Goal: Task Accomplishment & Management: Manage account settings

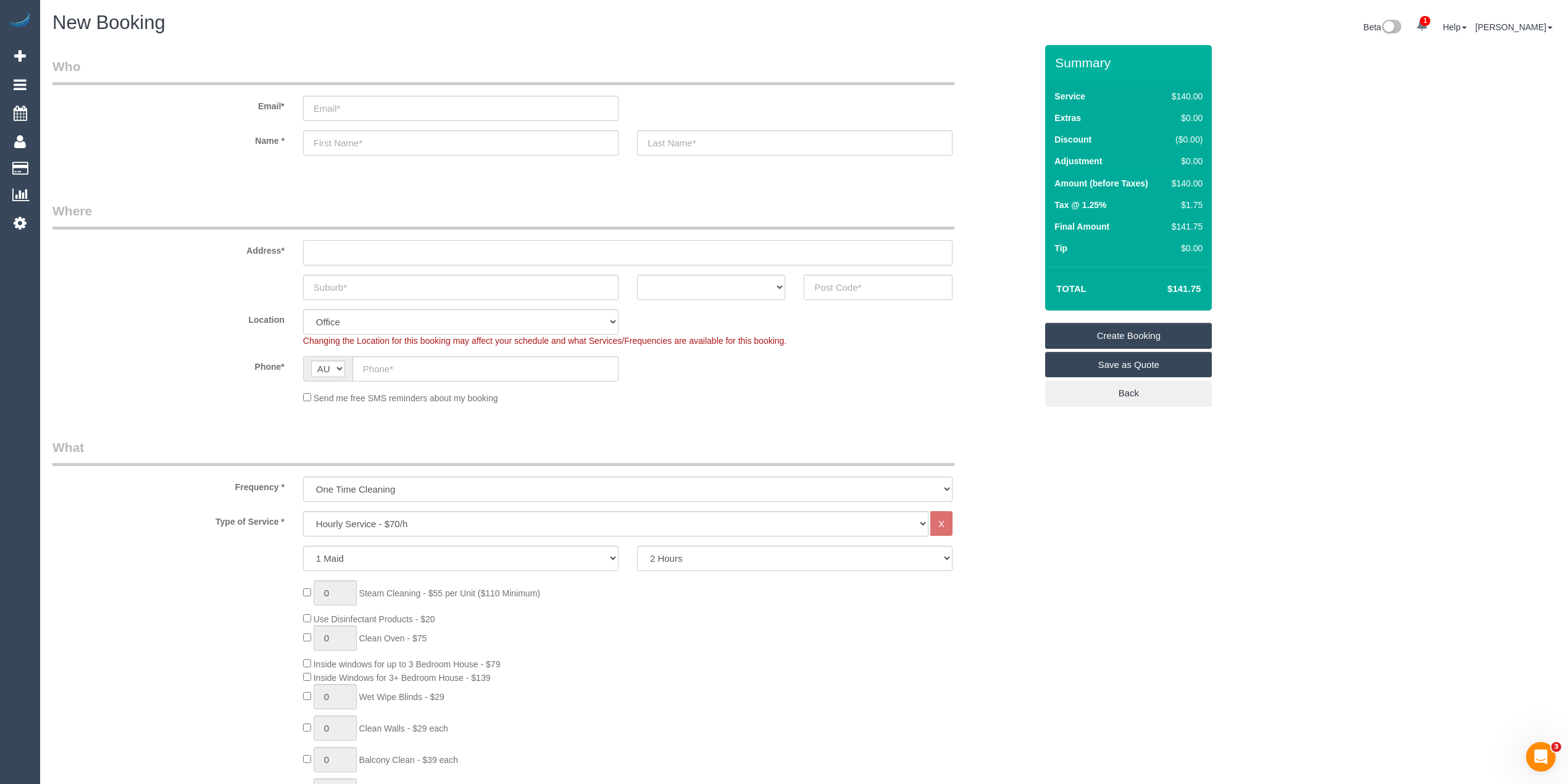
click at [340, 250] on input "text" at bounding box center [628, 253] width 650 height 26
type input "-"
click at [859, 285] on input "text" at bounding box center [877, 287] width 148 height 26
type input "3070"
click at [368, 514] on select "Hourly Service - $70/h Hourly Service - $65/h Hourly Service - $60/h Hourly Ser…" at bounding box center [615, 524] width 625 height 26
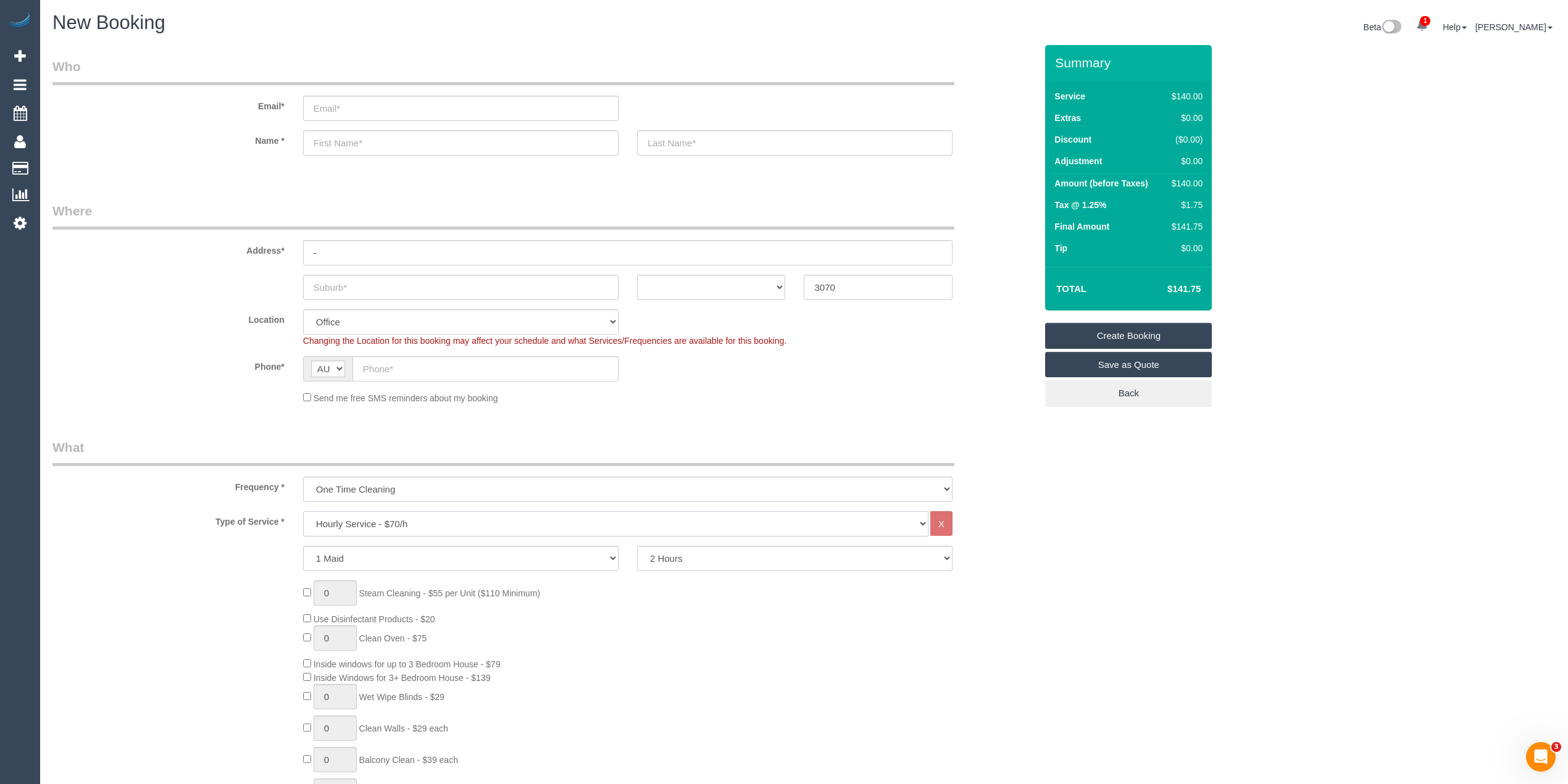
select select "47"
select select "object:2103"
select select "211"
click at [303, 511] on select "Hourly Service - $70/h Hourly Service - $65/h Hourly Service - $60/h Hourly Ser…" at bounding box center [615, 524] width 625 height 26
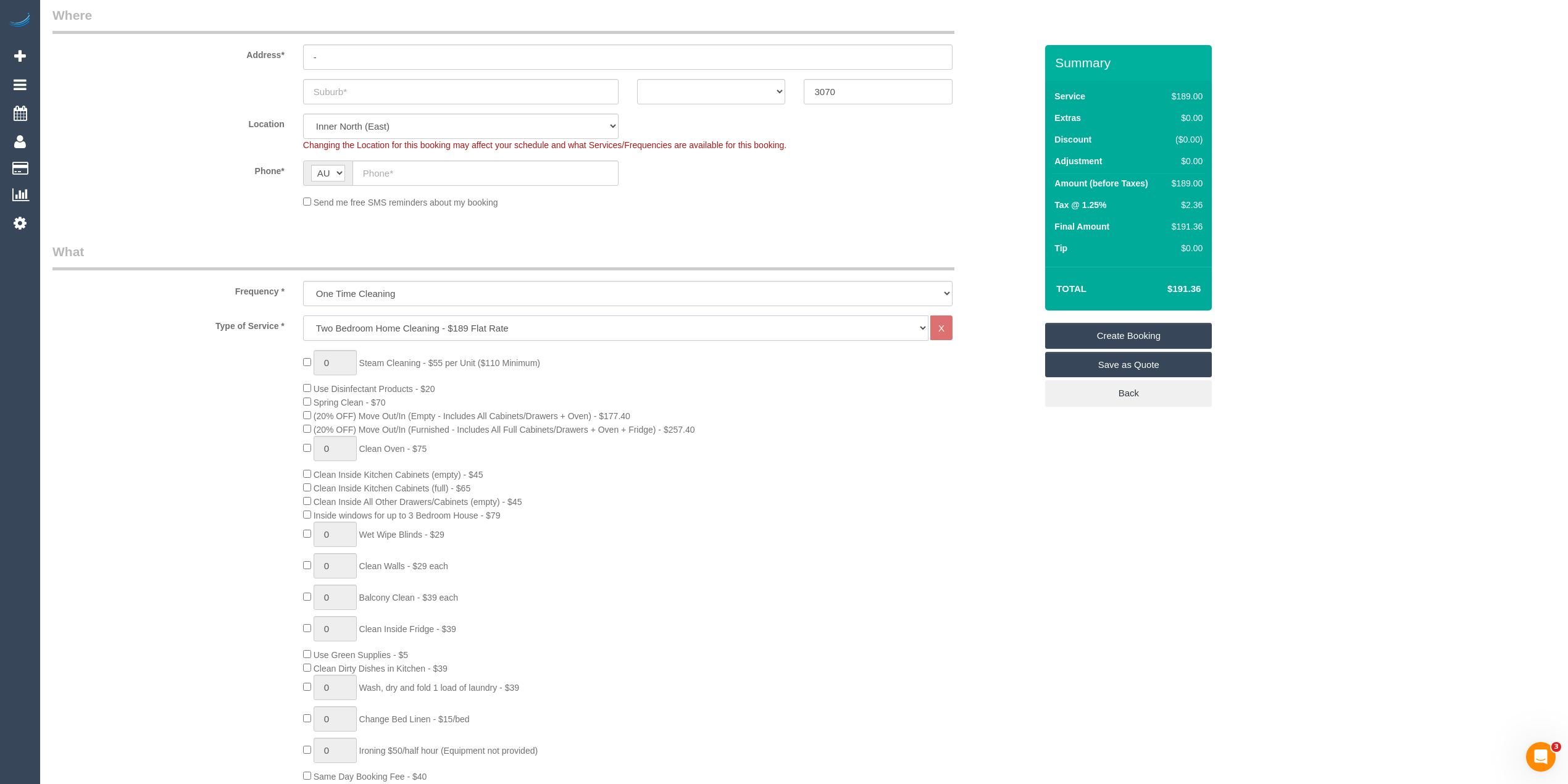
scroll to position [274, 0]
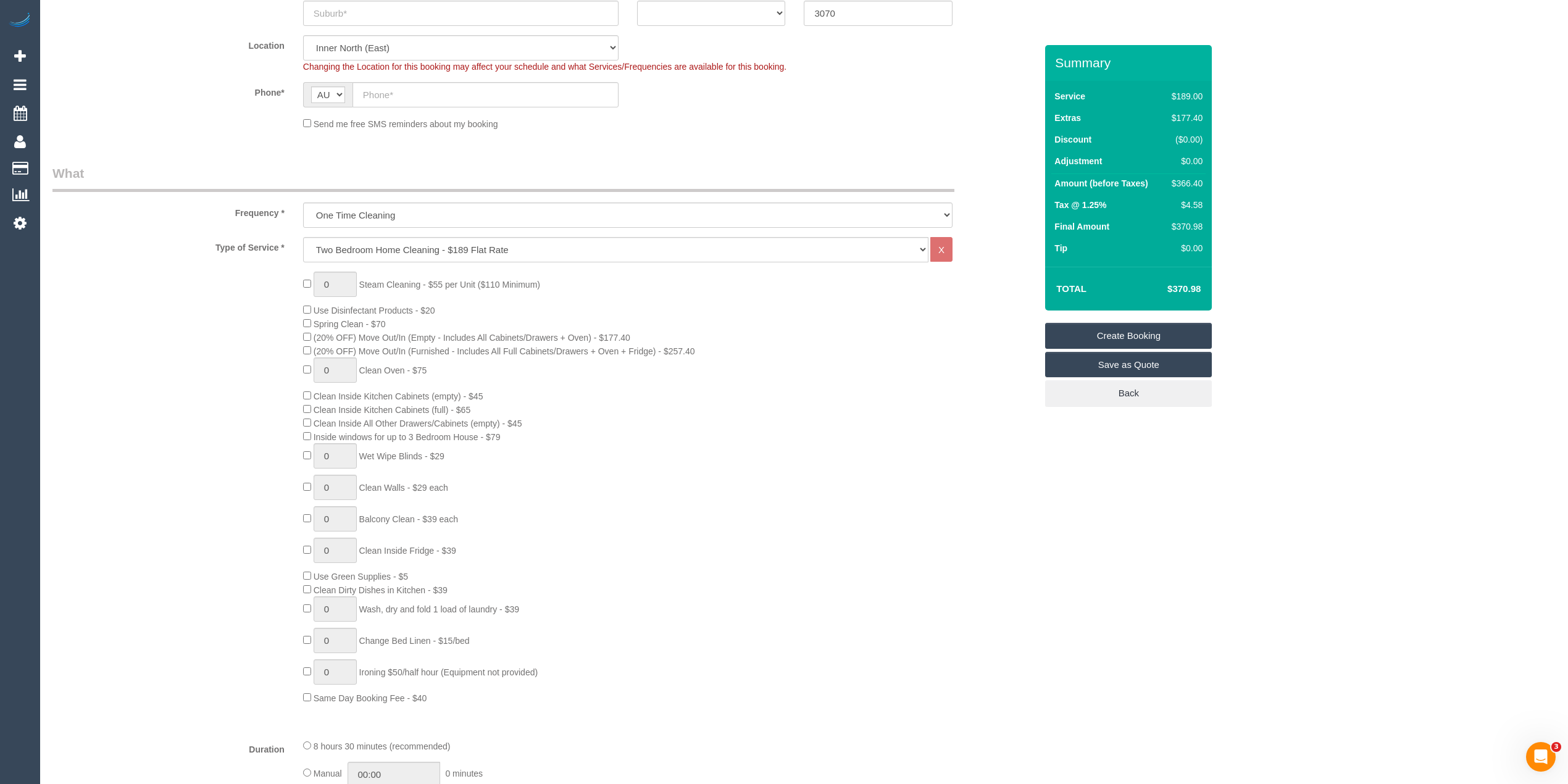
click at [222, 350] on div "0 Steam Cleaning - $55 per Unit ($110 Minimum) Use Disinfectant Products - $20 …" at bounding box center [544, 488] width 1002 height 433
click at [207, 350] on div "0 Steam Cleaning - $55 per Unit ($110 Minimum) Use Disinfectant Products - $20 …" at bounding box center [544, 488] width 1002 height 433
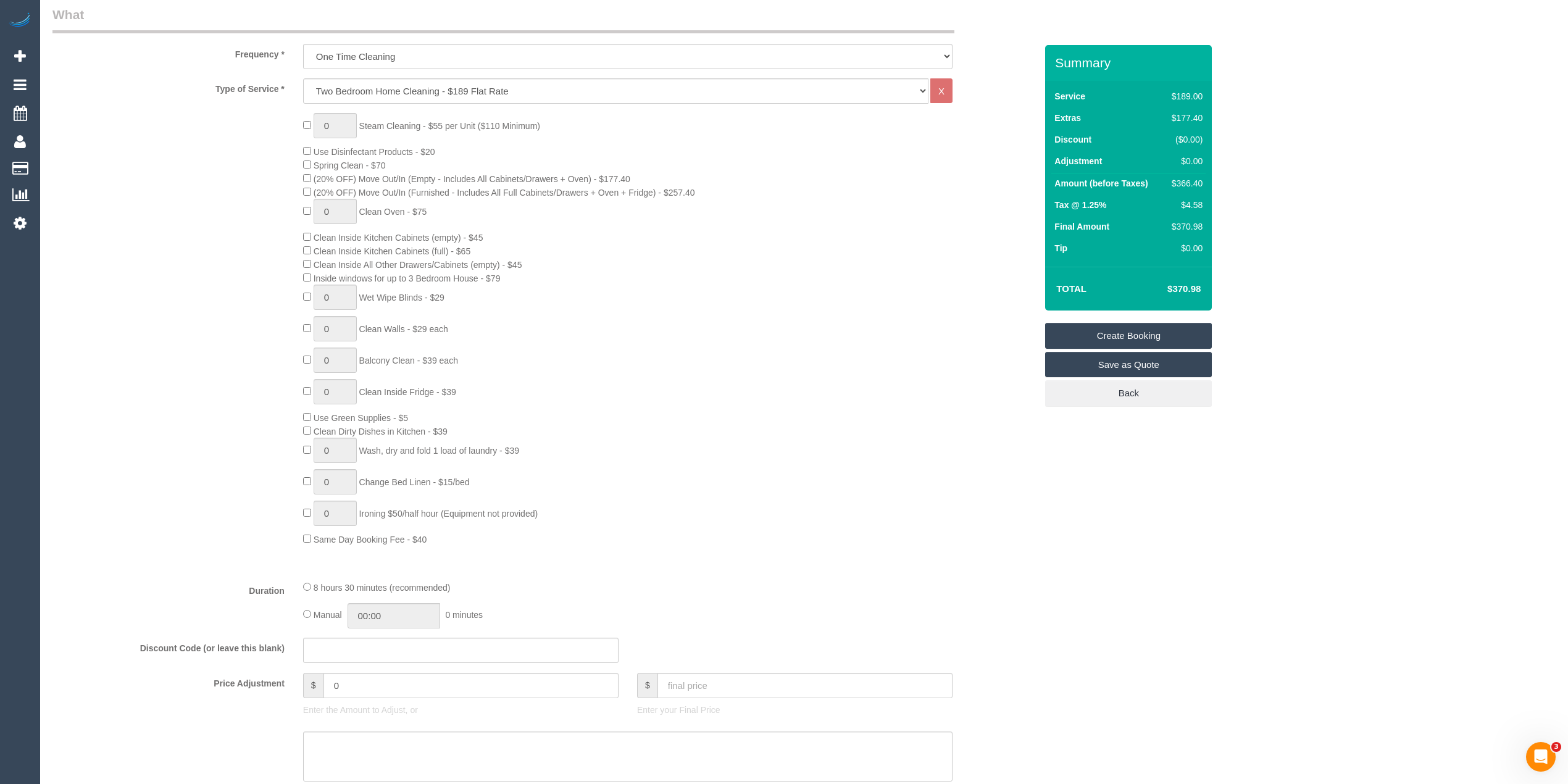
scroll to position [823, 0]
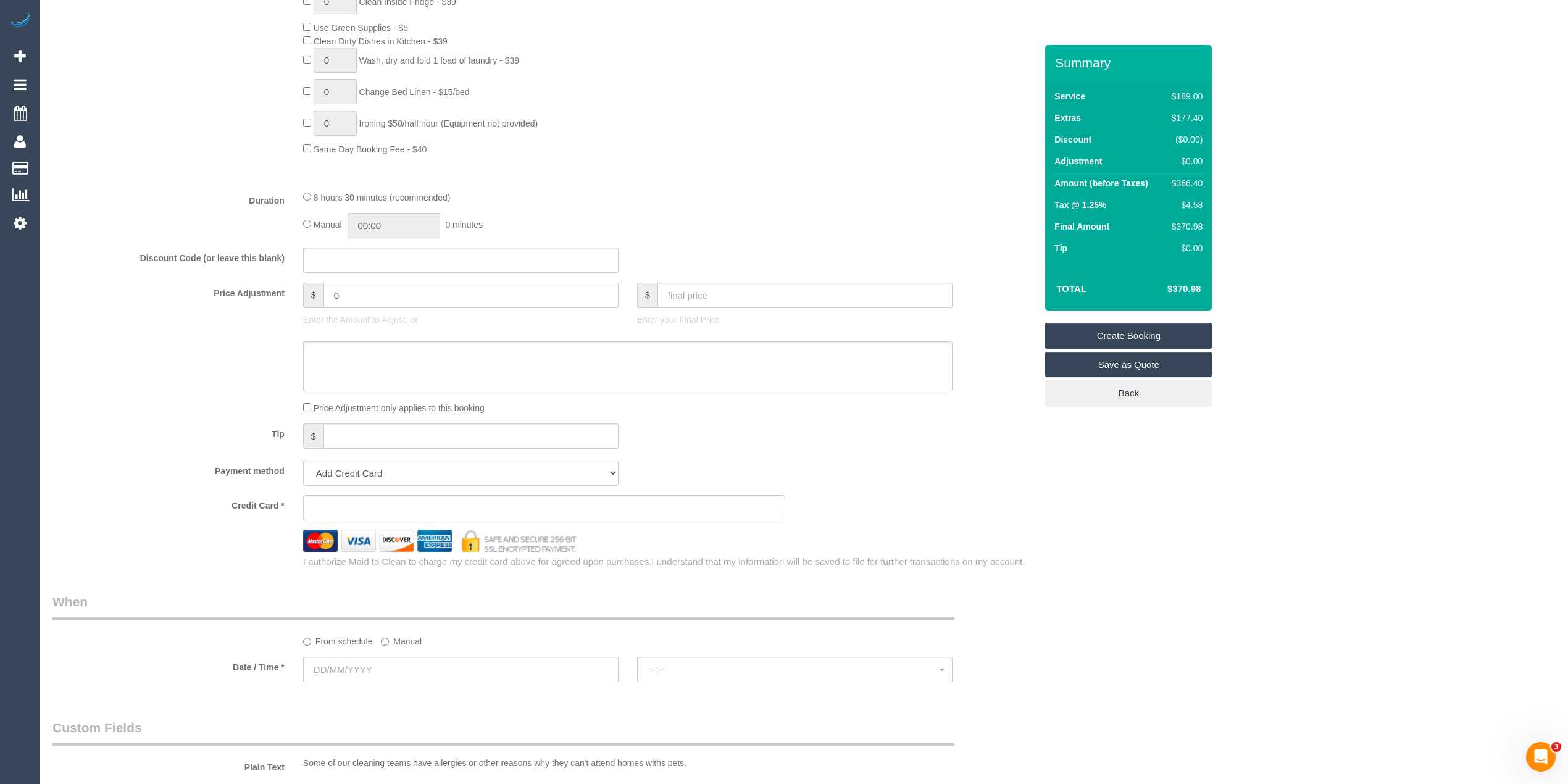
drag, startPoint x: 299, startPoint y: 304, endPoint x: 274, endPoint y: 301, distance: 25.2
click at [274, 301] on div "Price Adjustment $ 0 Enter the Amount to Adjust, or $ Enter your Final Price" at bounding box center [544, 308] width 1002 height 50
drag, startPoint x: 343, startPoint y: 294, endPoint x: 274, endPoint y: 293, distance: 69.0
click at [274, 293] on div "Price Adjustment $ 0 Enter the Amount to Adjust, or $ Enter your Final Price" at bounding box center [544, 308] width 1002 height 50
type input "-75"
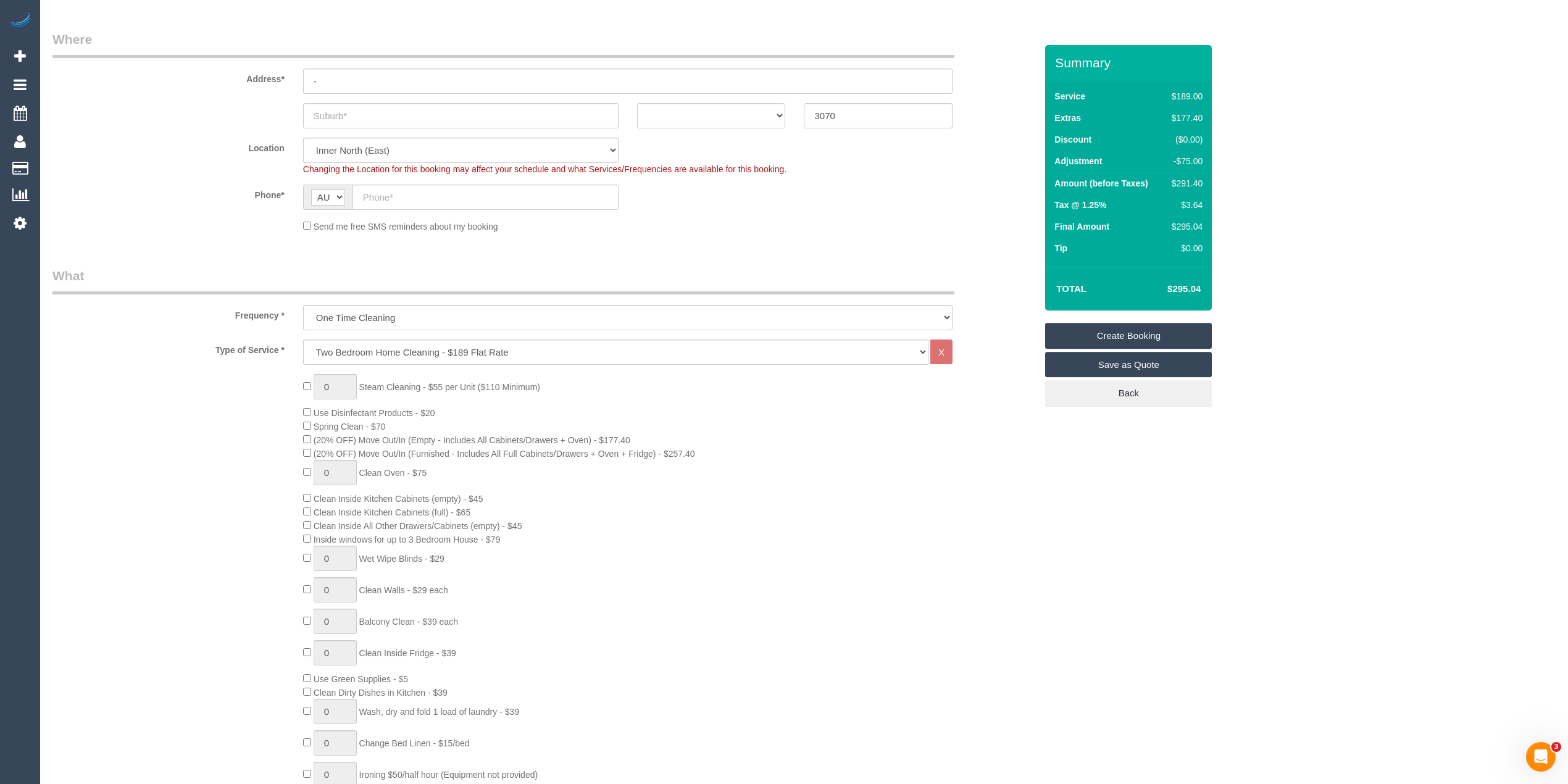
scroll to position [137, 0]
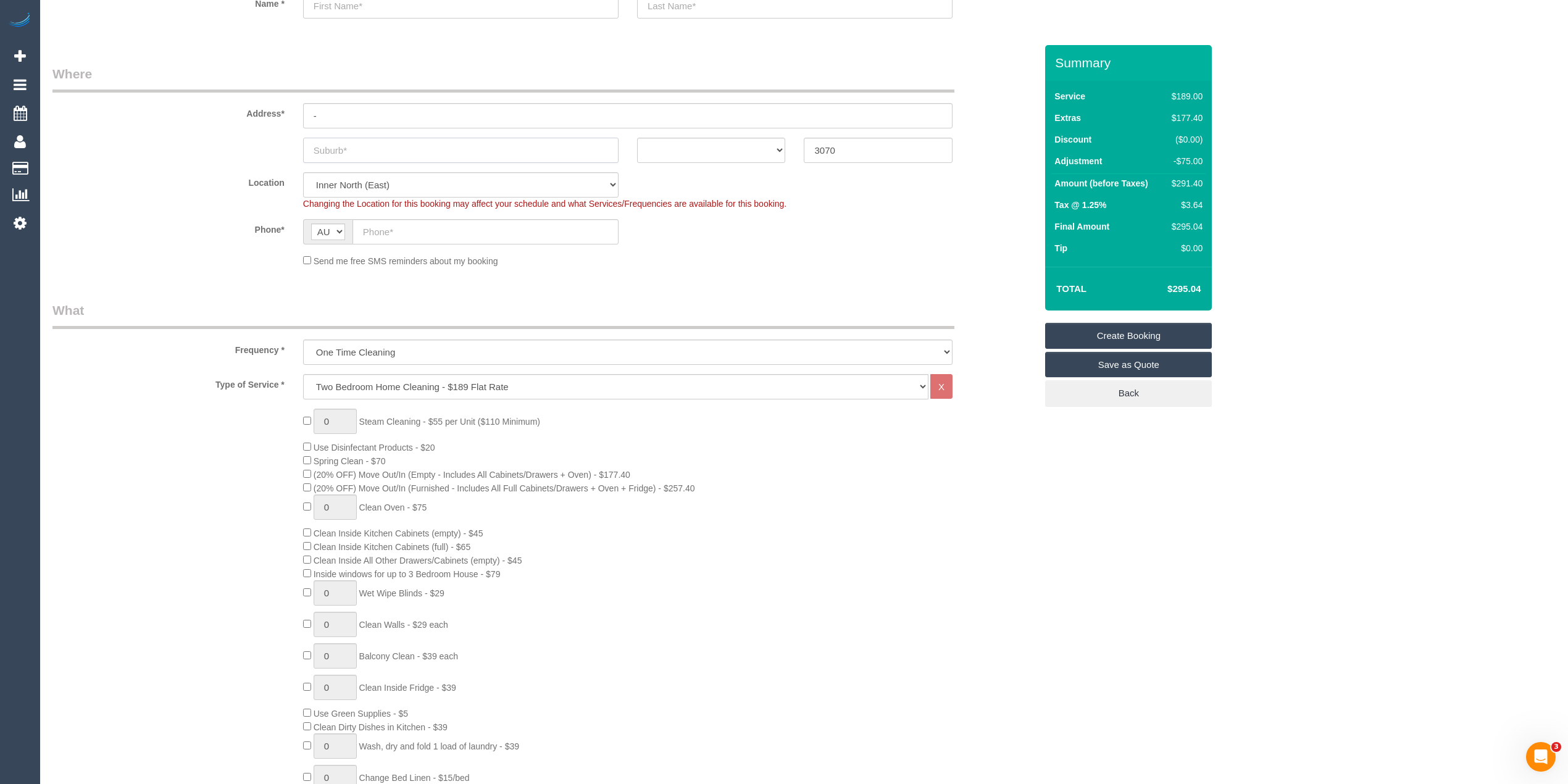
click at [347, 141] on input "text" at bounding box center [461, 150] width 315 height 26
type input "Northcote"
click at [670, 145] on select "ACT [GEOGRAPHIC_DATA] NT [GEOGRAPHIC_DATA] SA TAS [GEOGRAPHIC_DATA] [GEOGRAPHIC…" at bounding box center [711, 150] width 148 height 26
select select "VIC"
click at [637, 138] on select "ACT [GEOGRAPHIC_DATA] NT [GEOGRAPHIC_DATA] SA TAS [GEOGRAPHIC_DATA] [GEOGRAPHIC…" at bounding box center [711, 150] width 148 height 26
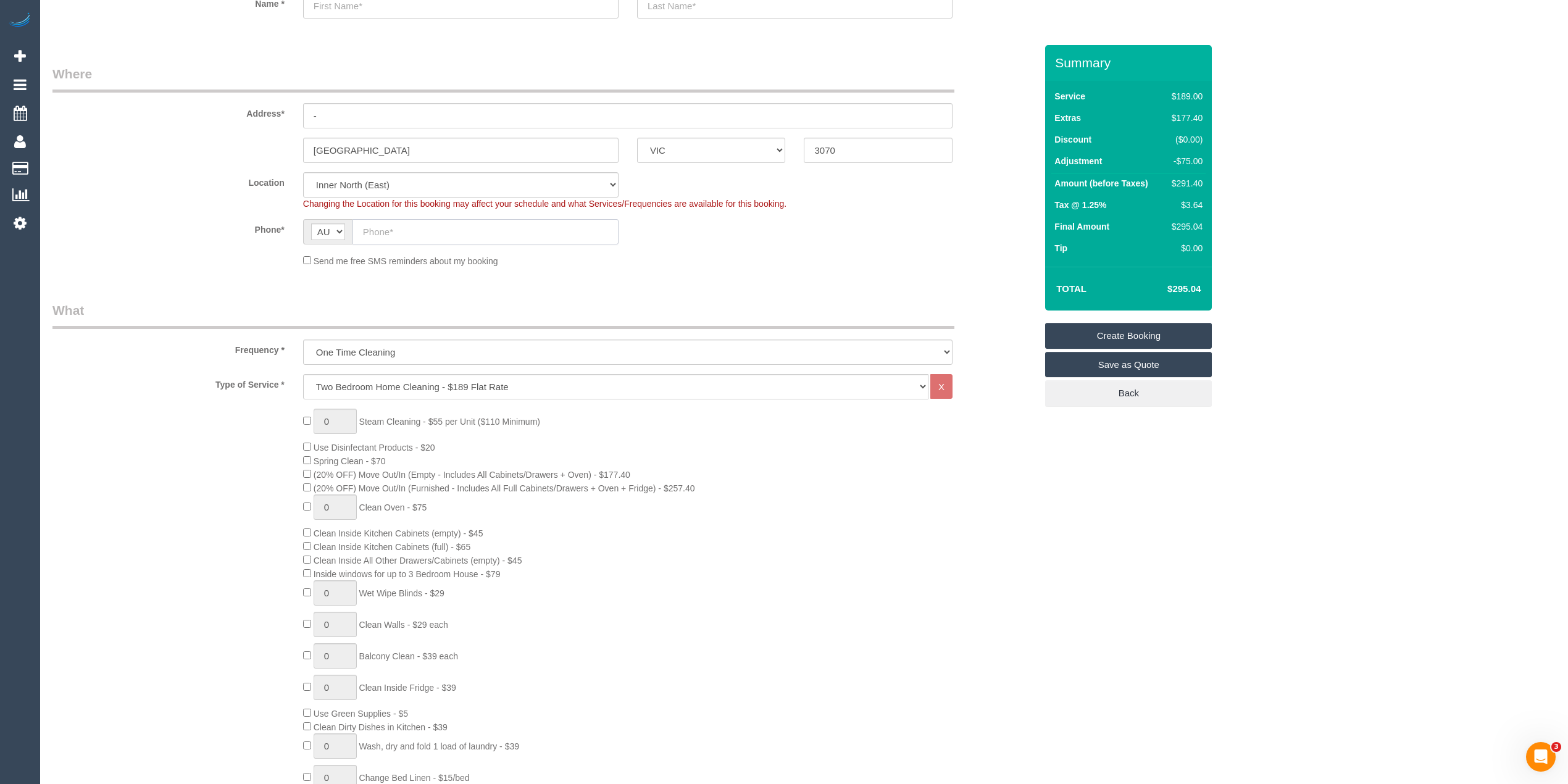
click at [395, 232] on input "text" at bounding box center [486, 232] width 266 height 26
paste input "61 434 396 820"
drag, startPoint x: 377, startPoint y: 230, endPoint x: 364, endPoint y: 230, distance: 13.0
click at [364, 230] on input "61 434 396 820" at bounding box center [486, 232] width 266 height 26
type input "0434 396 820"
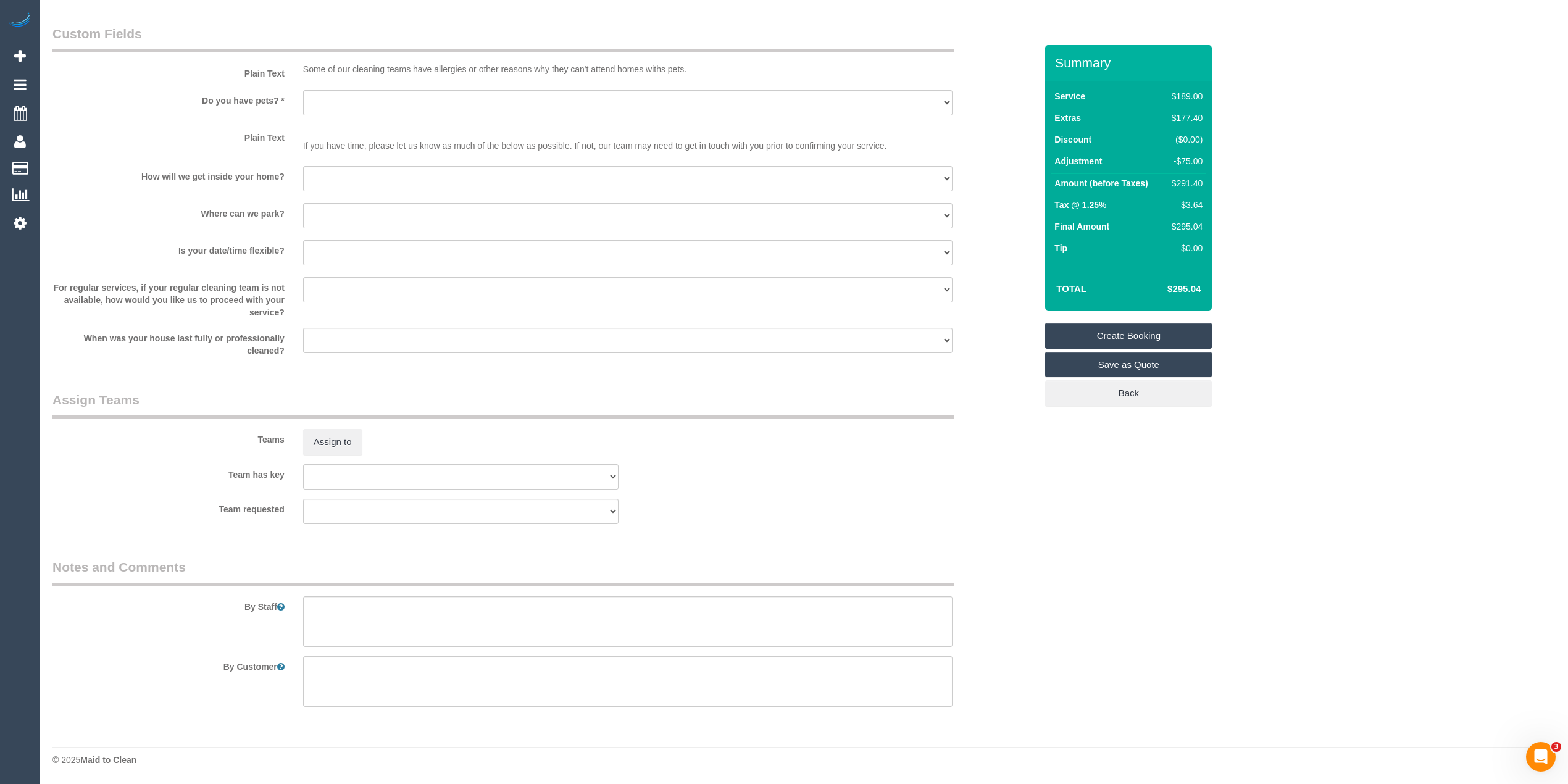
scroll to position [968, 0]
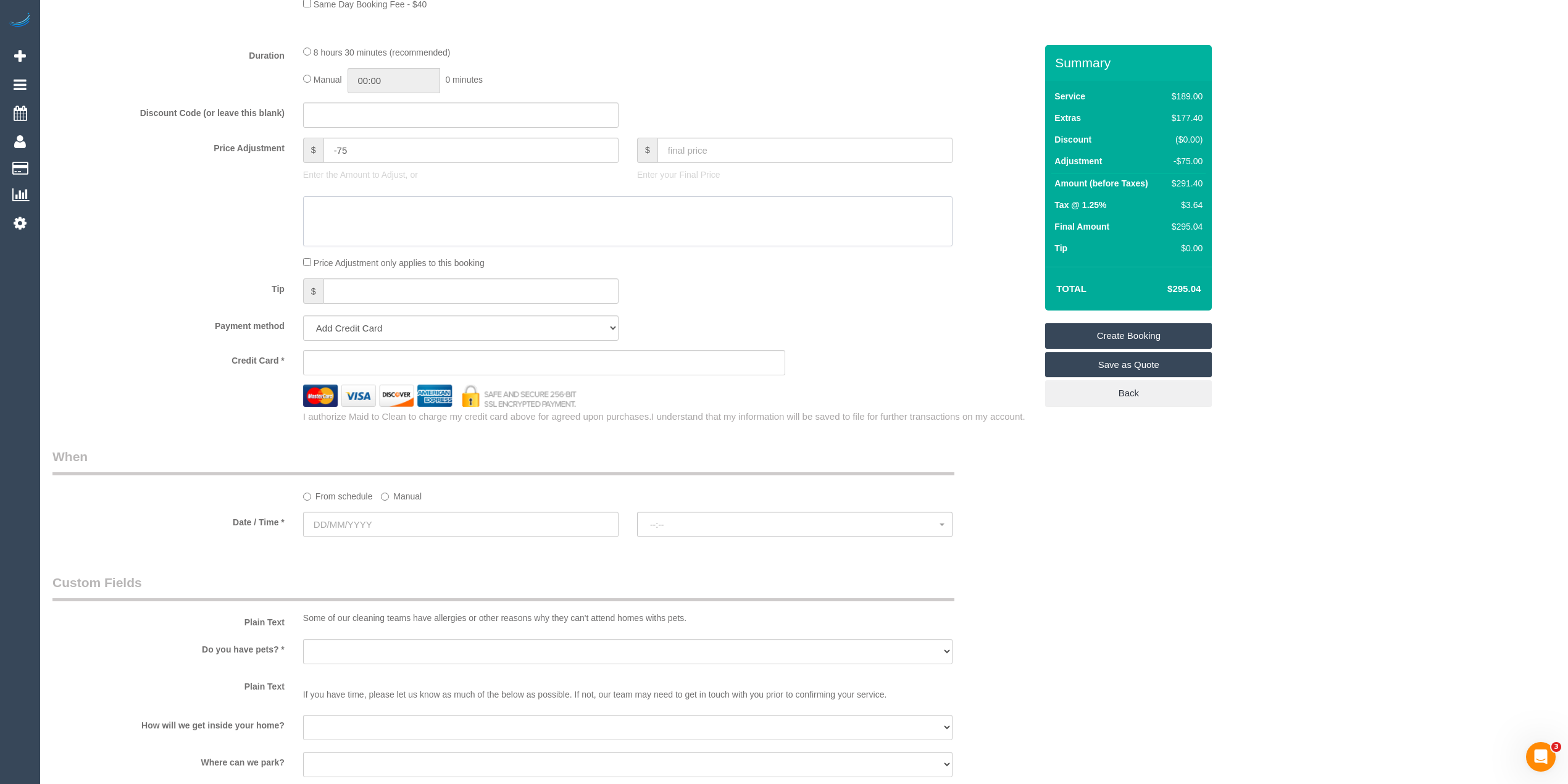
click at [340, 212] on textarea at bounding box center [628, 221] width 650 height 51
type textarea "-$75 for skipping oen - CG"
click at [329, 524] on input "text" at bounding box center [461, 524] width 315 height 26
click at [341, 630] on link "15" at bounding box center [340, 632] width 23 height 16
type input "15/09/2025"
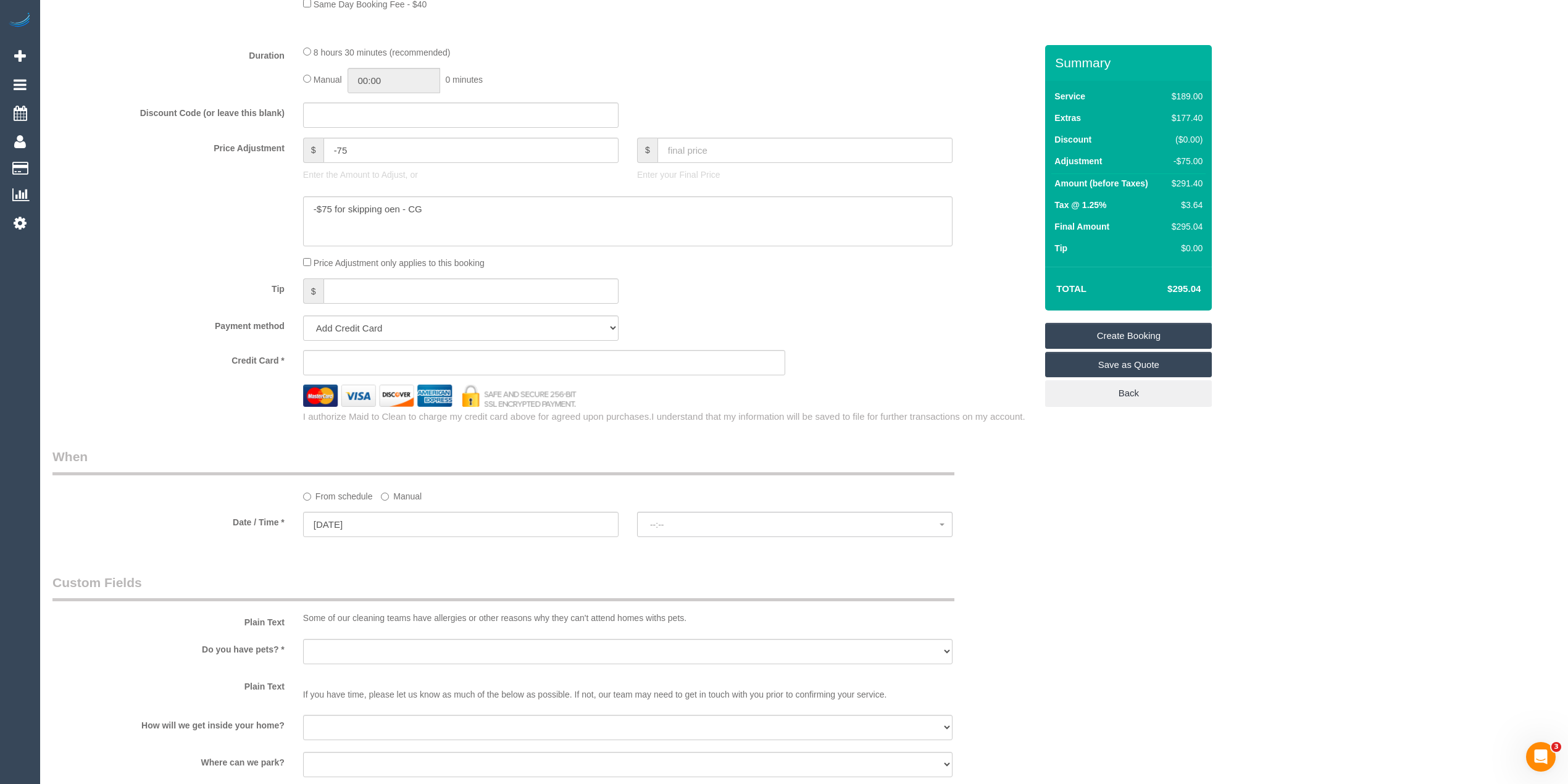
click at [1155, 553] on div "Who Email* Name * Where Address* - Northcote ACT NSW NT QLD SA TAS VIC WA 3070 …" at bounding box center [804, 183] width 1503 height 2212
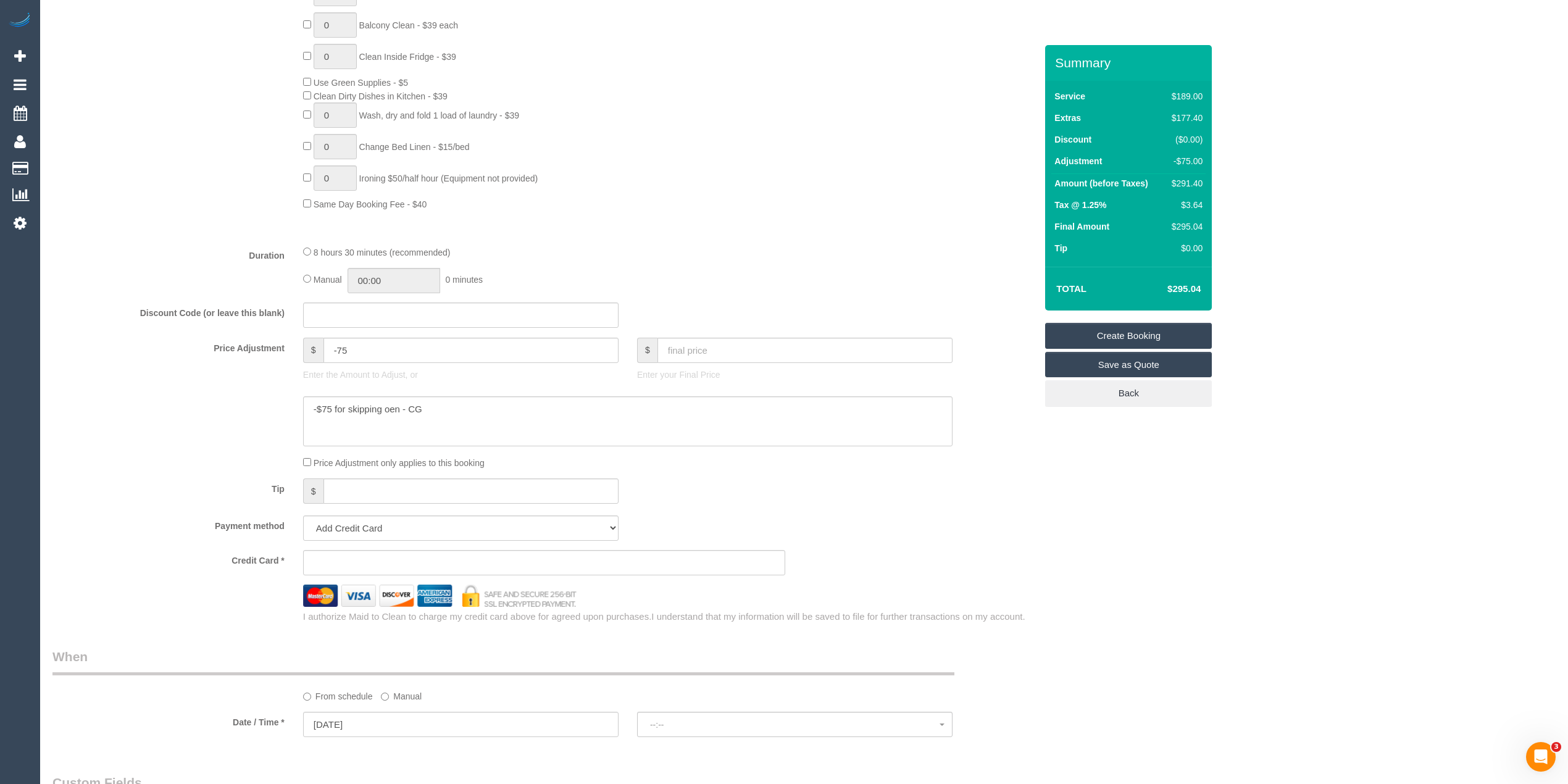
select select "spot1"
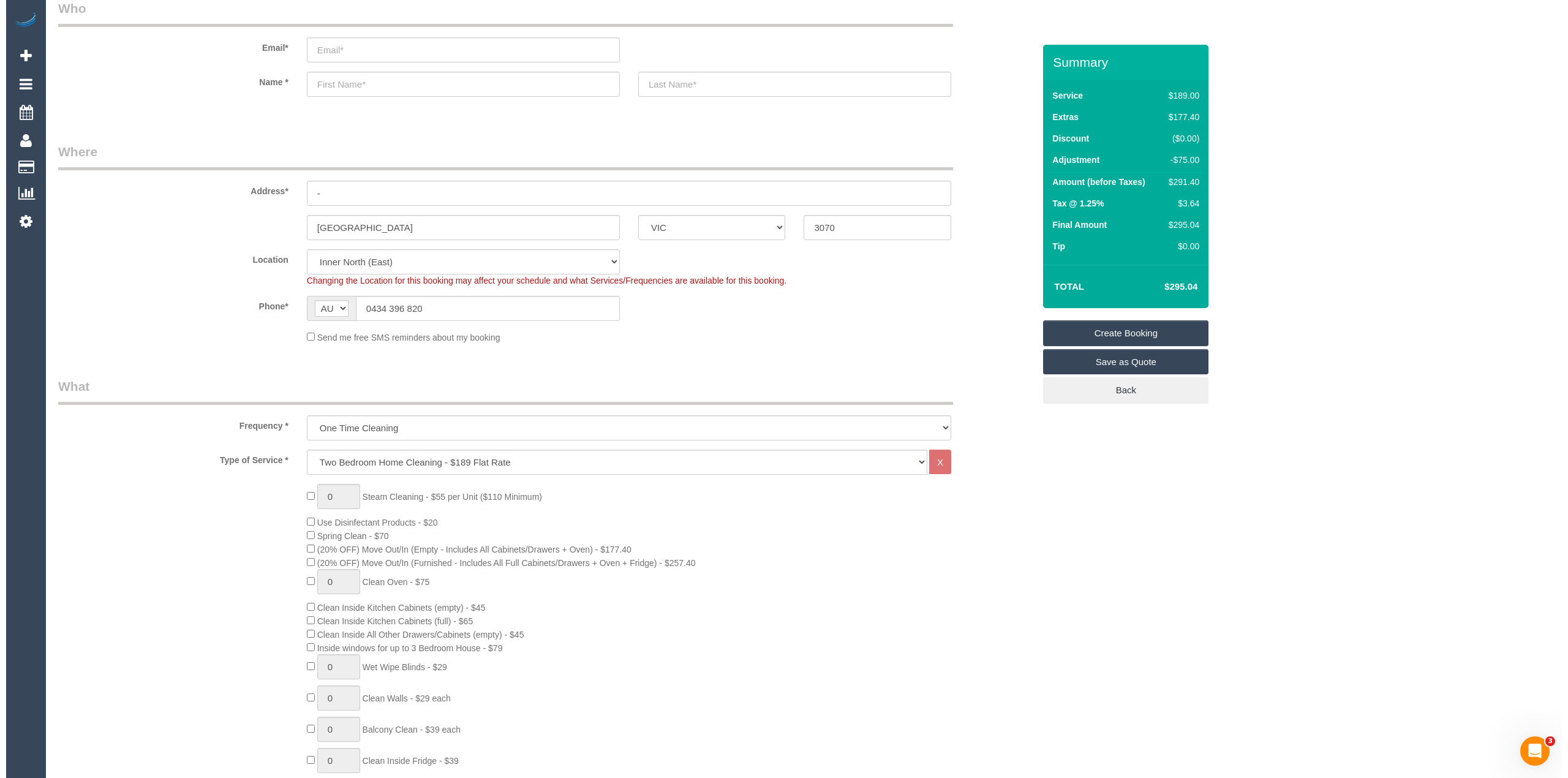
scroll to position [0, 0]
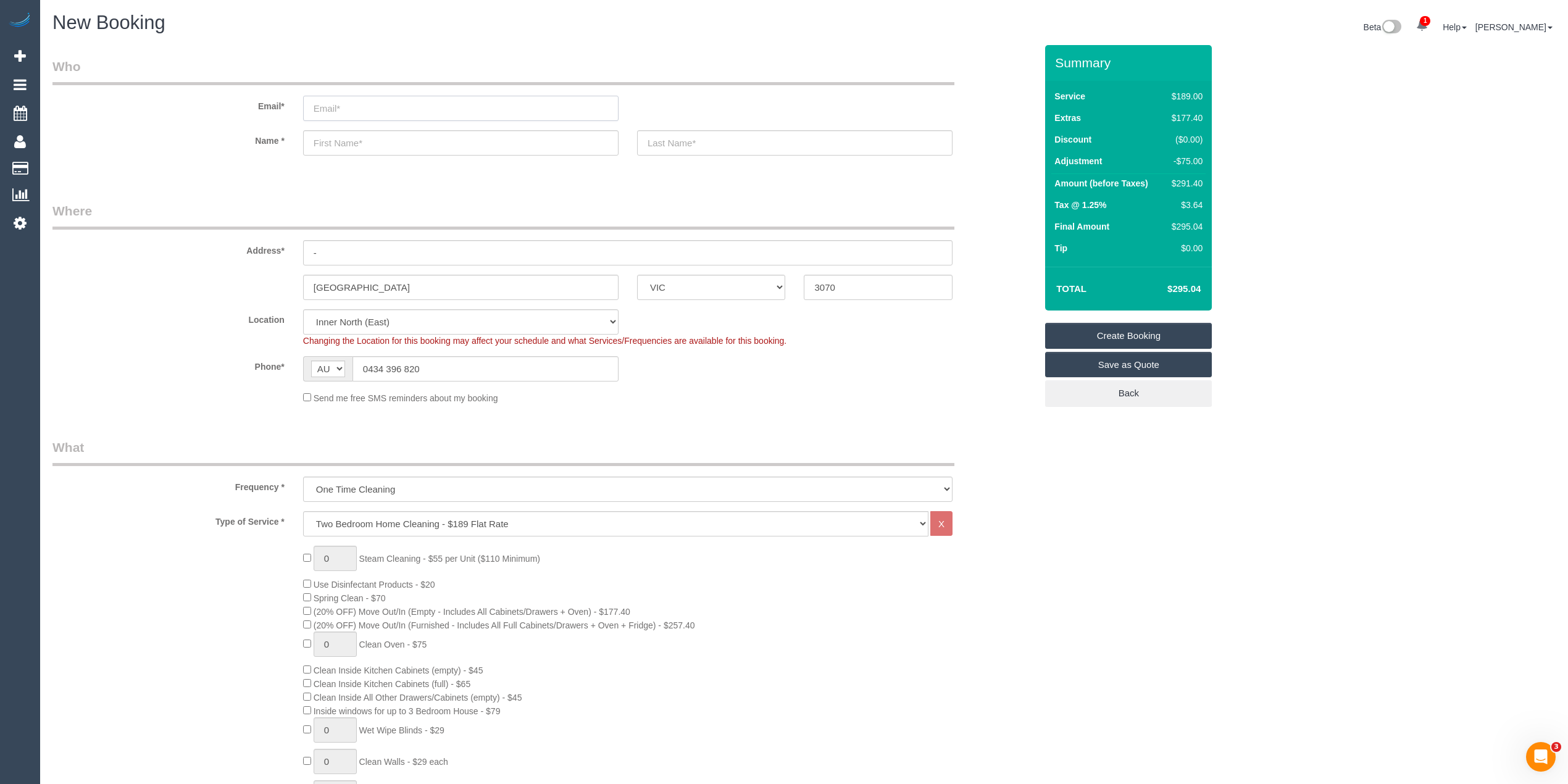
click at [344, 103] on input "email" at bounding box center [461, 108] width 315 height 26
click at [344, 106] on input "email" at bounding box center [461, 108] width 315 height 26
click at [339, 106] on input "email" at bounding box center [461, 108] width 315 height 26
type input "collasmith@gmail.com"
type input "C"
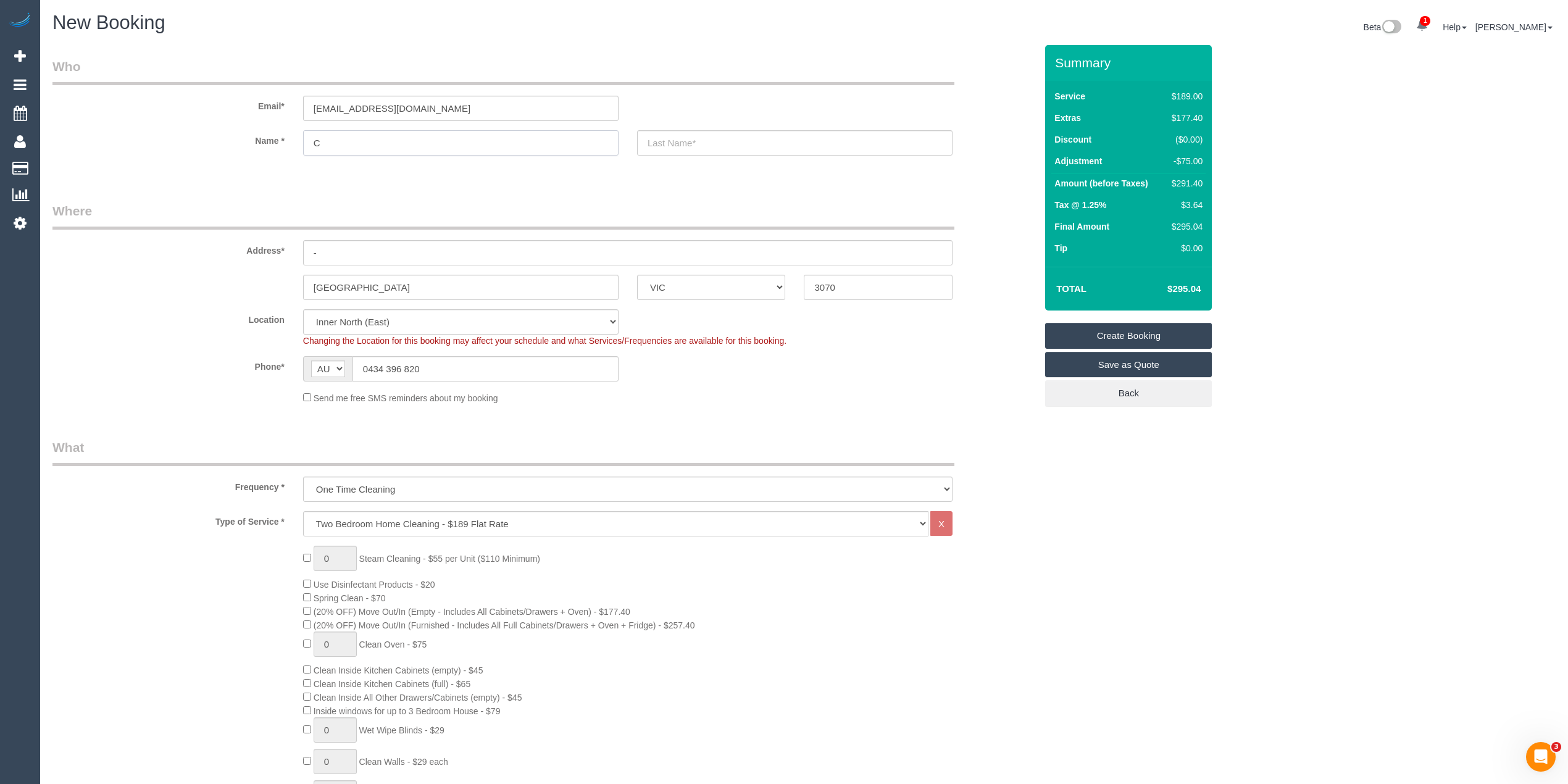
select select "spot26"
type input "Colla"
type input "Smith"
click at [336, 105] on input "collasmith@gmail.com" at bounding box center [461, 108] width 315 height 26
type input "[EMAIL_ADDRESS][DOMAIN_NAME]"
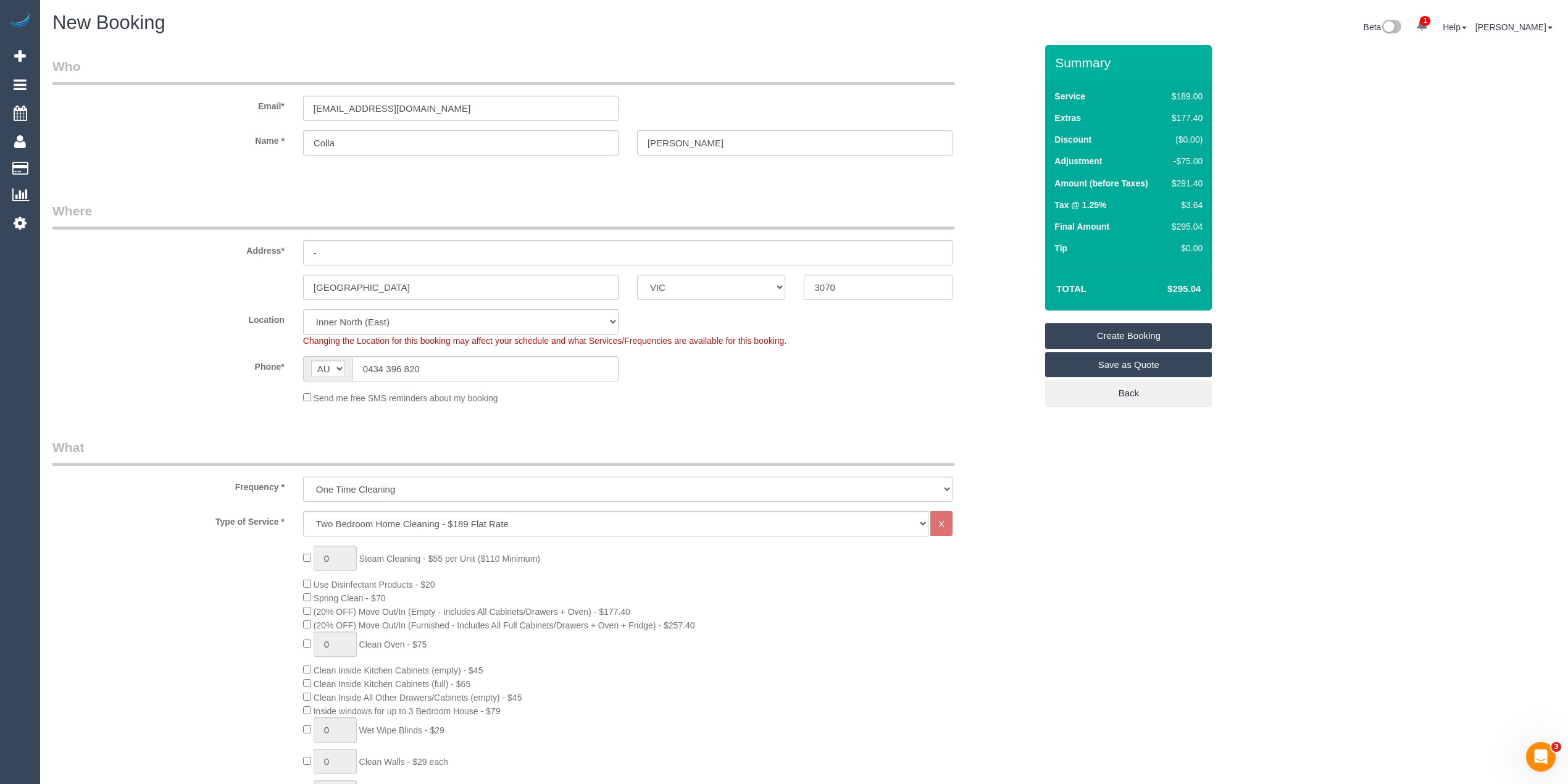
select select "spot51"
click at [901, 385] on sui-booking-location "Location Office City East (North) East (South) Inner East Inner North (East) In…" at bounding box center [544, 357] width 983 height 95
click at [1171, 361] on link "Save as Quote" at bounding box center [1128, 364] width 166 height 26
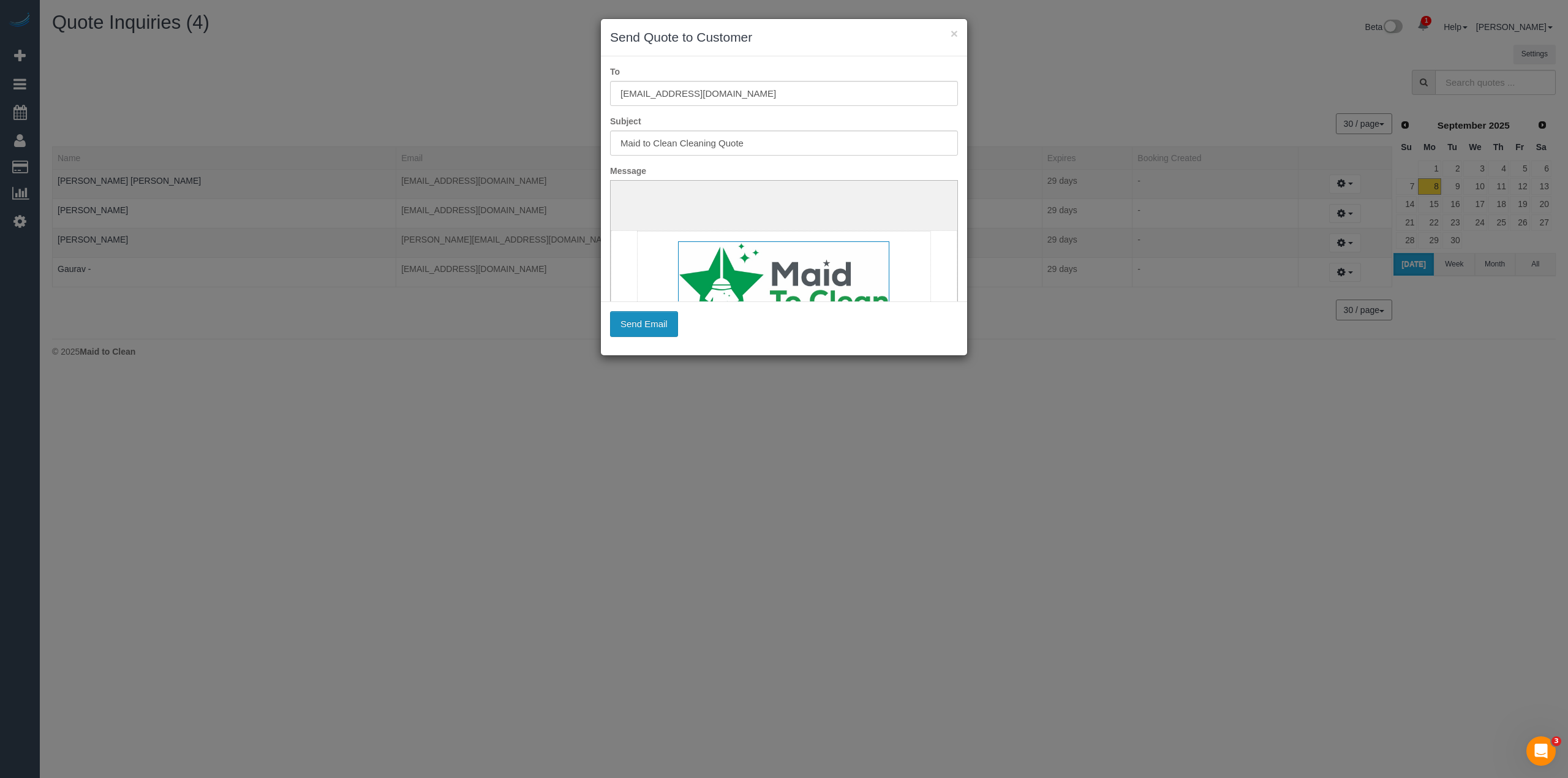
click at [644, 332] on button "Send Email" at bounding box center [644, 324] width 68 height 25
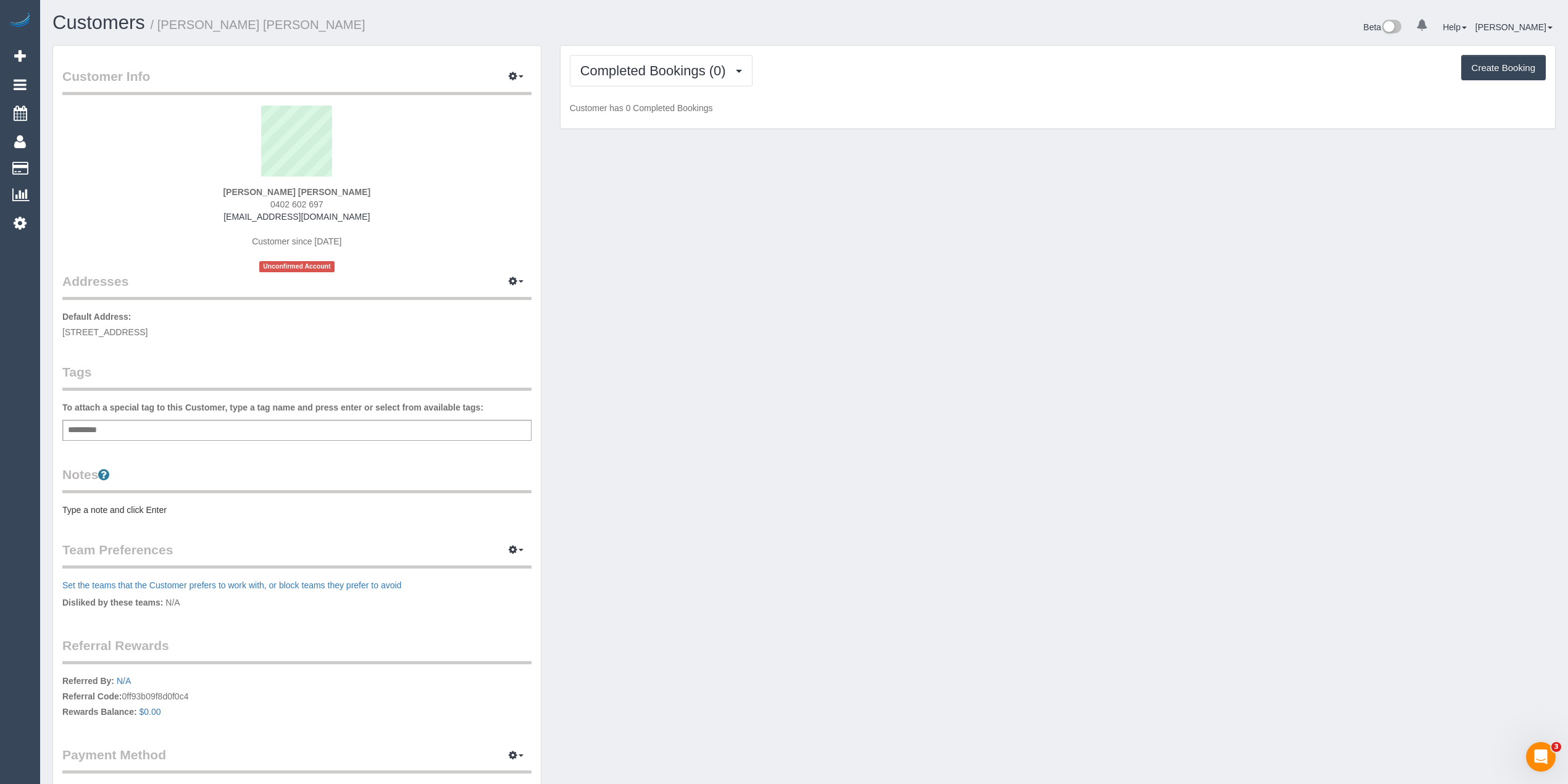
click at [254, 430] on div "Add a tag" at bounding box center [297, 430] width 469 height 21
type input "****"
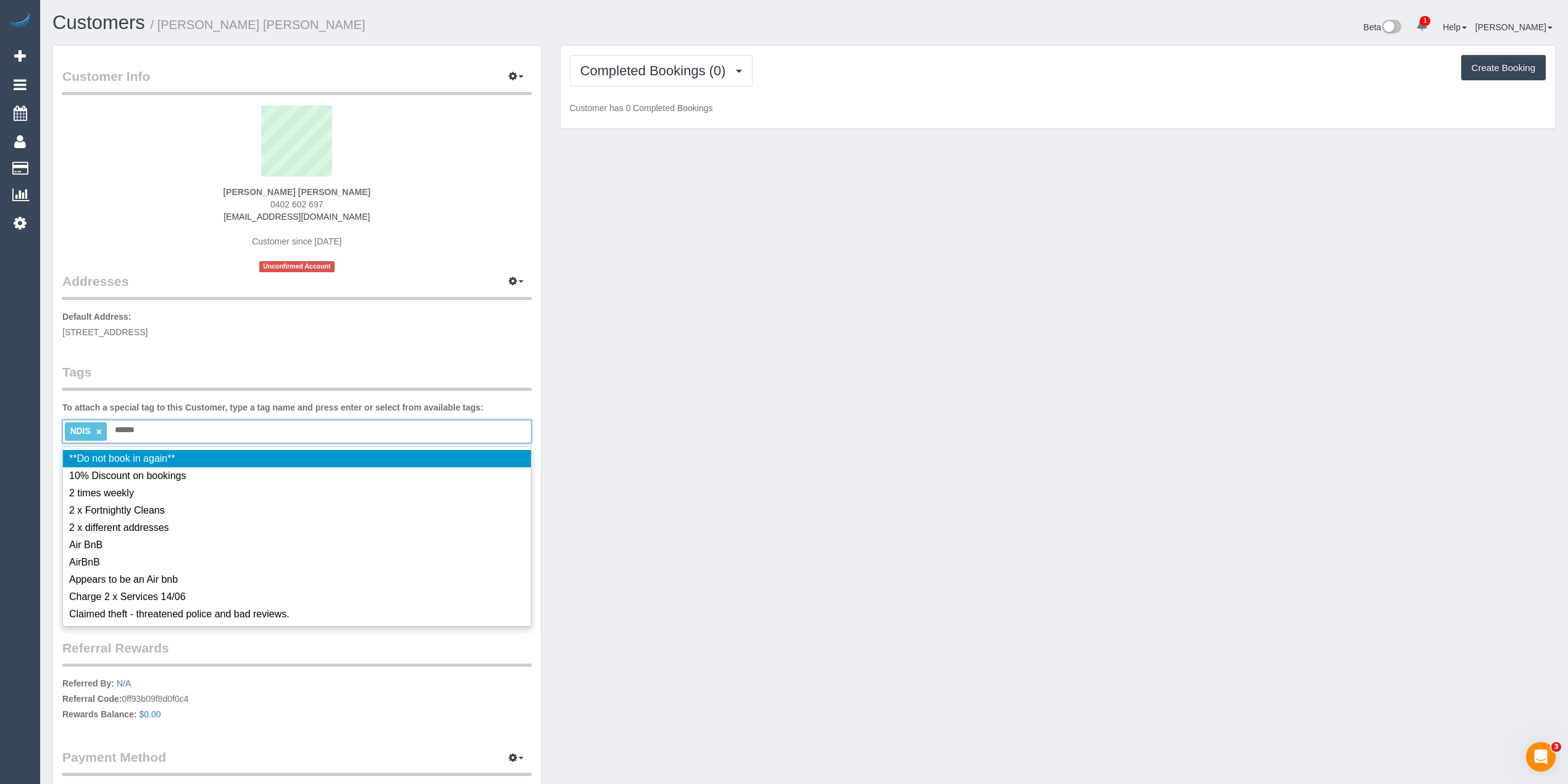
type input "*******"
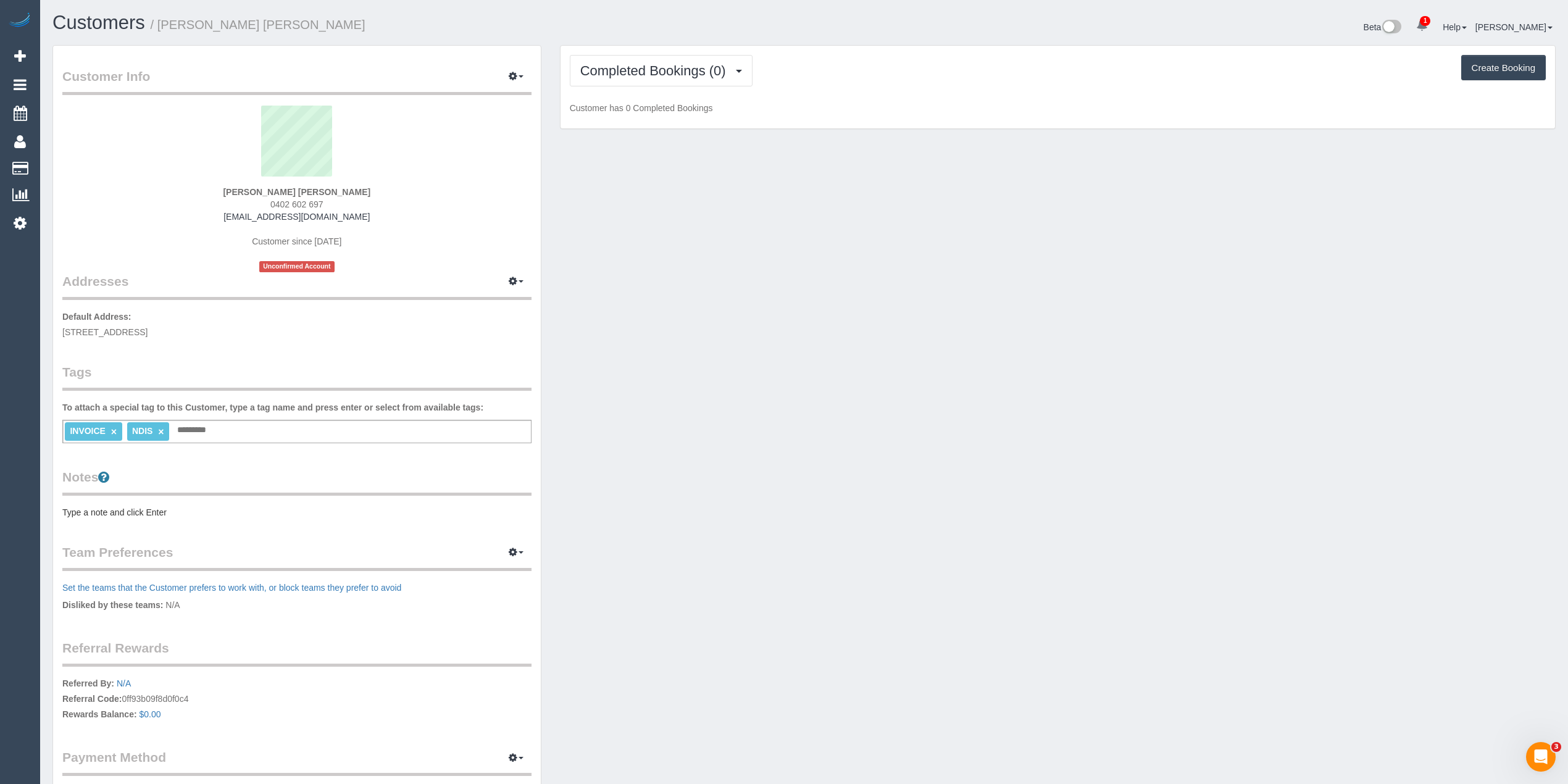
click at [97, 511] on pre "Type a note and click Enter" at bounding box center [297, 512] width 469 height 12
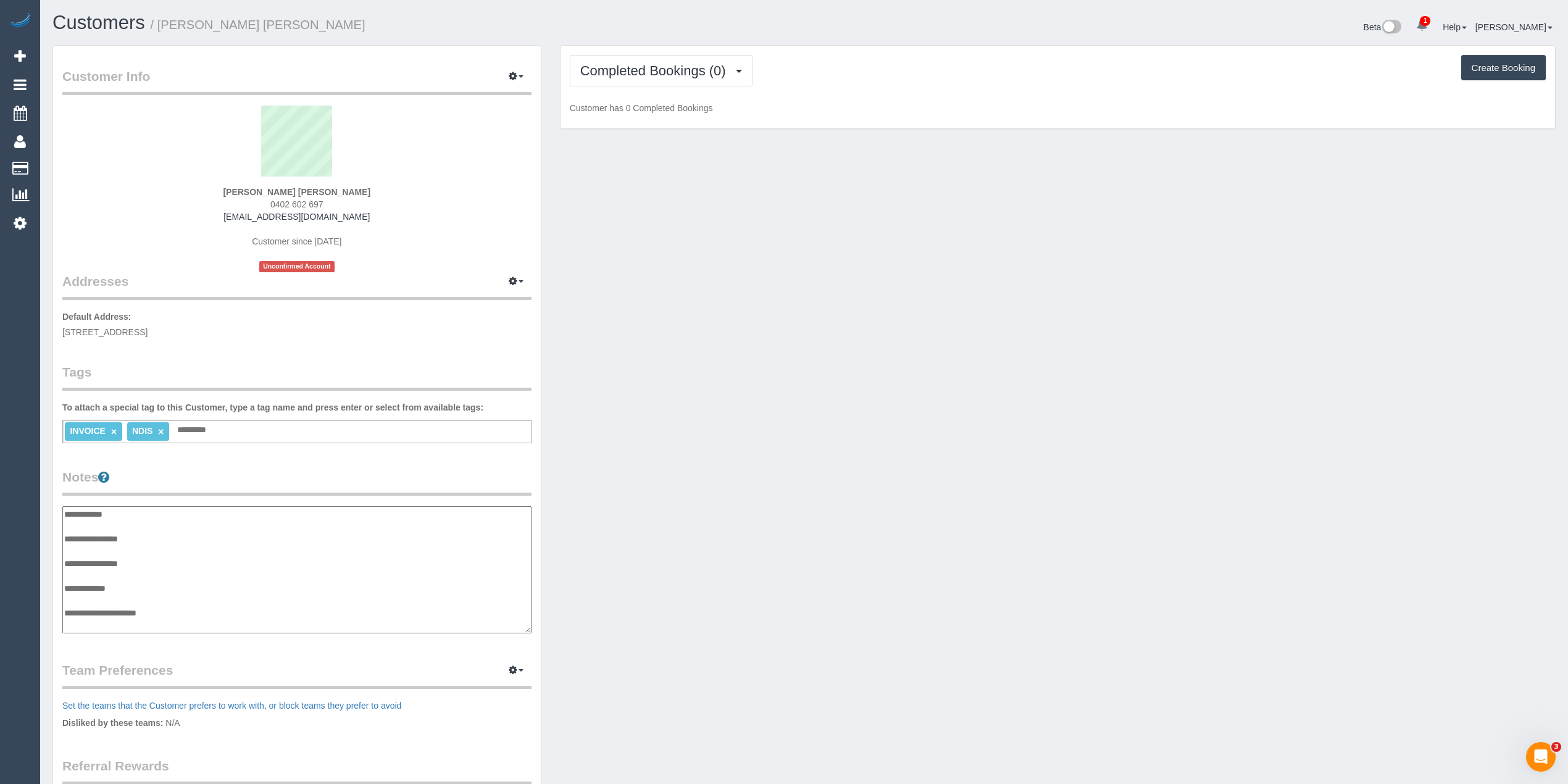
scroll to position [10, 0]
click at [174, 532] on textarea "**********" at bounding box center [296, 570] width 469 height 127
click at [193, 610] on textarea "**********" at bounding box center [296, 570] width 469 height 127
paste textarea "**********"
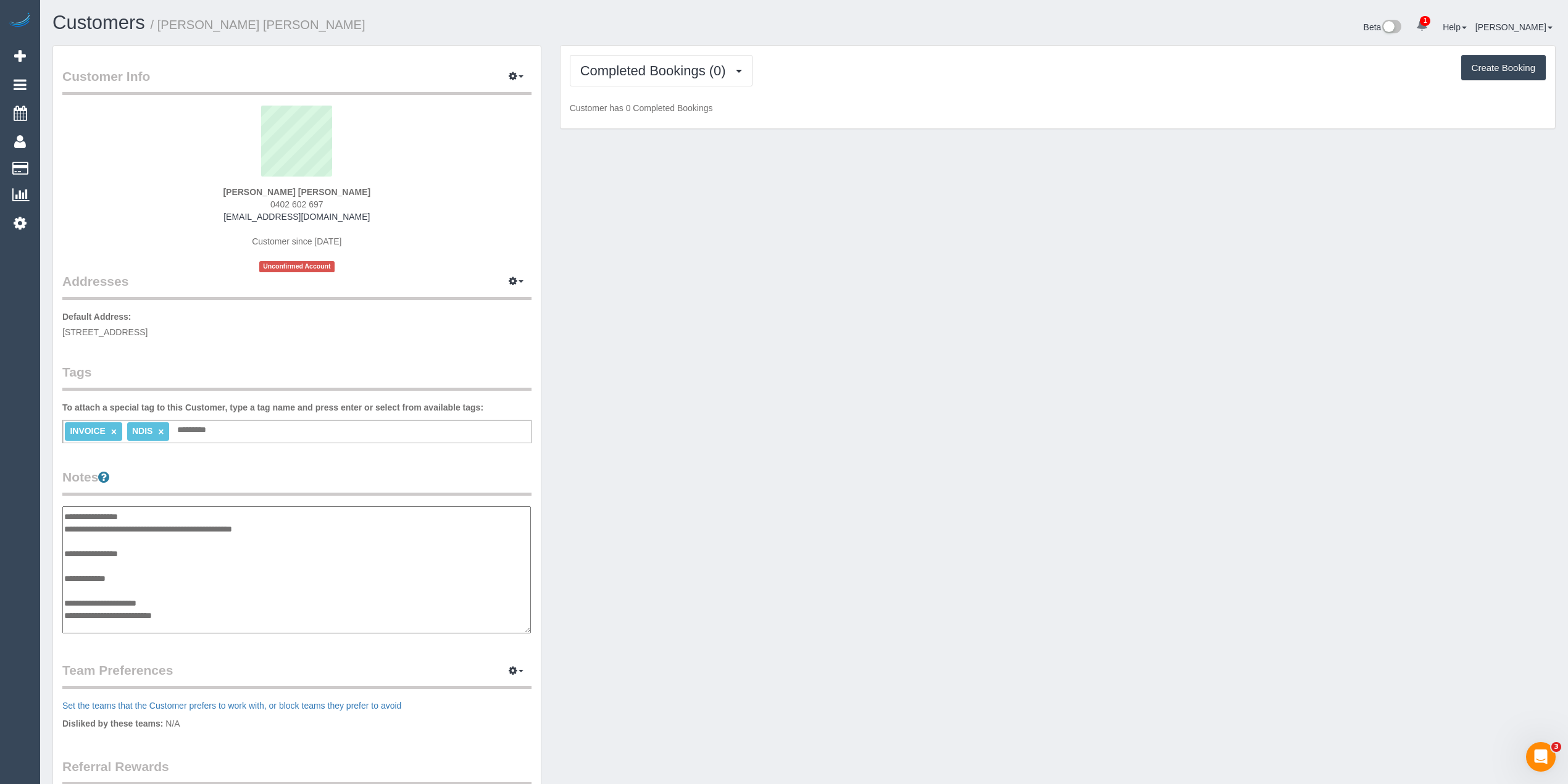
paste textarea "**********"
click at [159, 618] on textarea "**********" at bounding box center [296, 570] width 469 height 127
paste textarea "**********"
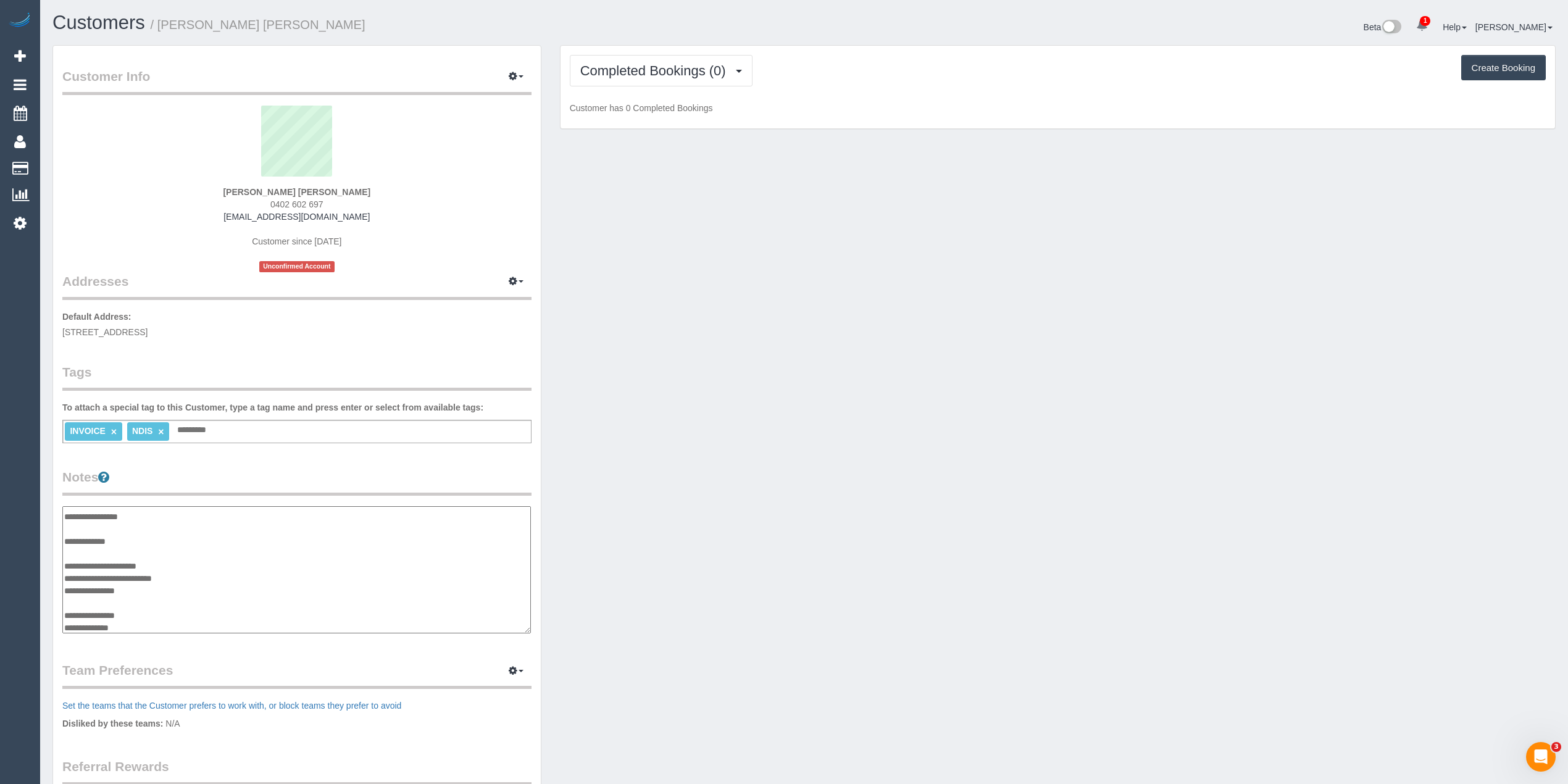
paste textarea "**********"
type textarea "**********"
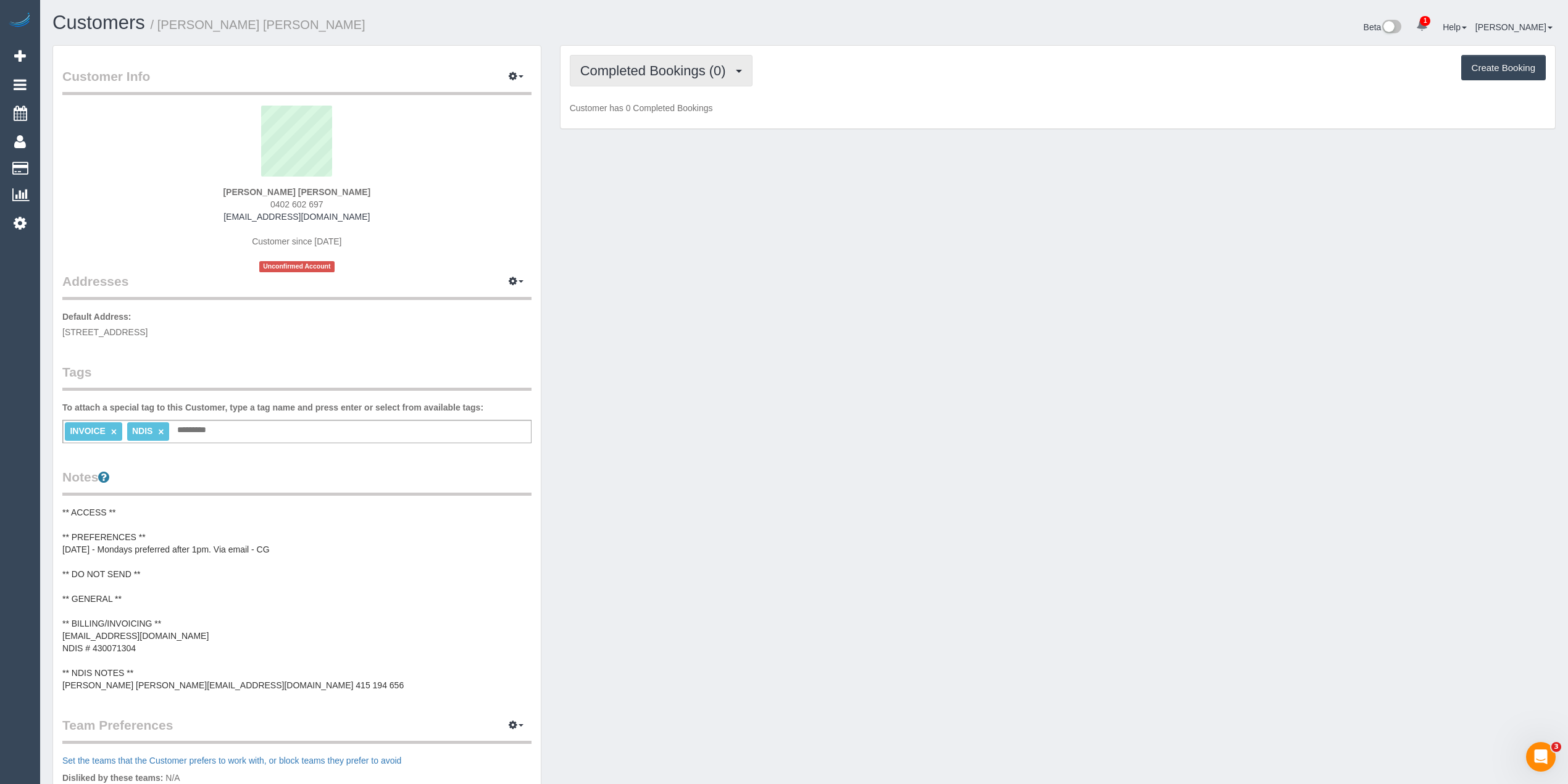
click at [650, 61] on button "Completed Bookings (0)" at bounding box center [660, 71] width 183 height 32
click at [664, 114] on link "Upcoming Bookings (11)" at bounding box center [636, 115] width 131 height 16
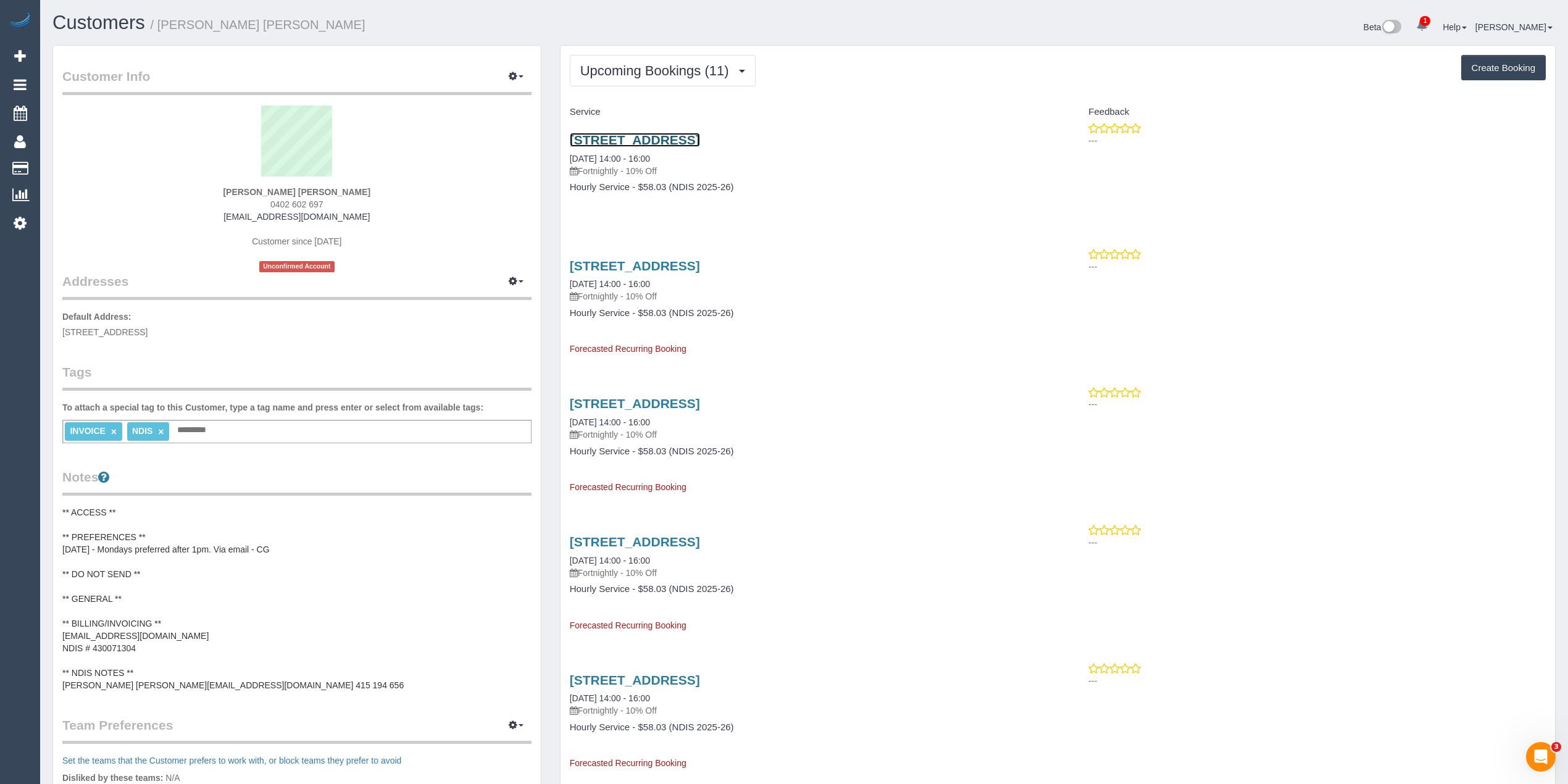
click at [700, 134] on link "27 Edina Street, Williamstown North, VIC 3016" at bounding box center [635, 140] width 131 height 14
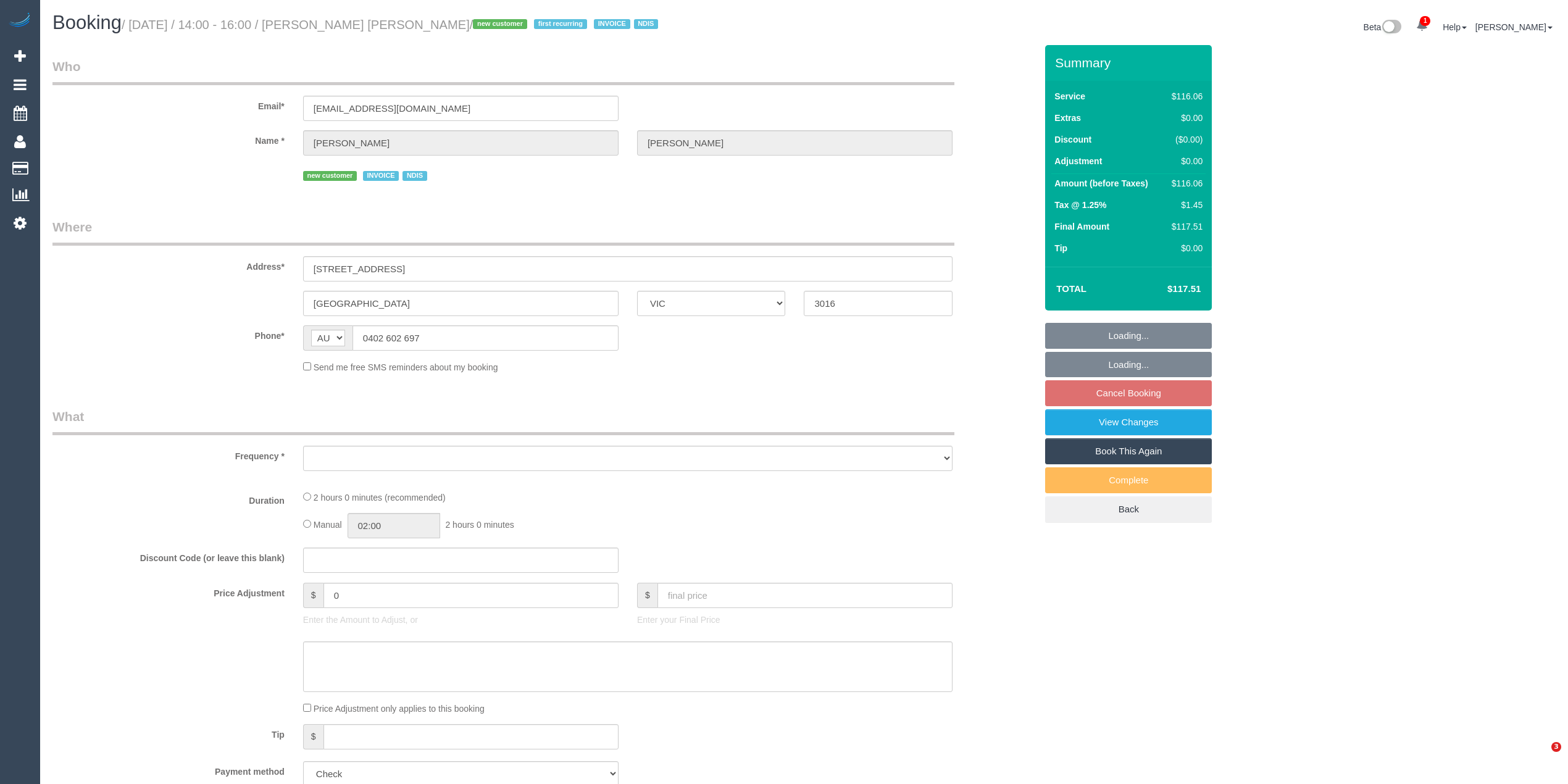
select select "VIC"
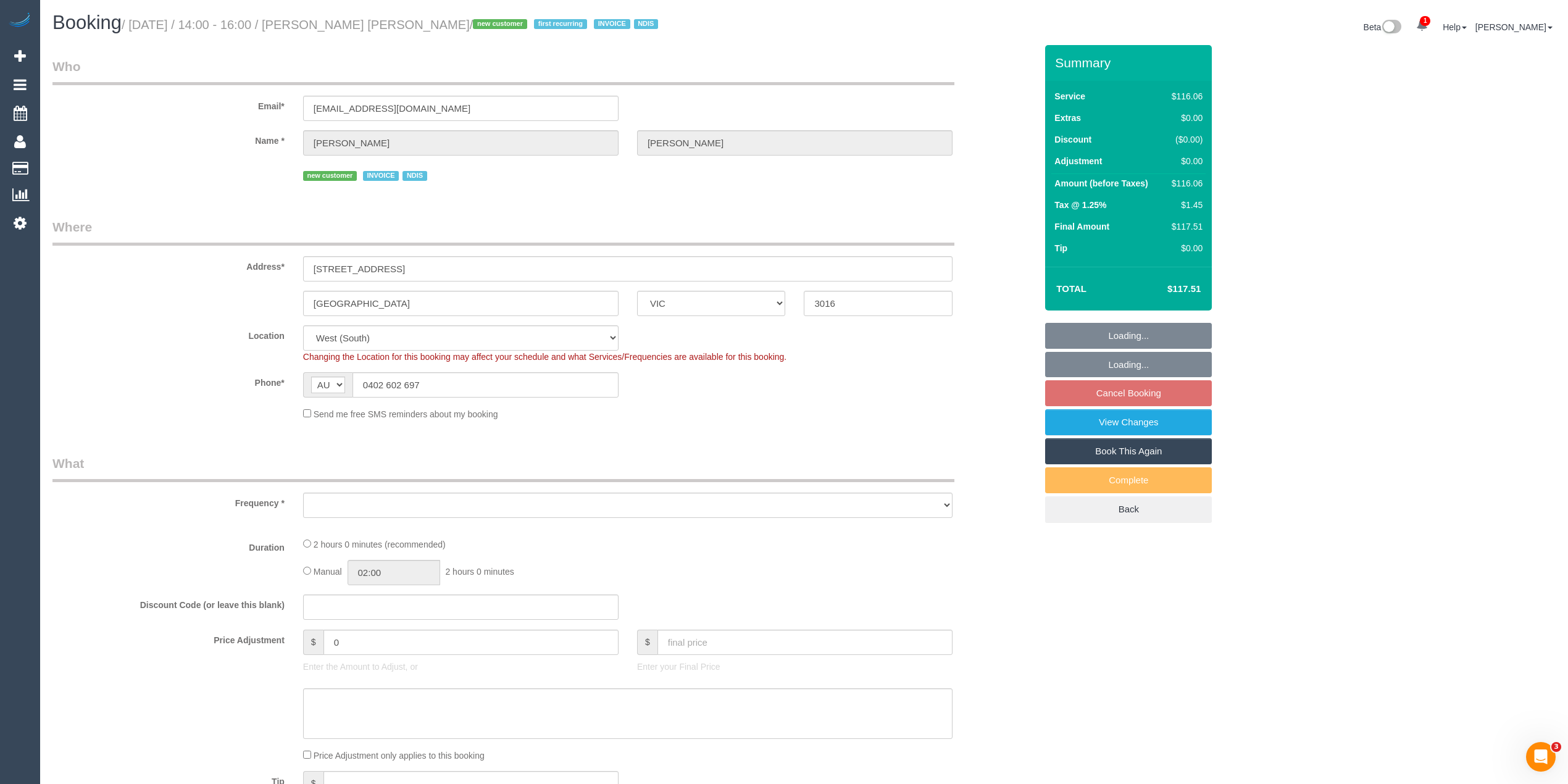
select select "object:541"
select select "number:29"
select select "number:14"
select select "number:19"
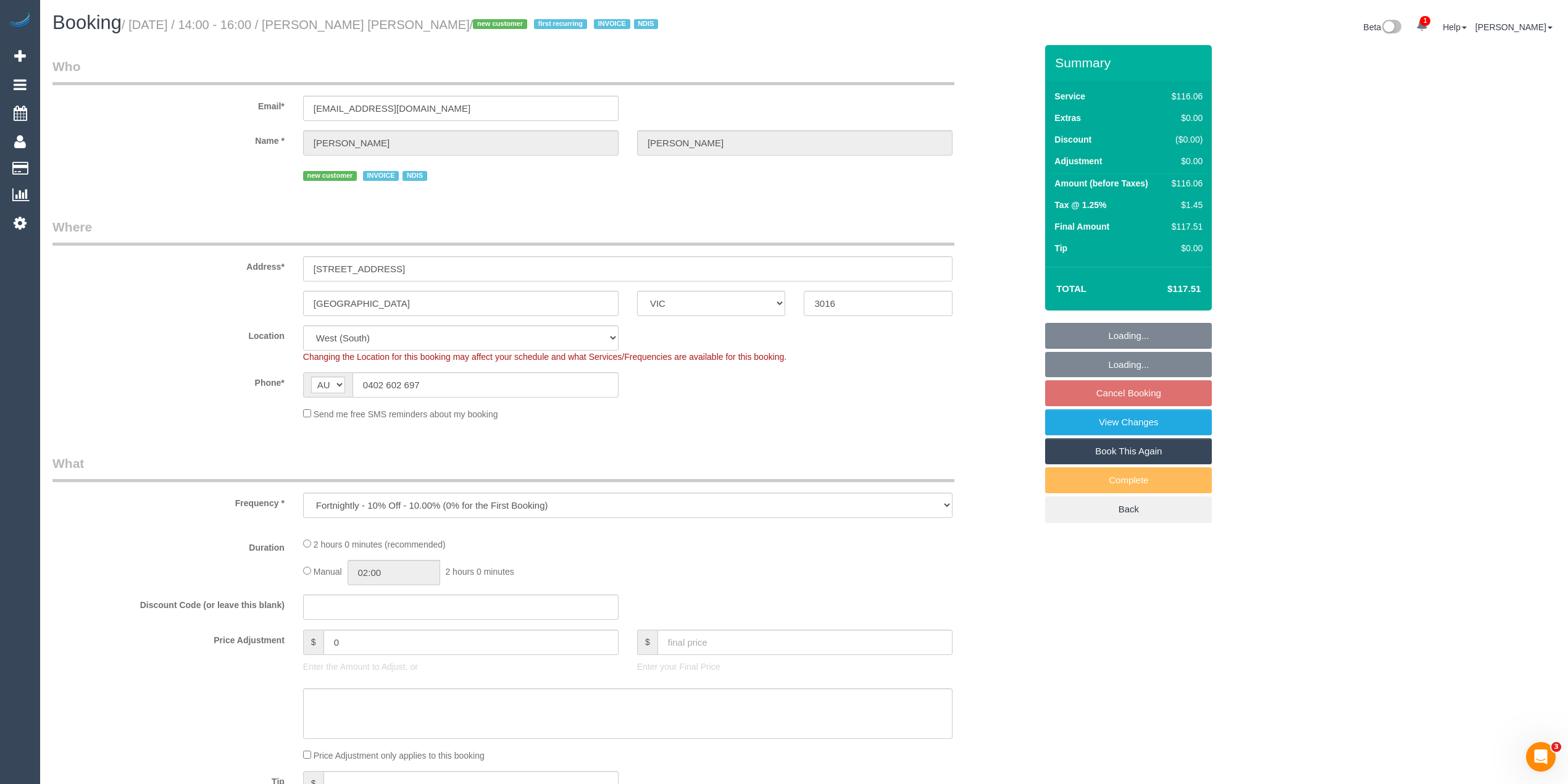
select select "number:25"
select select "number:34"
select select "number:13"
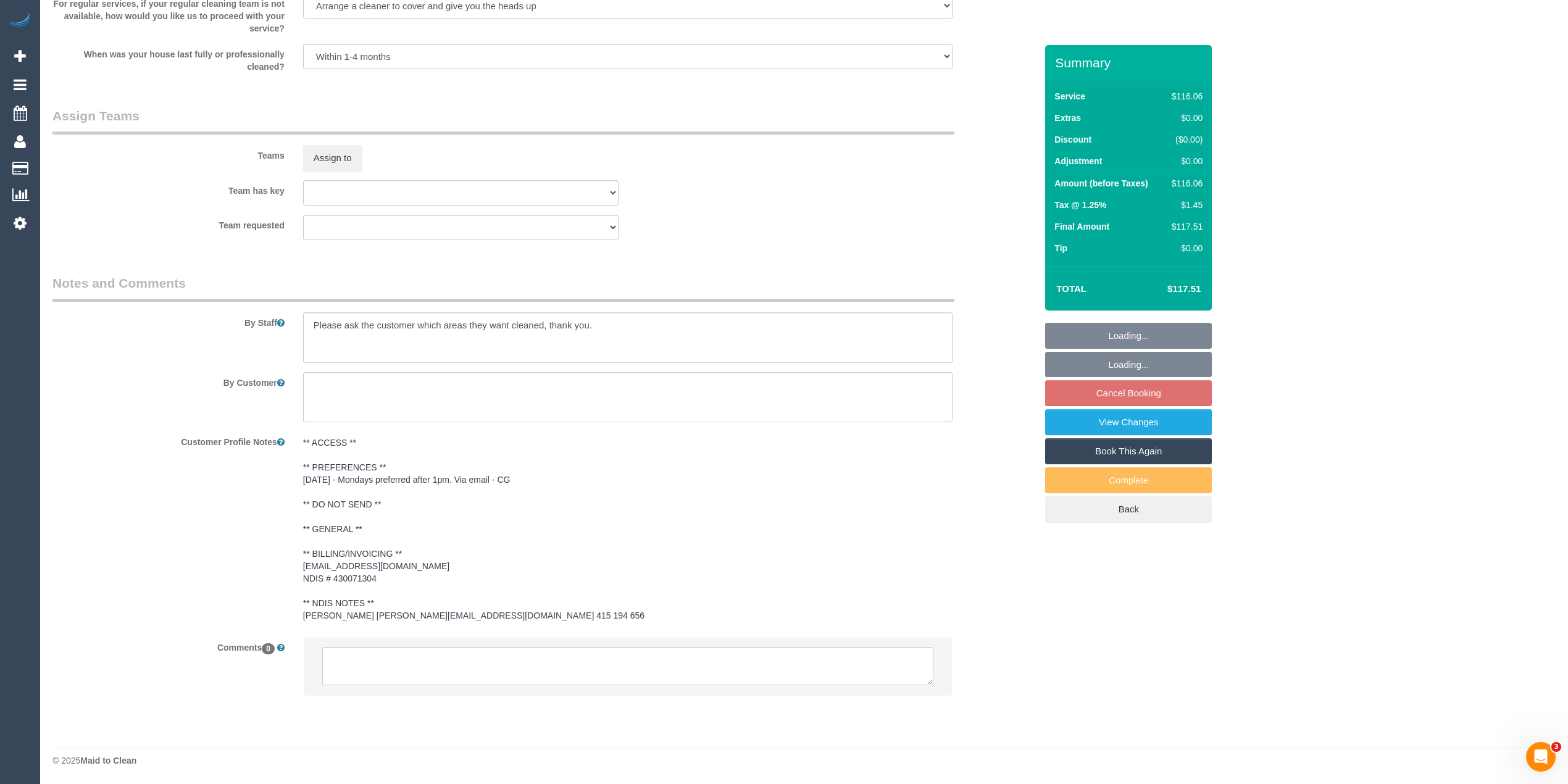
scroll to position [1347, 0]
select select "spot5"
click at [493, 656] on textarea at bounding box center [628, 665] width 611 height 38
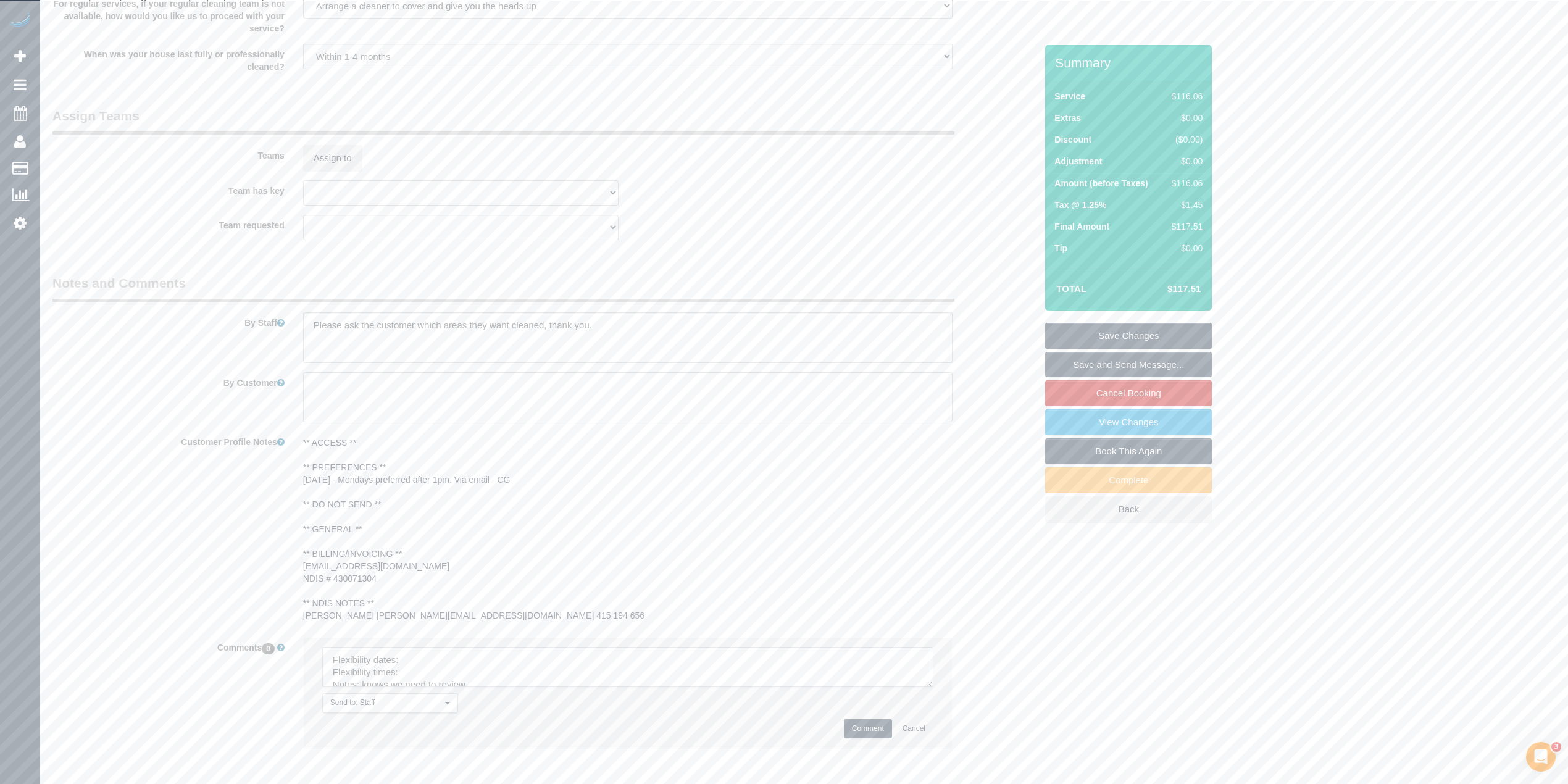
drag, startPoint x: 924, startPoint y: 678, endPoint x: 877, endPoint y: 717, distance: 61.1
click at [931, 687] on textarea at bounding box center [628, 667] width 611 height 40
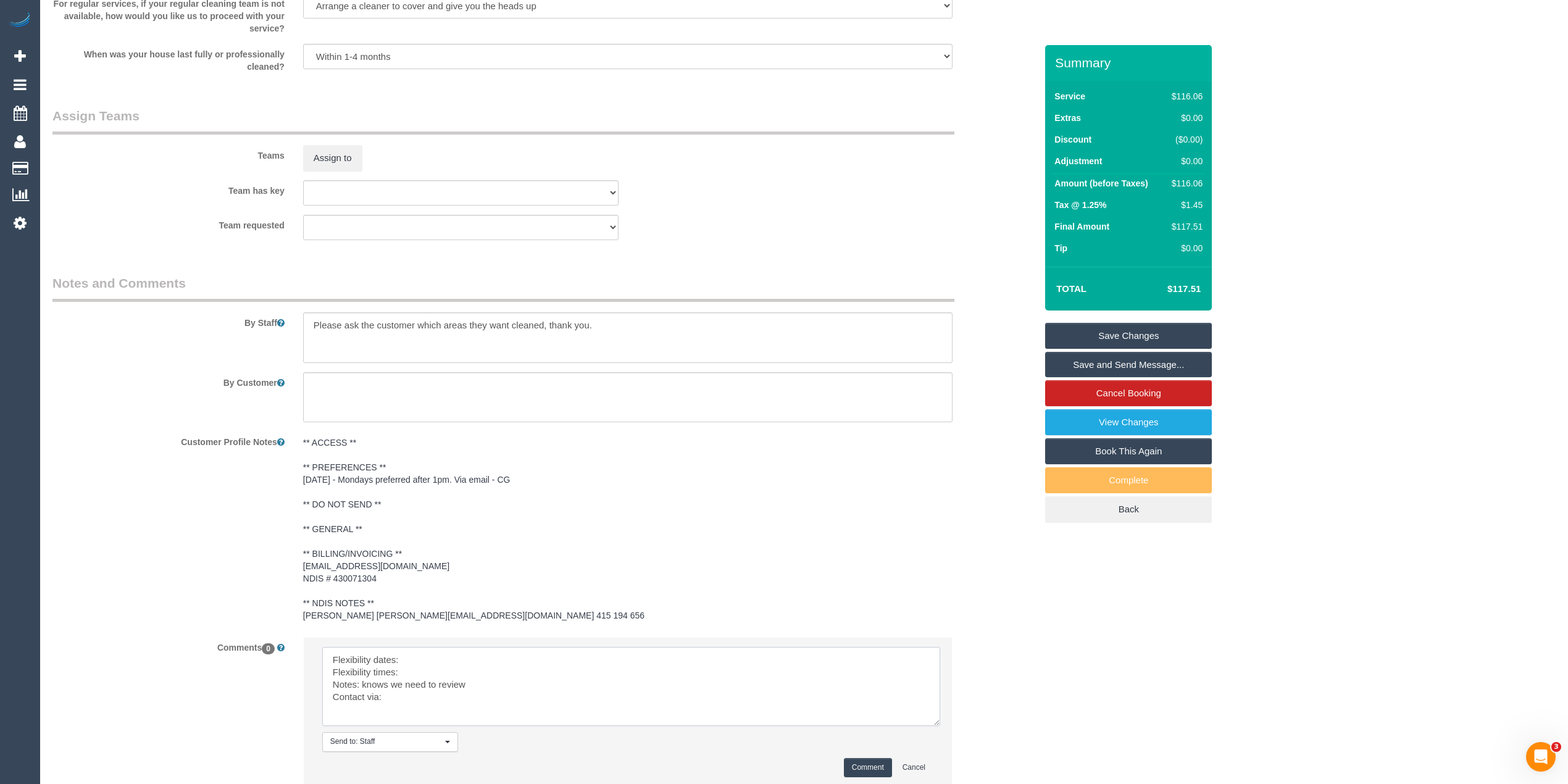
click at [443, 667] on textarea at bounding box center [631, 686] width 618 height 79
click at [420, 650] on textarea at bounding box center [631, 686] width 618 height 79
click at [443, 673] on textarea at bounding box center [631, 686] width 618 height 79
click at [409, 696] on textarea at bounding box center [631, 686] width 618 height 79
type textarea "Flexibility dates: Mondays requested Flexibility times: from 1pm Notes: knows w…"
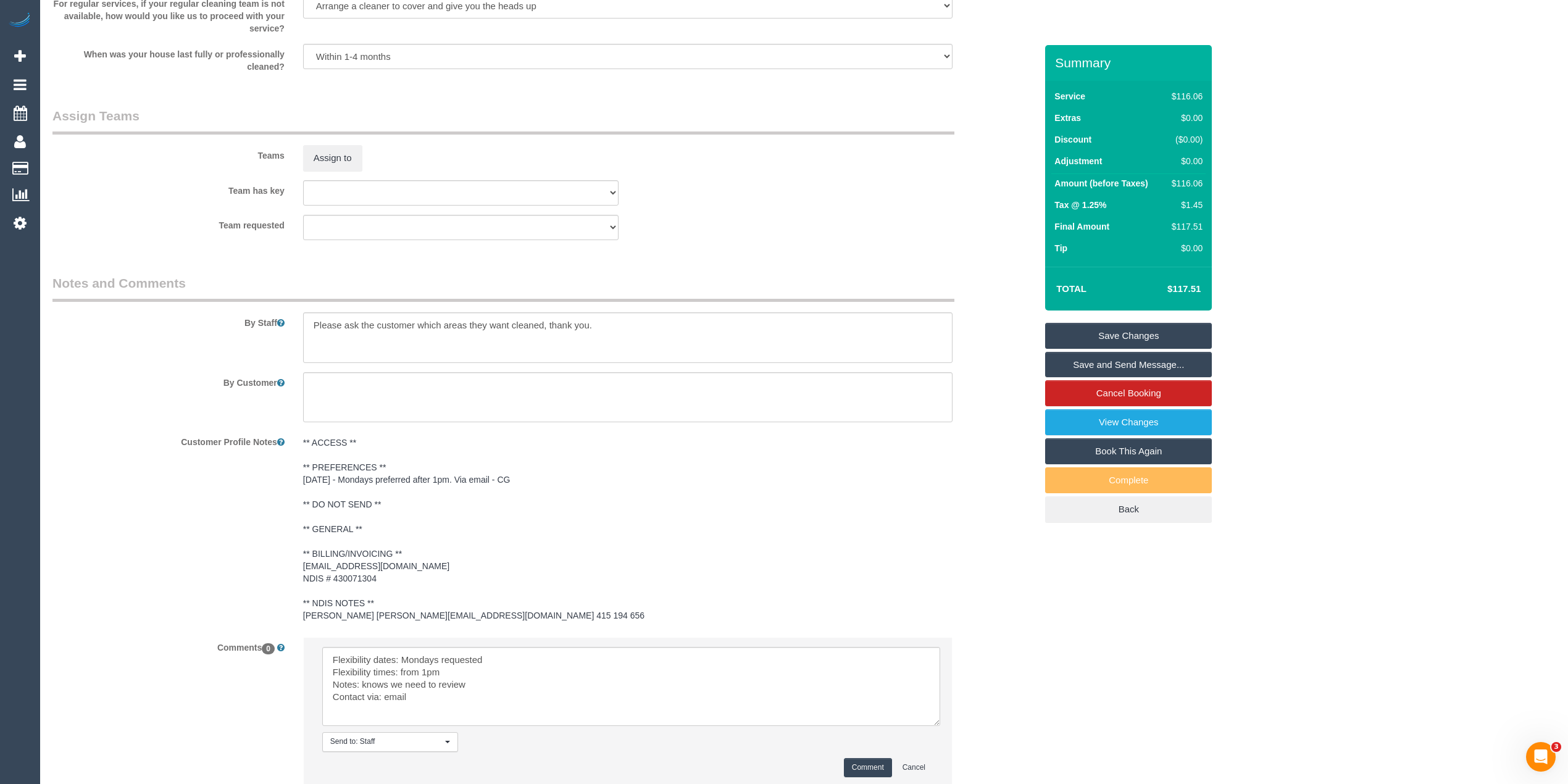
click at [866, 764] on button "Comment" at bounding box center [868, 767] width 48 height 19
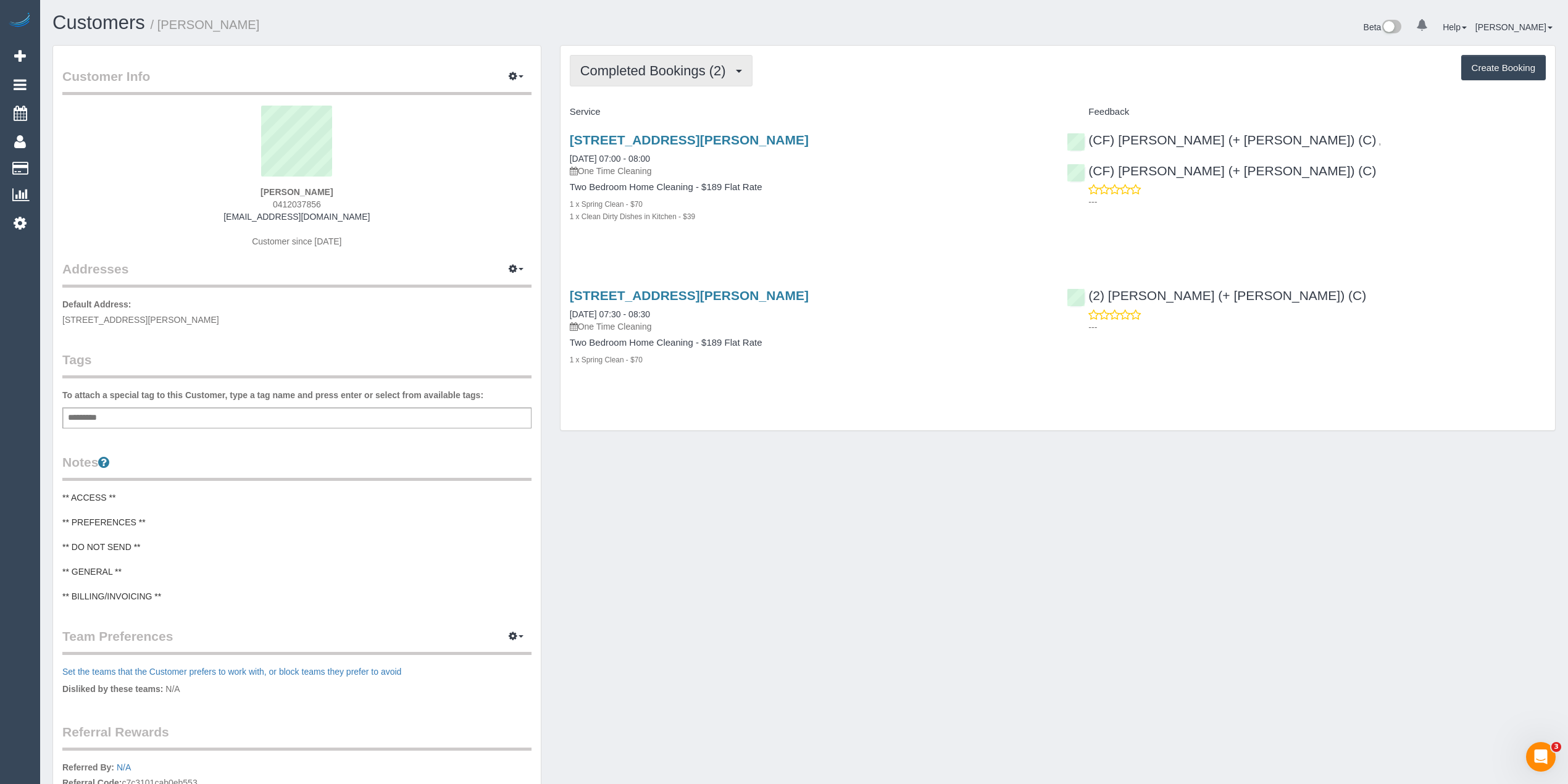
click at [632, 79] on button "Completed Bookings (2)" at bounding box center [660, 71] width 183 height 32
drag, startPoint x: 340, startPoint y: 218, endPoint x: 241, endPoint y: 218, distance: 99.0
click at [241, 218] on div "[PERSON_NAME] 0412037856 [EMAIL_ADDRESS][DOMAIN_NAME] Customer since [DATE]" at bounding box center [297, 183] width 469 height 155
copy link "[EMAIL_ADDRESS][DOMAIN_NAME]"
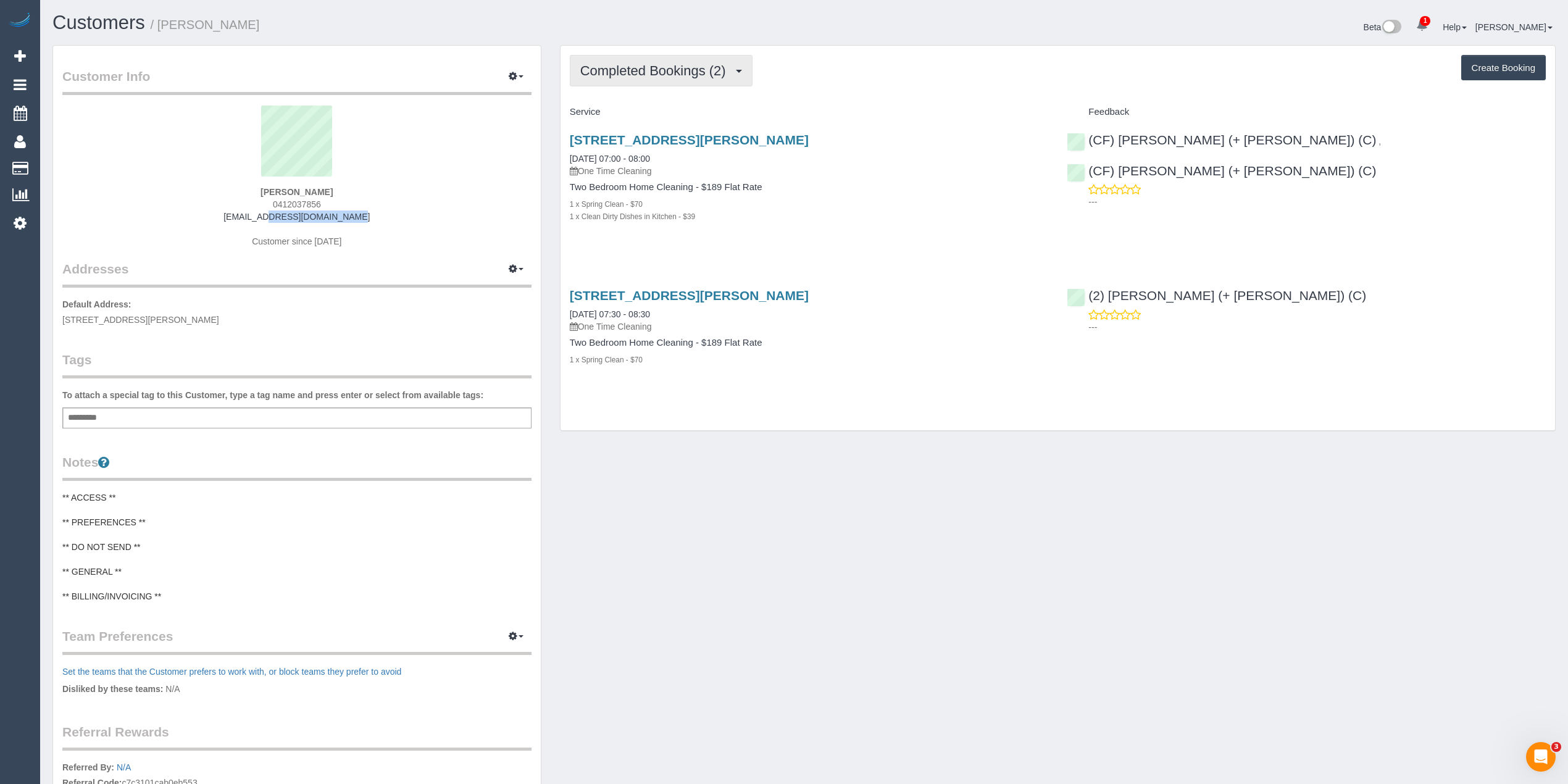
click at [623, 68] on span "Completed Bookings (2)" at bounding box center [656, 71] width 152 height 16
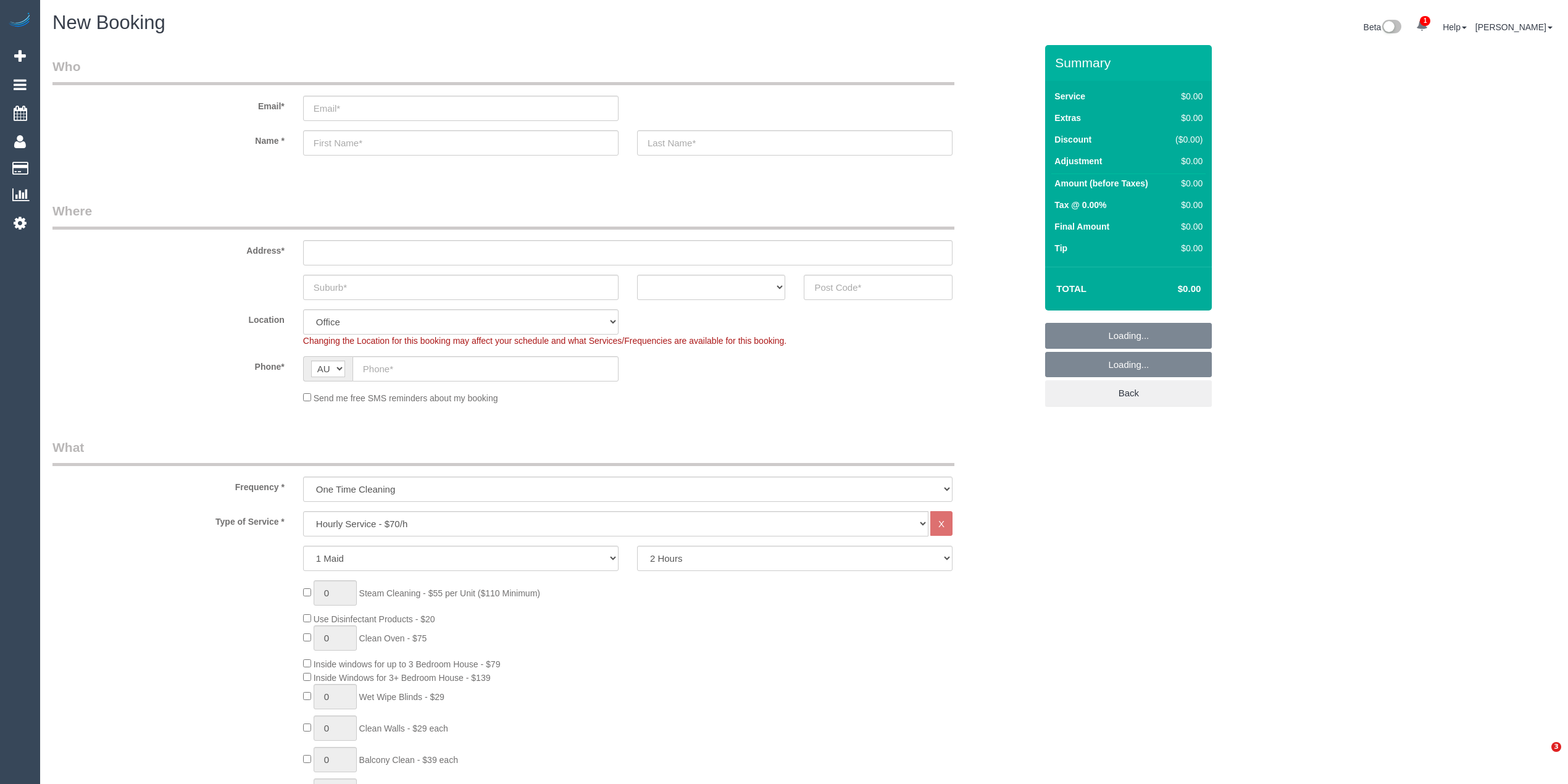
select select "object:822"
click at [378, 522] on select "Hourly Service - $70/h Hourly Service - $65/h Hourly Service - $60/h Hourly Ser…" at bounding box center [615, 524] width 625 height 26
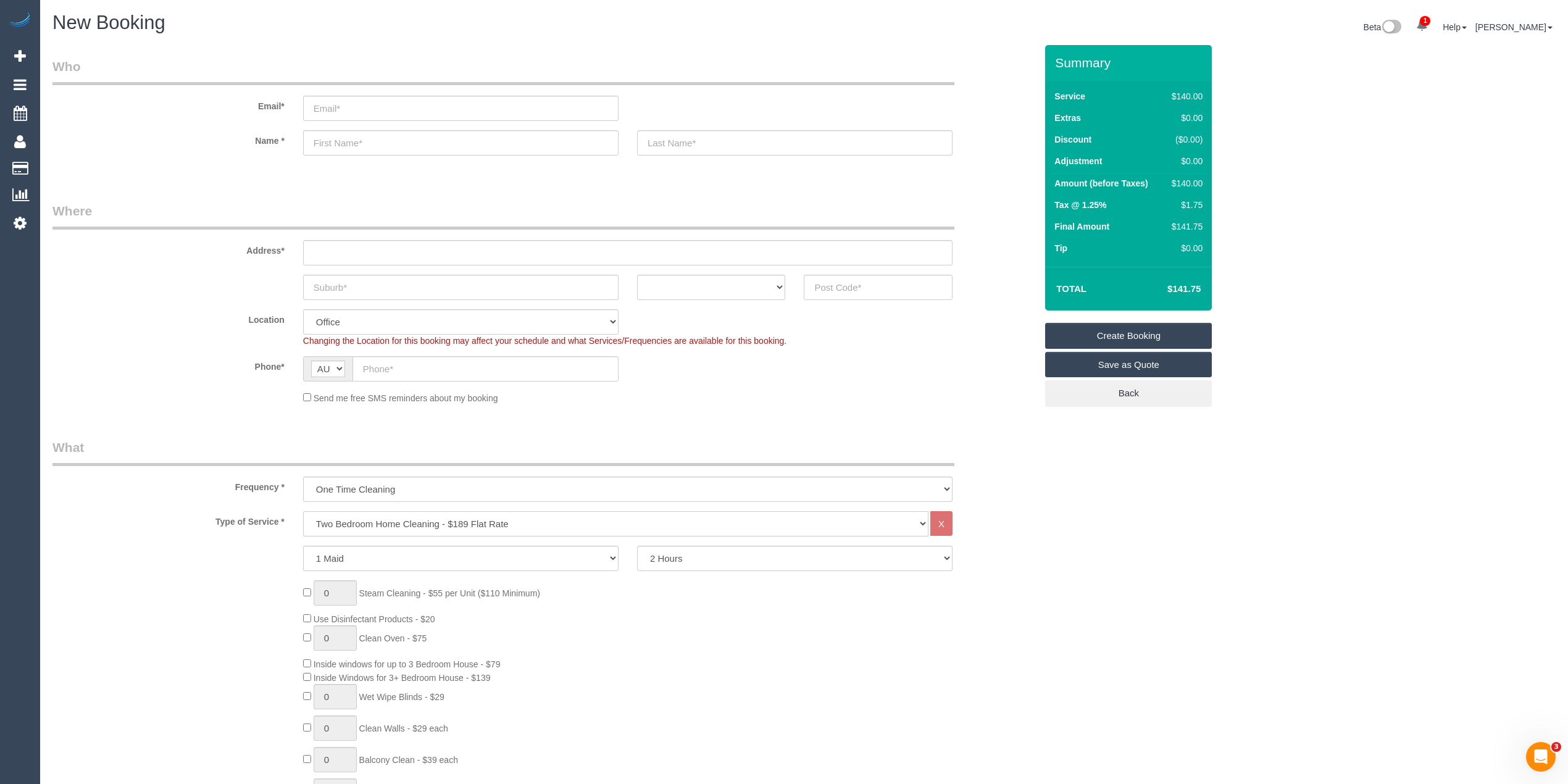
click at [303, 511] on select "Hourly Service - $70/h Hourly Service - $65/h Hourly Service - $60/h Hourly Ser…" at bounding box center [615, 524] width 625 height 26
click at [242, 604] on div "0 Steam Cleaning - $55 per Unit ($110 Minimum) Use Disinfectant Products - $20 …" at bounding box center [544, 761] width 1002 height 433
click at [218, 409] on fieldset "Where Address* ACT NSW NT QLD SA TAS VIC WA Location Office City East (North) E…" at bounding box center [544, 308] width 983 height 211
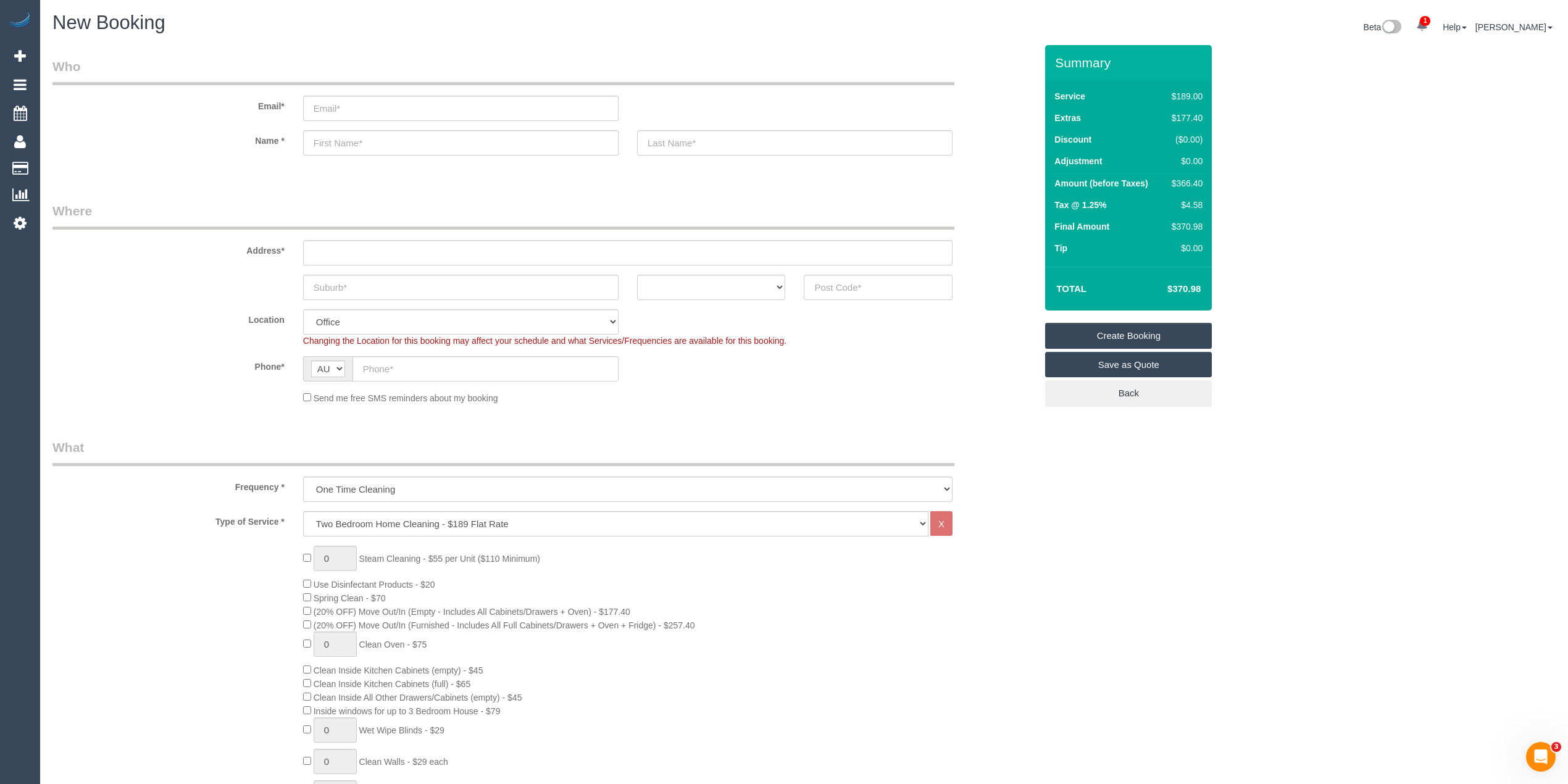
click at [206, 284] on div "ACT [GEOGRAPHIC_DATA] NT [GEOGRAPHIC_DATA] SA TAS [GEOGRAPHIC_DATA] [GEOGRAPHIC…" at bounding box center [544, 287] width 1002 height 26
click at [368, 521] on select "Hourly Service - $70/h Hourly Service - $65/h Hourly Service - $60/h Hourly Ser…" at bounding box center [615, 524] width 625 height 26
select select "209"
click at [303, 511] on select "Hourly Service - $70/h Hourly Service - $65/h Hourly Service - $60/h Hourly Ser…" at bounding box center [615, 524] width 625 height 26
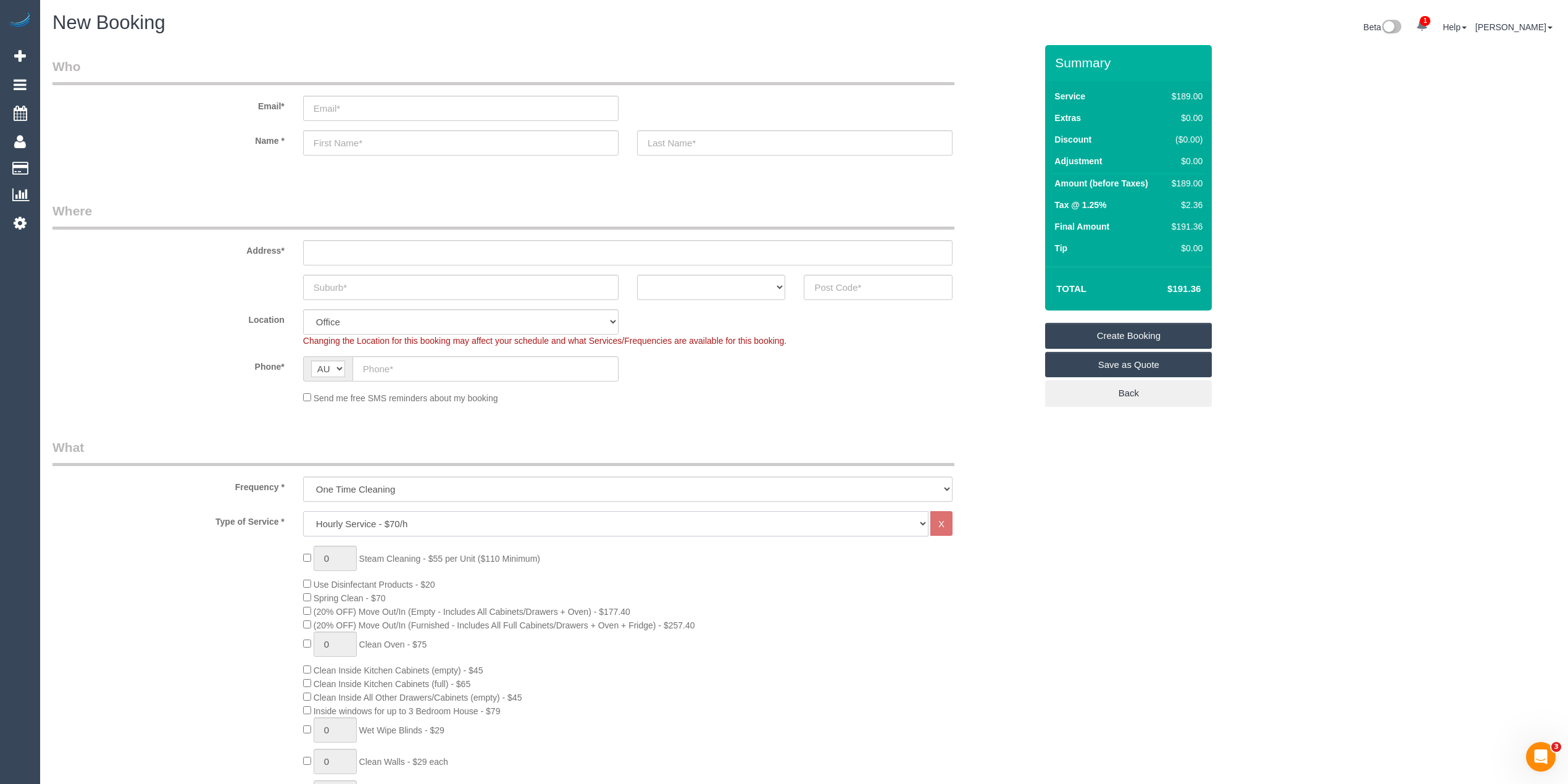
select select "1"
select select "120"
click at [189, 323] on label "Location" at bounding box center [169, 317] width 251 height 16
click at [350, 248] on input "text" at bounding box center [628, 253] width 650 height 26
type input "-"
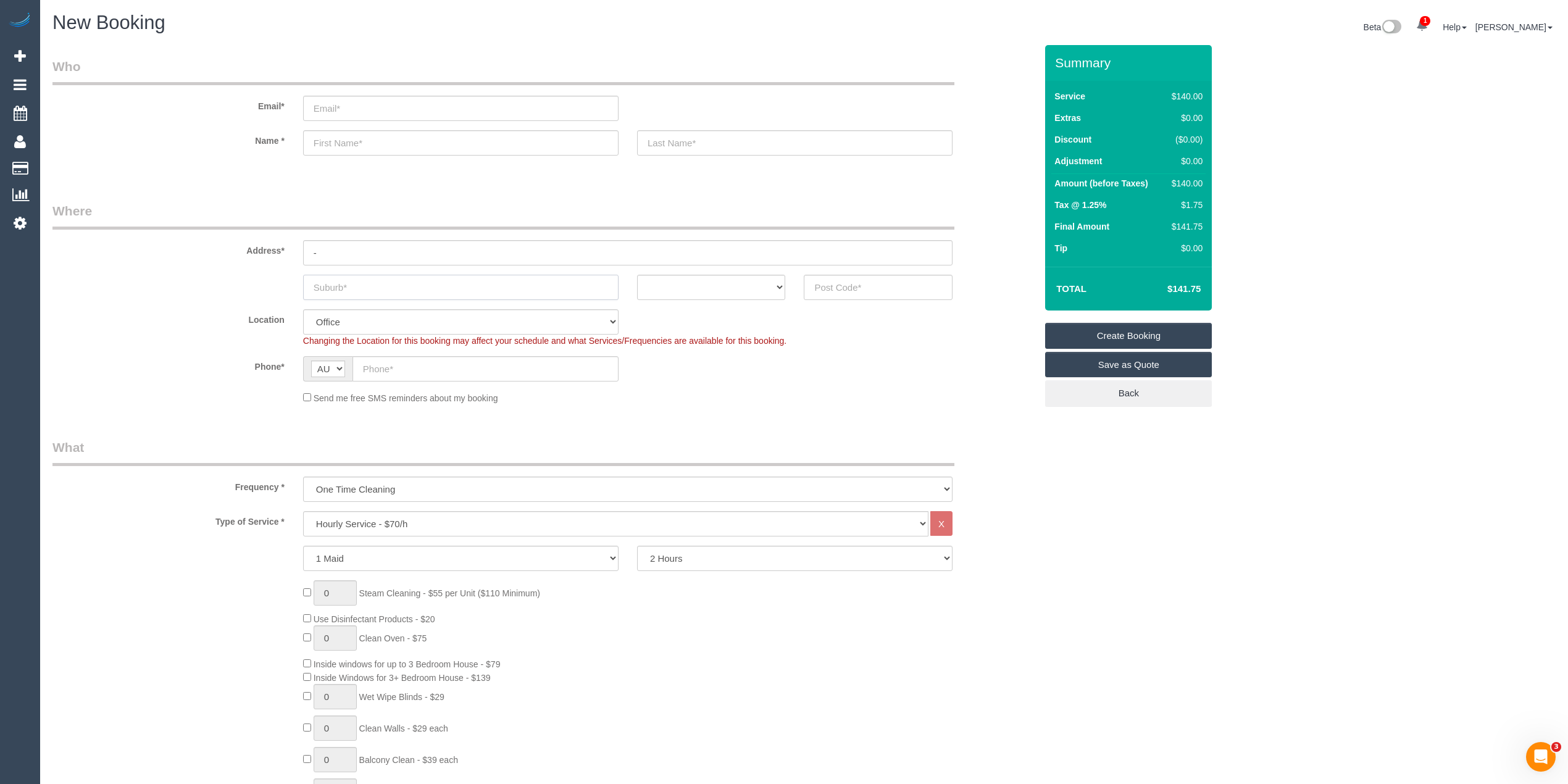
click at [349, 287] on input "text" at bounding box center [461, 287] width 315 height 26
type input "Belmont"
click at [697, 287] on select "ACT NSW NT QLD SA TAS VIC WA" at bounding box center [711, 287] width 148 height 26
select select "VIC"
click at [637, 274] on select "ACT NSW NT QLD SA TAS VIC WA" at bounding box center [711, 287] width 148 height 26
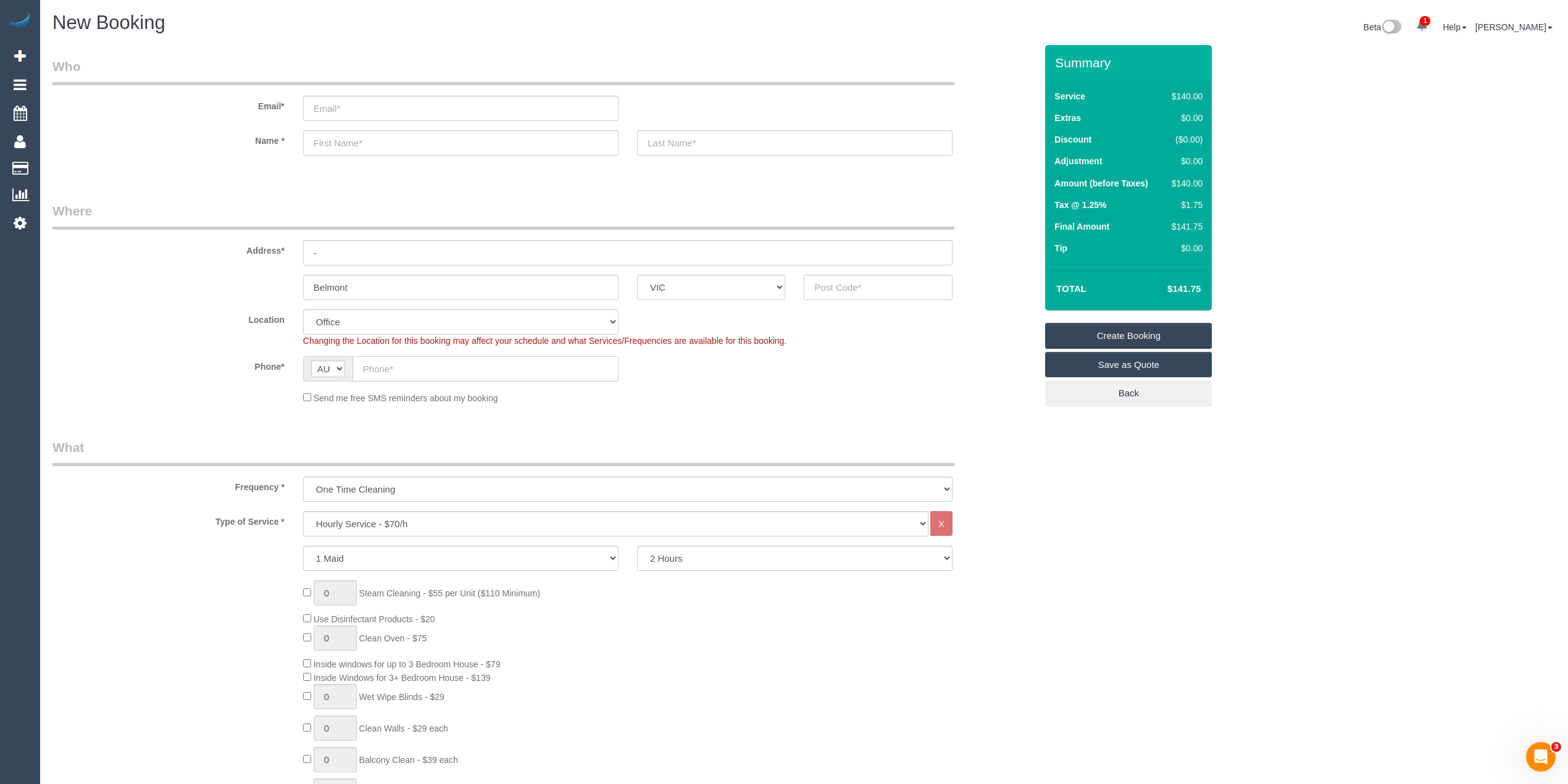
click at [410, 364] on input "text" at bounding box center [486, 368] width 266 height 26
paste input "61 456 101 077"
drag, startPoint x: 375, startPoint y: 367, endPoint x: 364, endPoint y: 367, distance: 11.0
click at [361, 367] on input "61 456 101 077" at bounding box center [486, 368] width 266 height 26
type input "0456 101 077"
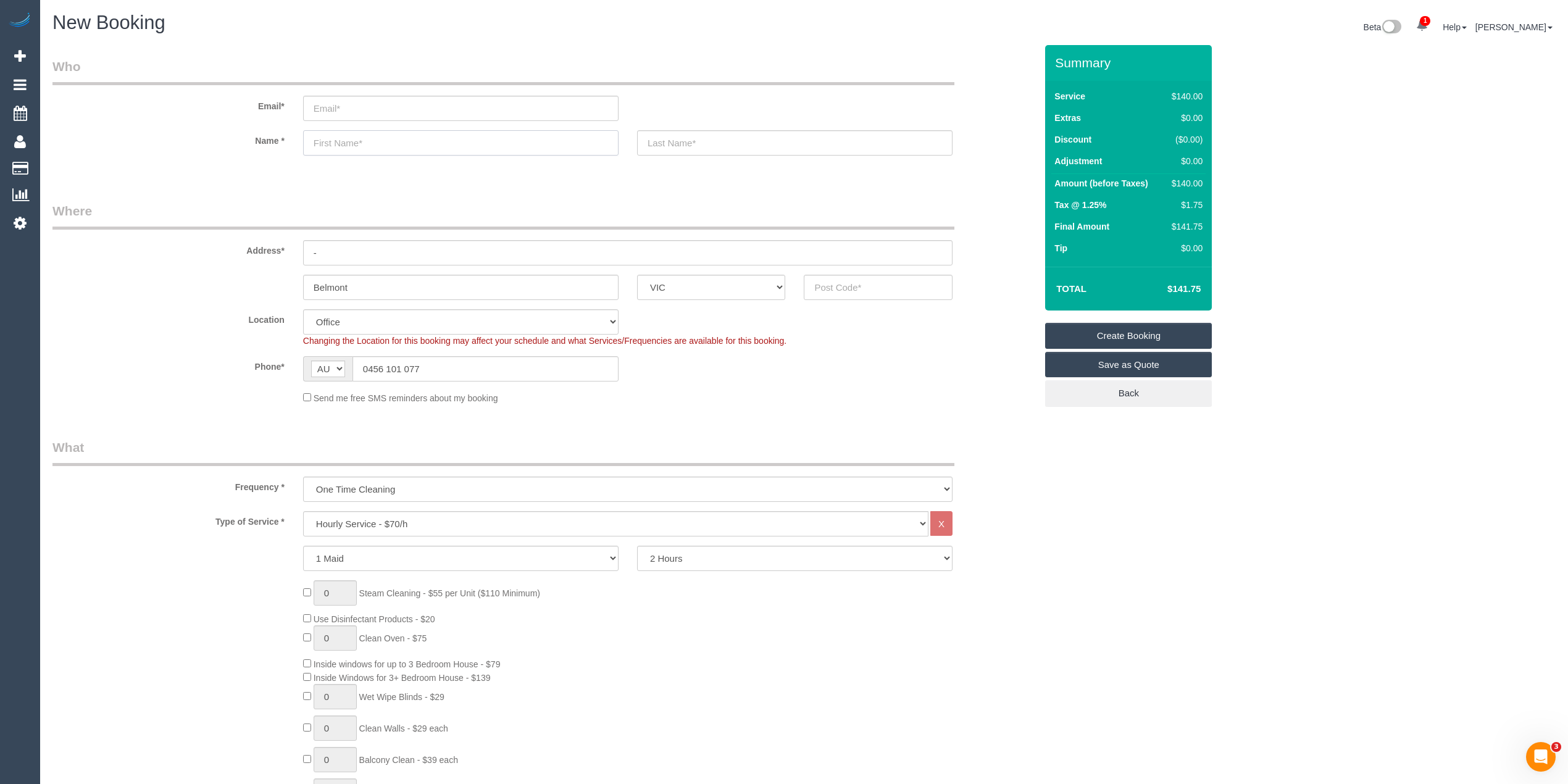
click at [371, 148] on input "text" at bounding box center [461, 143] width 315 height 26
type input "Justine"
click at [374, 524] on select "Hourly Service - $70/h Hourly Service - $65/h Hourly Service - $60/h Hourly Ser…" at bounding box center [615, 524] width 625 height 26
select select "212"
click at [303, 511] on select "Hourly Service - $70/h Hourly Service - $65/h Hourly Service - $60/h Hourly Ser…" at bounding box center [615, 524] width 625 height 26
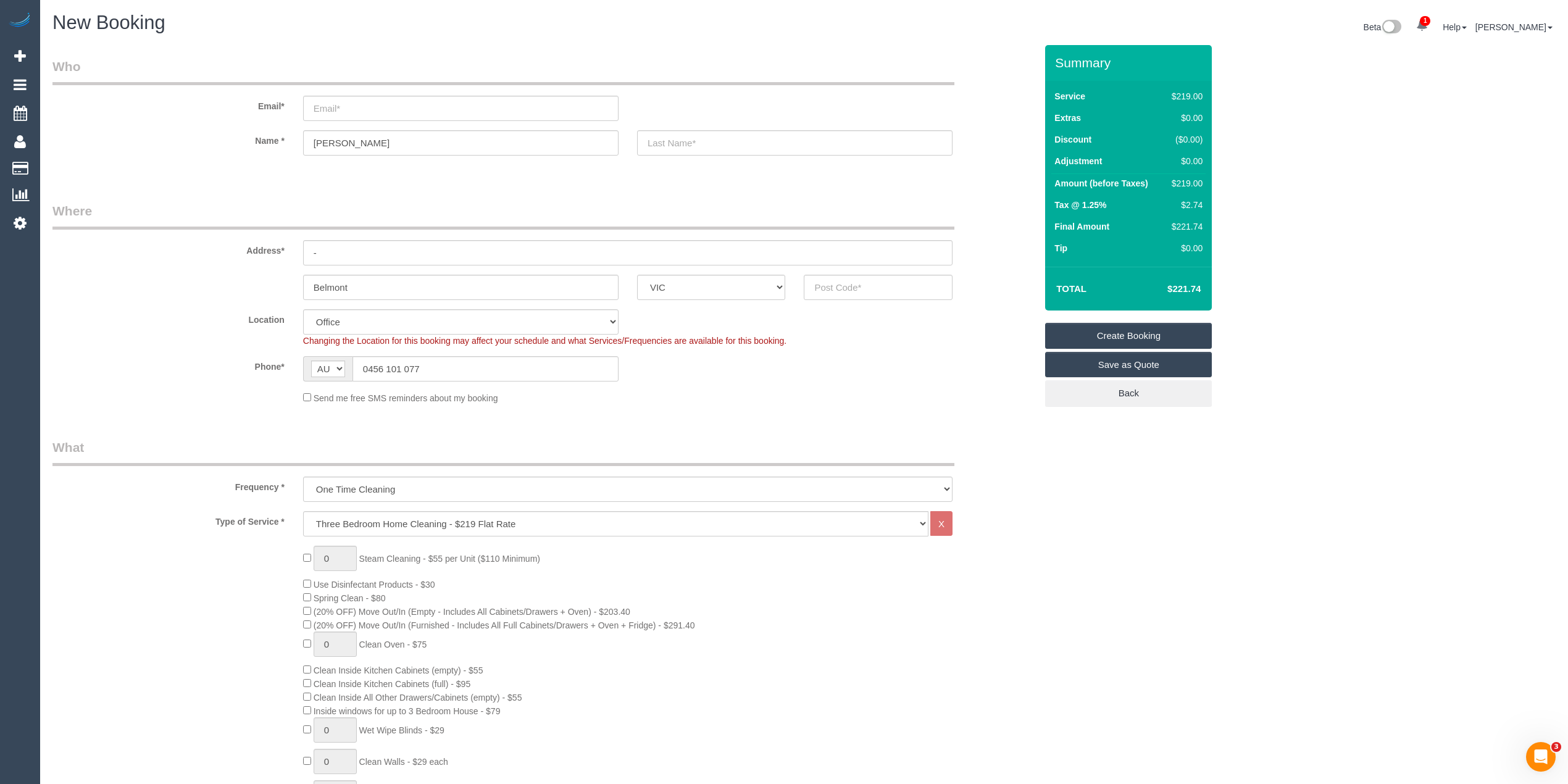
click at [239, 585] on div "0 Steam Cleaning - $55 per Unit ($110 Minimum) Use Disinfectant Products - $30 …" at bounding box center [544, 761] width 1002 height 433
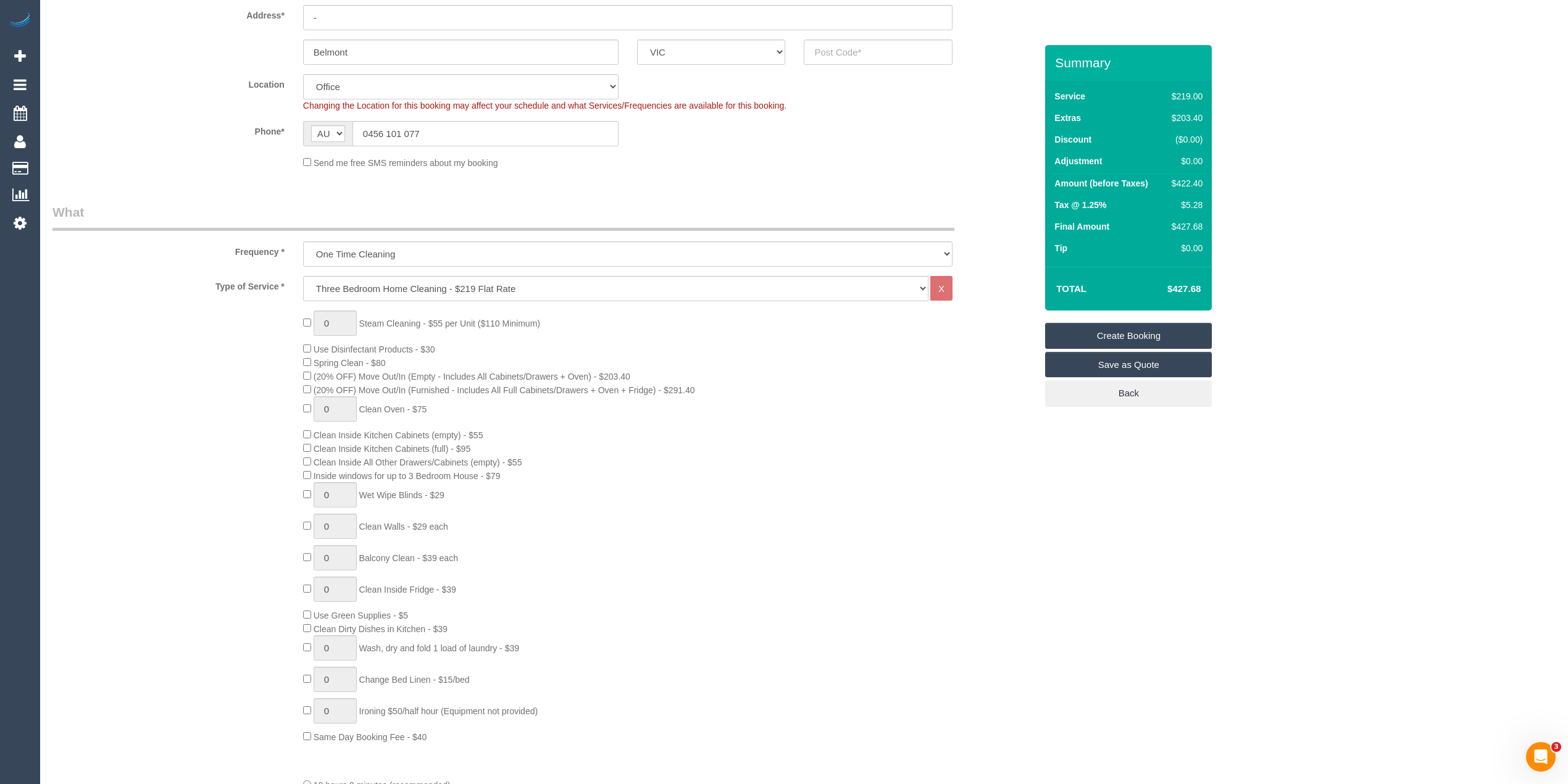
scroll to position [274, 0]
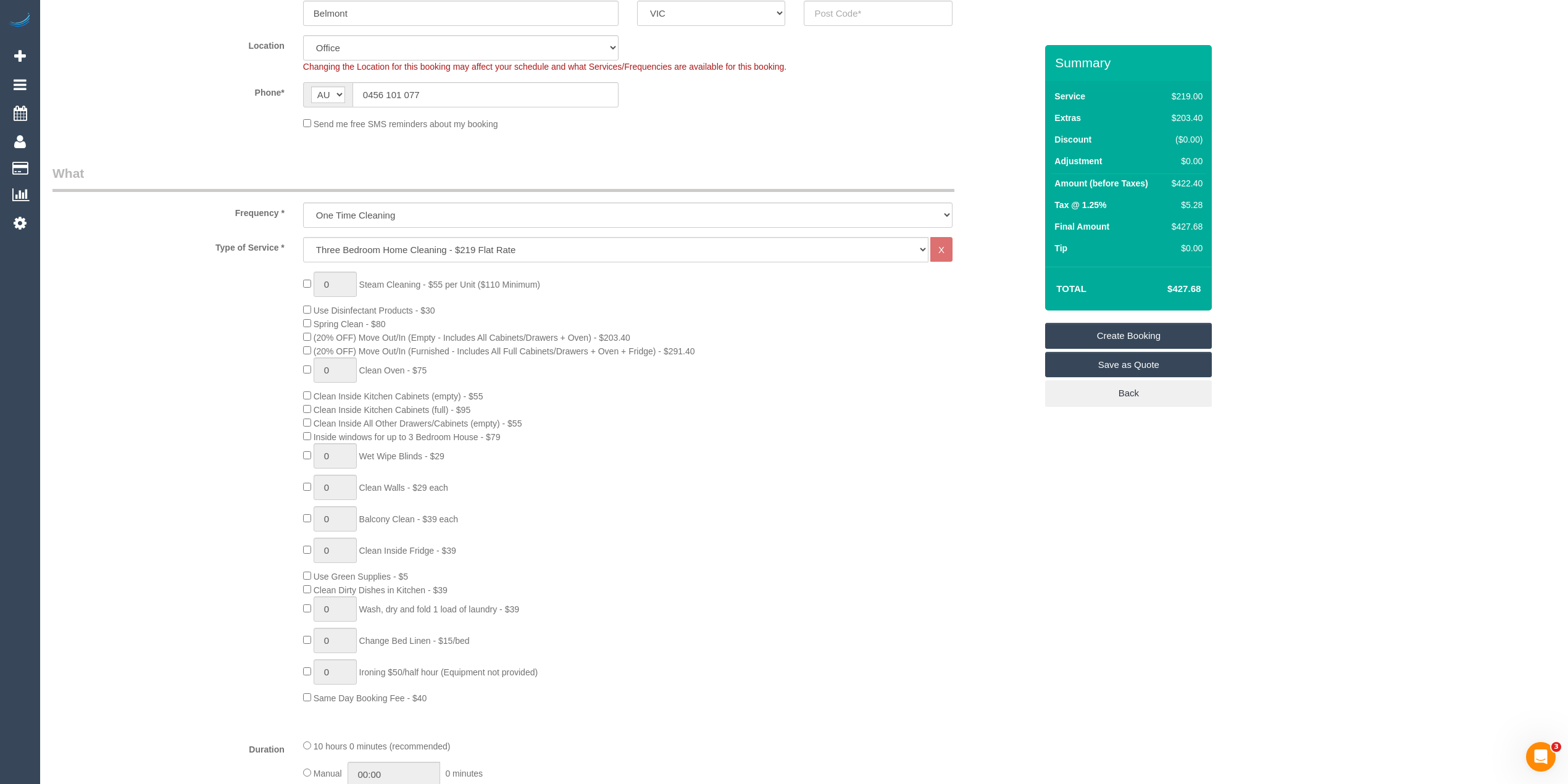
click at [249, 569] on div "0 Steam Cleaning - $55 per Unit ($110 Minimum) Use Disinfectant Products - $30 …" at bounding box center [544, 488] width 1002 height 433
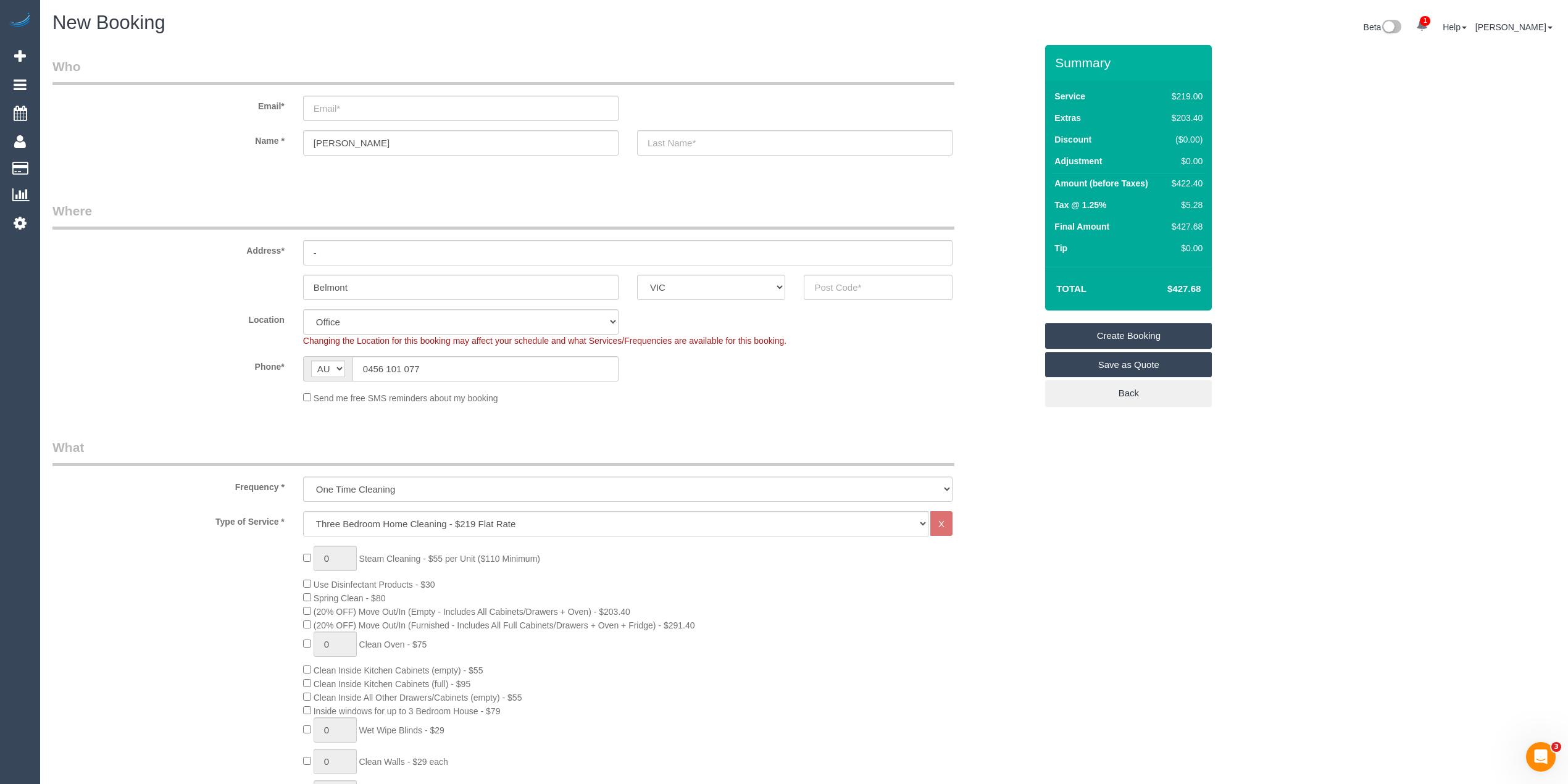
scroll to position [137, 0]
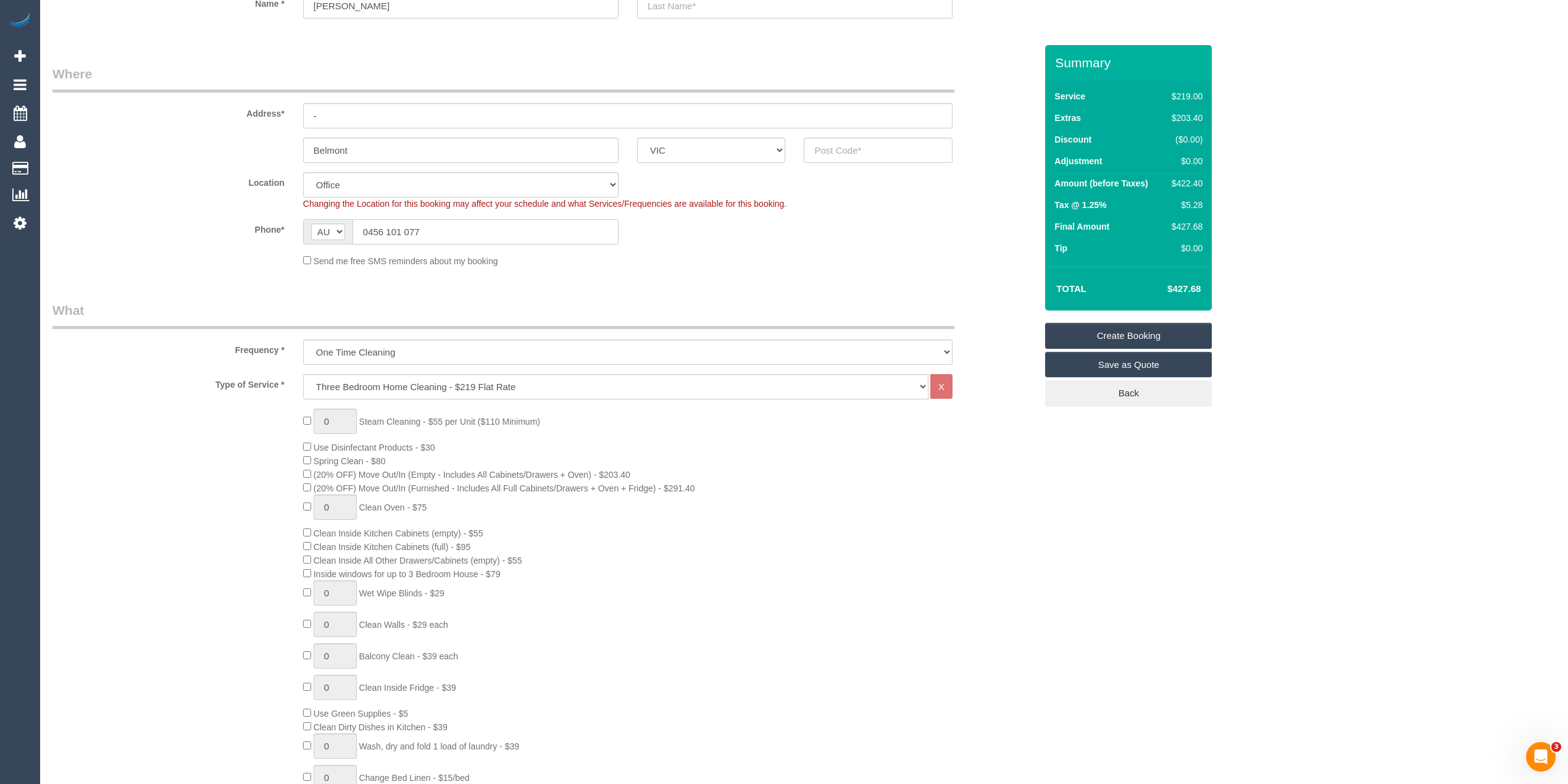
drag, startPoint x: 344, startPoint y: 221, endPoint x: 248, endPoint y: 218, distance: 96.0
click at [248, 219] on div "Phone* AF AL DZ AD AO AI AQ AG AR AM AW AU AT AZ BS BH BD BB BY BE BZ BJ BM BT …" at bounding box center [544, 232] width 1002 height 26
paste input "61 466 510 969"
drag, startPoint x: 376, startPoint y: 231, endPoint x: 338, endPoint y: 229, distance: 38.1
click at [338, 231] on div "AF AL DZ AD AO AI AQ AG AR AM AW AU AT AZ BS BH BD BB BY BE BZ BJ BM BT BO BA B…" at bounding box center [461, 232] width 315 height 26
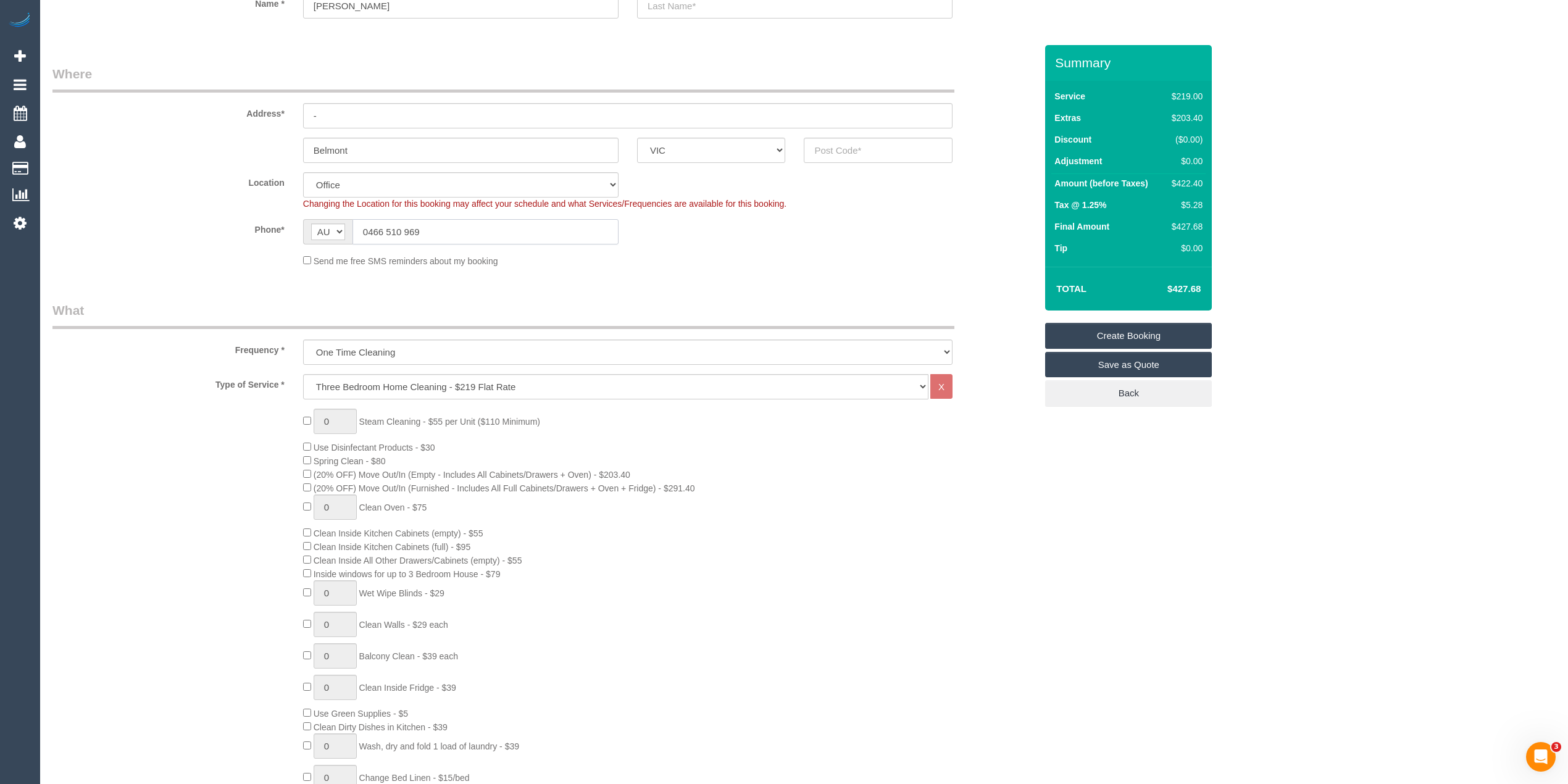
type input "0466 510 969"
click at [875, 152] on input "text" at bounding box center [877, 150] width 148 height 26
type input "3078"
drag, startPoint x: 382, startPoint y: 147, endPoint x: 216, endPoint y: 148, distance: 166.0
click at [216, 148] on div "Belmont ACT NSW NT QLD SA TAS VIC WA 3078" at bounding box center [544, 150] width 1002 height 26
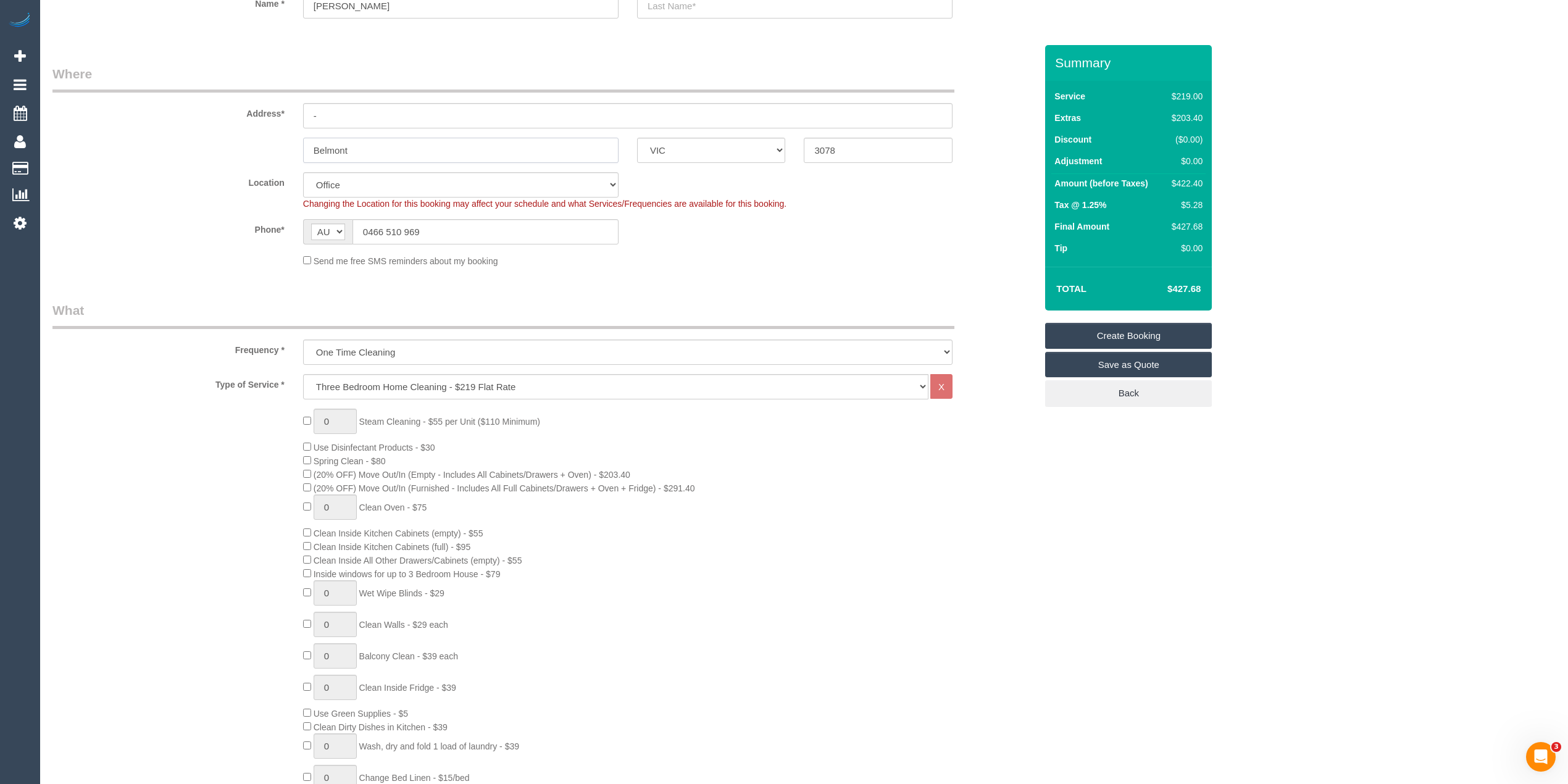
paste input "Alphington"
type input "Alphington"
select select "58"
select select "object:2403"
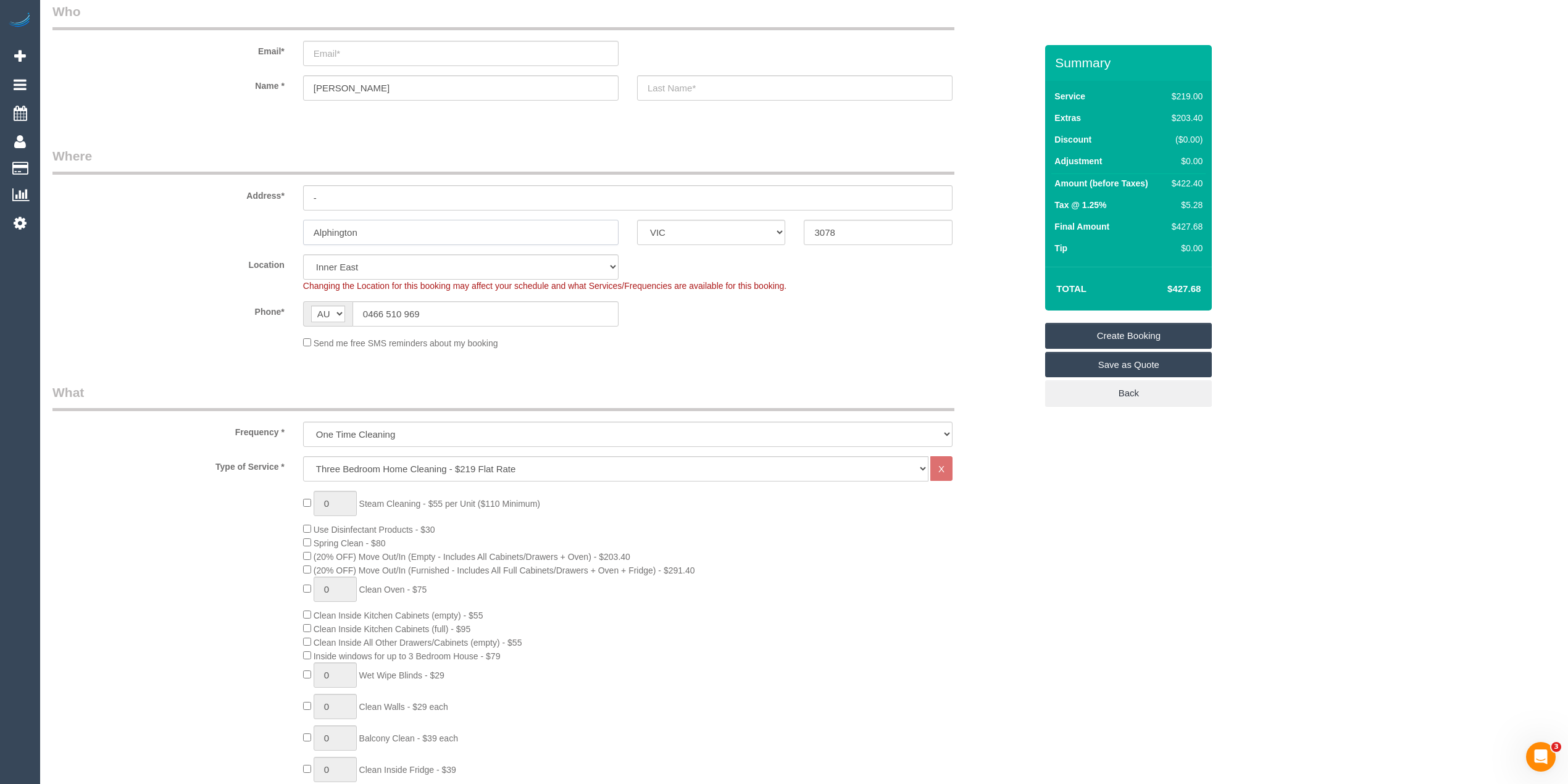
scroll to position [0, 0]
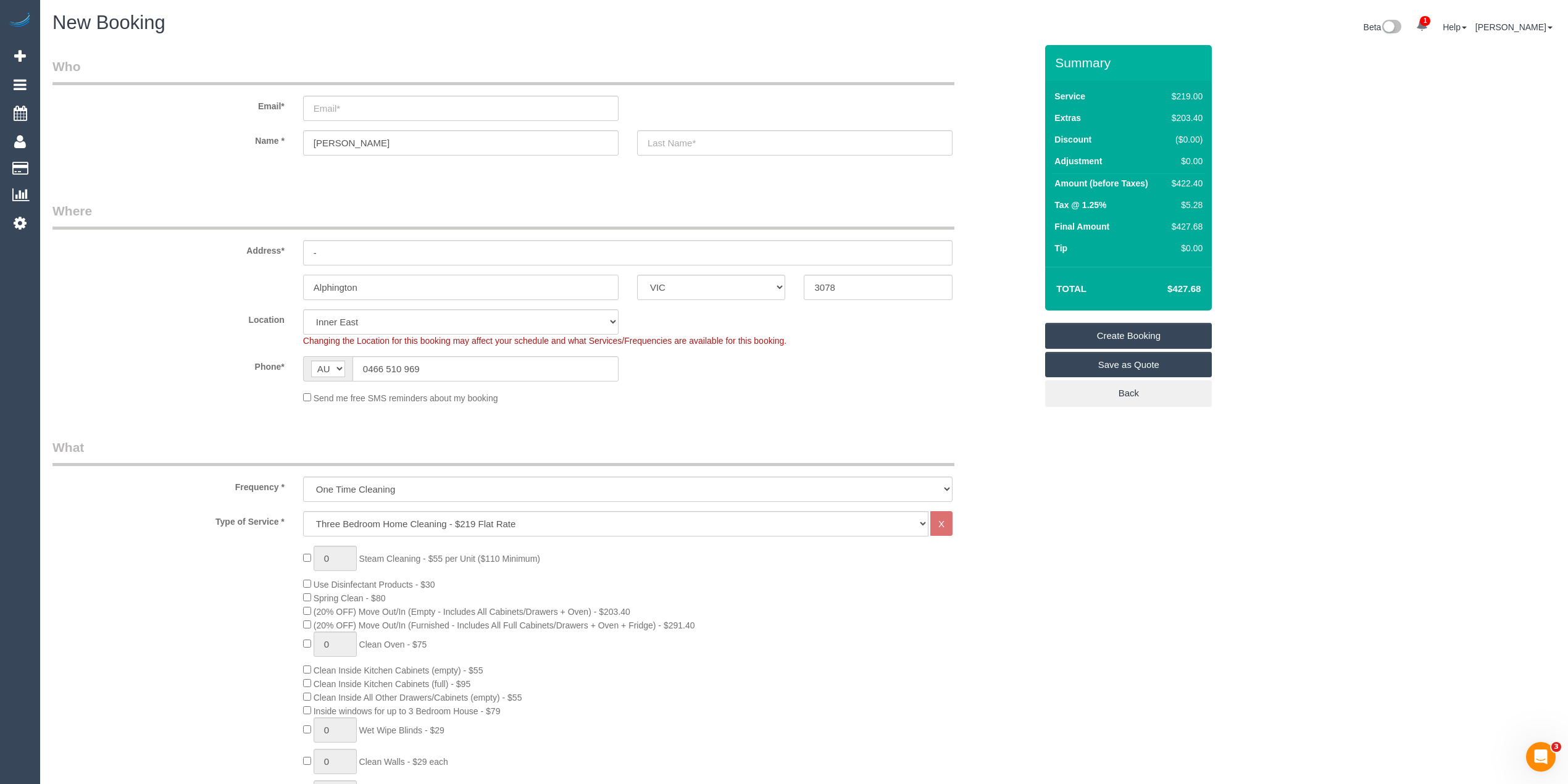
type input "Alphington"
click at [357, 106] on input "email" at bounding box center [461, 108] width 315 height 26
type input "andy.li.lym94@gmail.com"
drag, startPoint x: 316, startPoint y: 146, endPoint x: 243, endPoint y: 155, distance: 73.6
click at [243, 155] on sui-booking-customer "Email* andy.li.lym94@gmail.com Name * Justine" at bounding box center [544, 113] width 983 height 110
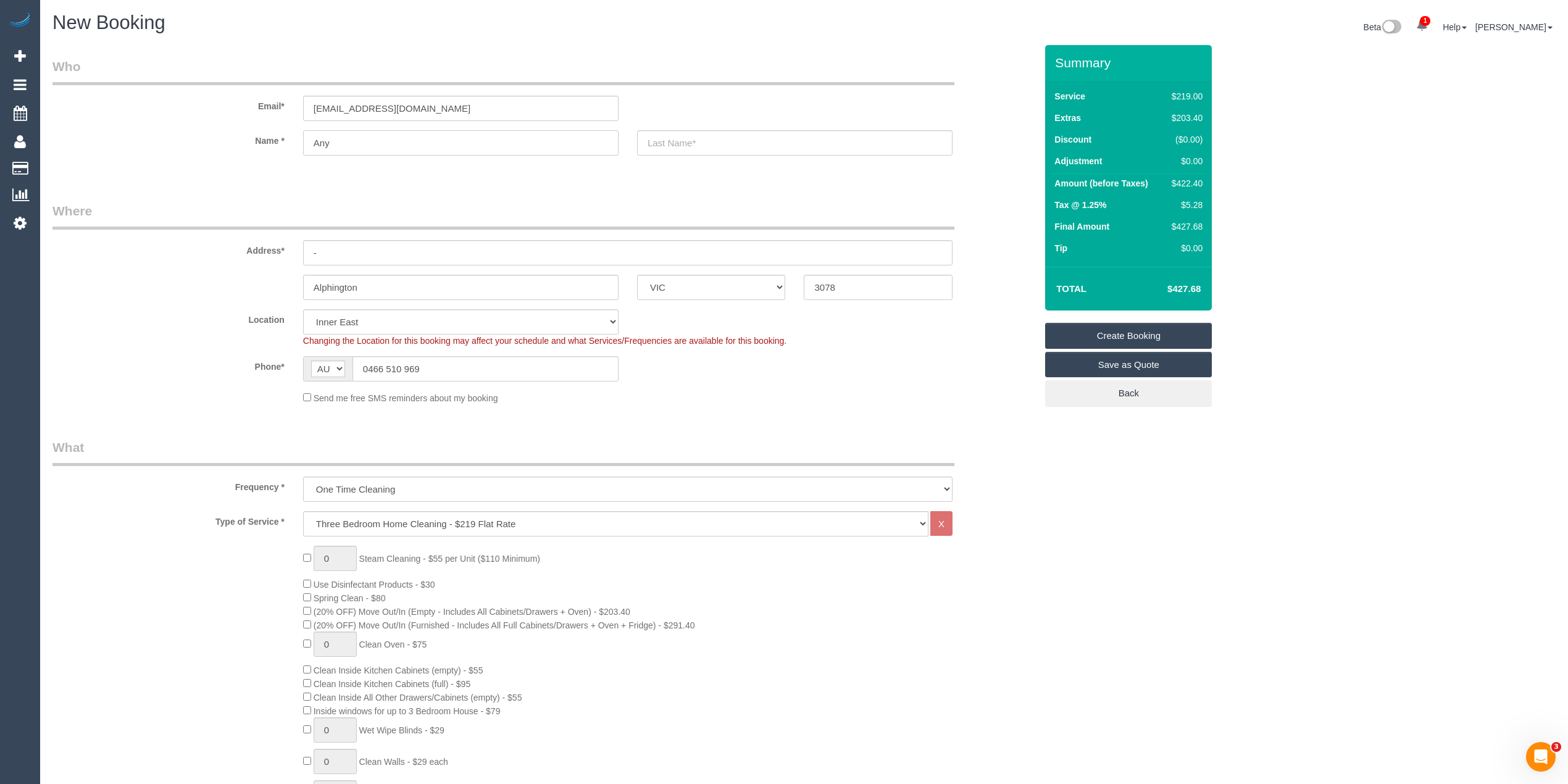
type input "Any"
click at [696, 145] on input "text" at bounding box center [795, 143] width 315 height 26
type input "Lyn"
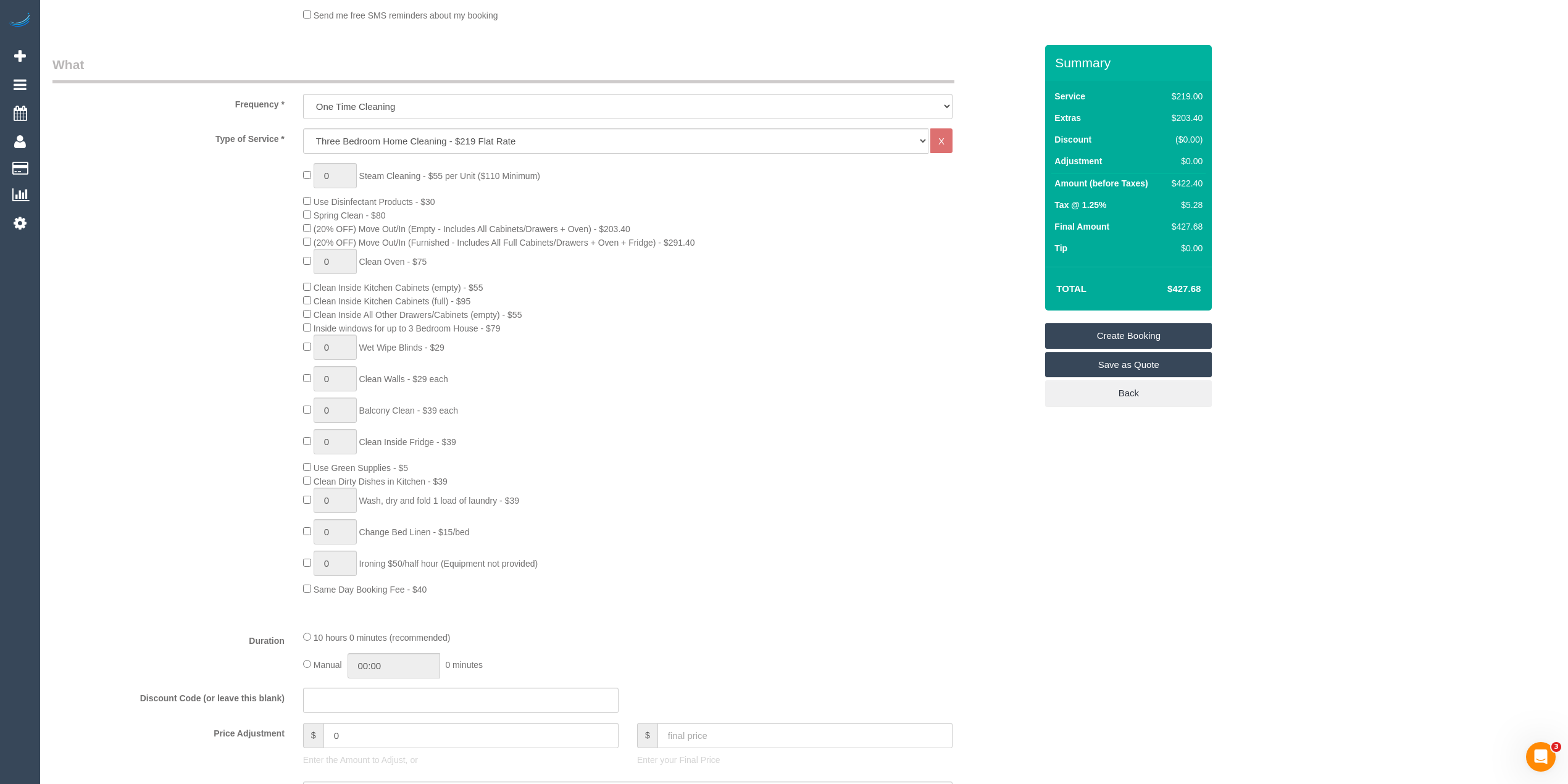
scroll to position [411, 0]
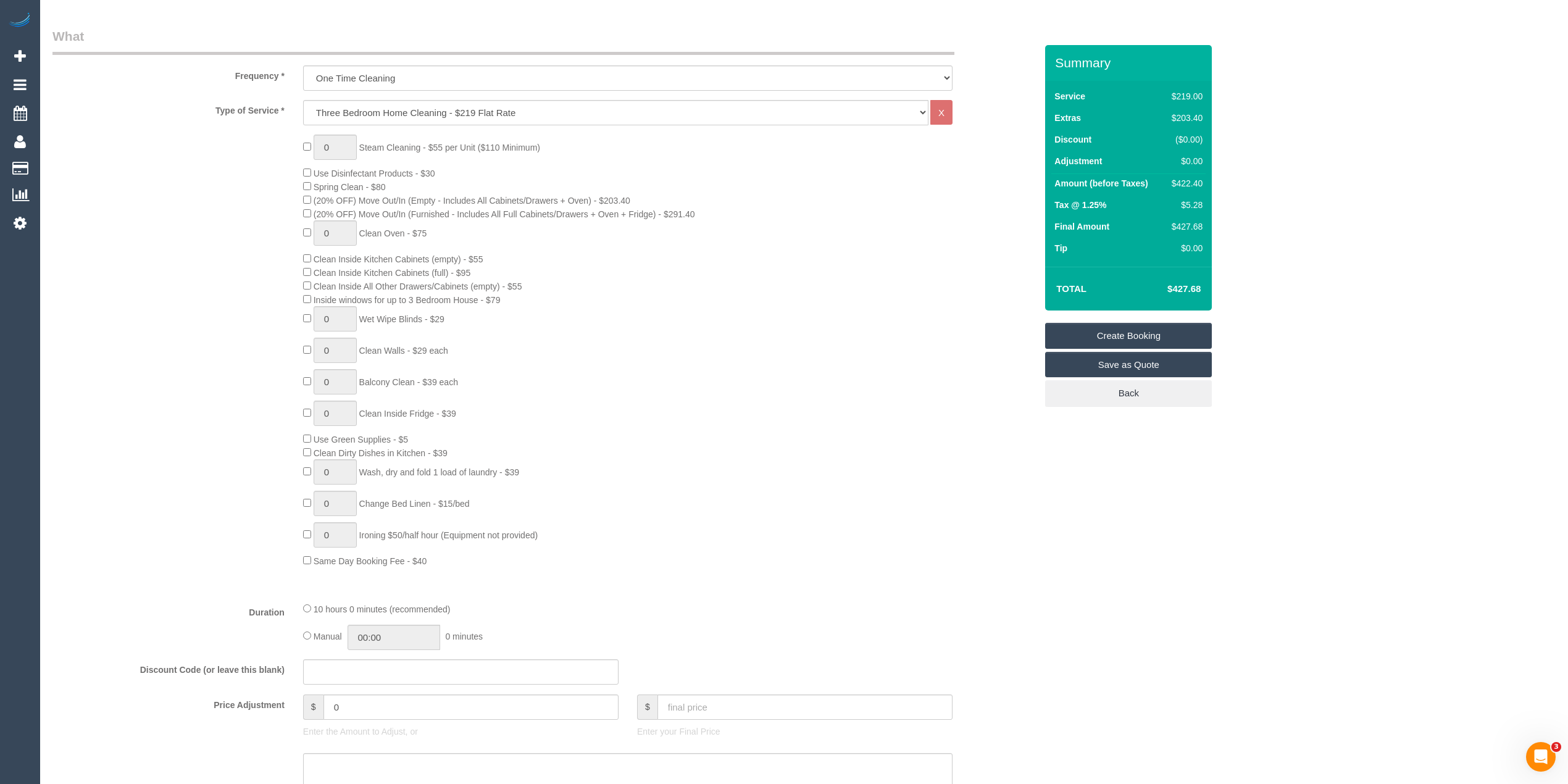
click at [301, 379] on div "0 Steam Cleaning - $55 per Unit ($110 Minimum) Use Disinfectant Products - $30 …" at bounding box center [669, 350] width 751 height 433
type input "1"
click at [235, 368] on div "0 Steam Cleaning - $55 per Unit ($110 Minimum) Use Disinfectant Products - $30 …" at bounding box center [544, 350] width 1002 height 433
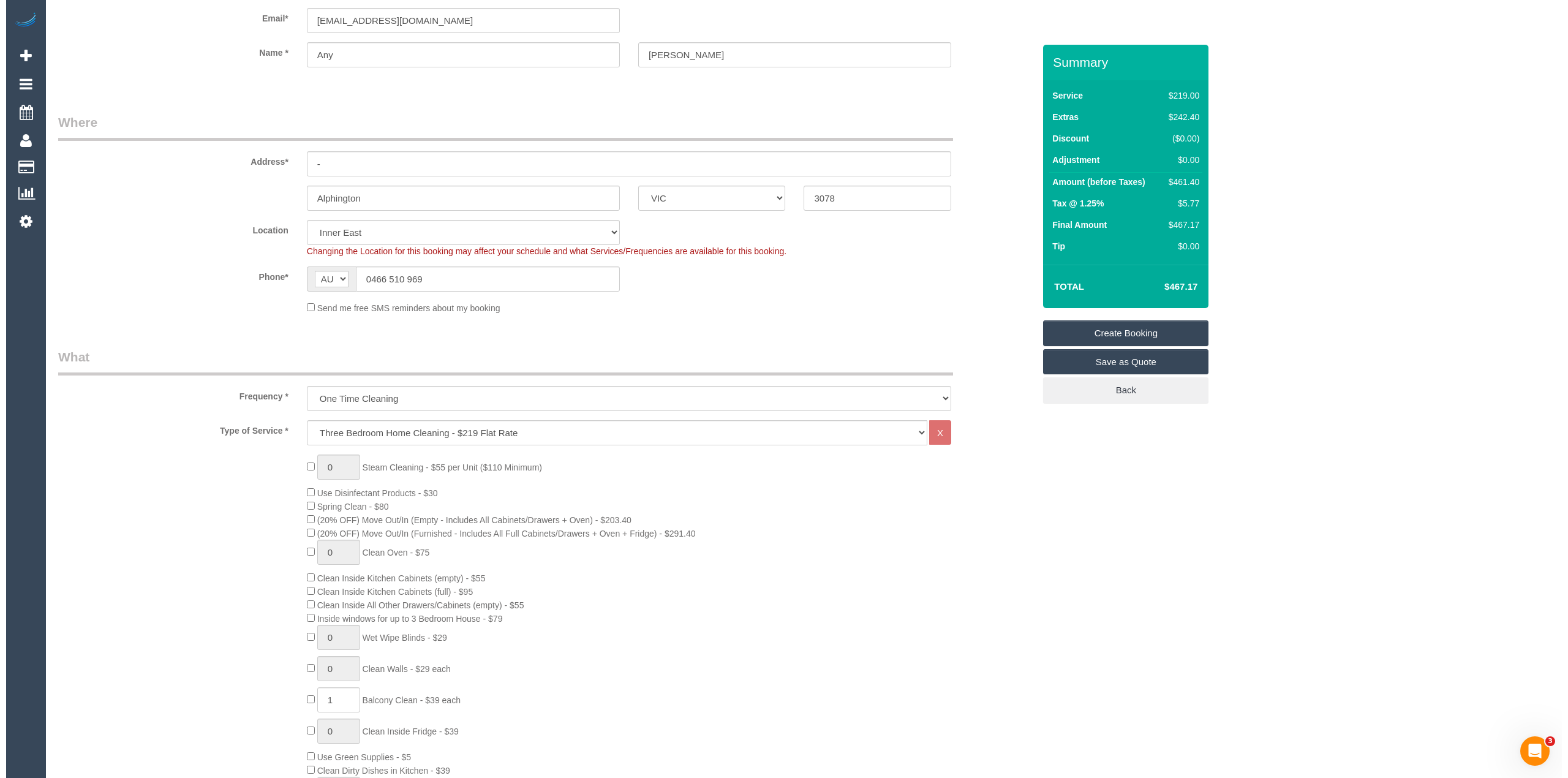
scroll to position [0, 0]
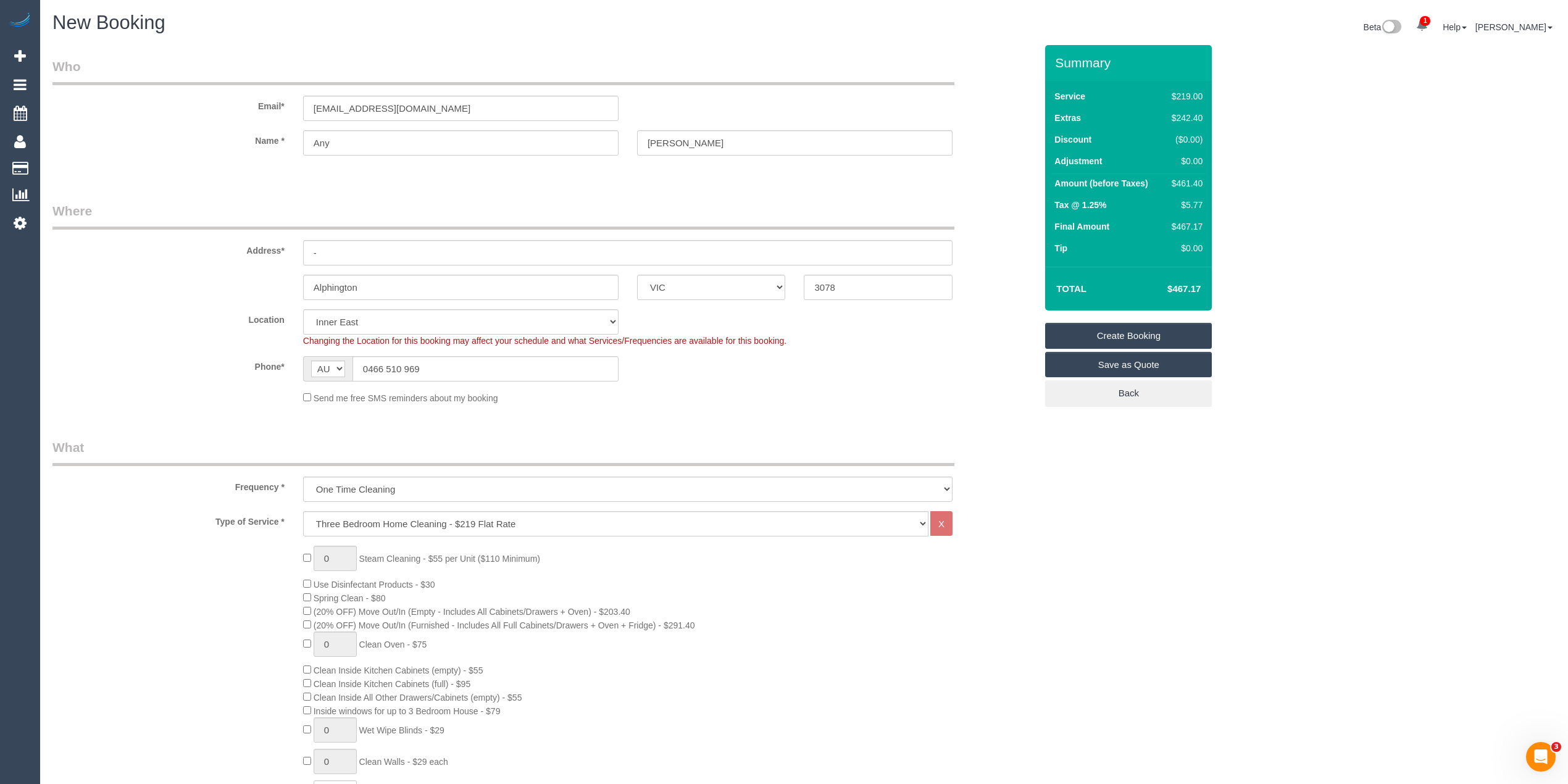
click at [1151, 371] on link "Save as Quote" at bounding box center [1128, 364] width 166 height 26
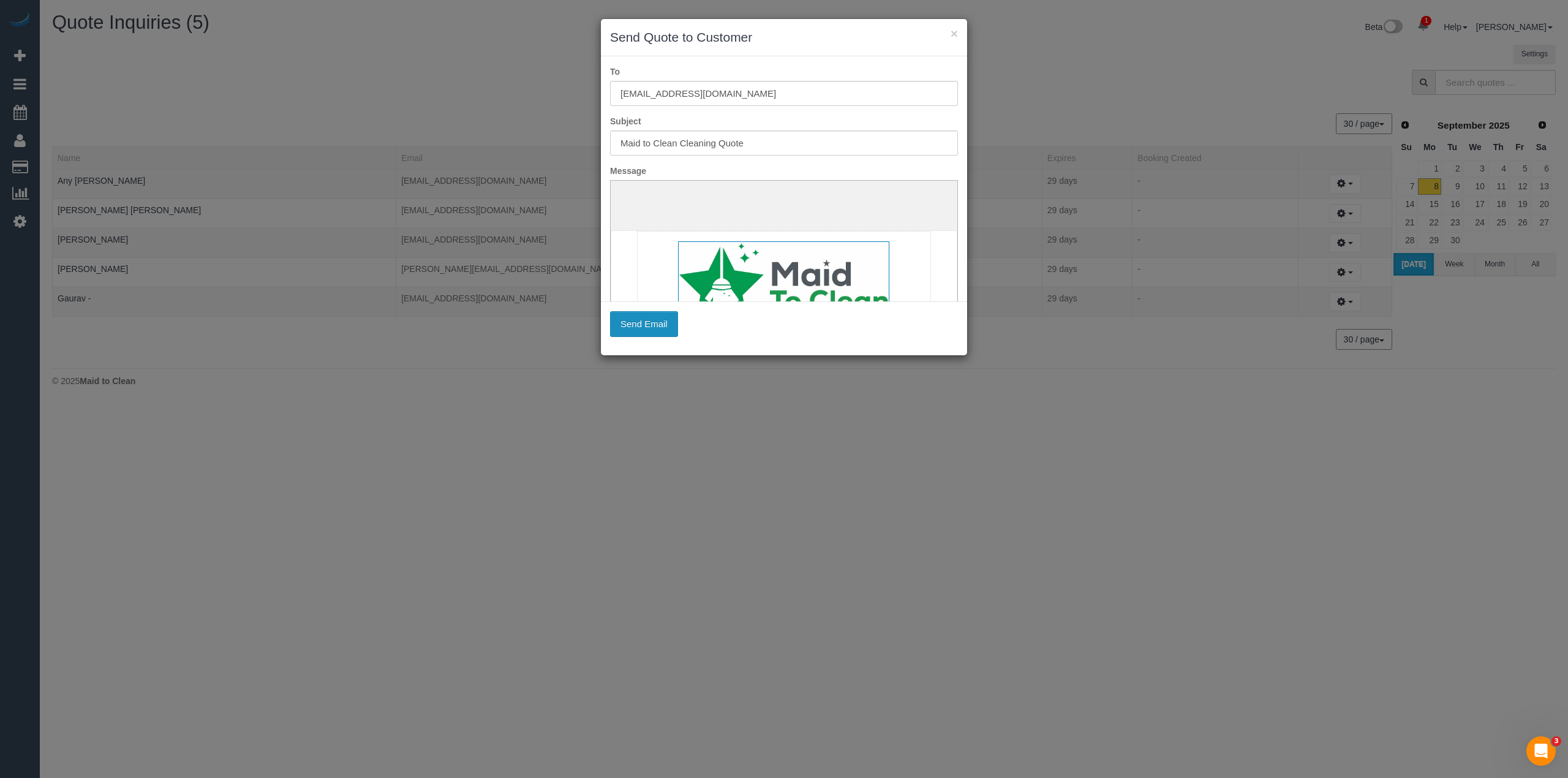
click at [637, 324] on button "Send Email" at bounding box center [644, 324] width 68 height 25
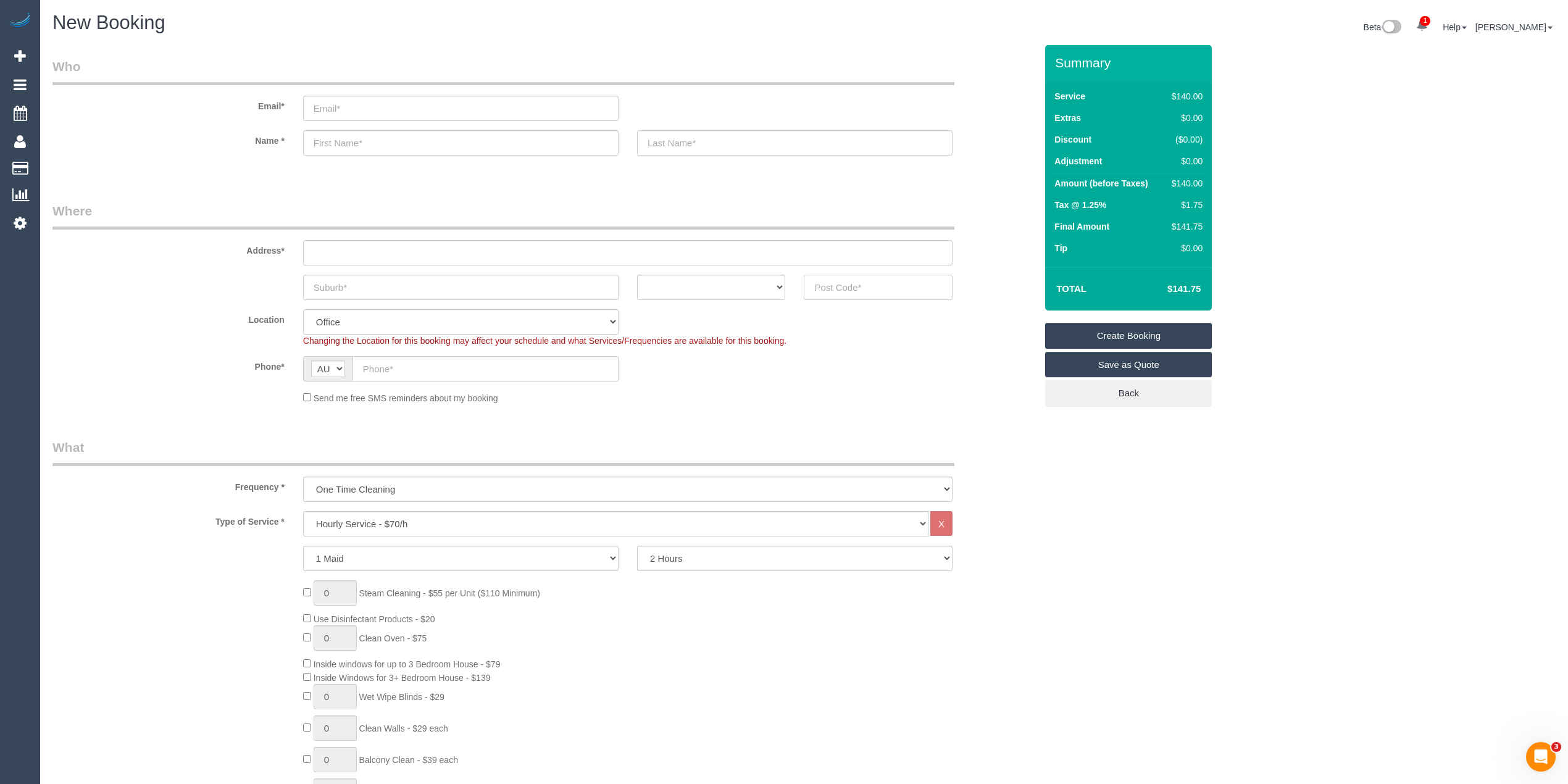
click at [841, 284] on input "text" at bounding box center [877, 287] width 148 height 26
type input "3052"
click at [339, 248] on input "text" at bounding box center [628, 253] width 650 height 26
type input "-"
click at [326, 282] on input "text" at bounding box center [461, 287] width 315 height 26
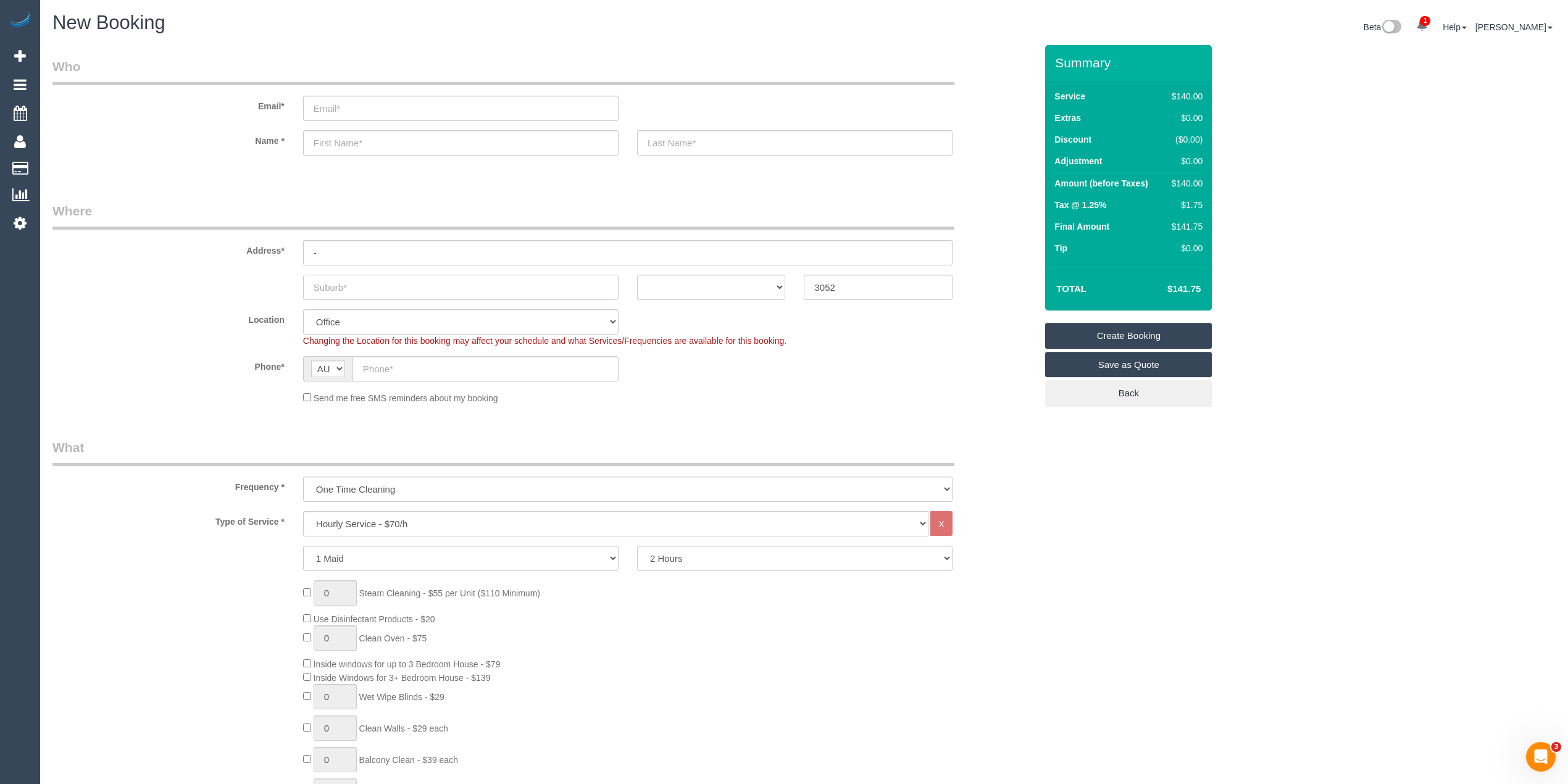
select select "54"
select select "object:2103"
click at [336, 279] on input "text" at bounding box center [461, 287] width 315 height 26
paste input "Parkville"
type input "Parkville"
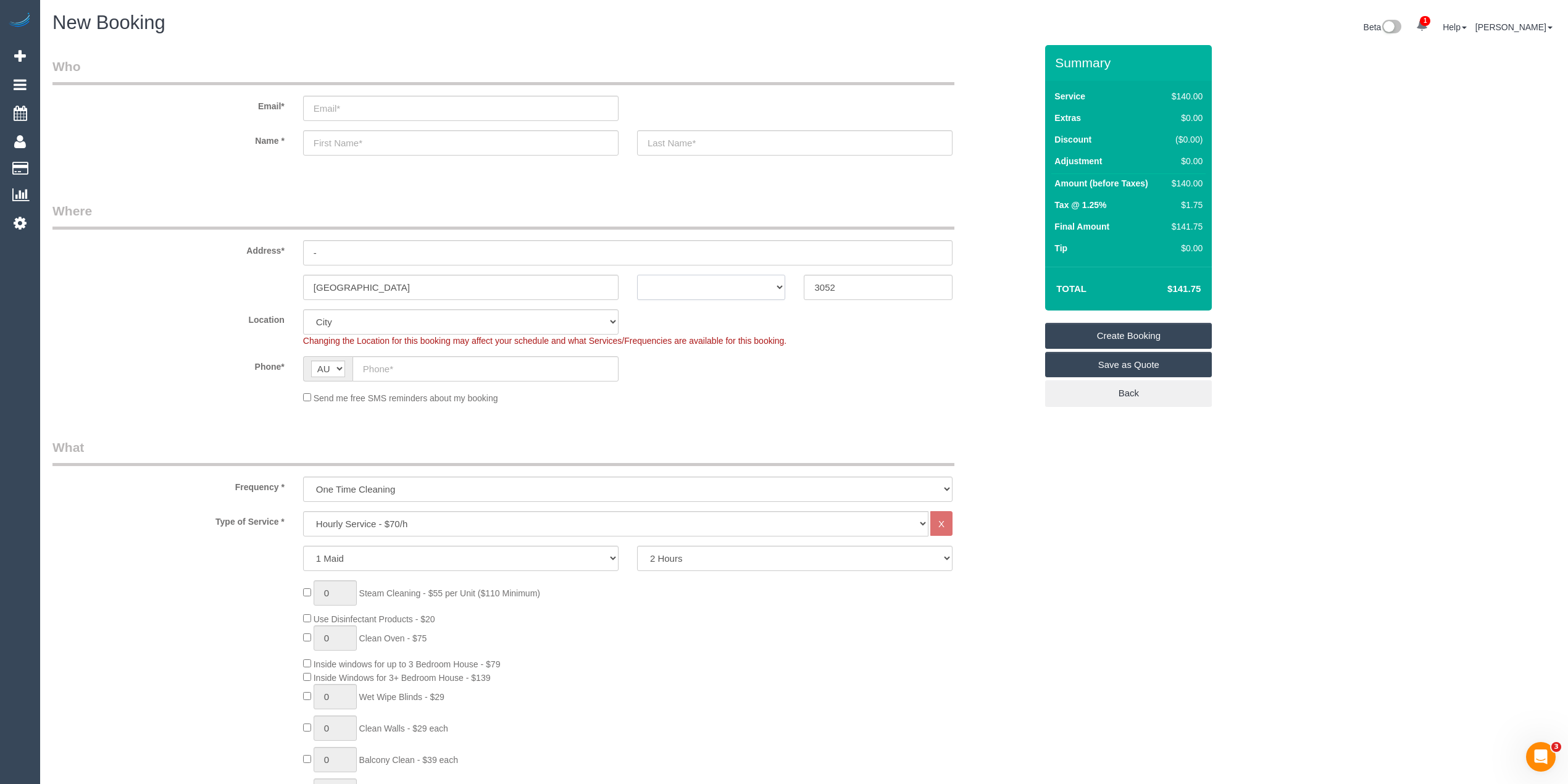
click at [697, 287] on select "ACT [GEOGRAPHIC_DATA] NT [GEOGRAPHIC_DATA] SA TAS [GEOGRAPHIC_DATA] [GEOGRAPHIC…" at bounding box center [711, 287] width 148 height 26
select select "VIC"
click at [637, 274] on select "ACT [GEOGRAPHIC_DATA] NT [GEOGRAPHIC_DATA] SA TAS [GEOGRAPHIC_DATA] [GEOGRAPHIC…" at bounding box center [711, 287] width 148 height 26
click at [375, 361] on input "text" at bounding box center [486, 368] width 266 height 26
click at [366, 517] on select "Hourly Service - $70/h Hourly Service - $65/h Hourly Service - $60/h Hourly Ser…" at bounding box center [615, 524] width 625 height 26
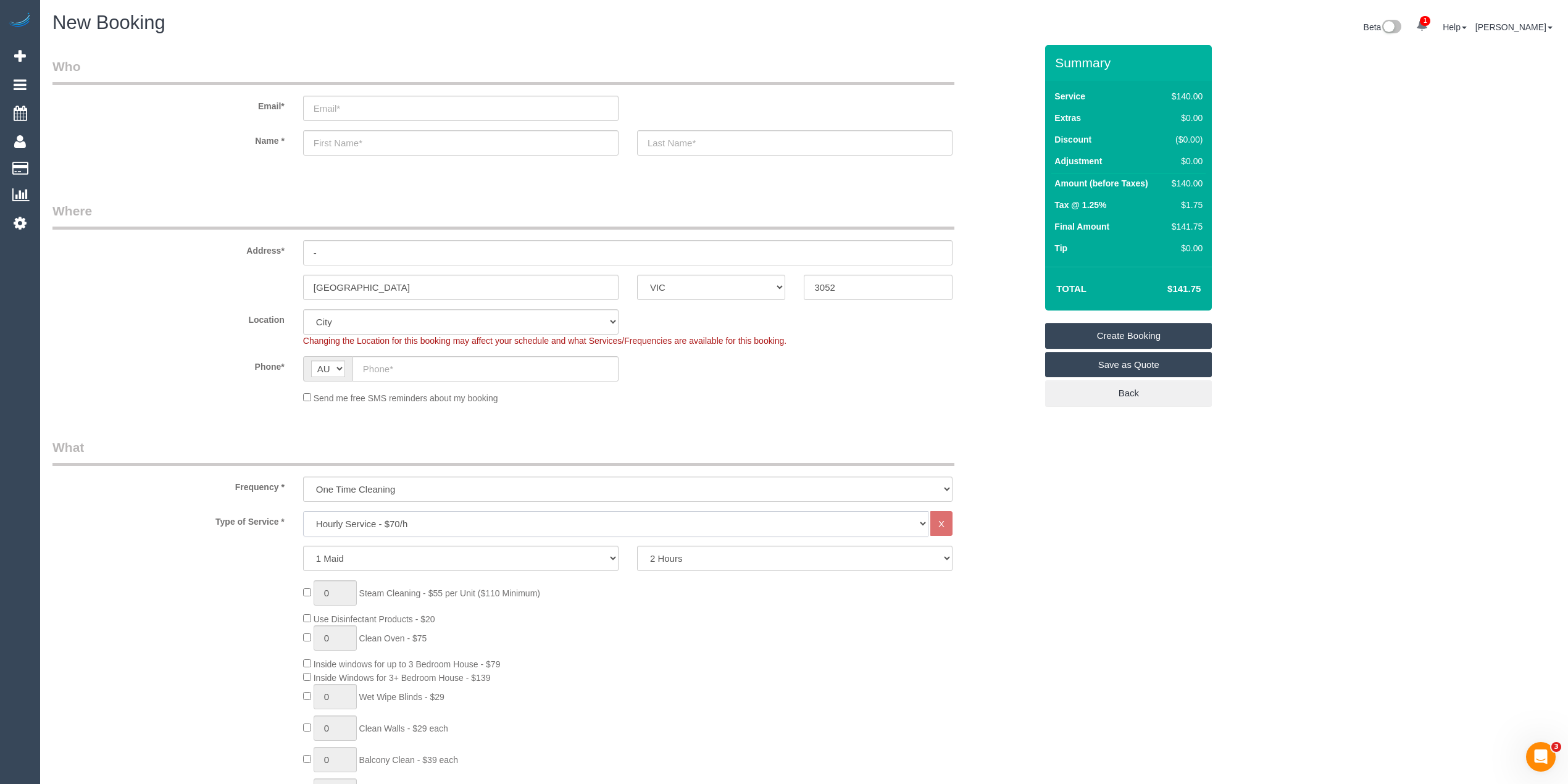
select select "210"
click at [303, 511] on select "Hourly Service - $70/h Hourly Service - $65/h Hourly Service - $60/h Hourly Ser…" at bounding box center [615, 524] width 625 height 26
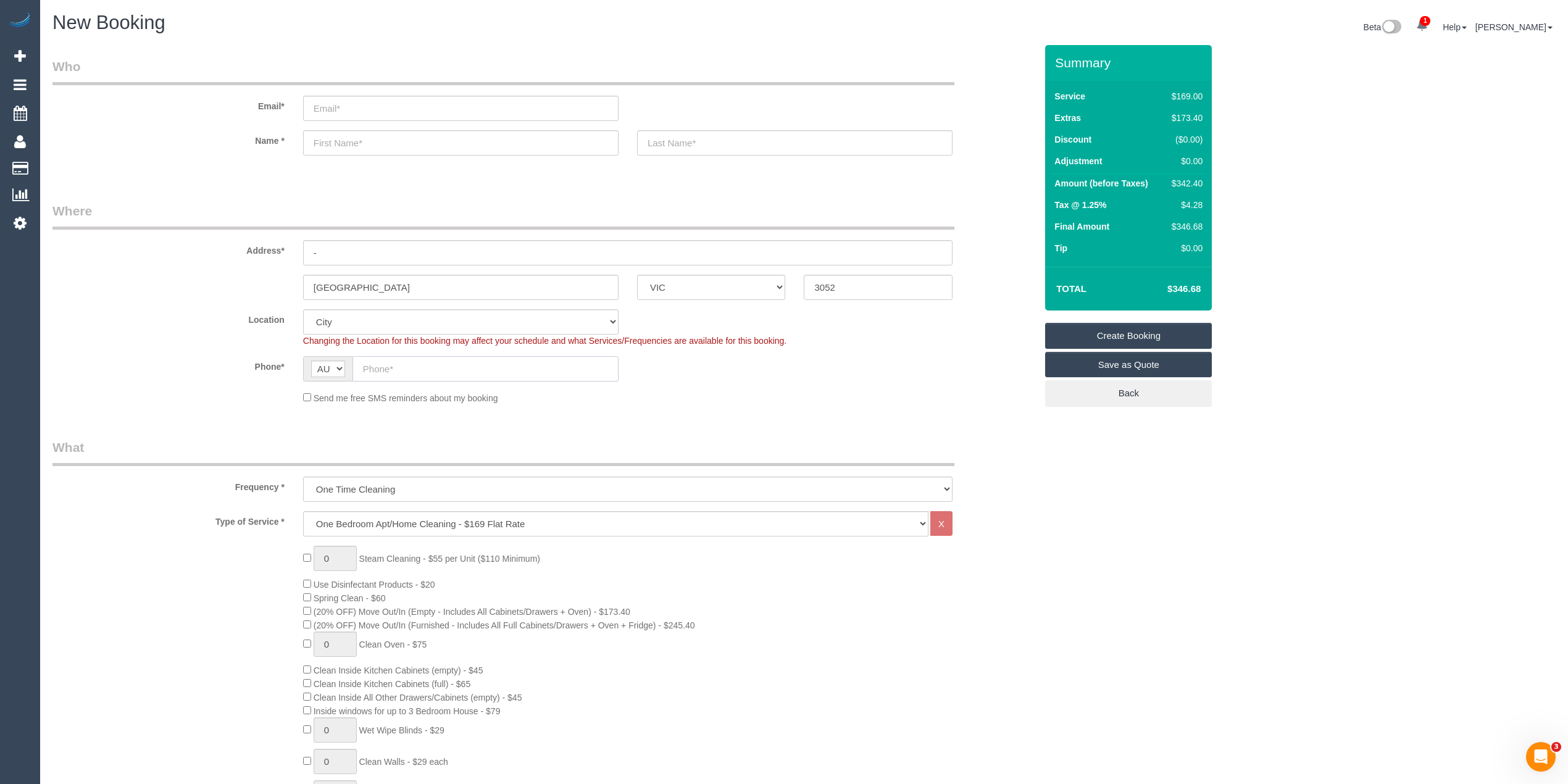
click at [393, 364] on input "text" at bounding box center [486, 368] width 266 height 26
paste input "61 417 890 840"
drag, startPoint x: 377, startPoint y: 368, endPoint x: 341, endPoint y: 364, distance: 36.2
click at [341, 364] on div "AF AL DZ AD AO AI AQ AG AR AM AW AU AT AZ BS BH BD BB BY BE BZ BJ BM BT BO BA B…" at bounding box center [461, 368] width 315 height 26
type input "0417 890 840"
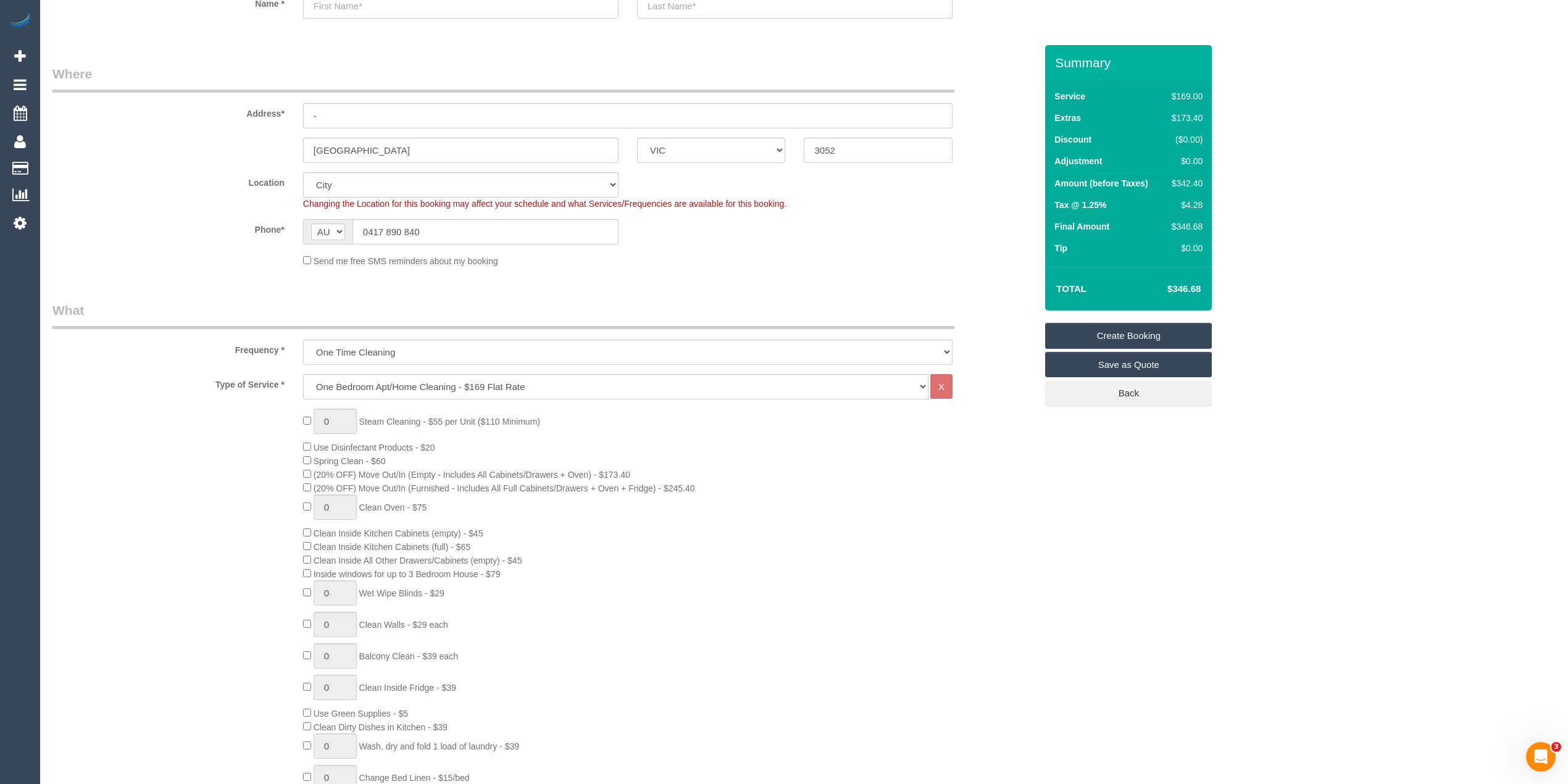
click at [267, 458] on div "0 Steam Cleaning - $55 per Unit ($110 Minimum) Use Disinfectant Products - $20 …" at bounding box center [544, 625] width 1002 height 433
click at [350, 382] on select "Hourly Service - $70/h Hourly Service - $65/h Hourly Service - $60/h Hourly Ser…" at bounding box center [615, 386] width 625 height 26
select select "209"
click at [303, 374] on select "Hourly Service - $70/h Hourly Service - $65/h Hourly Service - $60/h Hourly Ser…" at bounding box center [615, 386] width 625 height 26
select select "1"
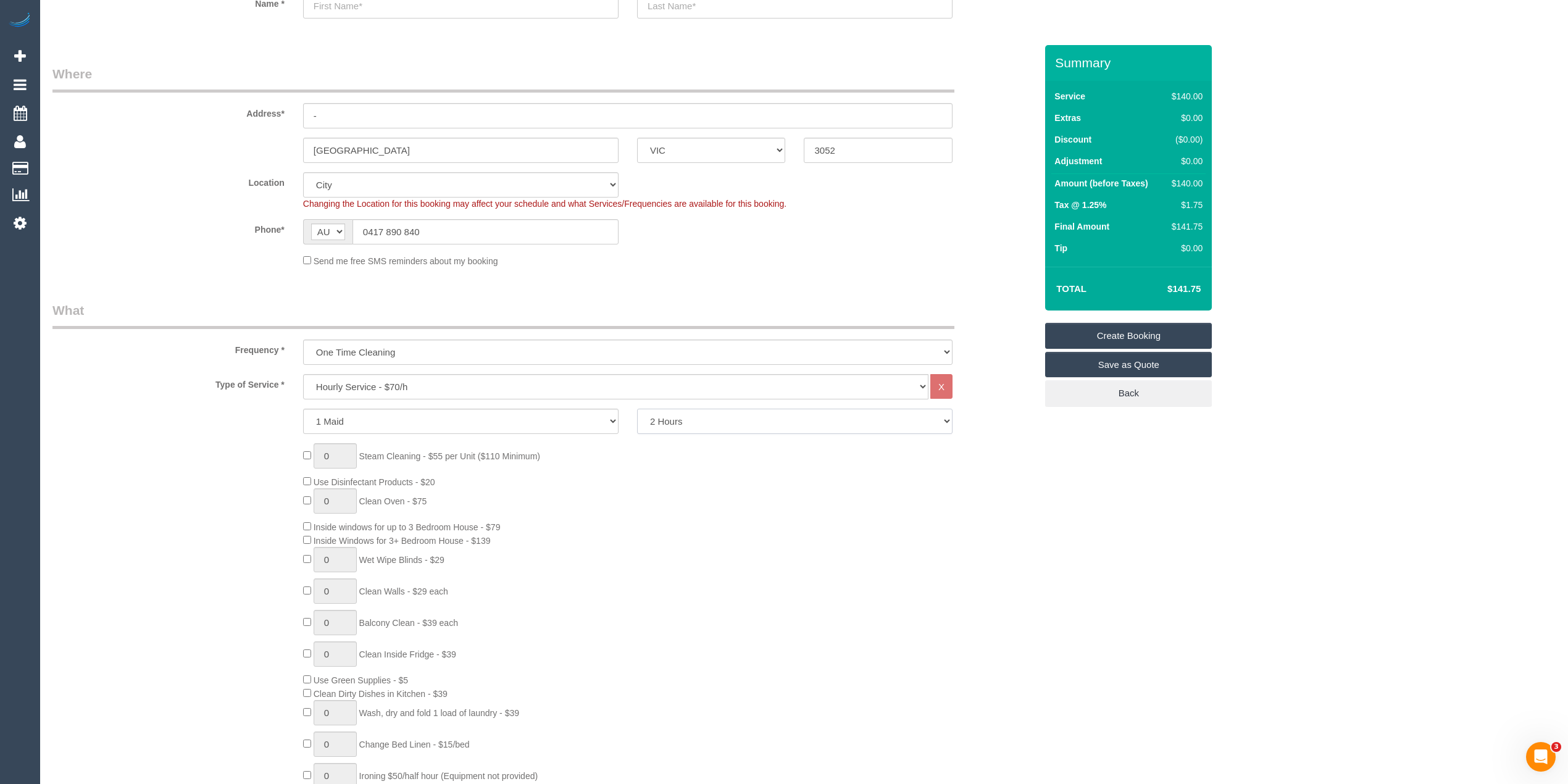
click at [677, 425] on select "2 Hours 2.5 Hours 3 Hours 3.5 Hours 4 Hours 4.5 Hours 5 Hours 5.5 Hours 6 Hours…" at bounding box center [795, 421] width 315 height 26
click at [724, 427] on select "2 Hours 2.5 Hours 3 Hours 3.5 Hours 4 Hours 4.5 Hours 5 Hours 5.5 Hours 6 Hours…" at bounding box center [795, 421] width 315 height 26
select select "180"
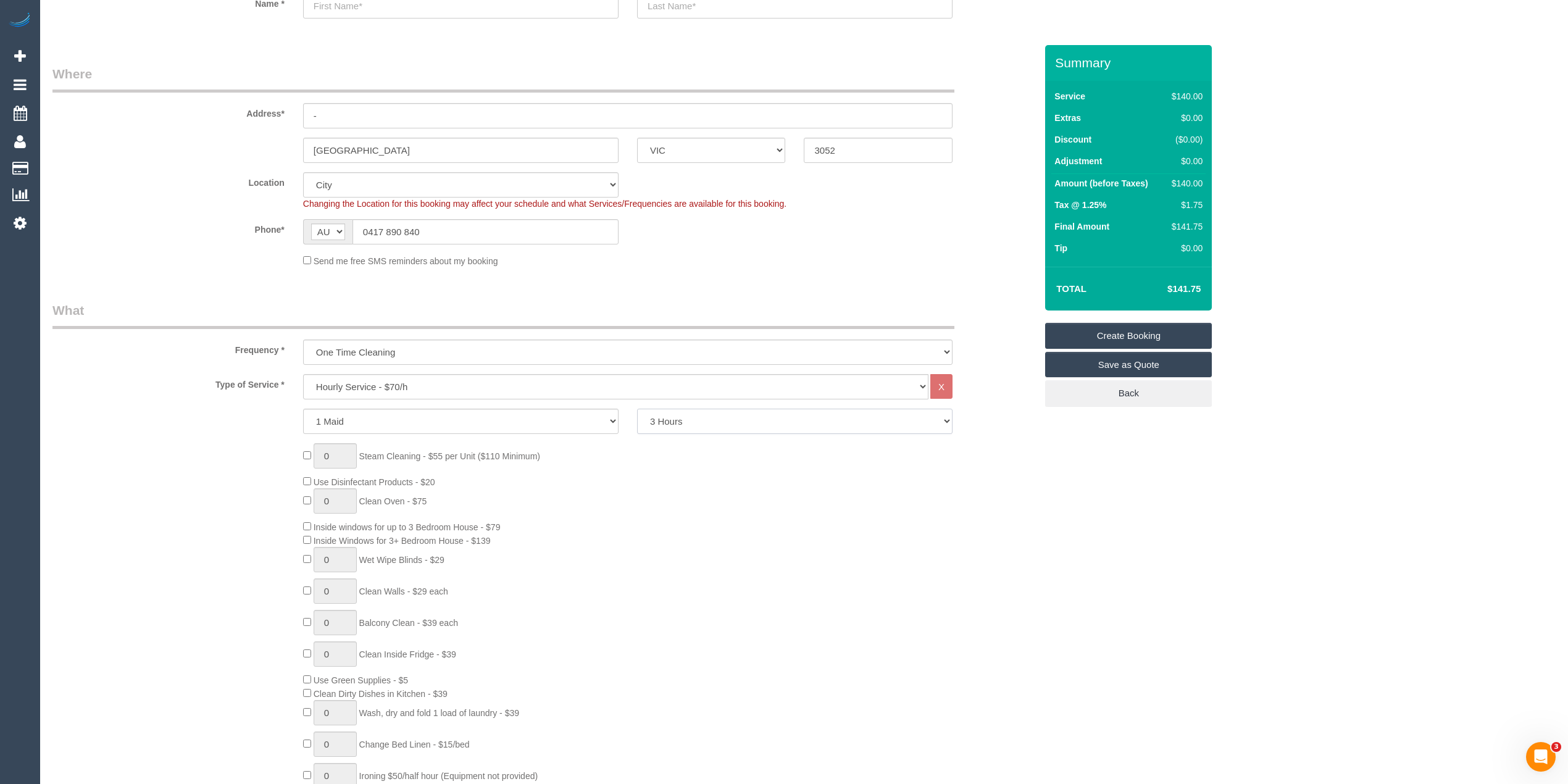
click at [637, 409] on select "2 Hours 2.5 Hours 3 Hours 3.5 Hours 4 Hours 4.5 Hours 5 Hours 5.5 Hours 6 Hours…" at bounding box center [795, 421] width 315 height 26
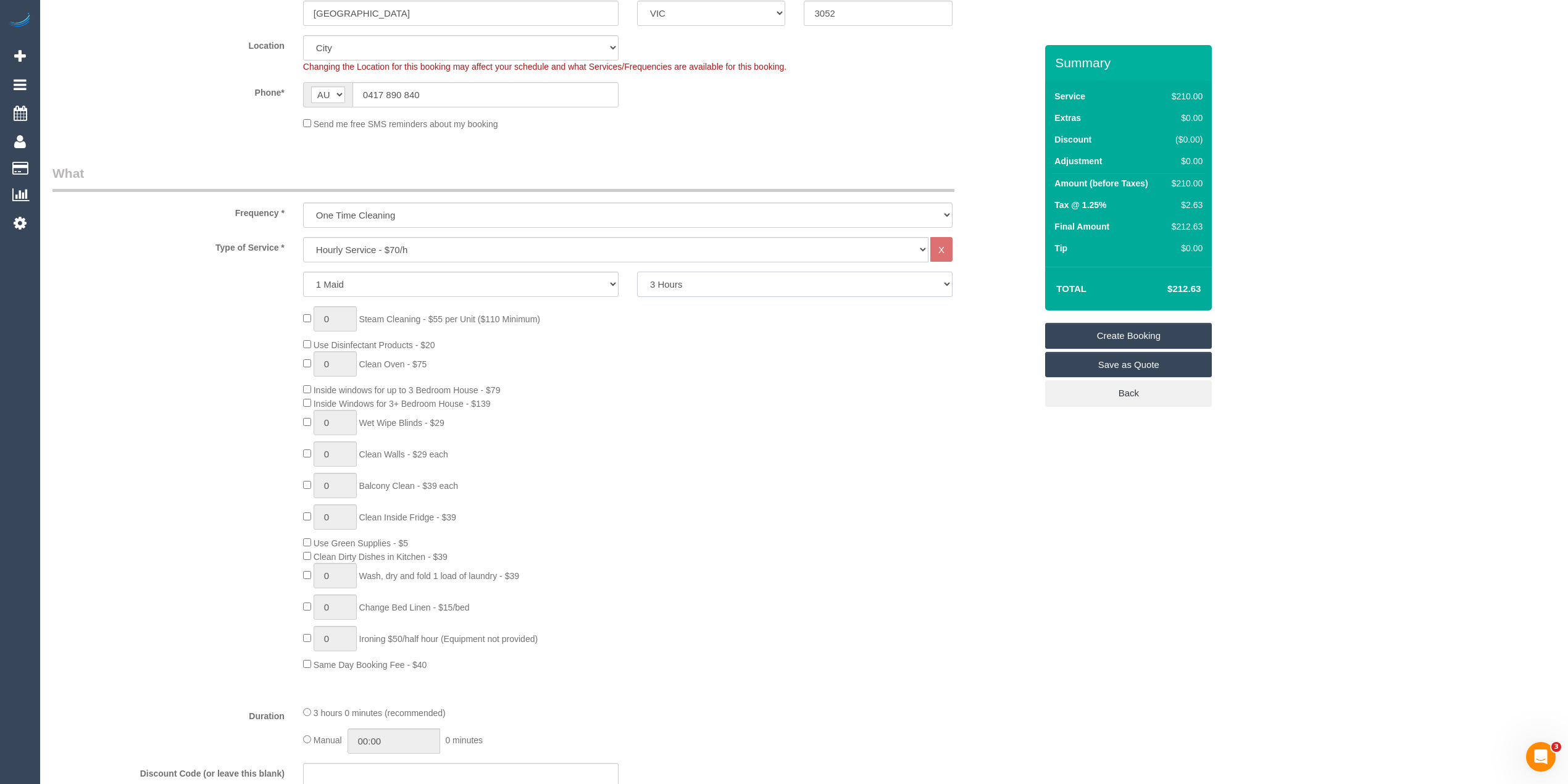
scroll to position [0, 0]
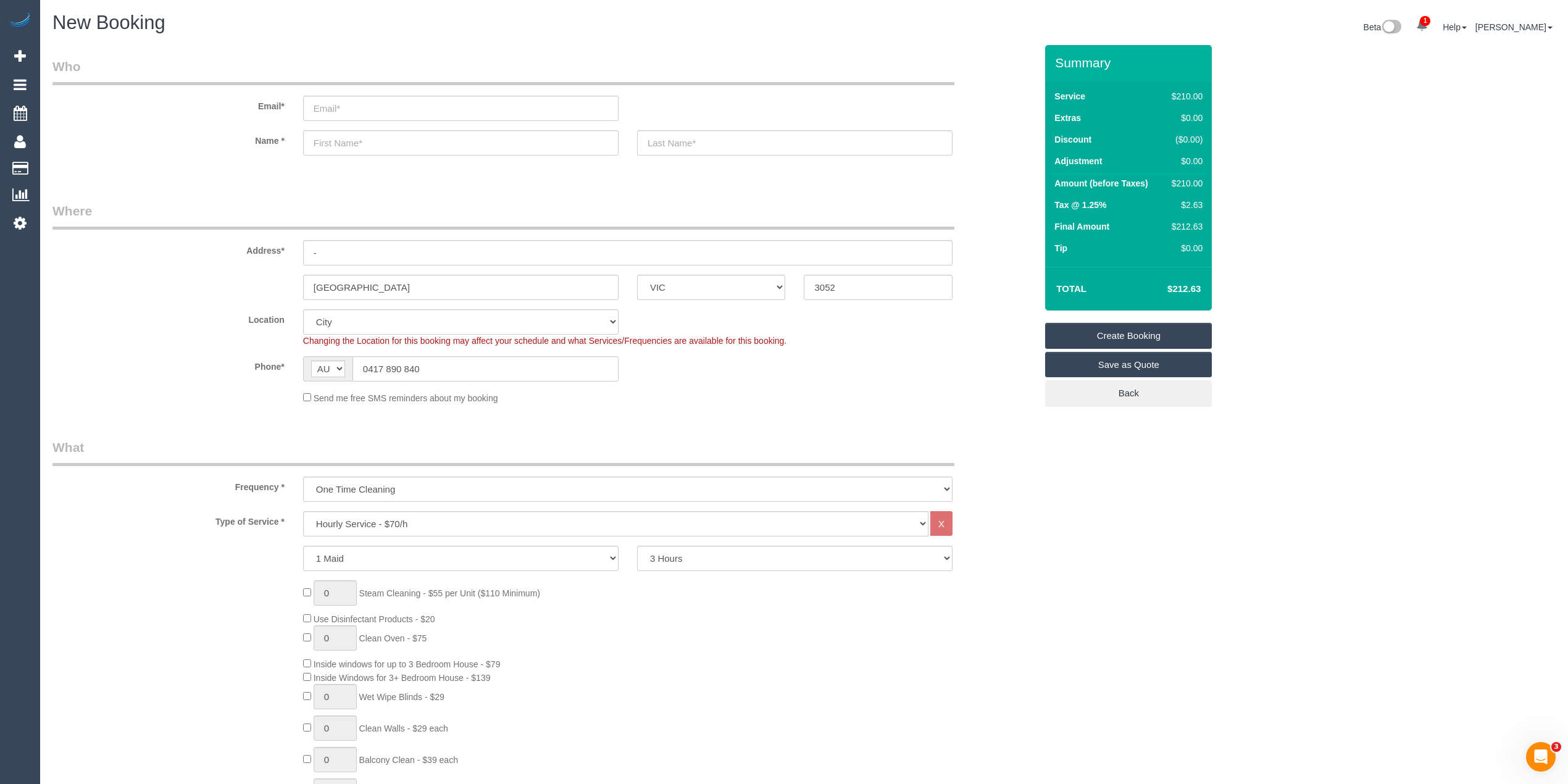
click at [688, 558] on select "2 Hours 2.5 Hours 3 Hours 3.5 Hours 4 Hours 4.5 Hours 5 Hours 5.5 Hours 6 Hours…" at bounding box center [795, 558] width 315 height 26
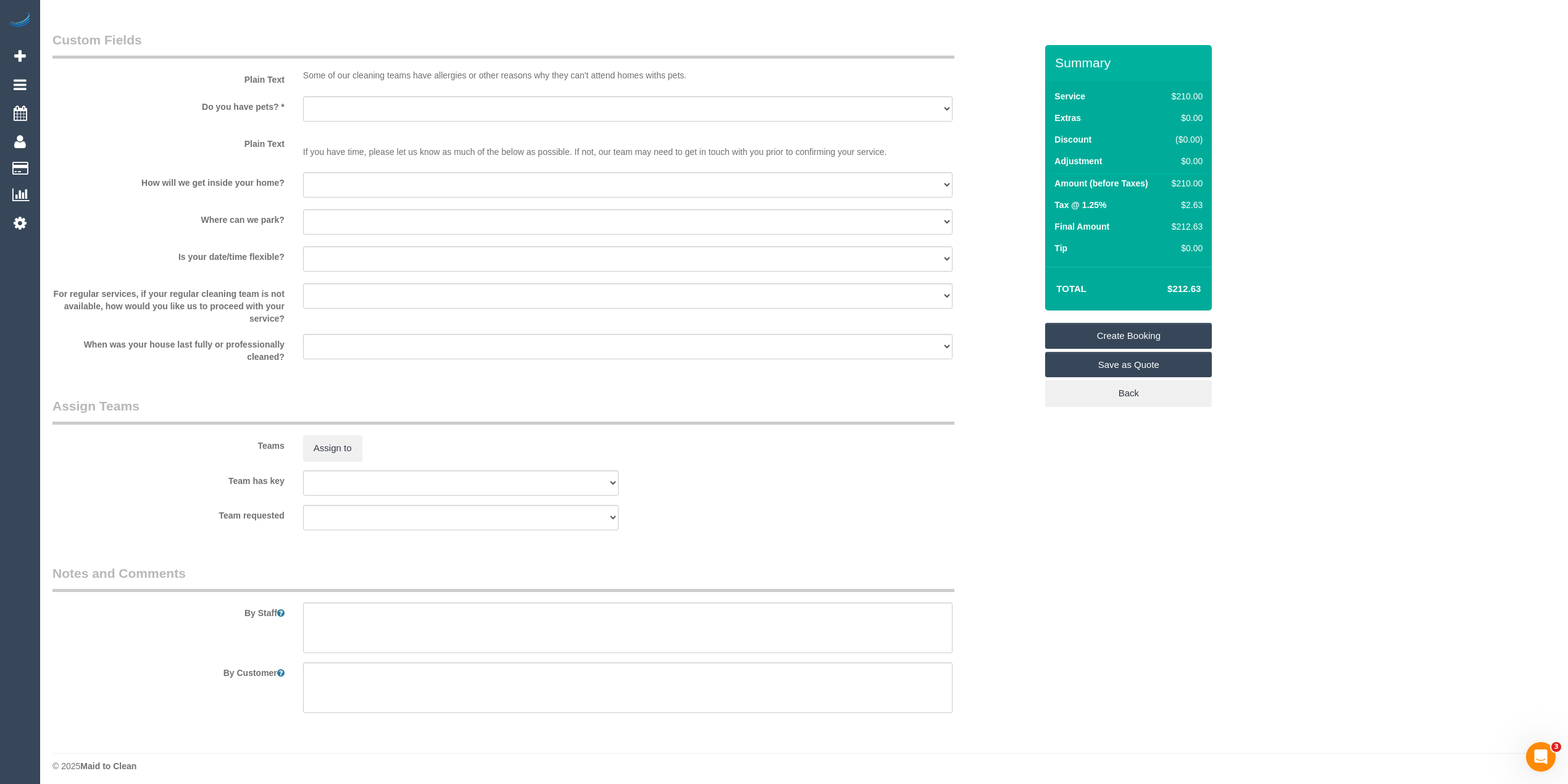
scroll to position [1482, 0]
click at [378, 623] on textarea at bounding box center [628, 622] width 650 height 51
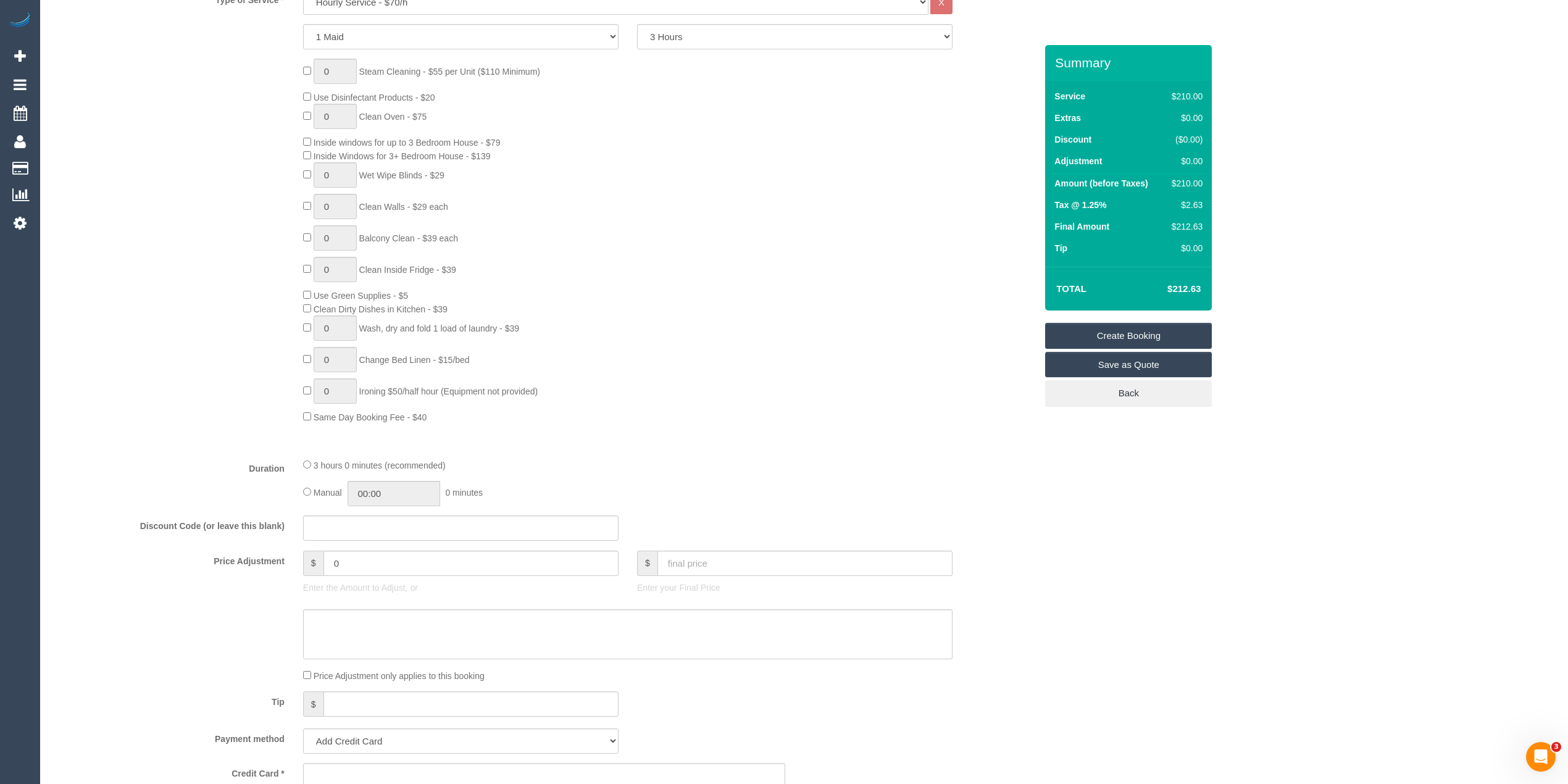
scroll to position [248, 0]
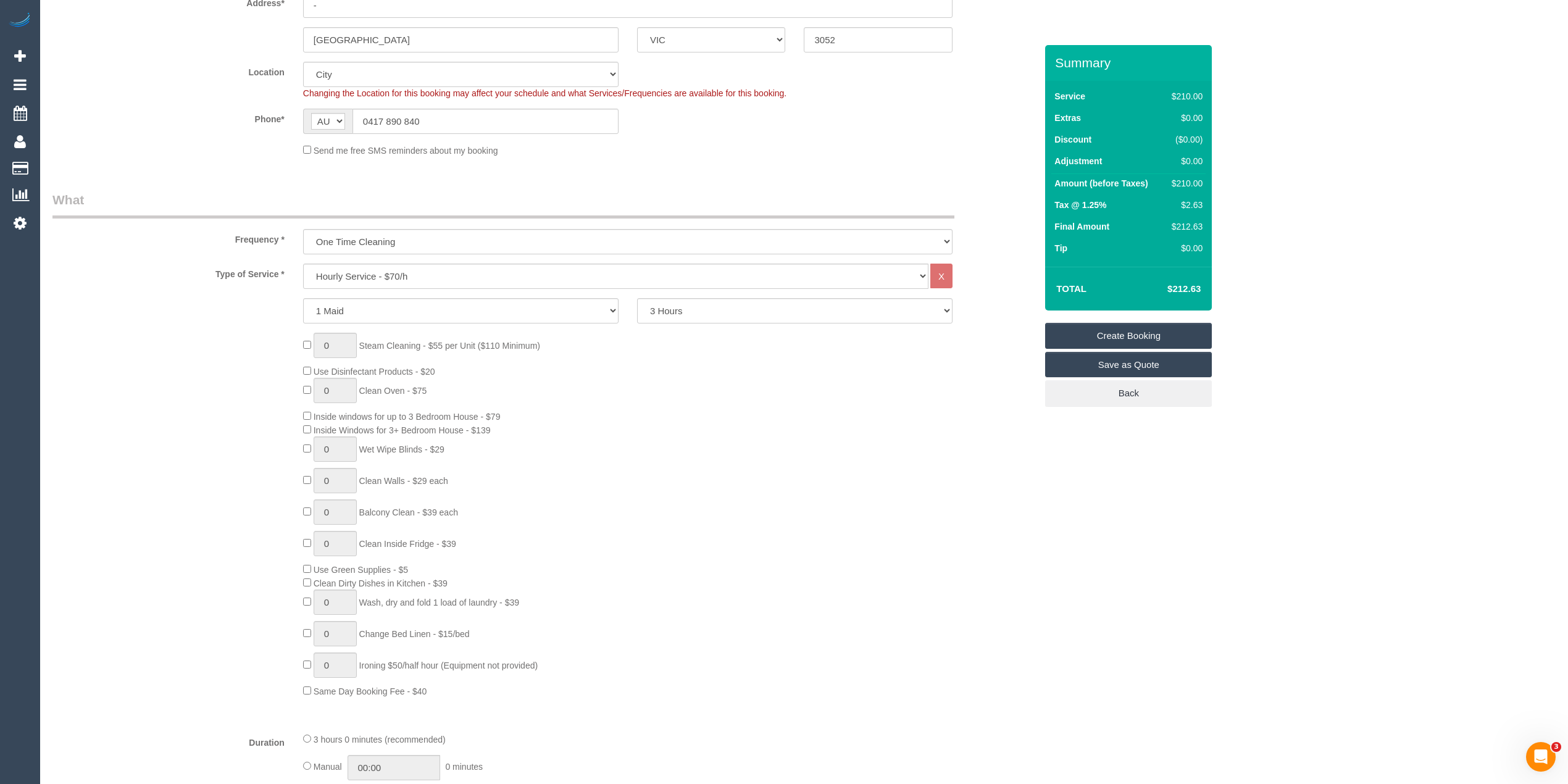
type textarea "Very small apartment, kitchen cupboards and drawers inside and out, inside smal…"
click at [677, 304] on select "2 Hours 2.5 Hours 3 Hours 3.5 Hours 4 Hours 4.5 Hours 5 Hours 5.5 Hours 6 Hours…" at bounding box center [795, 311] width 315 height 26
click at [137, 256] on fieldset "What Frequency * One Time Cleaning Weekly - 10% Off - 10.00% (0% for the First …" at bounding box center [544, 650] width 983 height 920
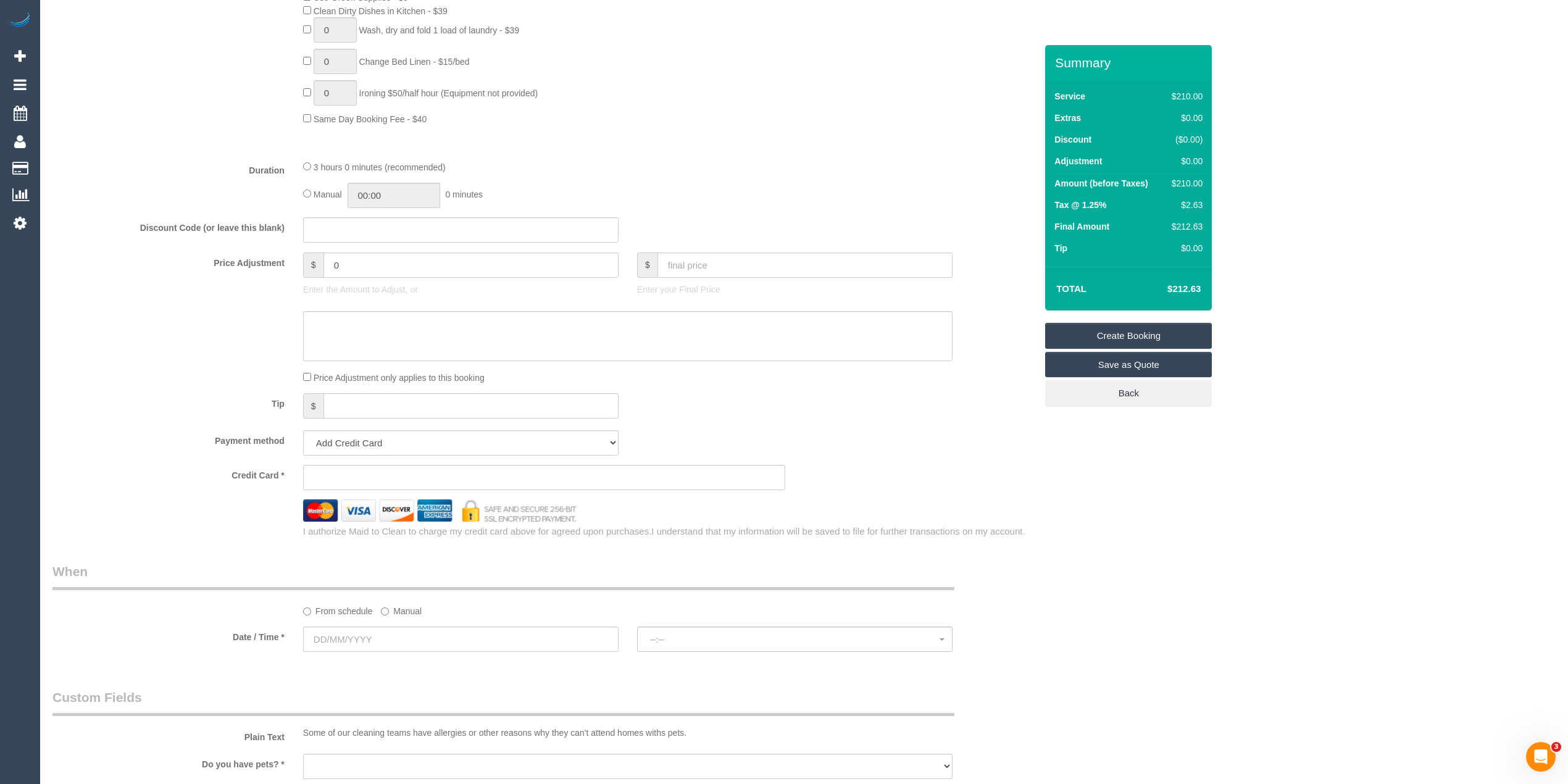
scroll to position [960, 0]
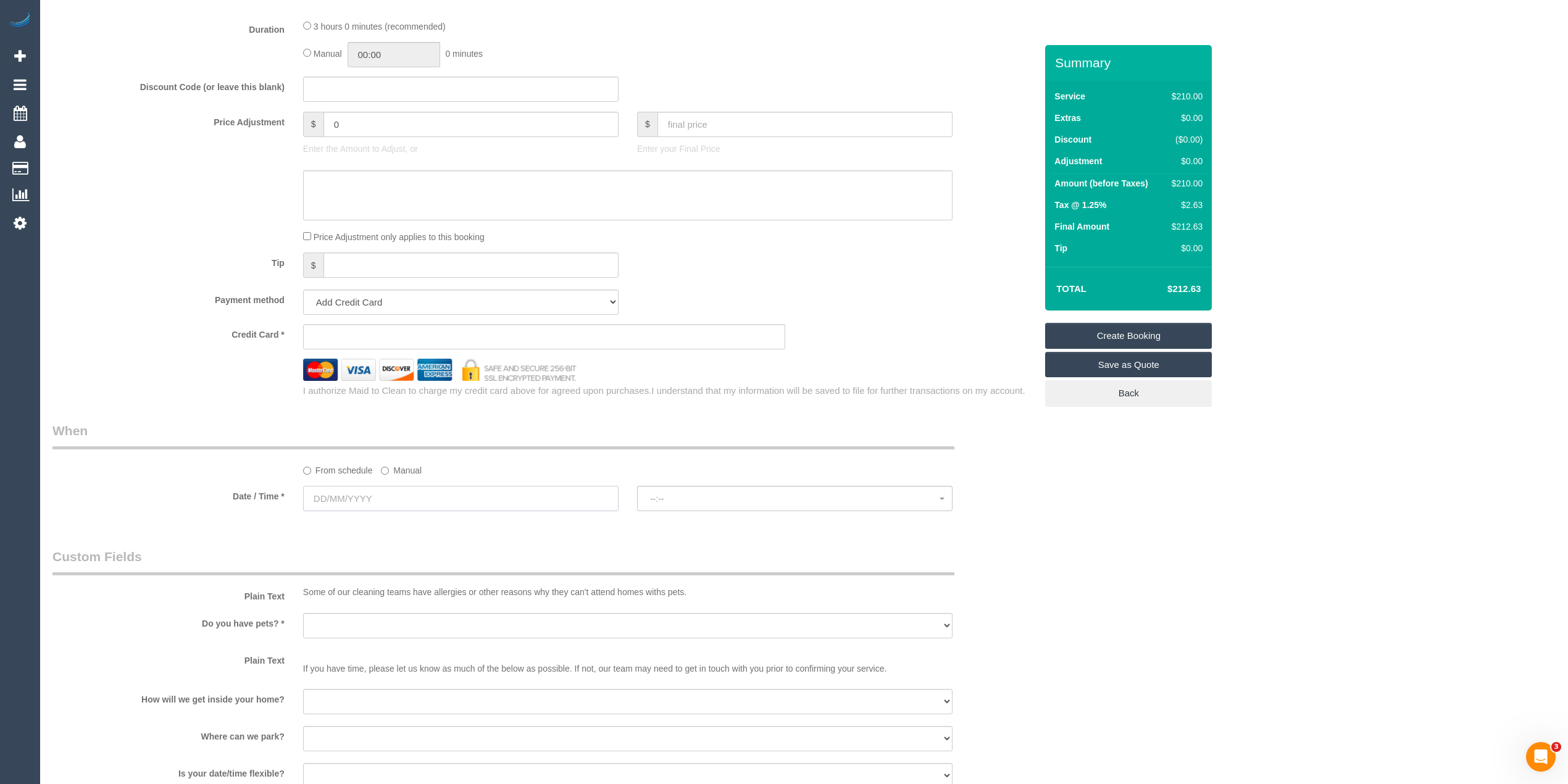
click at [333, 491] on input "text" at bounding box center [461, 498] width 315 height 26
click at [450, 586] on link "13" at bounding box center [451, 587] width 20 height 16
type input "13/09/2025"
click at [689, 499] on span "--:--" at bounding box center [794, 498] width 290 height 10
select select "spot1"
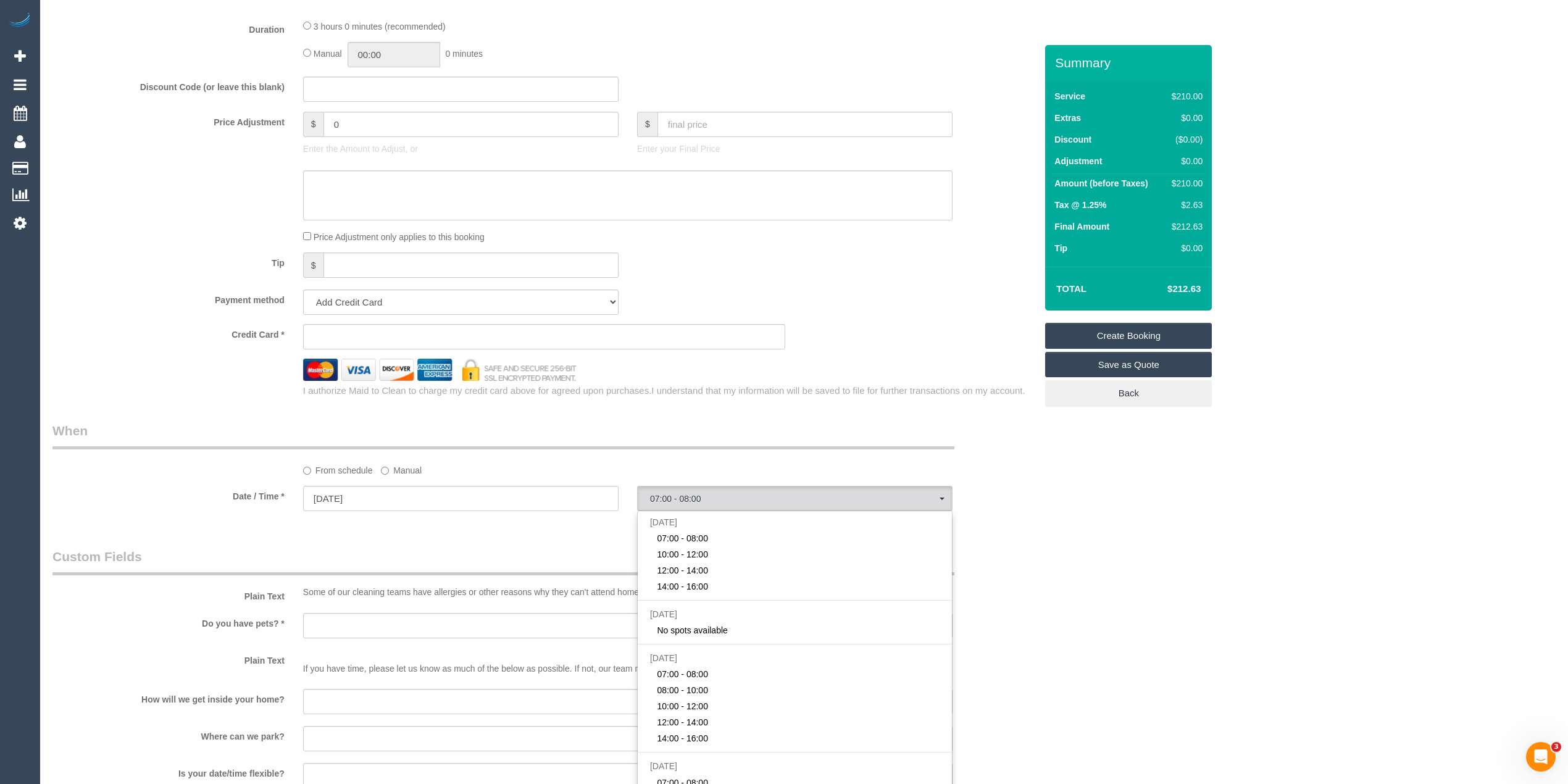
click at [1200, 503] on div "Who Email* Name * Where Address* - Parkville ACT NSW NT QLD SA TAS VIC WA 3052 …" at bounding box center [804, 174] width 1503 height 2179
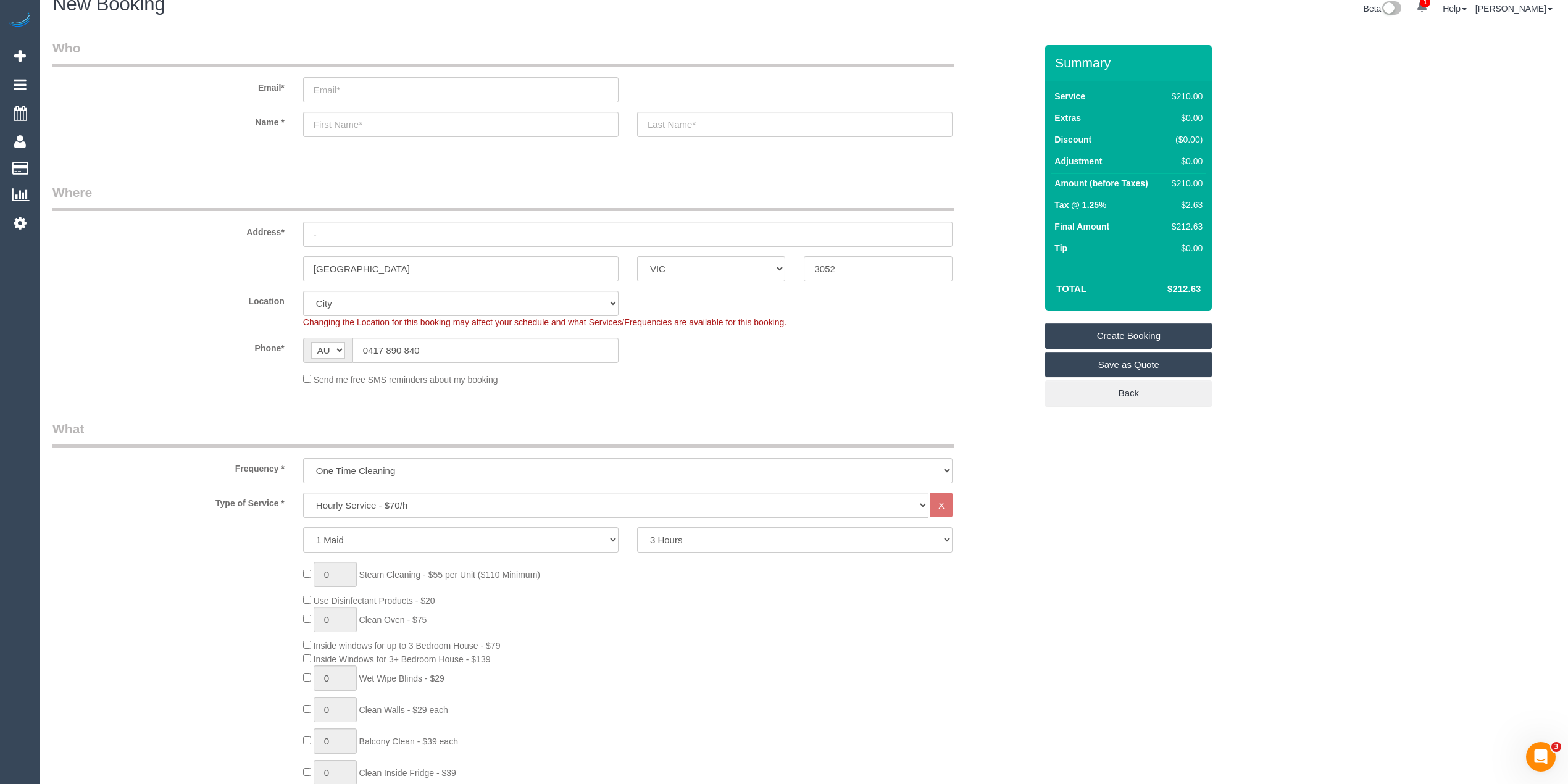
scroll to position [0, 0]
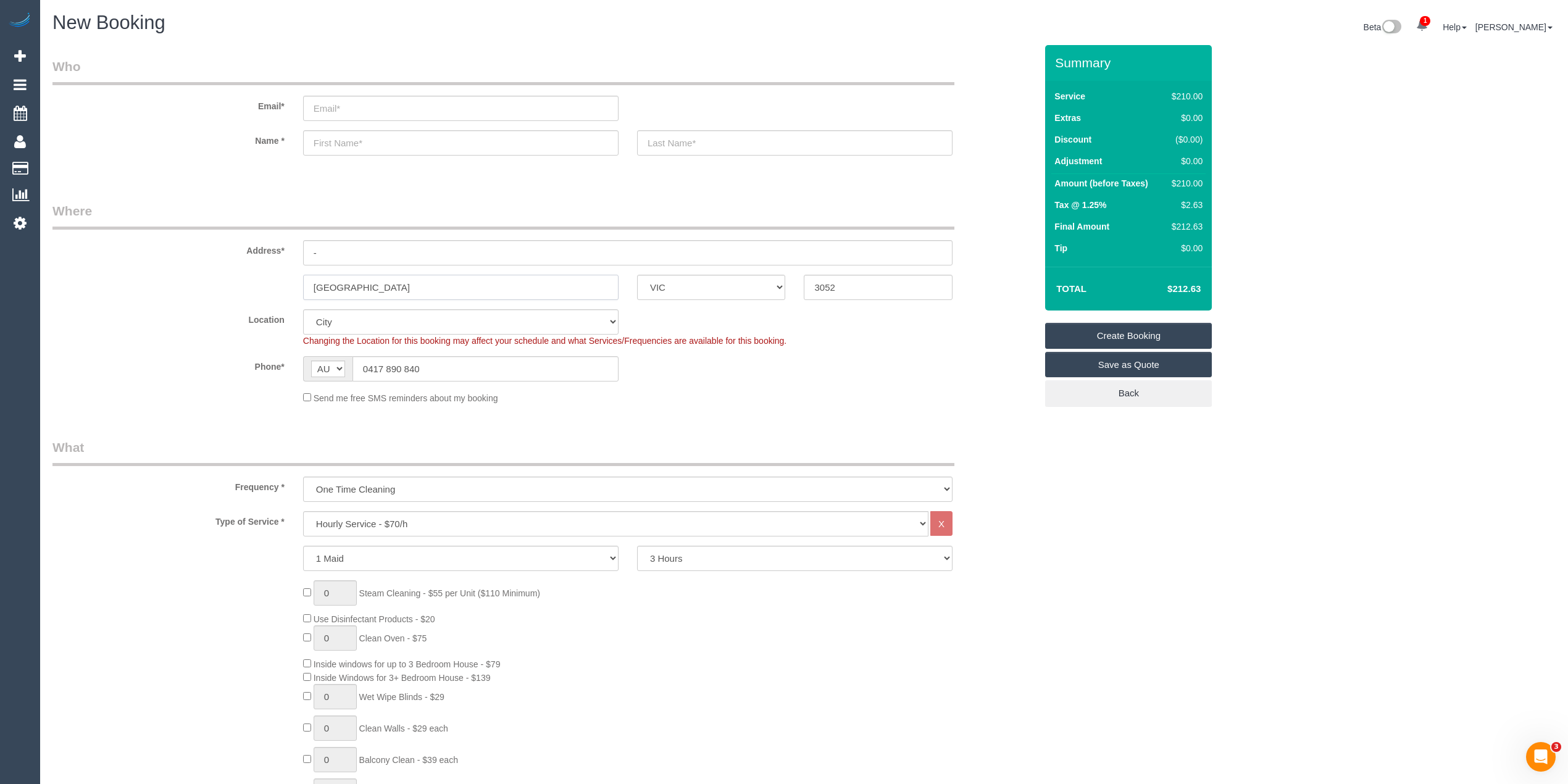
drag, startPoint x: 356, startPoint y: 284, endPoint x: 270, endPoint y: 282, distance: 86.0
click at [270, 282] on div "Parkville ACT NSW NT QLD SA TAS VIC WA 3052" at bounding box center [544, 287] width 1002 height 26
click at [712, 385] on sui-booking-location "Location Office City East (North) East (South) Inner East Inner North (East) In…" at bounding box center [544, 357] width 983 height 95
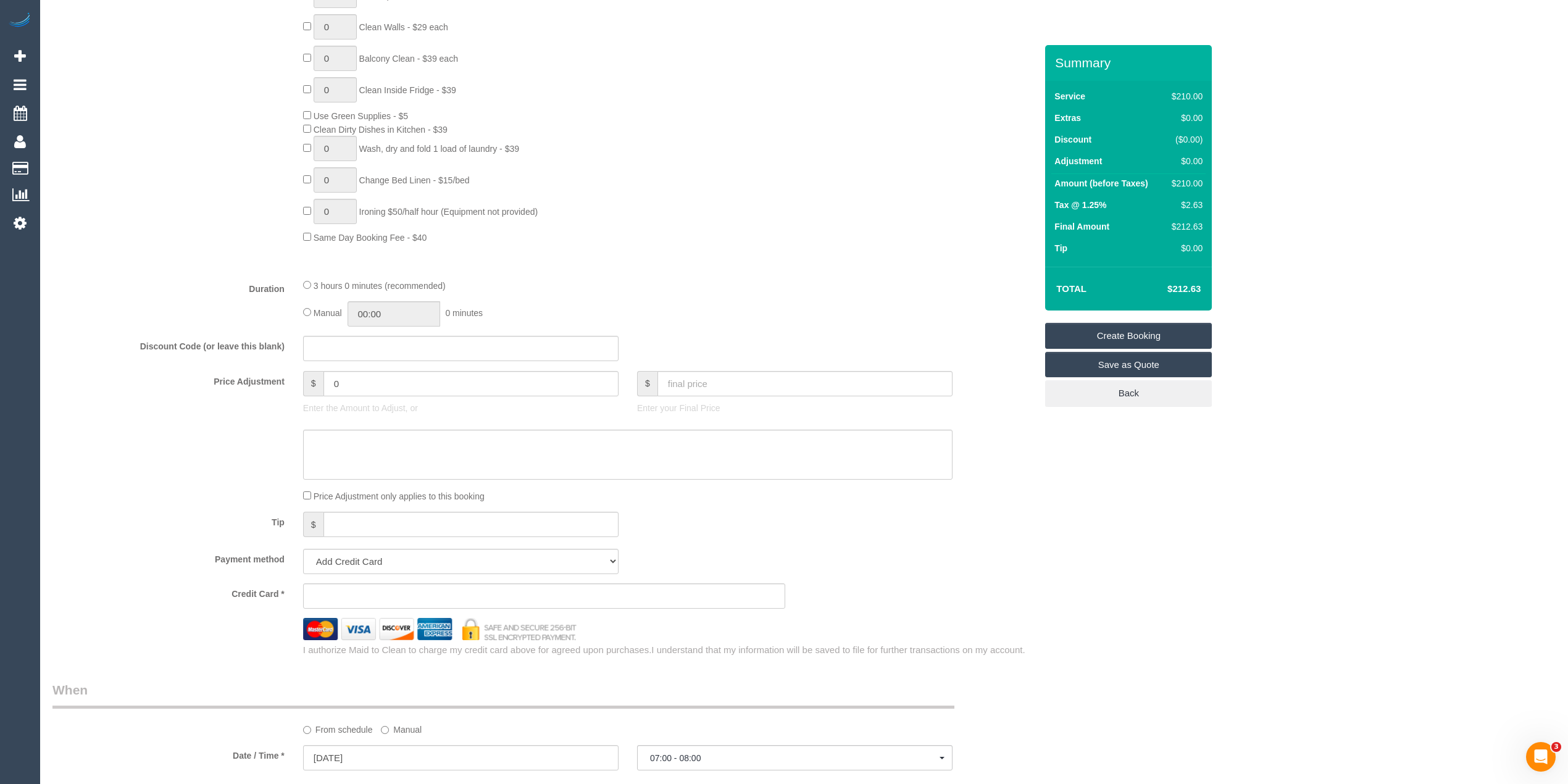
scroll to position [823, 0]
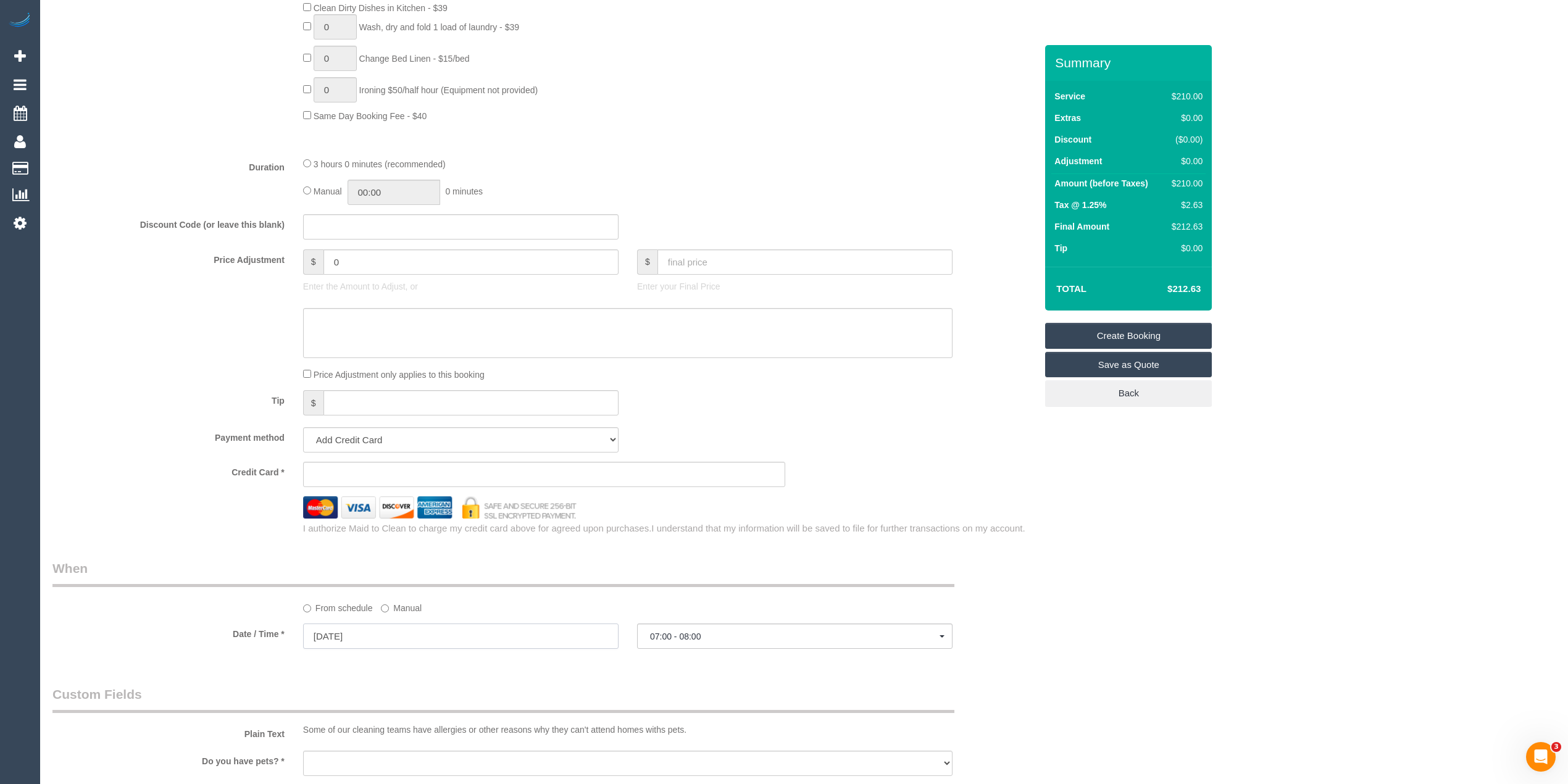
click at [346, 632] on input "13/09/2025" at bounding box center [461, 636] width 315 height 26
click at [1166, 554] on div "Who Email* Name * Where Address* - Parkville ACT NSW NT QLD SA TAS VIC WA 3052 …" at bounding box center [804, 312] width 1503 height 2179
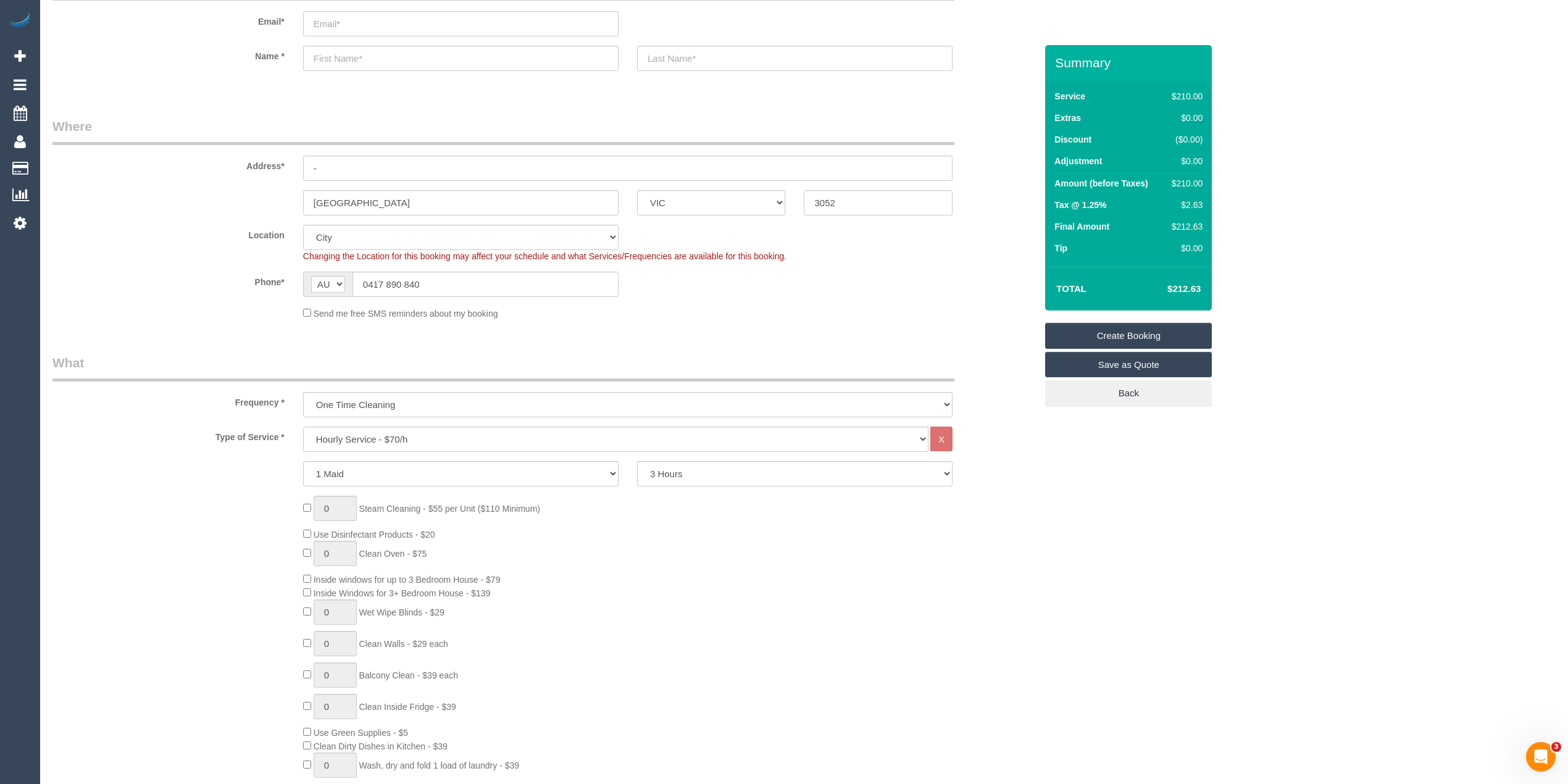
scroll to position [0, 0]
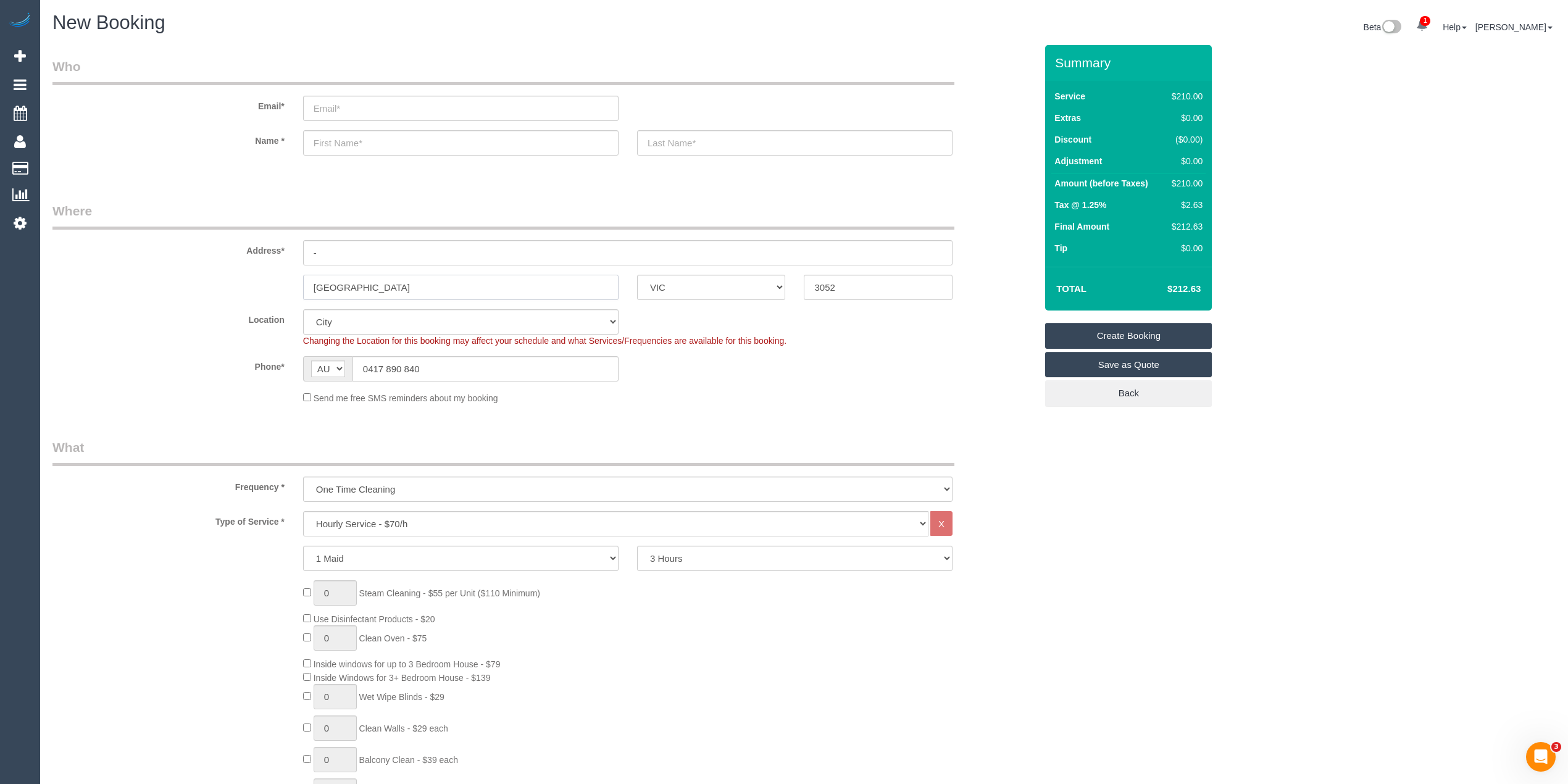
drag, startPoint x: 344, startPoint y: 279, endPoint x: 260, endPoint y: 280, distance: 84.0
click at [260, 280] on div "Parkville ACT NSW NT QLD SA TAS VIC WA 3052" at bounding box center [544, 287] width 1002 height 26
click at [368, 282] on input "Parkville" at bounding box center [461, 287] width 315 height 26
drag, startPoint x: 368, startPoint y: 282, endPoint x: 272, endPoint y: 282, distance: 96.0
click at [272, 282] on div "Parkville ACT NSW NT QLD SA TAS VIC WA 3052" at bounding box center [544, 287] width 1002 height 26
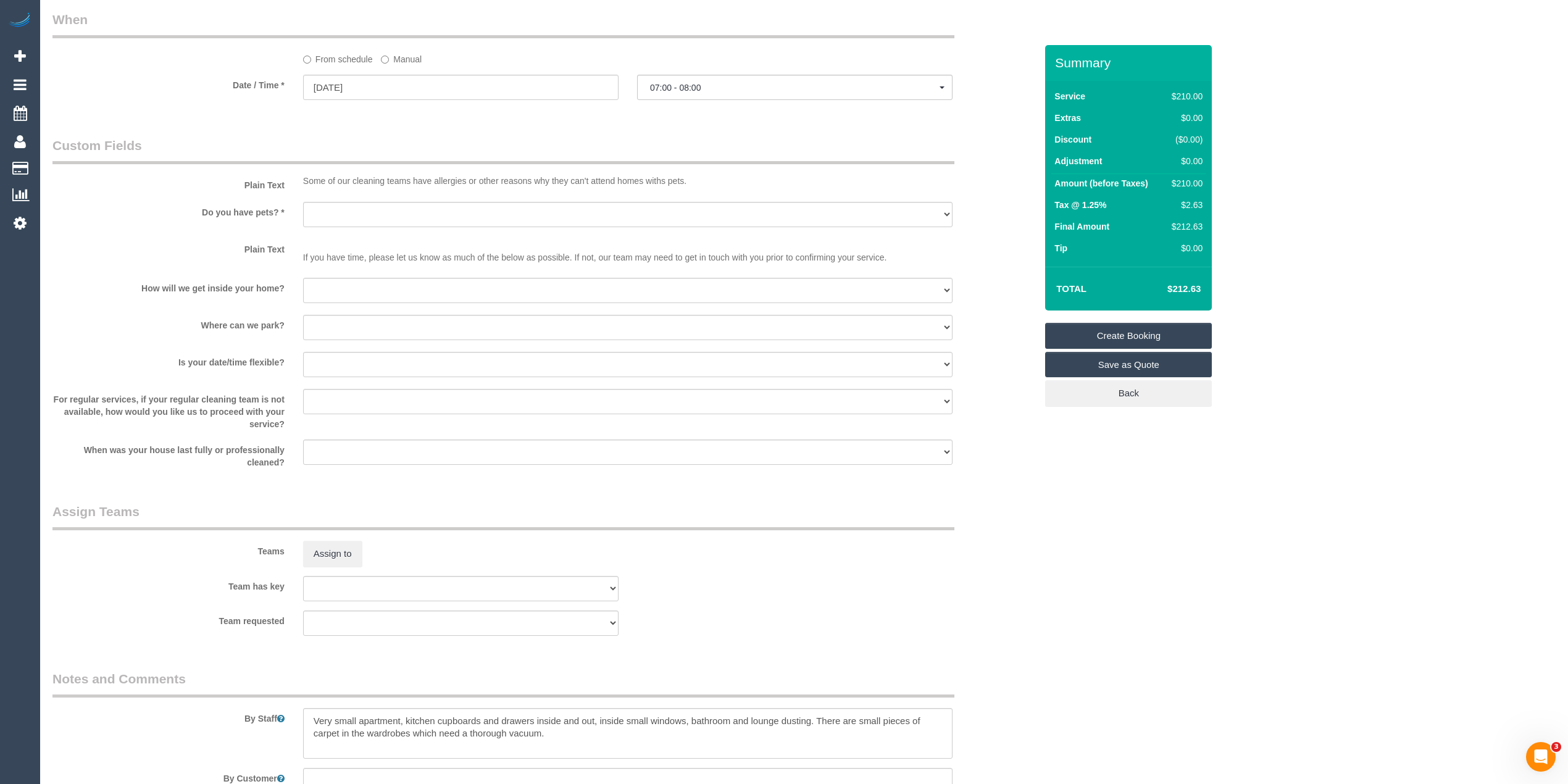
scroll to position [1482, 0]
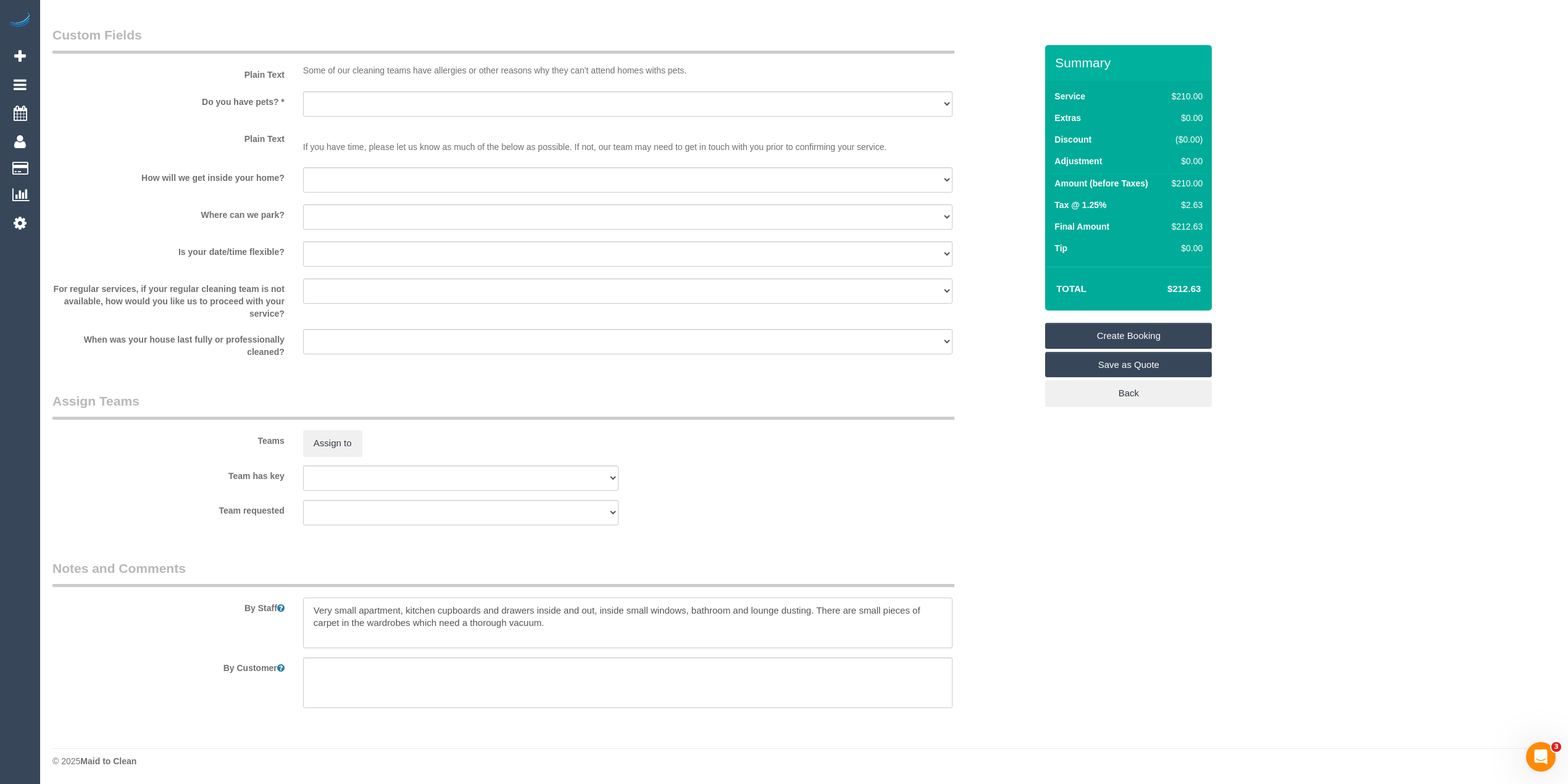
click at [573, 623] on textarea at bounding box center [628, 622] width 650 height 51
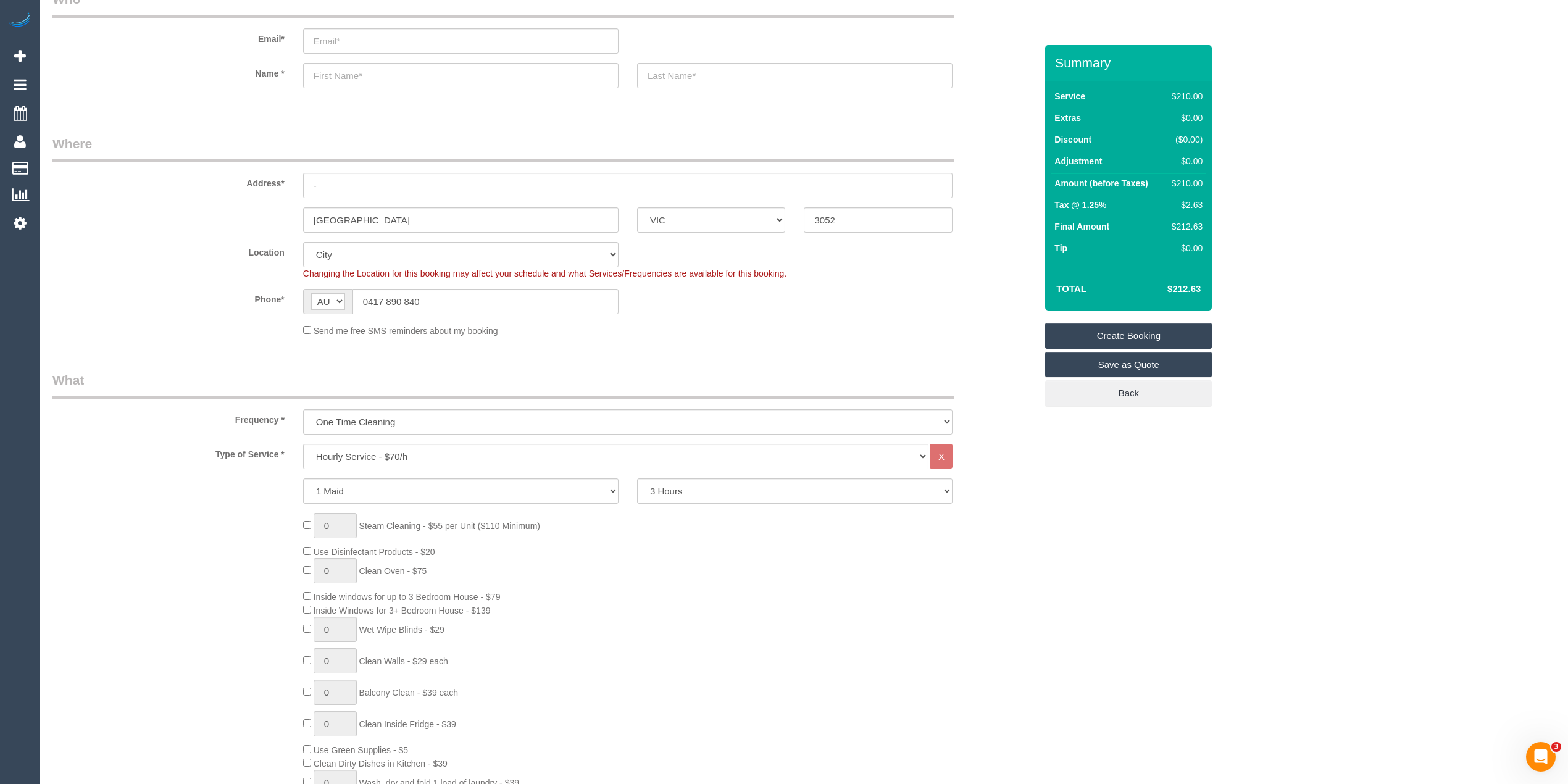
scroll to position [0, 0]
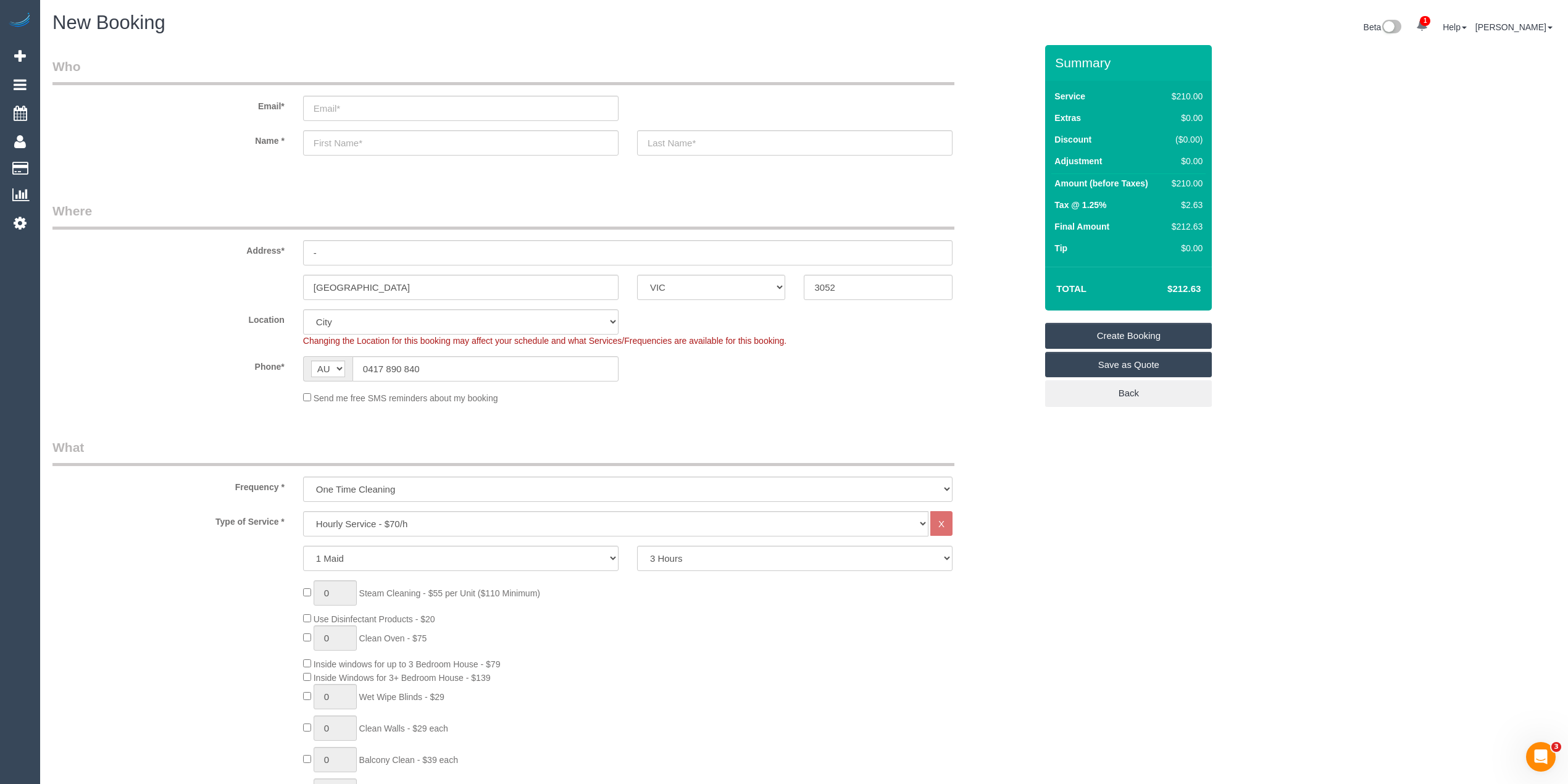
type textarea "Very small apartment, kitchen cupboards and drawers inside and out, inside smal…"
drag, startPoint x: 436, startPoint y: 361, endPoint x: 352, endPoint y: 361, distance: 84.0
click at [353, 361] on input "0417 890 840" at bounding box center [486, 368] width 266 height 26
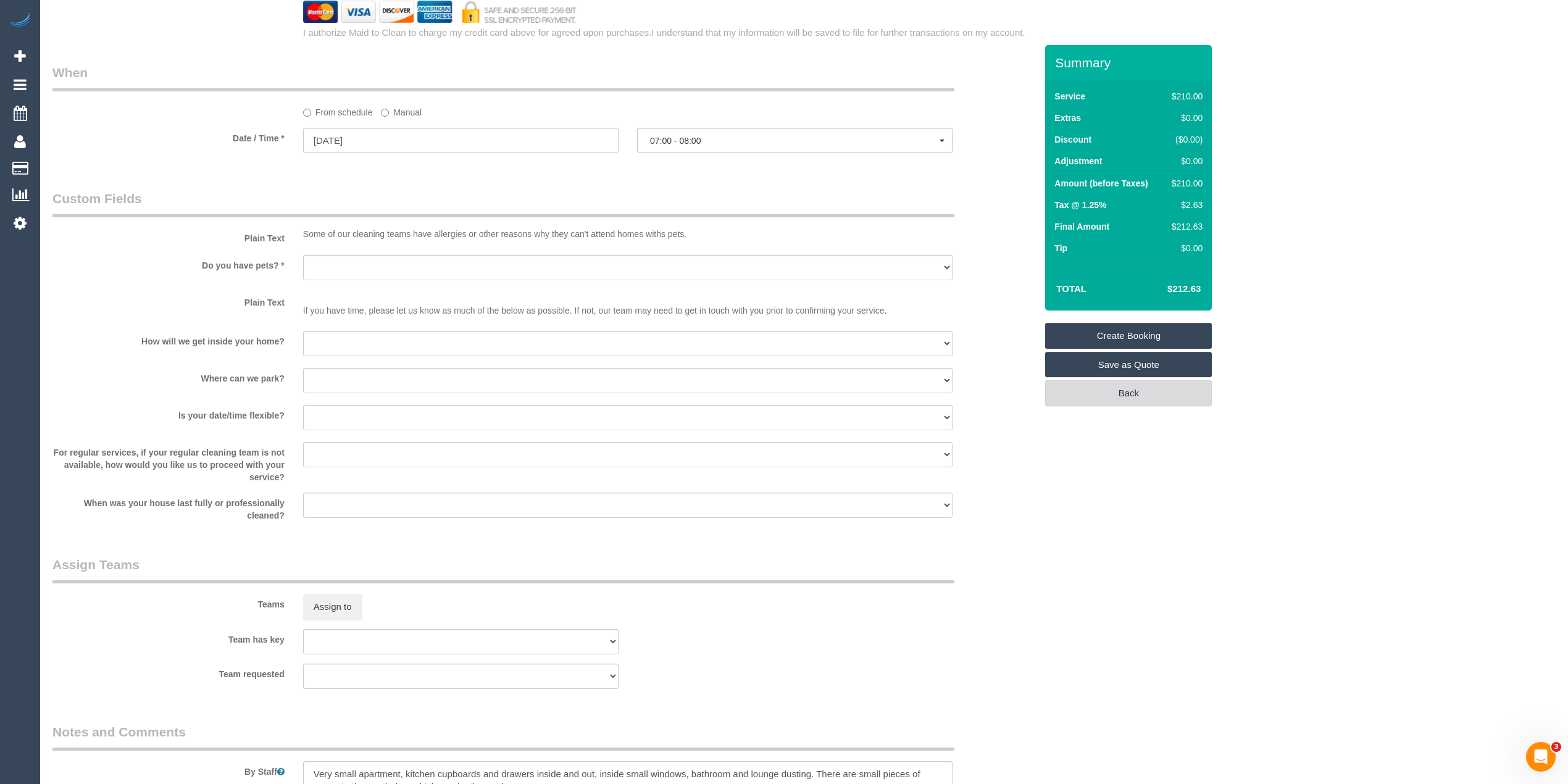
scroll to position [1482, 0]
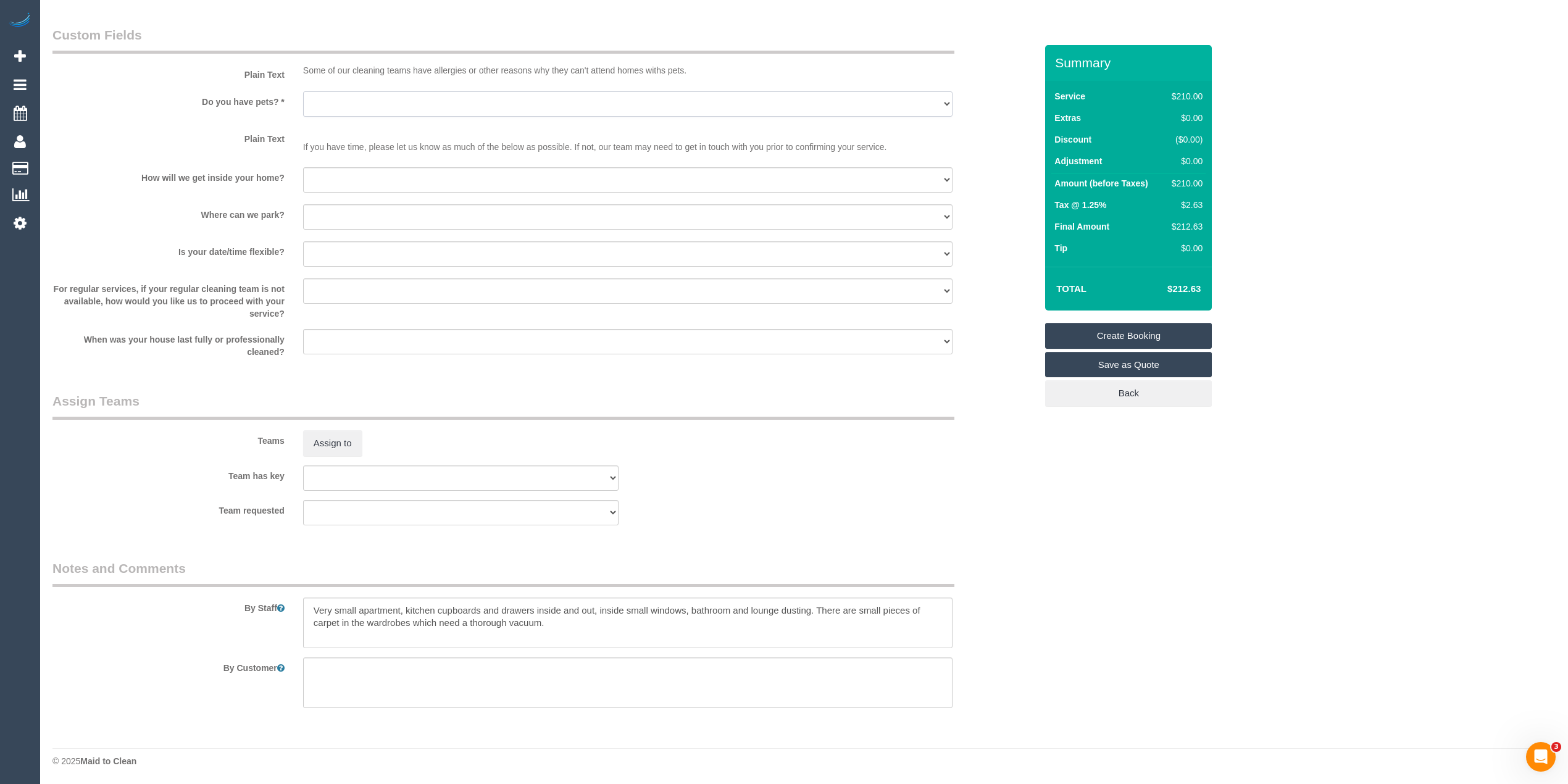
click at [338, 100] on select "Yes - Cats Yes - Dogs No pets Yes - Dogs and Cats Yes - Other" at bounding box center [628, 104] width 650 height 26
select select "number:28"
click at [303, 92] on select "Yes - Cats Yes - Dogs No pets Yes - Dogs and Cats Yes - Other" at bounding box center [628, 104] width 650 height 26
click at [350, 176] on select "I will be home Key will be left (please provide details below) Lock box/Access …" at bounding box center [628, 179] width 650 height 26
select select "number:14"
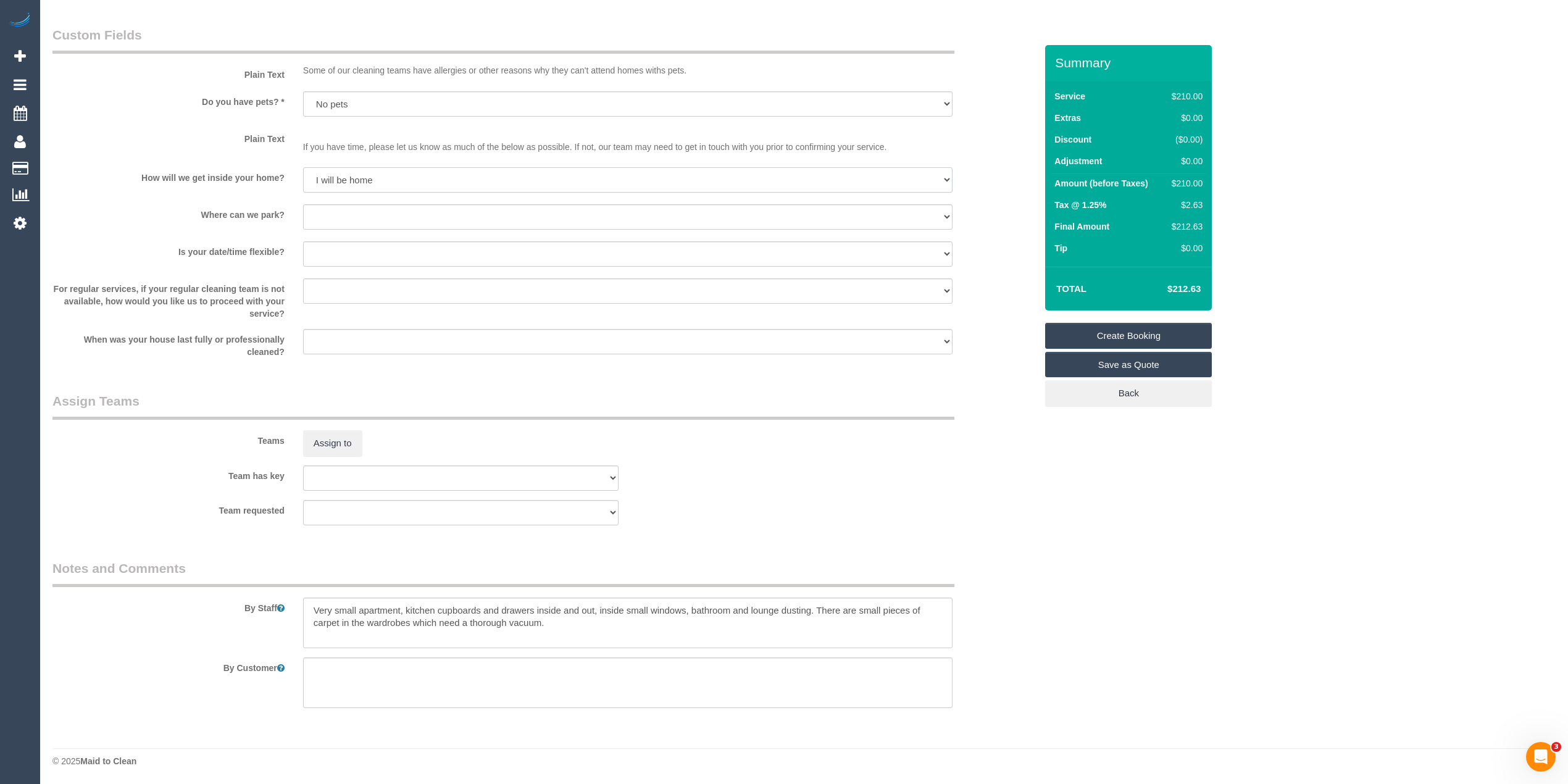
click at [303, 167] on select "I will be home Key will be left (please provide details below) Lock box/Access …" at bounding box center [628, 179] width 650 height 26
click at [343, 208] on select "I will provide parking on-site Free street parking Paid street parking (cost wi…" at bounding box center [628, 217] width 650 height 26
select select "number:19"
click at [303, 204] on select "I will provide parking on-site Free street parking Paid street parking (cost wi…" at bounding box center [628, 217] width 650 height 26
click at [340, 254] on select "Yes - date and time Yes - date but not time Yes - time but not date No - No fle…" at bounding box center [628, 254] width 650 height 26
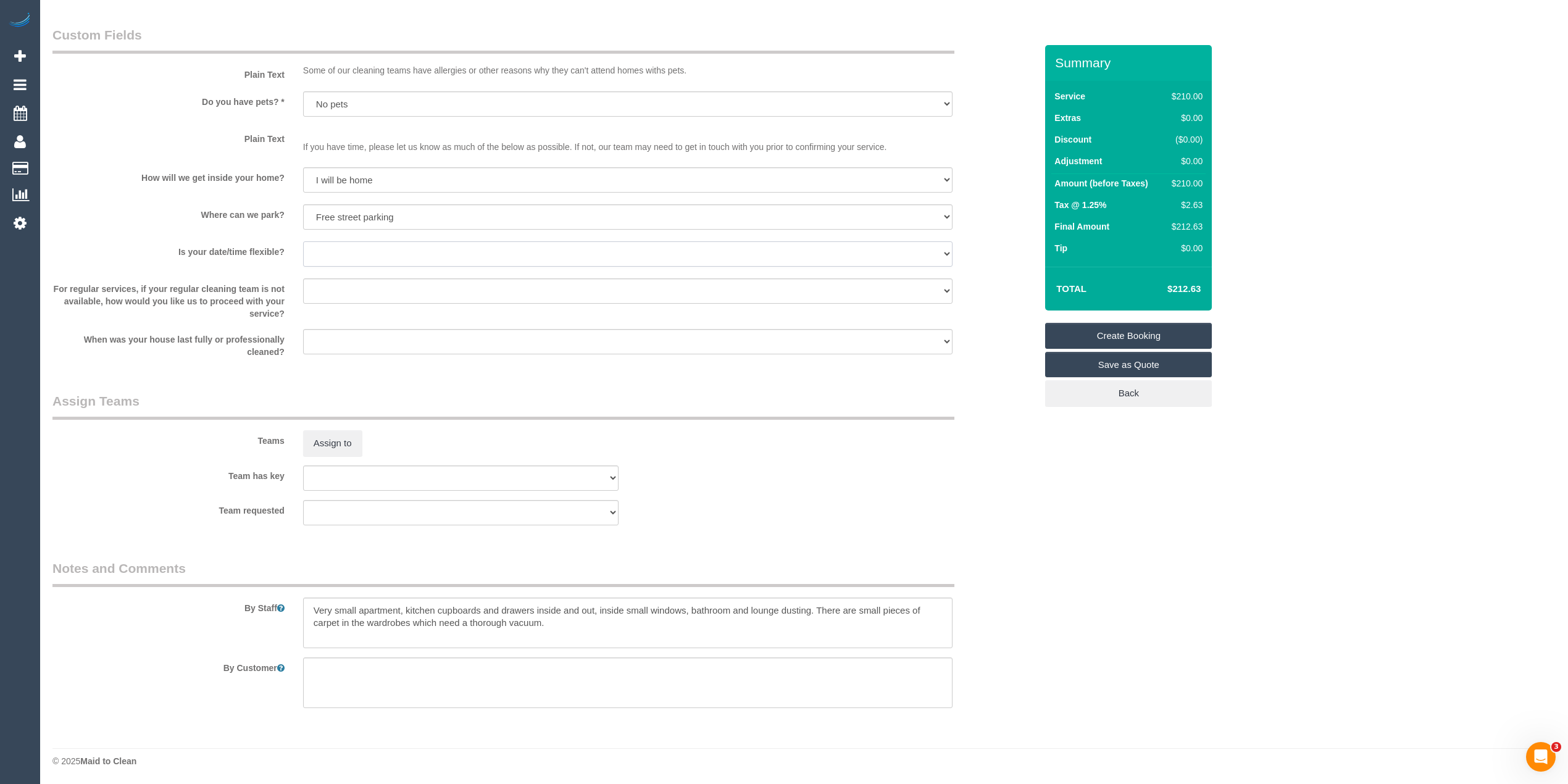
select select "number:36"
click at [303, 242] on select "Yes - date and time Yes - date but not time Yes - time but not date No - No fle…" at bounding box center [628, 254] width 650 height 26
click at [731, 608] on textarea at bounding box center [628, 622] width 650 height 51
type textarea "Very small apartment, kitchen cupboards and drawers inside and out, inside smal…"
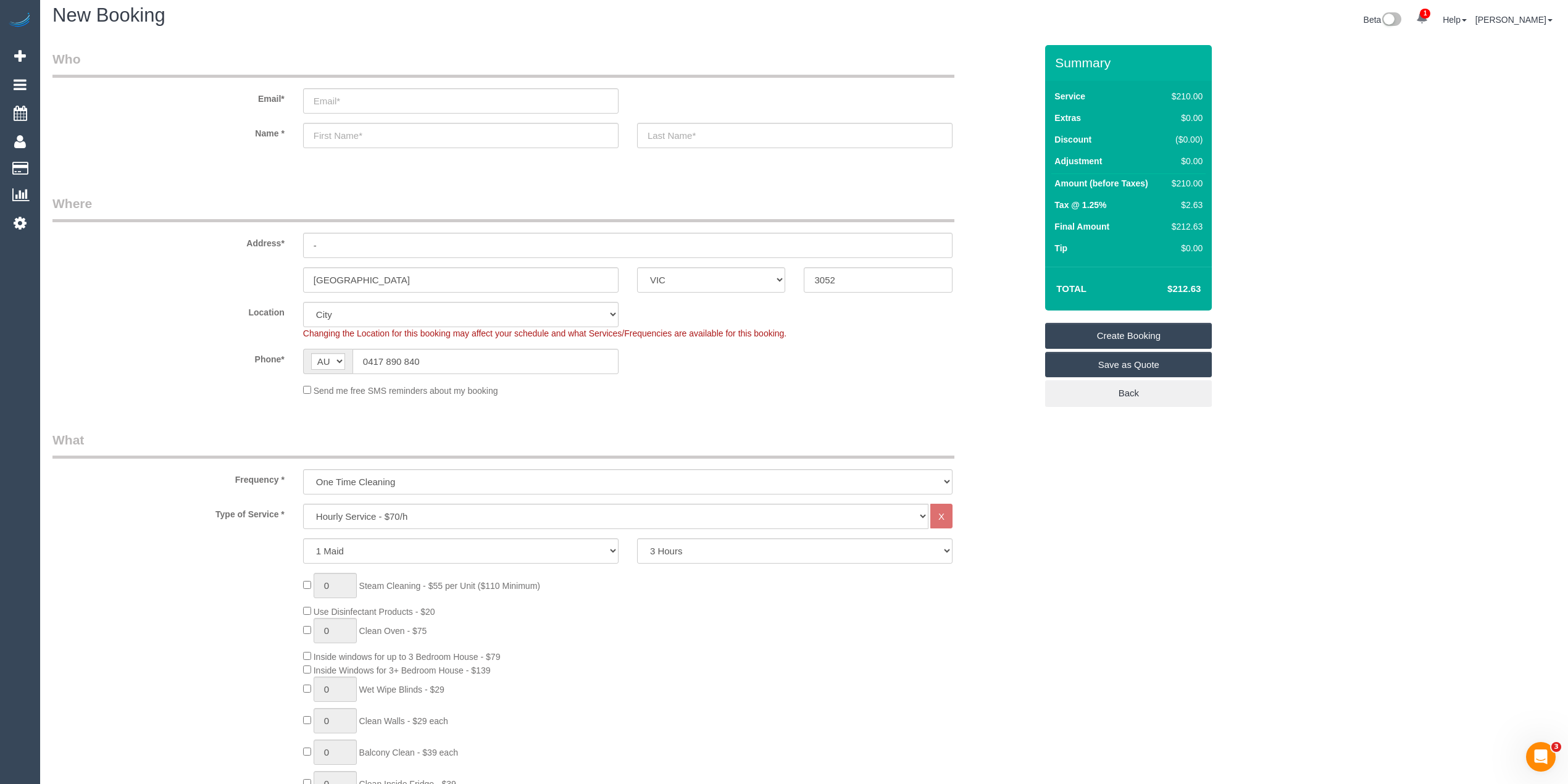
scroll to position [0, 0]
drag, startPoint x: 420, startPoint y: 371, endPoint x: 305, endPoint y: 364, distance: 115.2
click at [305, 364] on div "AF AL DZ AD AO AI AQ AG AR AM AW AU AT AZ BS BH BD BB BY BE BZ BJ BM BT BO BA B…" at bounding box center [461, 368] width 315 height 26
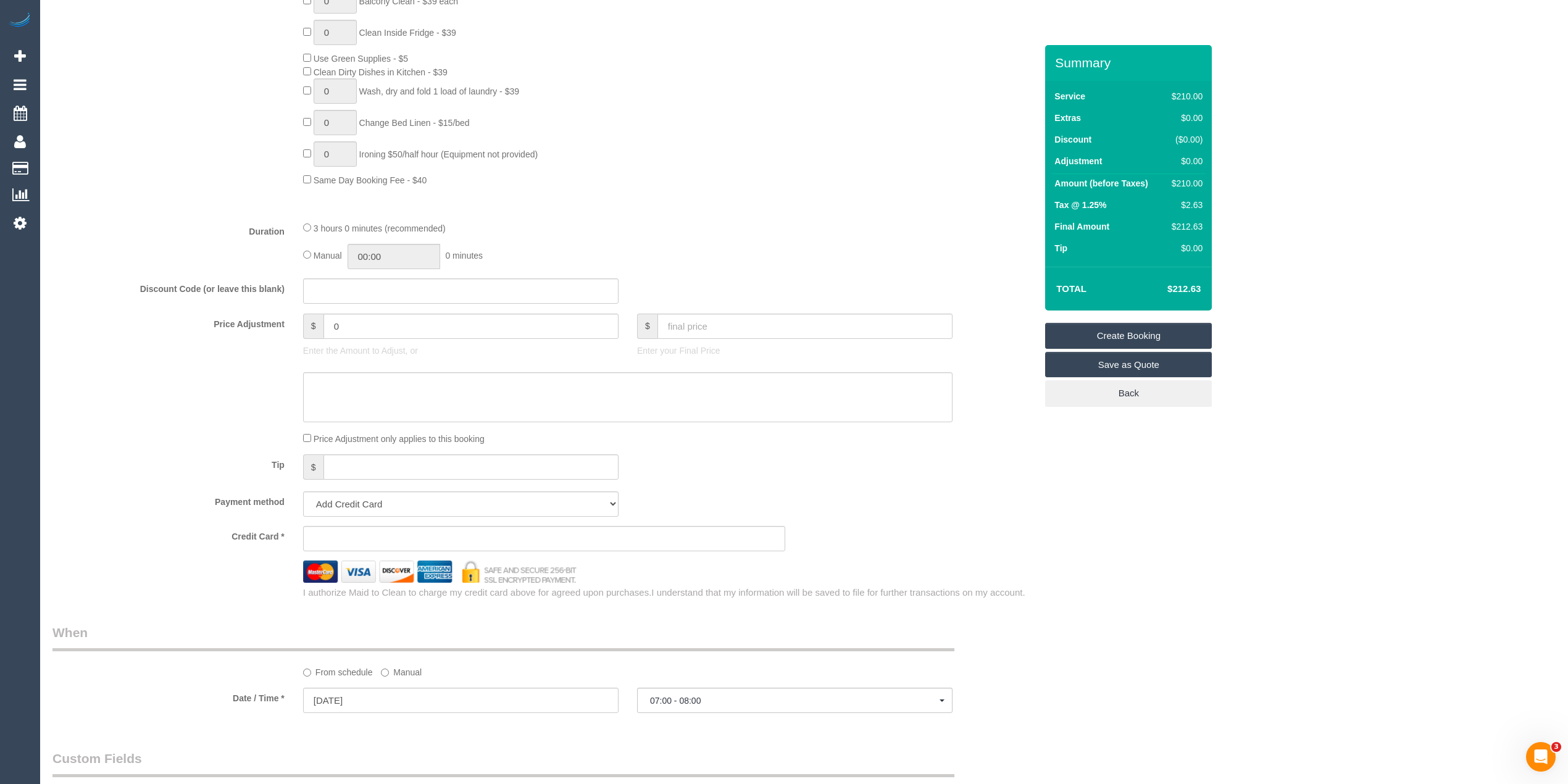
scroll to position [823, 0]
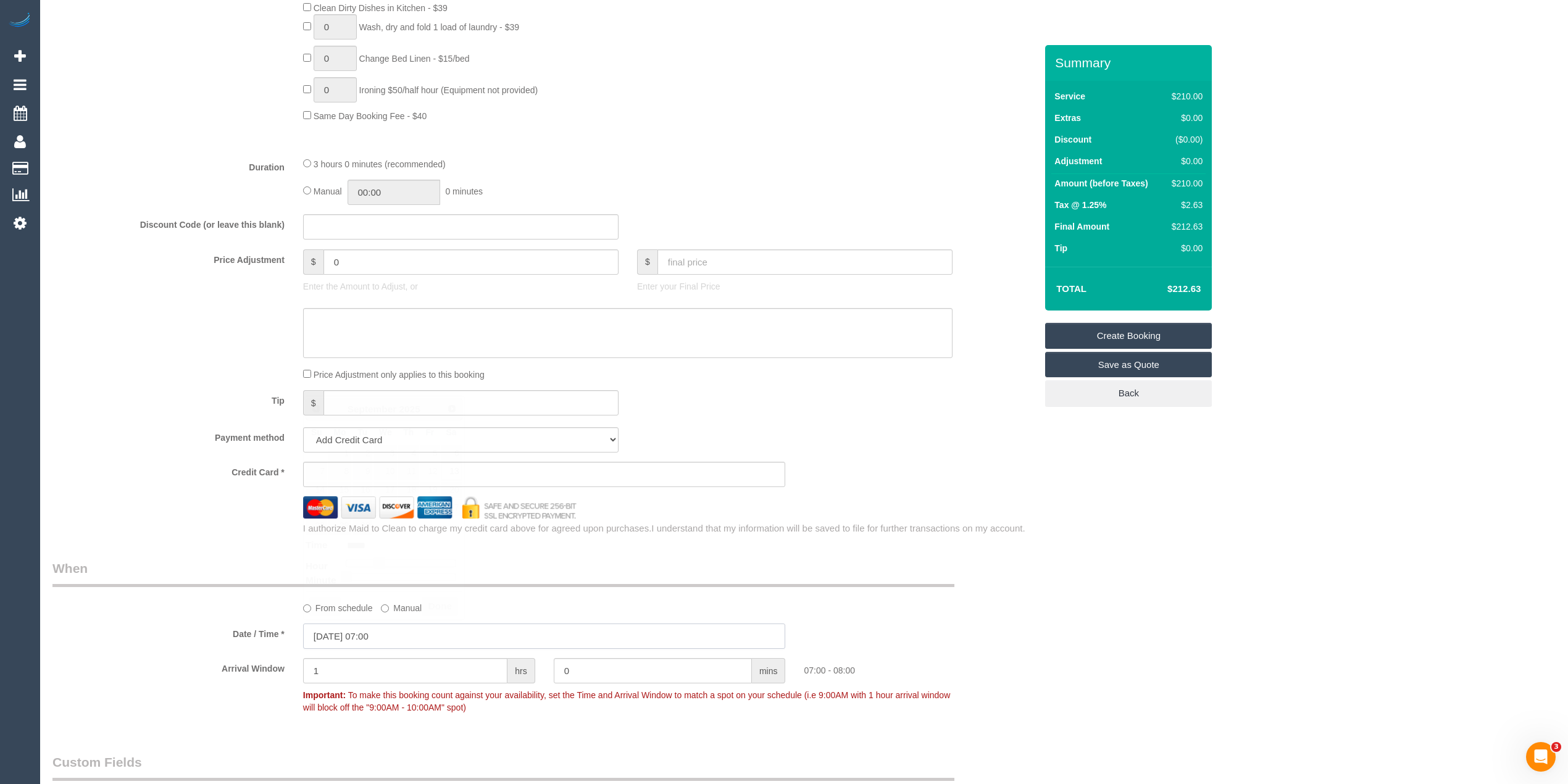
click at [361, 631] on input "13/09/2025 07:00" at bounding box center [544, 636] width 483 height 26
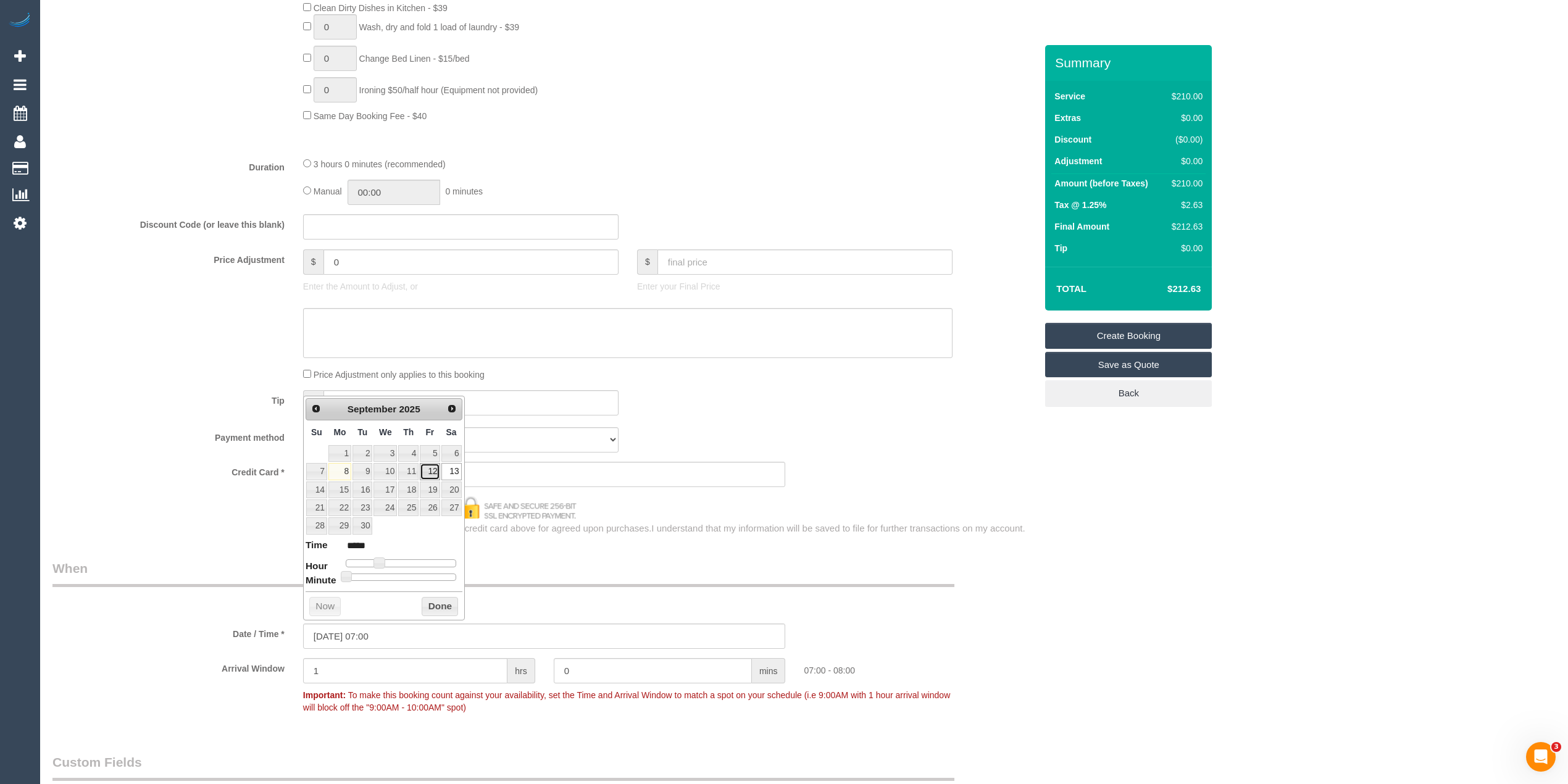
click at [430, 472] on link "12" at bounding box center [429, 471] width 19 height 16
type input "12/09/2025 07:00"
click at [1103, 583] on div "Who Email* Name * Where Address* - Parkville ACT NSW NT QLD SA TAS VIC WA 3052 …" at bounding box center [804, 345] width 1503 height 2246
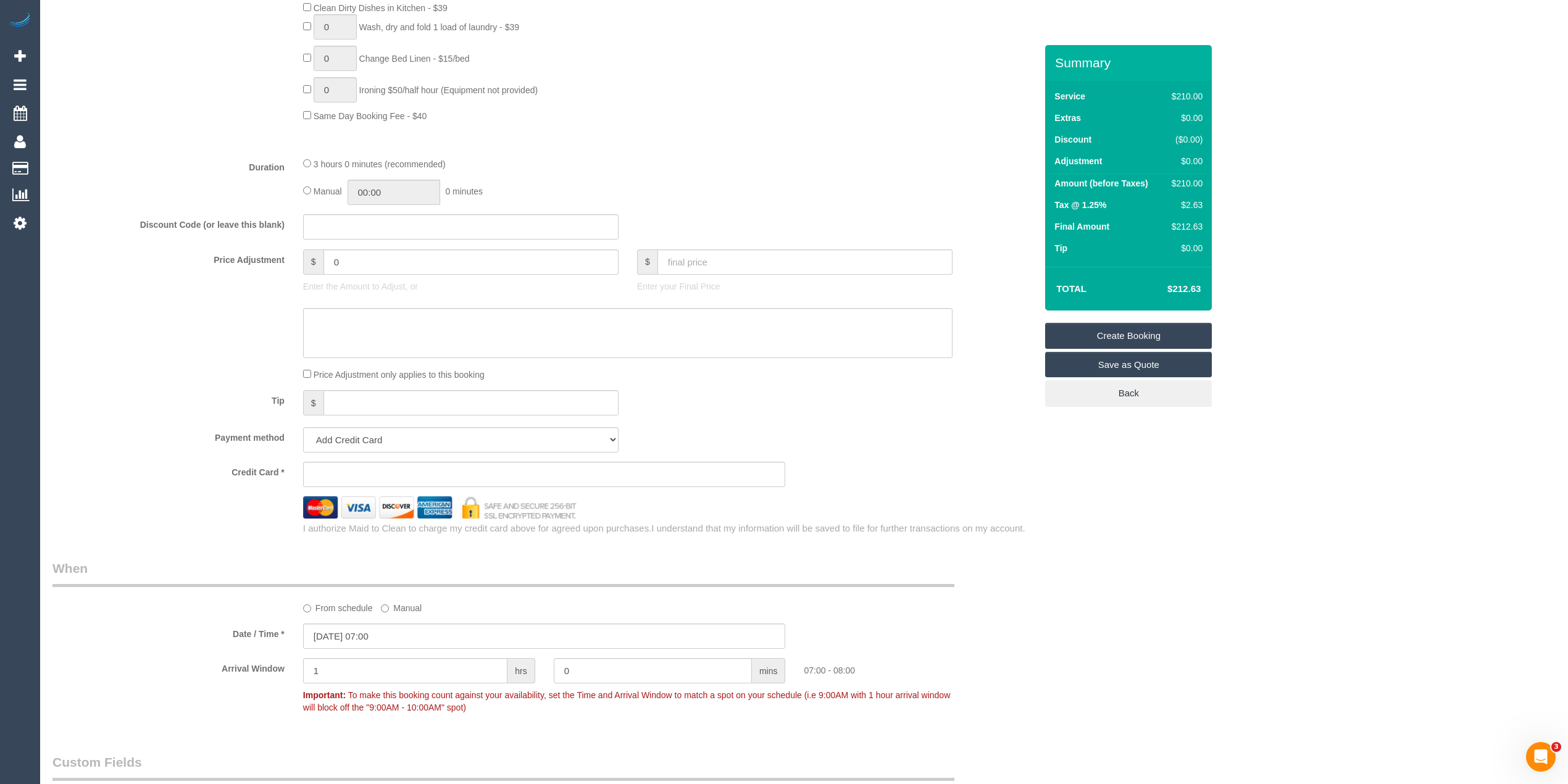
click at [1248, 600] on div "Who Email* Name * Where Address* - Parkville ACT NSW NT QLD SA TAS VIC WA 3052 …" at bounding box center [804, 345] width 1503 height 2246
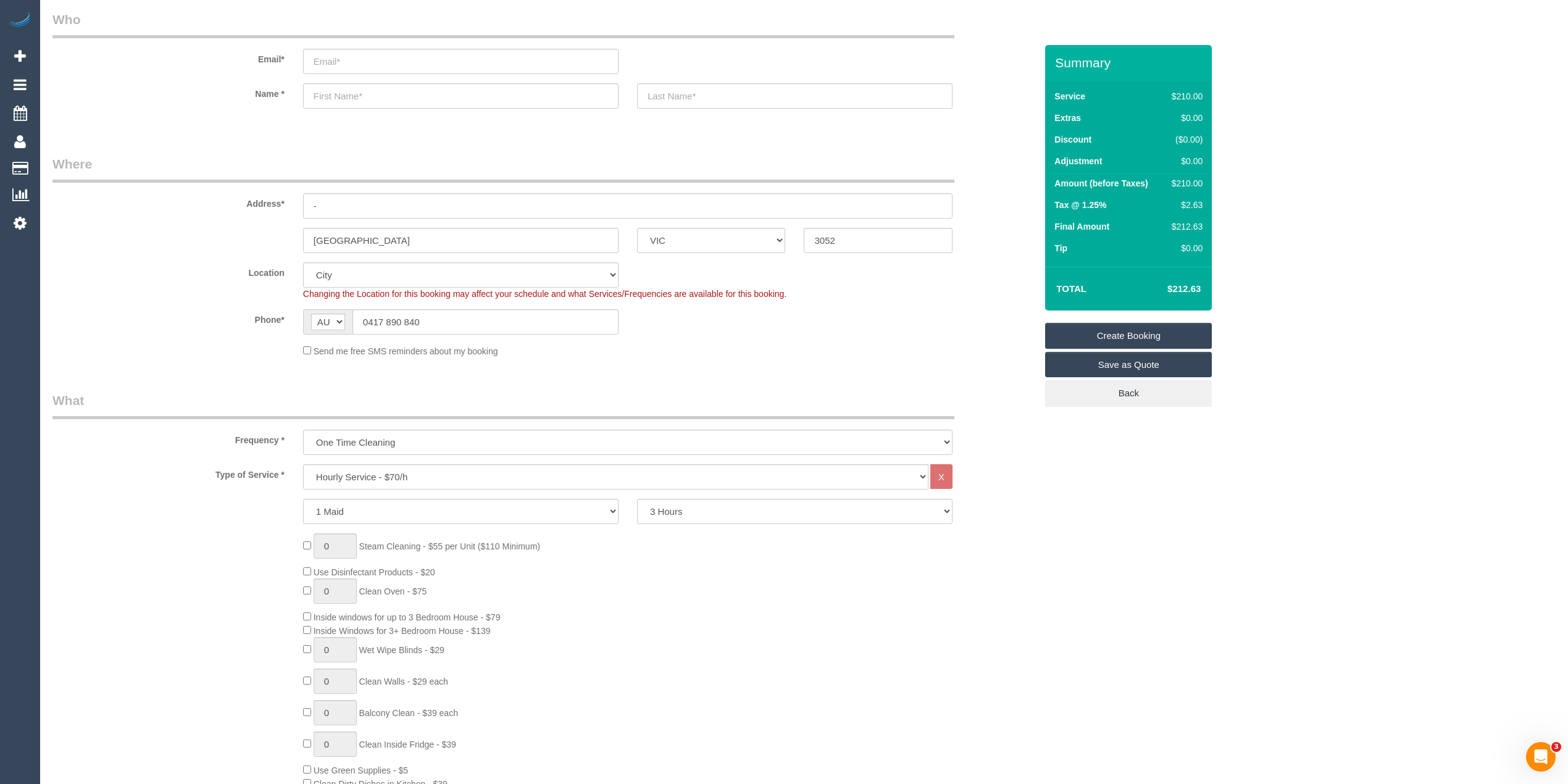
scroll to position [0, 0]
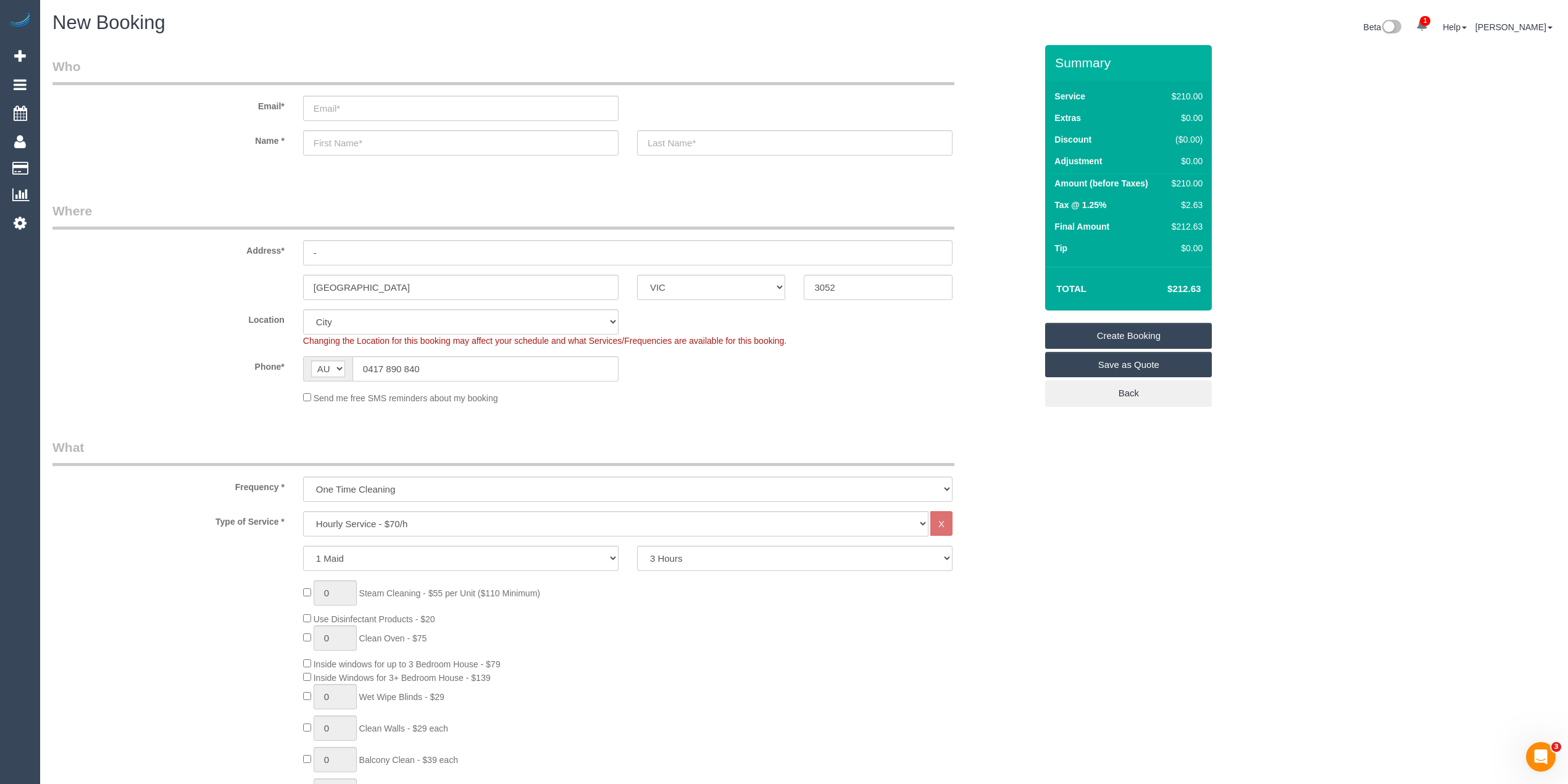
click at [325, 106] on input "email" at bounding box center [461, 108] width 315 height 26
click at [332, 110] on input "email" at bounding box center [461, 108] width 315 height 26
click at [377, 96] on input "email" at bounding box center [461, 108] width 315 height 26
click at [365, 104] on input "email" at bounding box center [461, 108] width 315 height 26
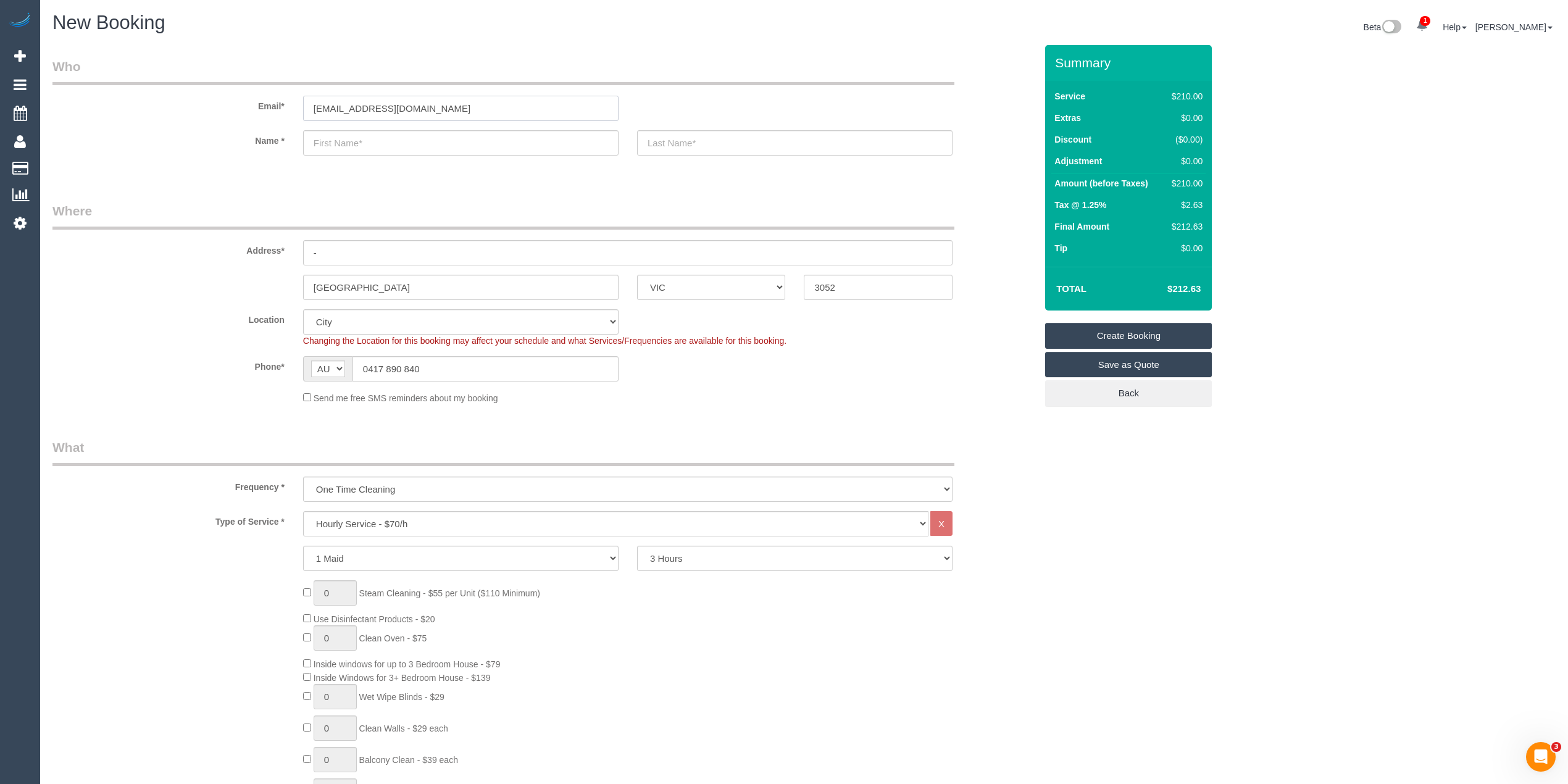
type input "penelopecotter@hotmail.com"
type input "Penelope"
type input "Cotter"
drag, startPoint x: 369, startPoint y: 245, endPoint x: 260, endPoint y: 239, distance: 109.2
click at [260, 239] on div "Address* -" at bounding box center [544, 234] width 1002 height 64
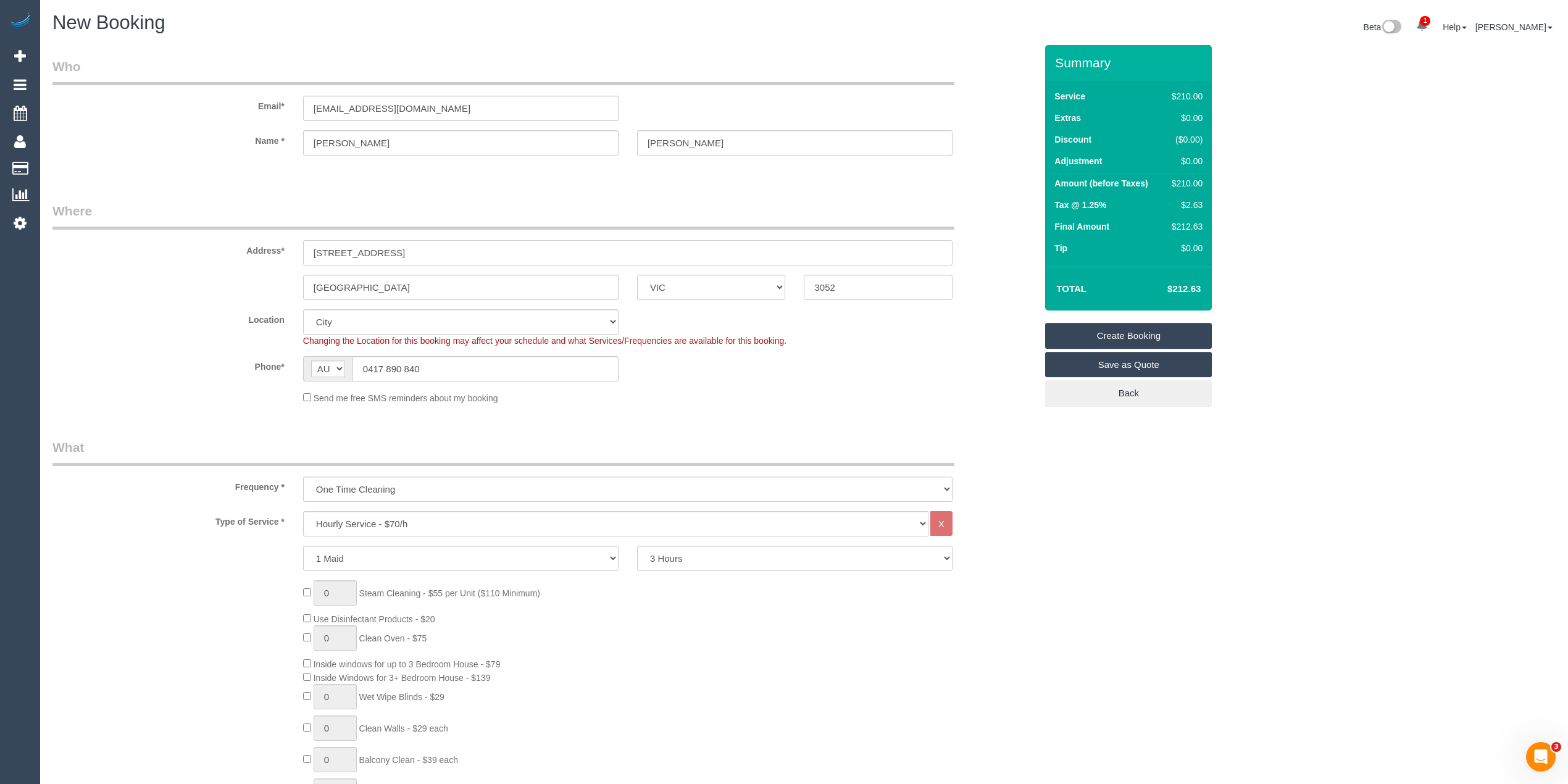
type input "10/196 The Avenue"
drag, startPoint x: 438, startPoint y: 368, endPoint x: 314, endPoint y: 374, distance: 124.1
click at [314, 374] on div "AF AL DZ AD AO AI AQ AG AR AM AW AU AT AZ BS BH BD BB BY BE BZ BJ BM BT BO BA B…" at bounding box center [461, 368] width 315 height 26
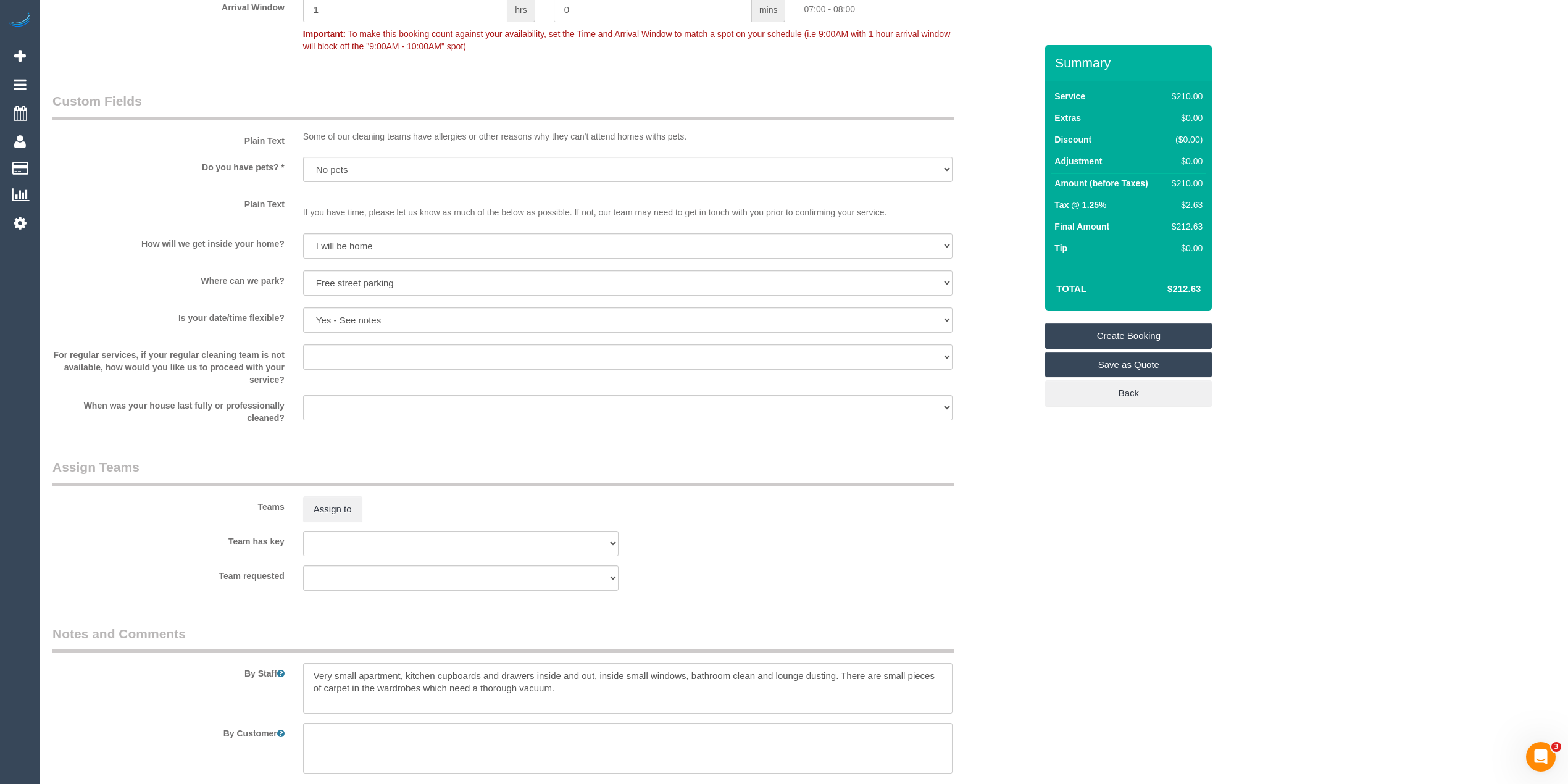
scroll to position [1550, 0]
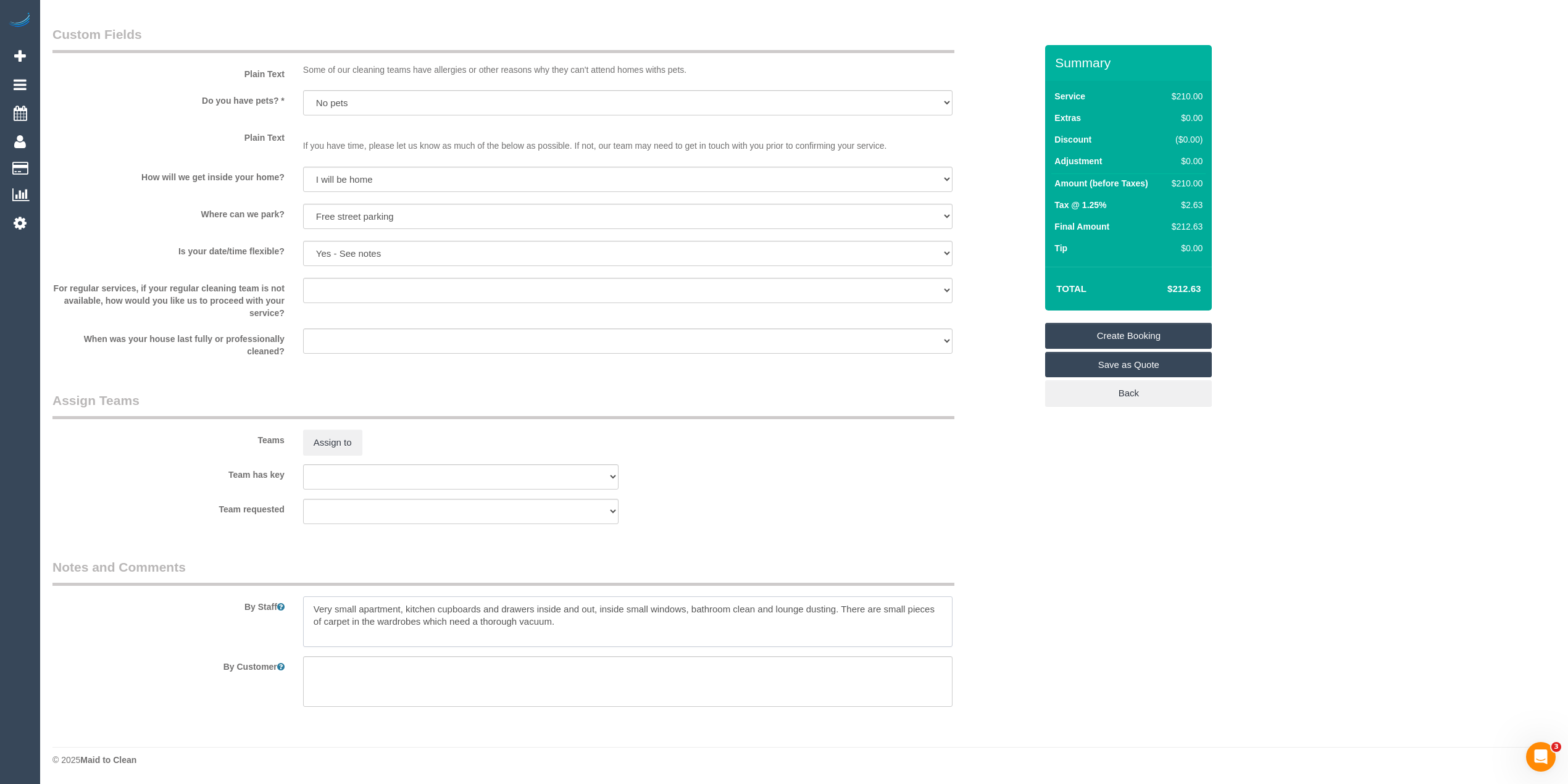
click at [310, 614] on textarea at bounding box center [628, 621] width 650 height 51
paste textarea "0417 890 840"
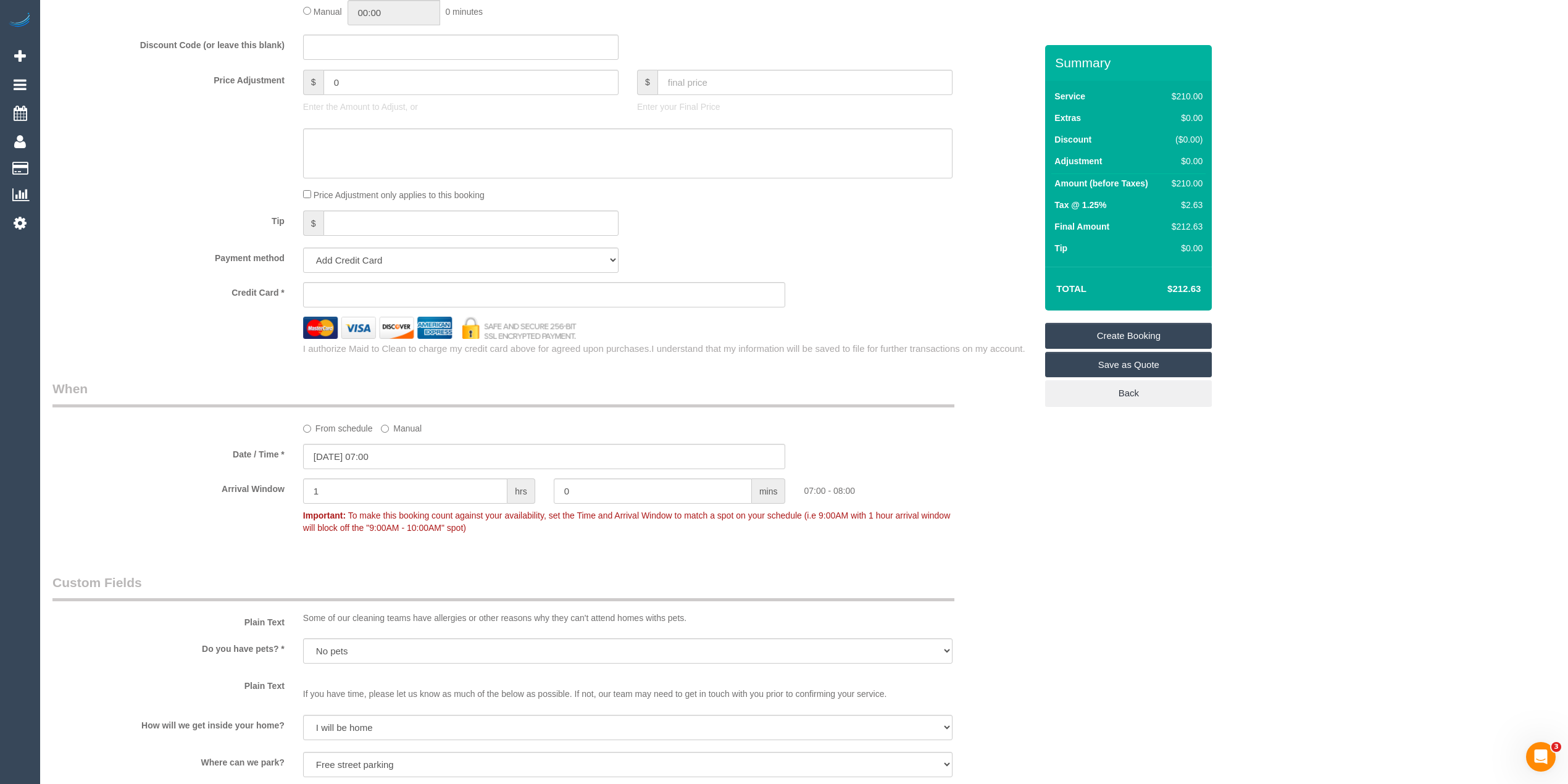
scroll to position [1001, 0]
type textarea "Please call when you arrive for access & parking - 0417890840 Very small apartm…"
click at [336, 284] on sui-stripe-card at bounding box center [544, 296] width 483 height 26
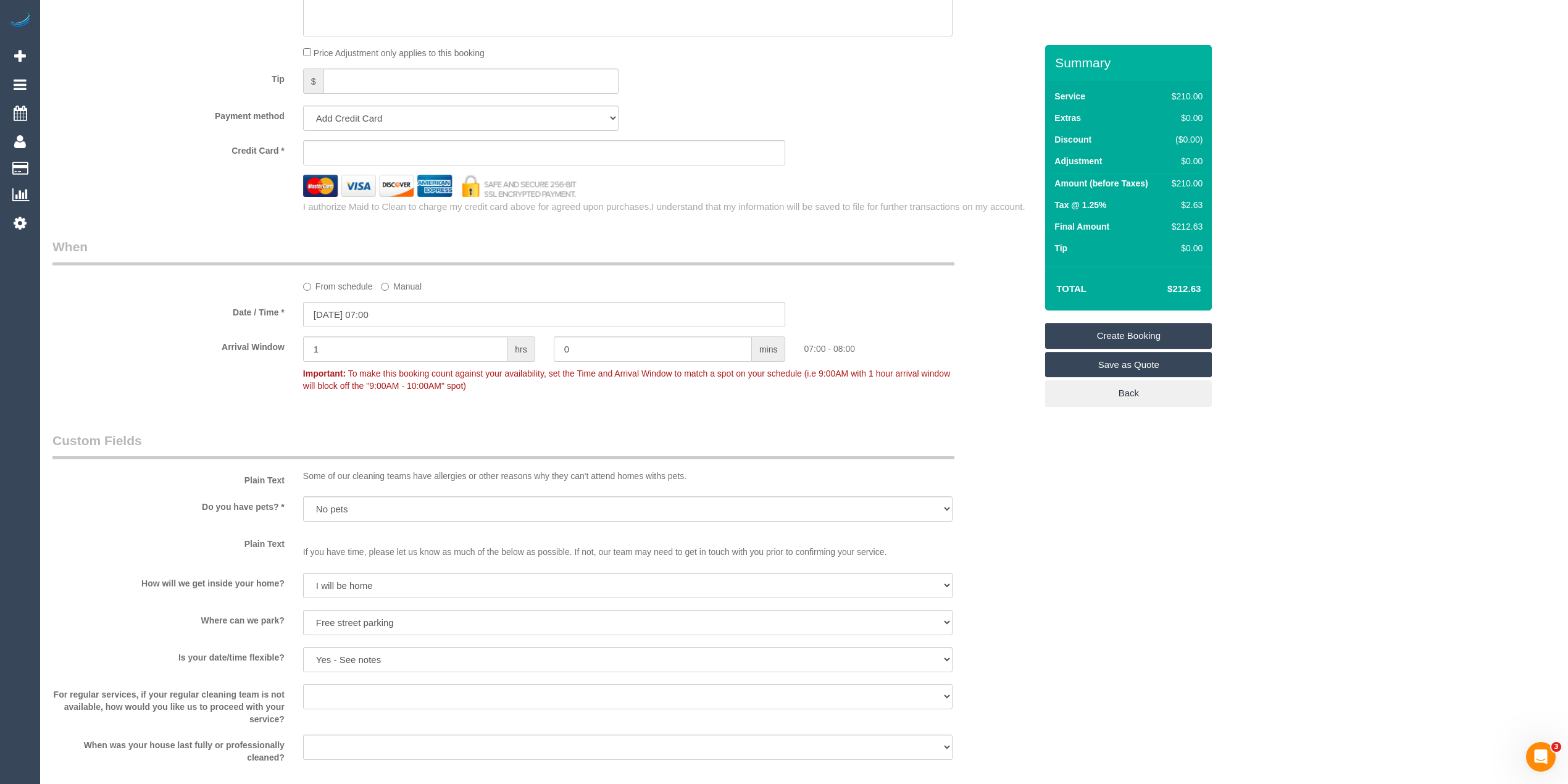
scroll to position [1139, 0]
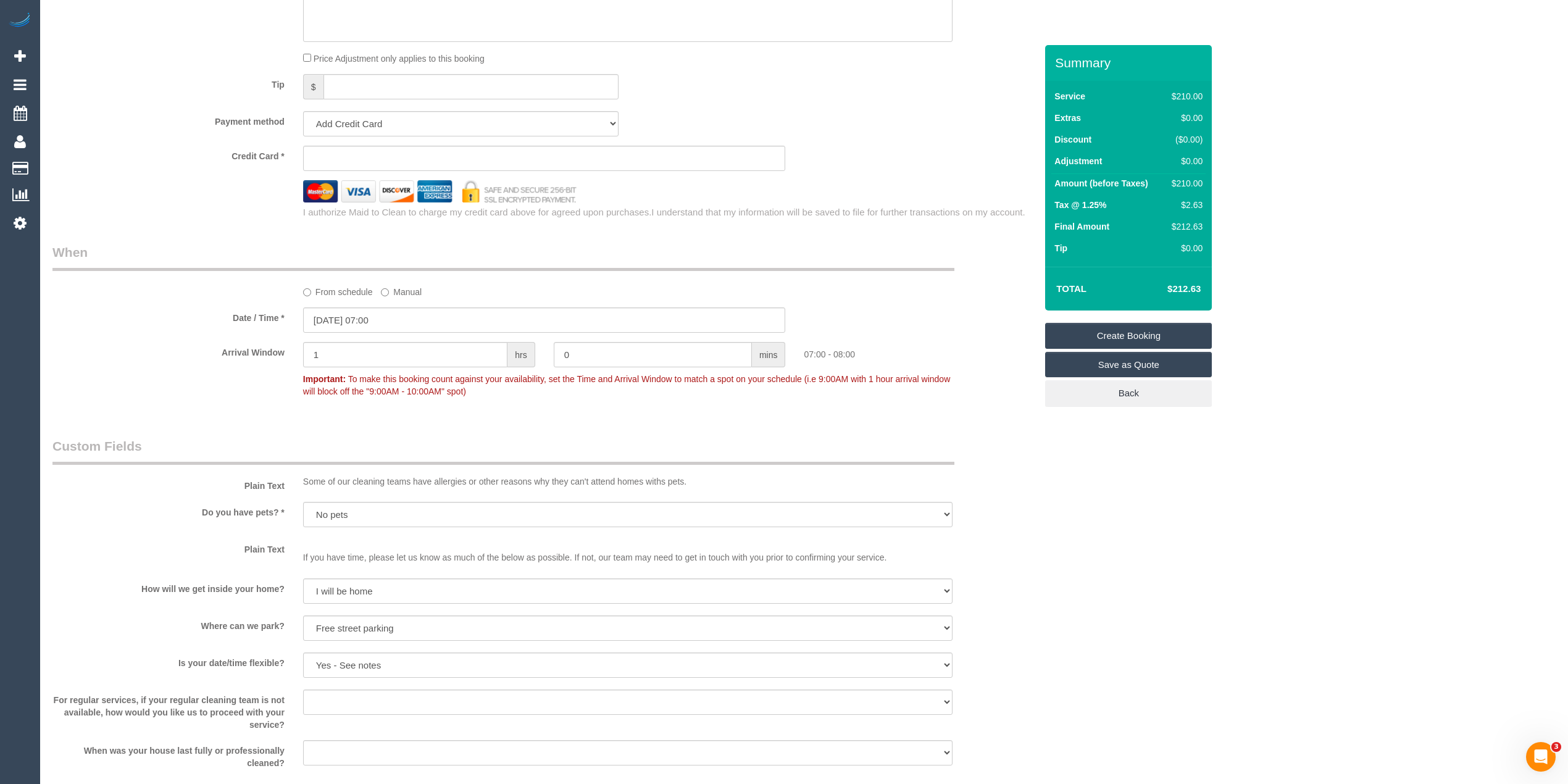
click at [1470, 285] on div "Who Email* penelopecotter@hotmail.com Name * Penelope Cotter Where Address* 10/…" at bounding box center [804, 29] width 1503 height 2246
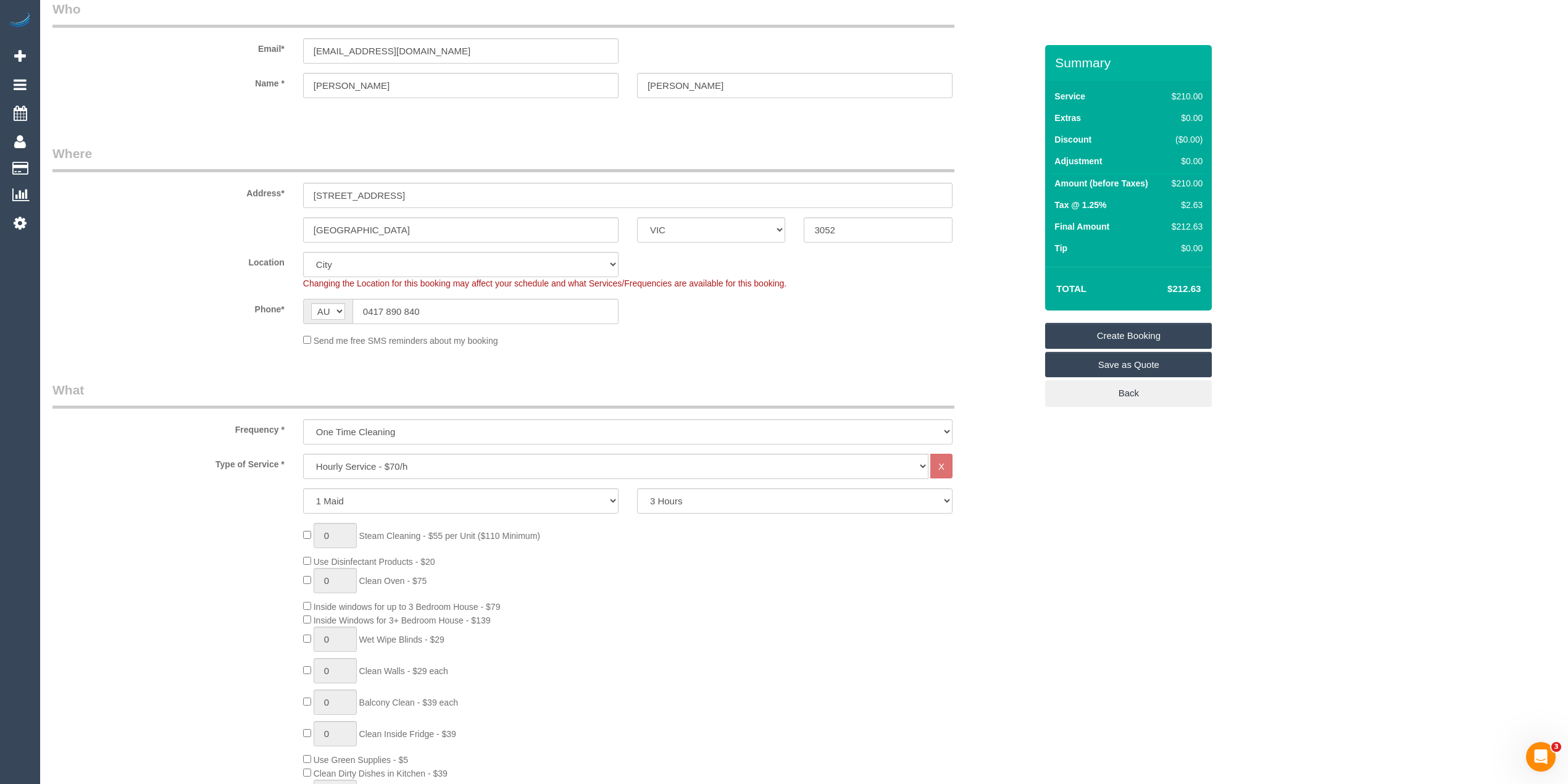
scroll to position [0, 0]
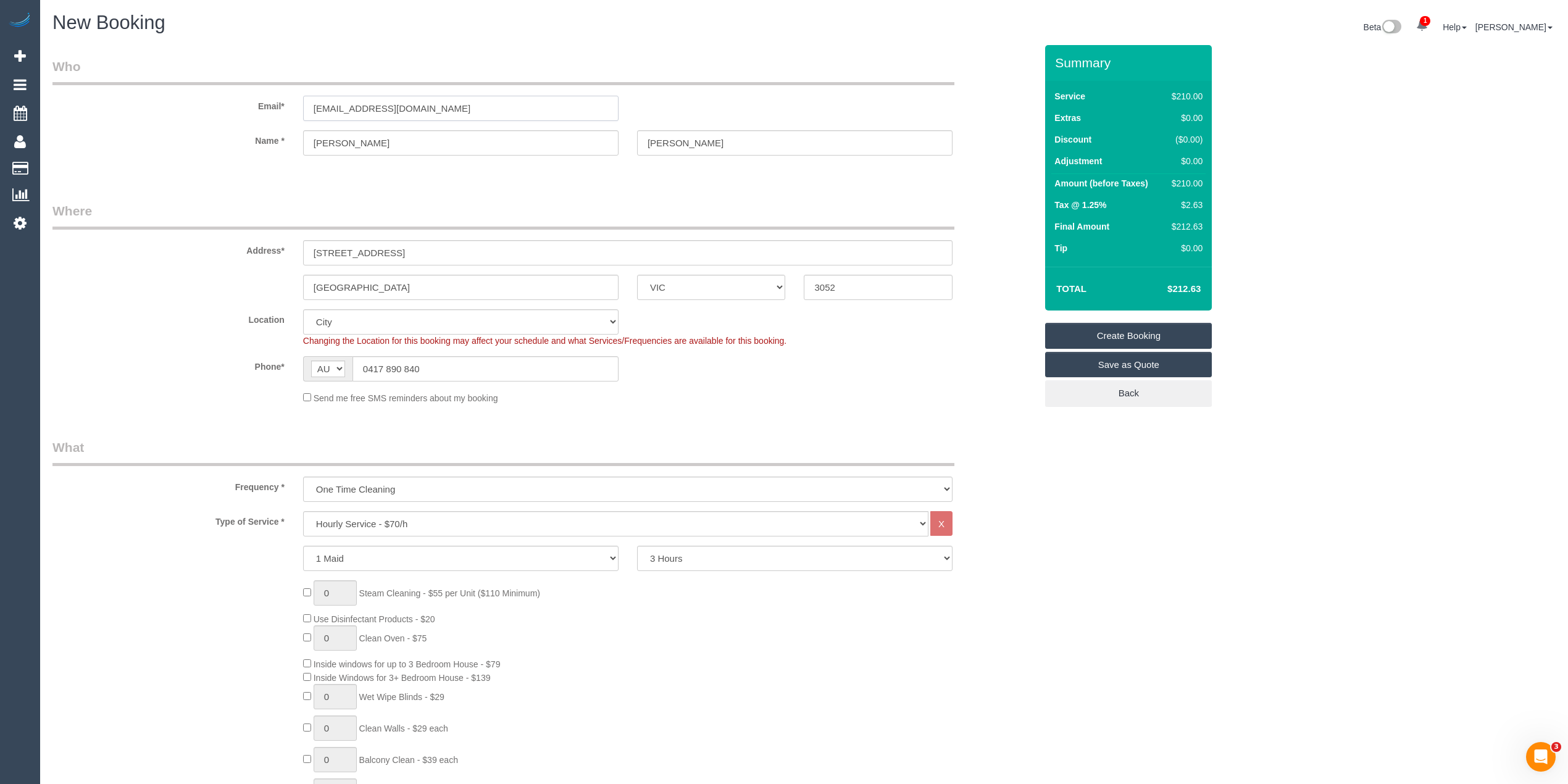
drag, startPoint x: 350, startPoint y: 99, endPoint x: 235, endPoint y: 95, distance: 115.1
click at [235, 95] on div "Email* penelopecotter@hotmail.com" at bounding box center [544, 89] width 1002 height 64
click at [465, 113] on input "penelopecotter@hotmail.com" at bounding box center [461, 108] width 315 height 26
drag, startPoint x: 462, startPoint y: 106, endPoint x: 272, endPoint y: 103, distance: 190.0
click at [273, 104] on div "Email* penelopecotter@hotmail.com" at bounding box center [544, 89] width 1002 height 64
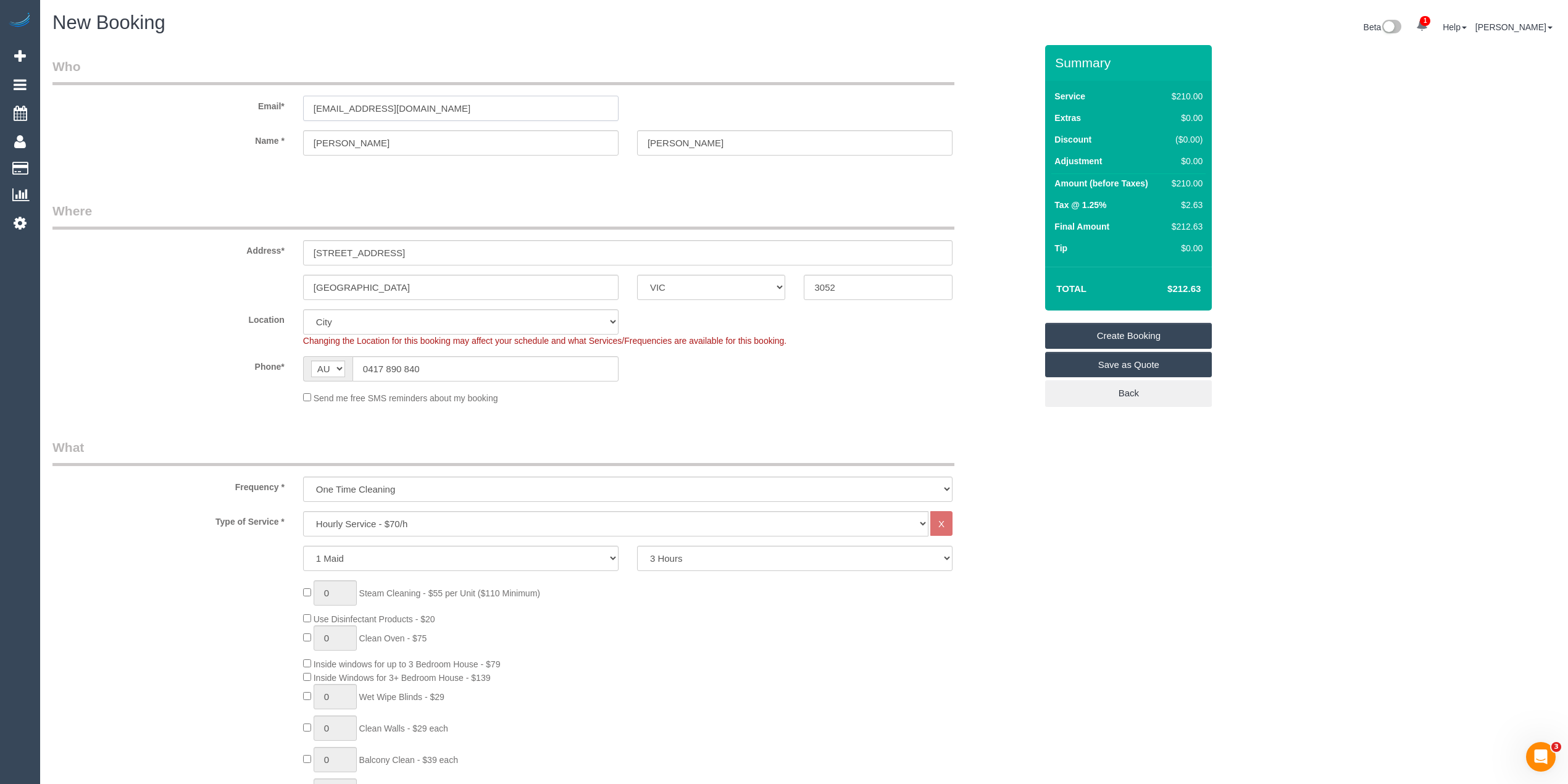
click at [485, 102] on input "penelopecotter@hotmail.com" at bounding box center [461, 108] width 315 height 26
drag, startPoint x: 459, startPoint y: 103, endPoint x: 308, endPoint y: 97, distance: 151.1
click at [308, 97] on input "penelopecotter@hotmail.com" at bounding box center [461, 108] width 315 height 26
click at [1121, 334] on link "Create Booking" at bounding box center [1128, 335] width 166 height 26
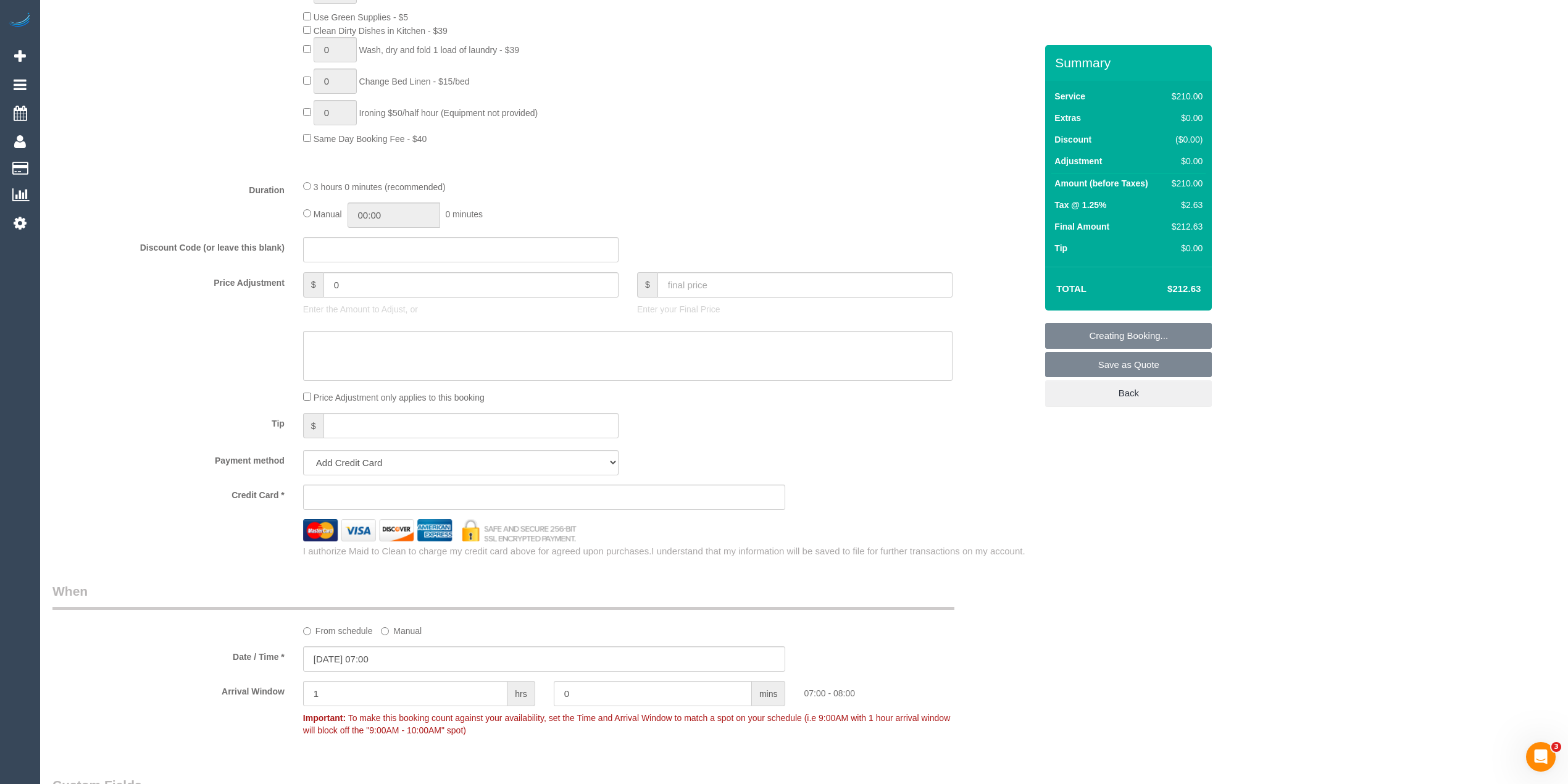
scroll to position [823, 0]
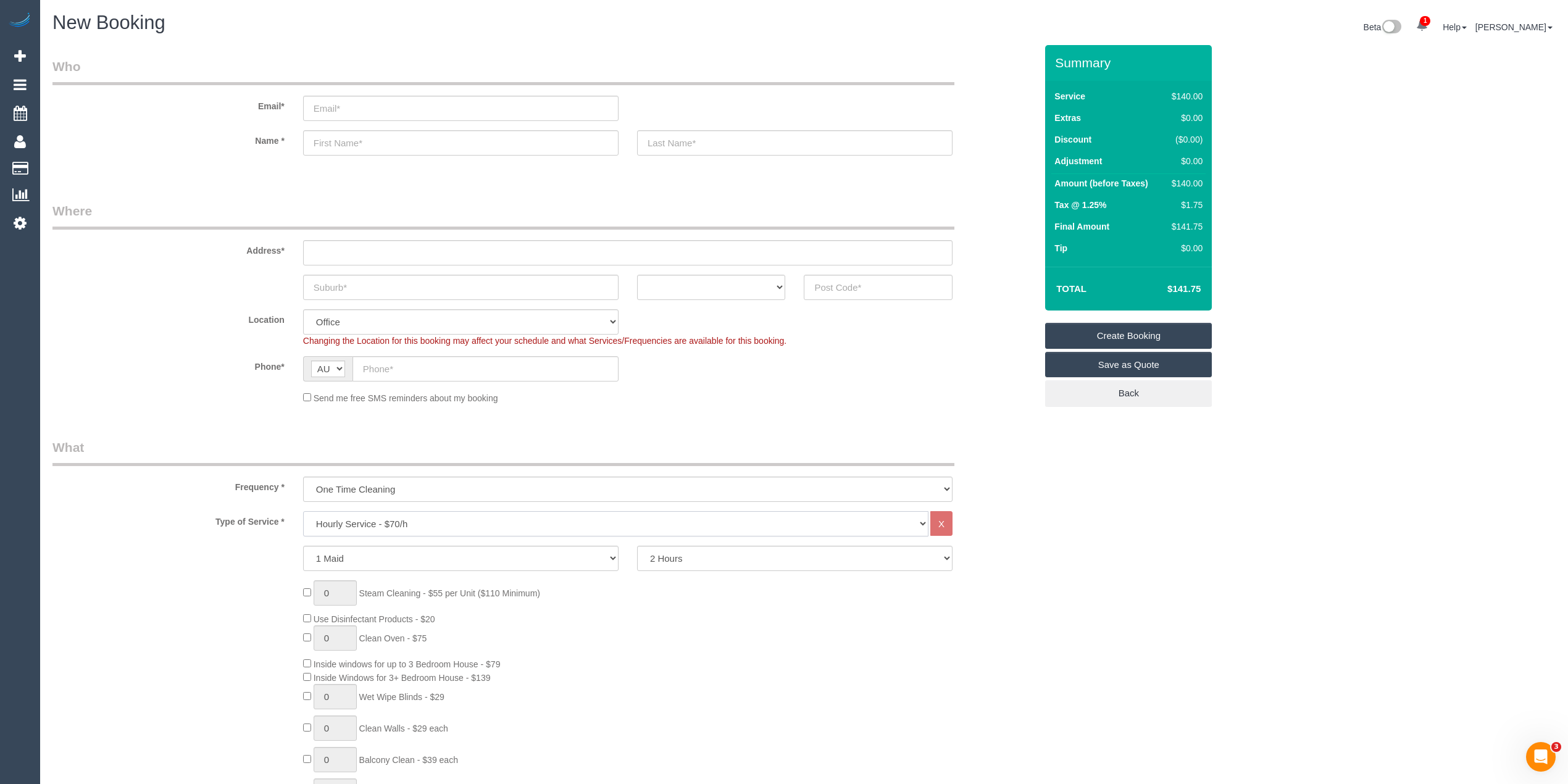
click at [369, 521] on select "Hourly Service - $70/h Hourly Service - $65/h Hourly Service - $60/h Hourly Ser…" at bounding box center [615, 524] width 625 height 26
select select "212"
click at [303, 511] on select "Hourly Service - $70/h Hourly Service - $65/h Hourly Service - $60/h Hourly Ser…" at bounding box center [615, 524] width 625 height 26
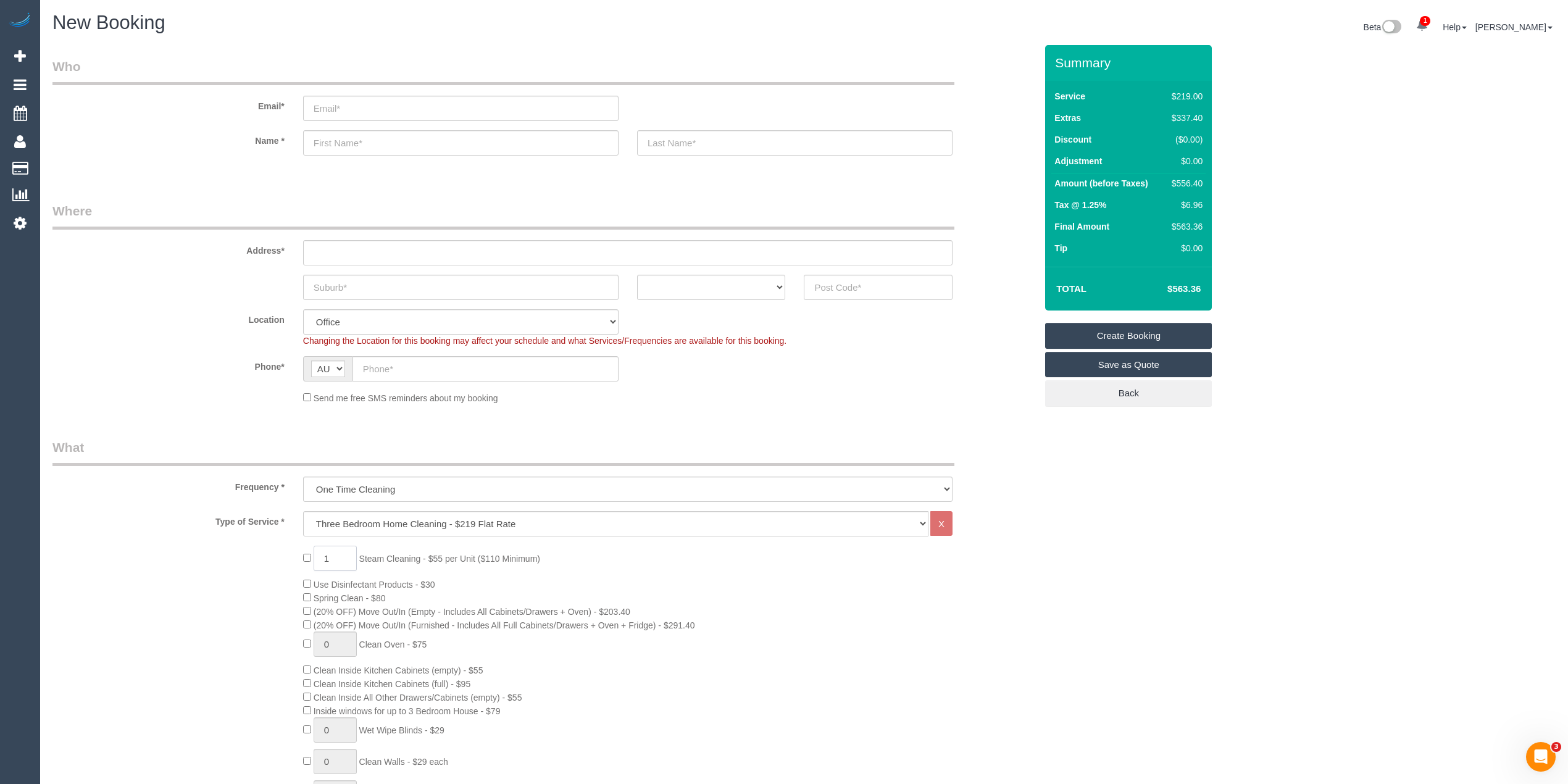
drag, startPoint x: 341, startPoint y: 556, endPoint x: 311, endPoint y: 552, distance: 30.3
click at [311, 554] on span "1 Steam Cleaning - $55 per Unit ($110 Minimum)" at bounding box center [421, 559] width 237 height 10
click at [343, 562] on input "1" at bounding box center [336, 558] width 44 height 26
click at [305, 557] on span "1 Steam Cleaning - $55 per Unit ($110 Minimum)" at bounding box center [421, 559] width 237 height 10
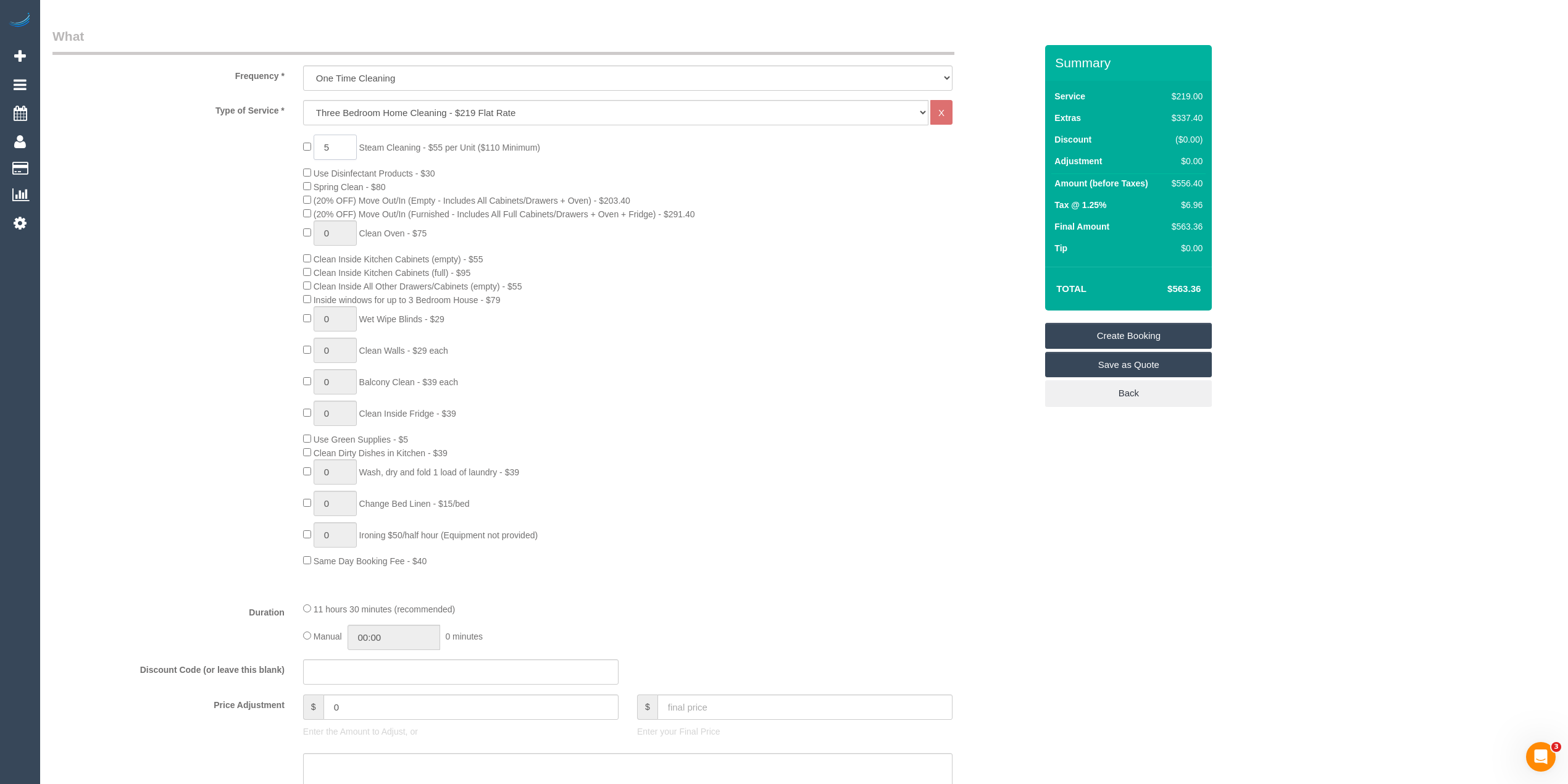
type input "5"
drag, startPoint x: 356, startPoint y: 710, endPoint x: 280, endPoint y: 698, distance: 76.9
click at [280, 698] on div "Price Adjustment $ 0 Enter the Amount to Adjust, or $ Enter your Final Price" at bounding box center [544, 720] width 1002 height 50
click at [249, 533] on div "5 Steam Cleaning - $55 per Unit ($110 Minimum) Use Disinfectant Products - $30 …" at bounding box center [544, 350] width 1002 height 433
type input "27.5"
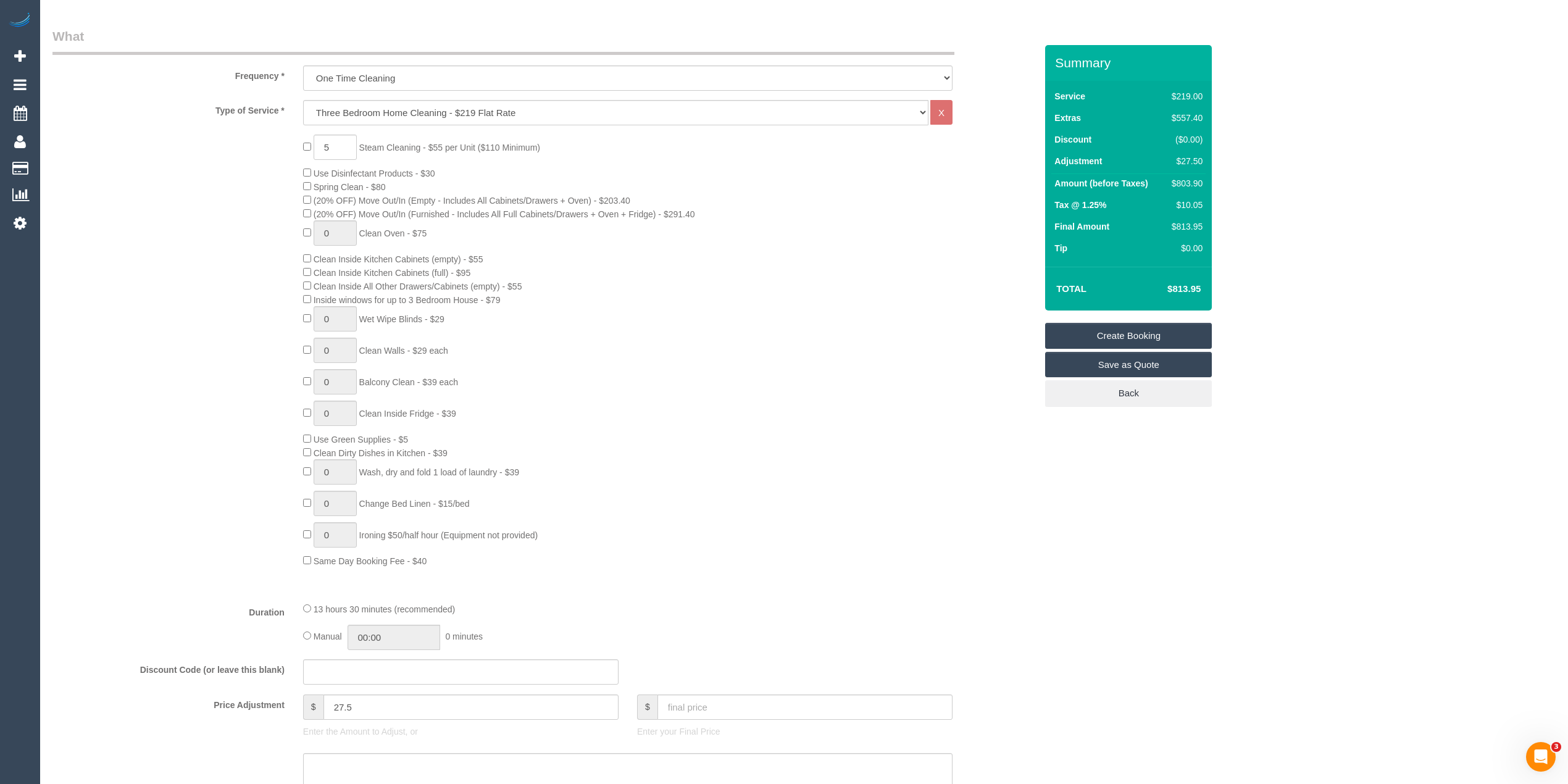
click at [212, 522] on div "5 Steam Cleaning - $55 per Unit ($110 Minimum) Use Disinfectant Products - $30 …" at bounding box center [544, 350] width 1002 height 433
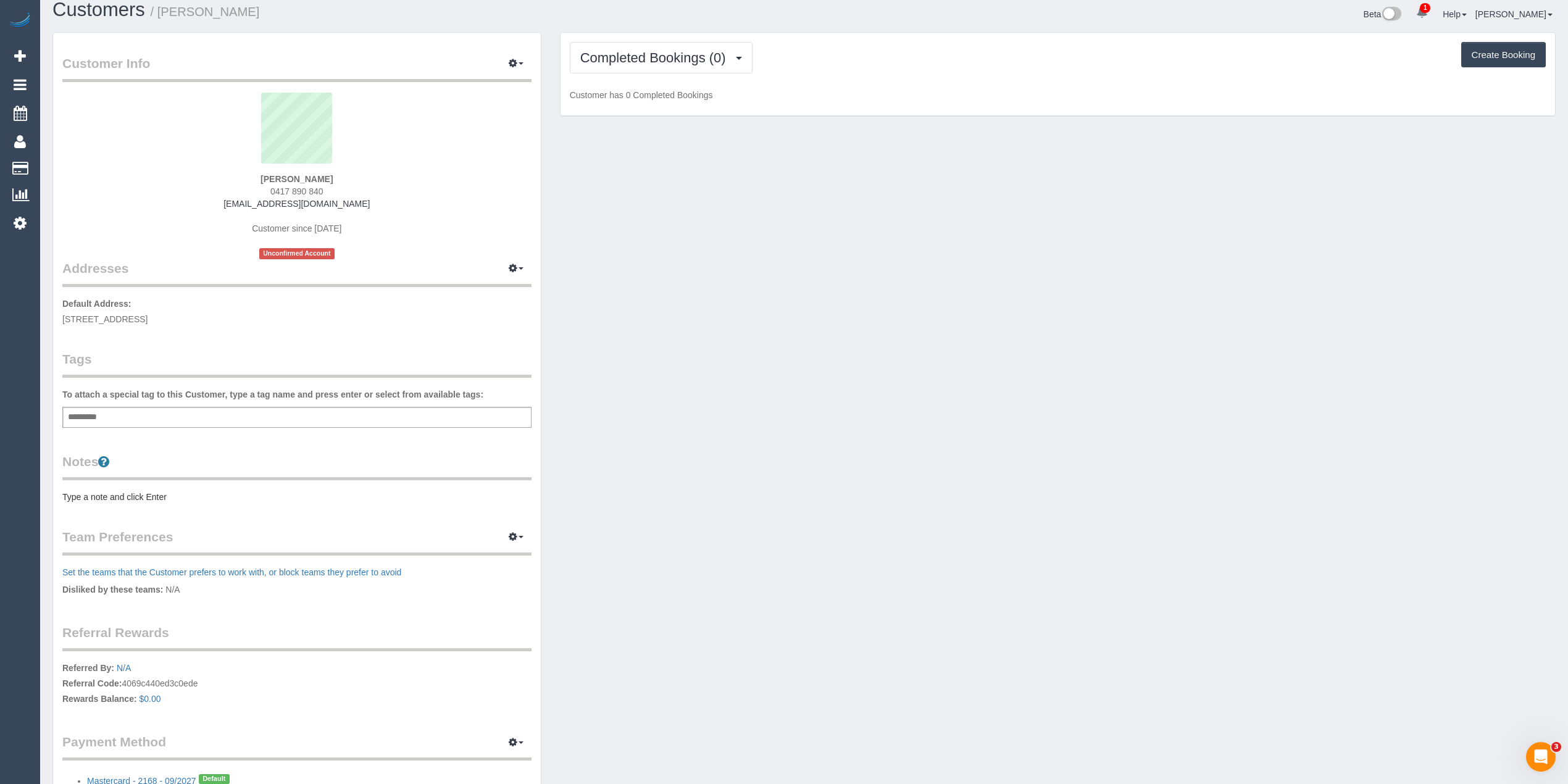
scroll to position [103, 0]
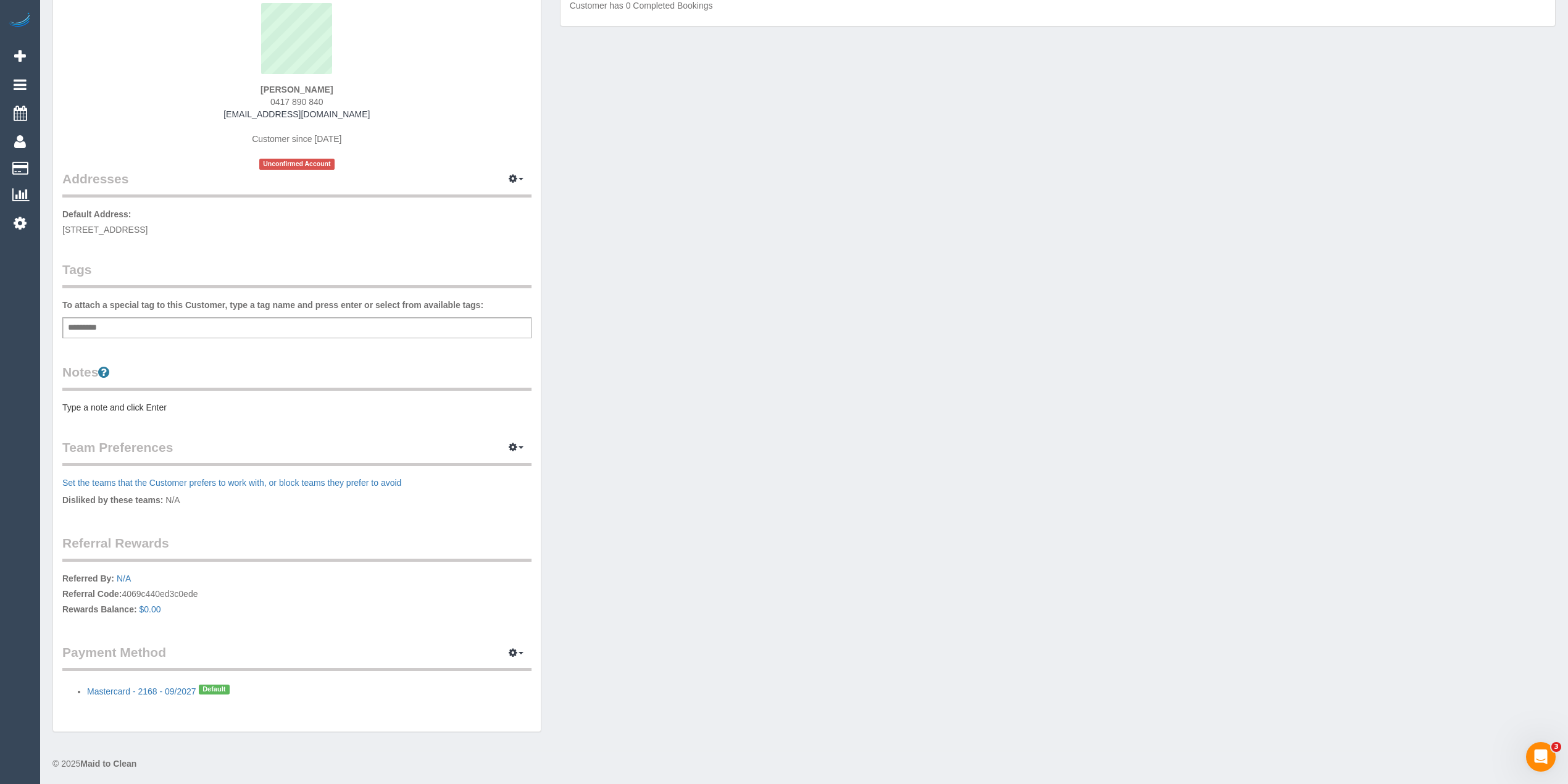
click at [725, 233] on div "Customer Info Edit Contact Info Send Message Email Preferences Special Sales Ta…" at bounding box center [804, 343] width 1521 height 803
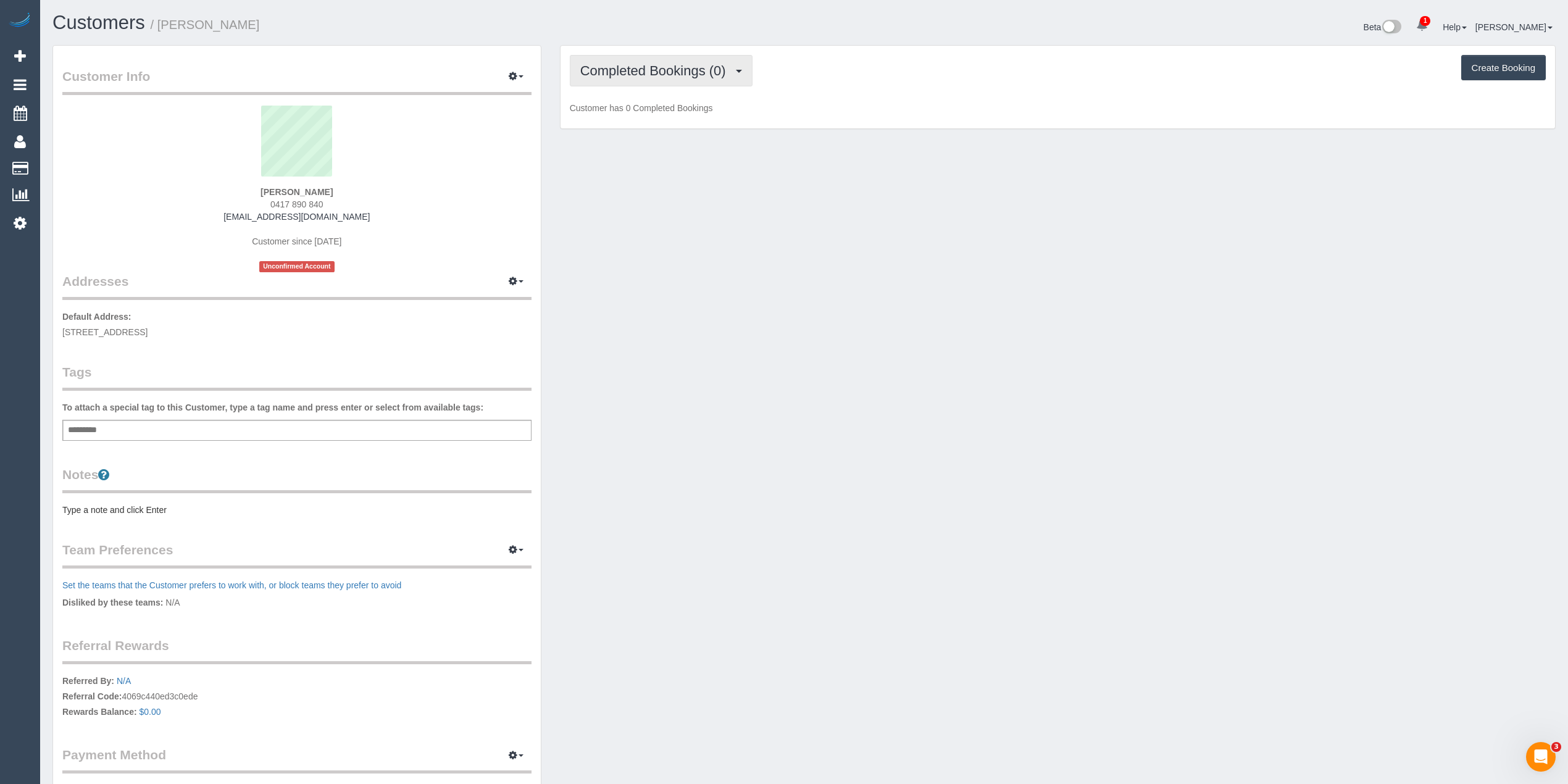
click at [617, 74] on span "Completed Bookings (0)" at bounding box center [656, 71] width 152 height 16
click at [665, 117] on link "Upcoming Bookings (1)" at bounding box center [634, 115] width 128 height 16
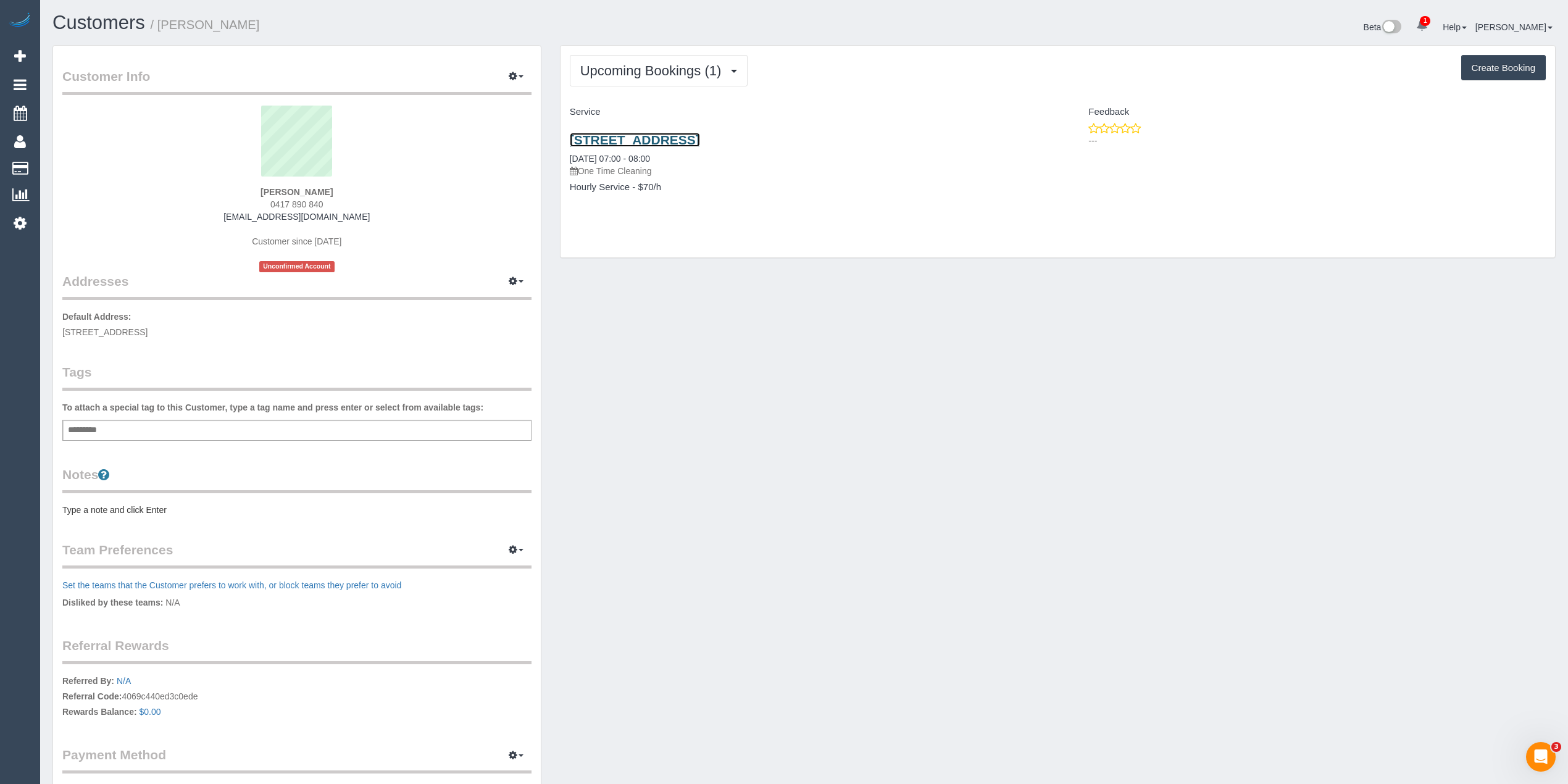
click at [662, 141] on link "[STREET_ADDRESS]" at bounding box center [635, 140] width 131 height 14
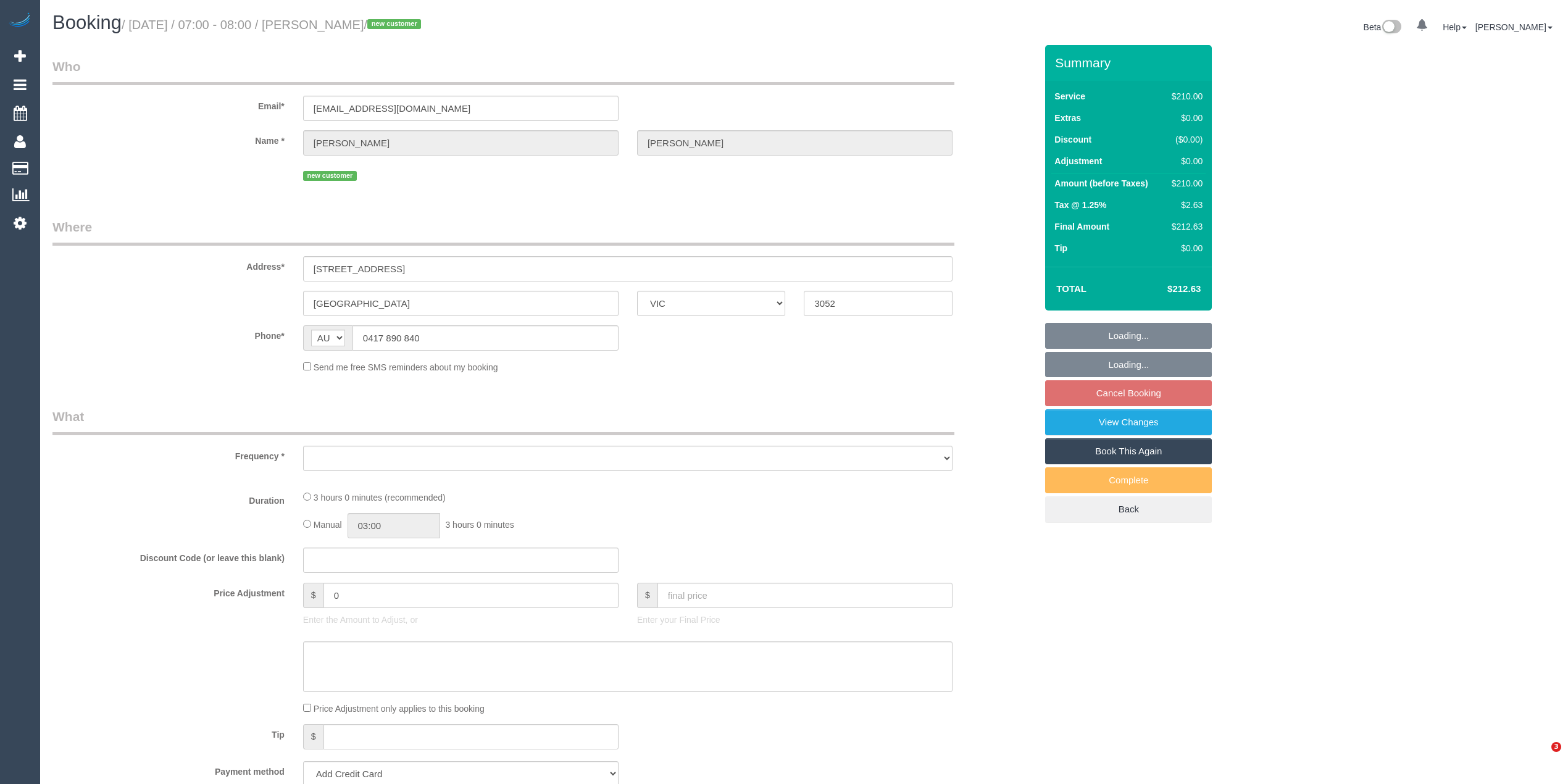
select select "VIC"
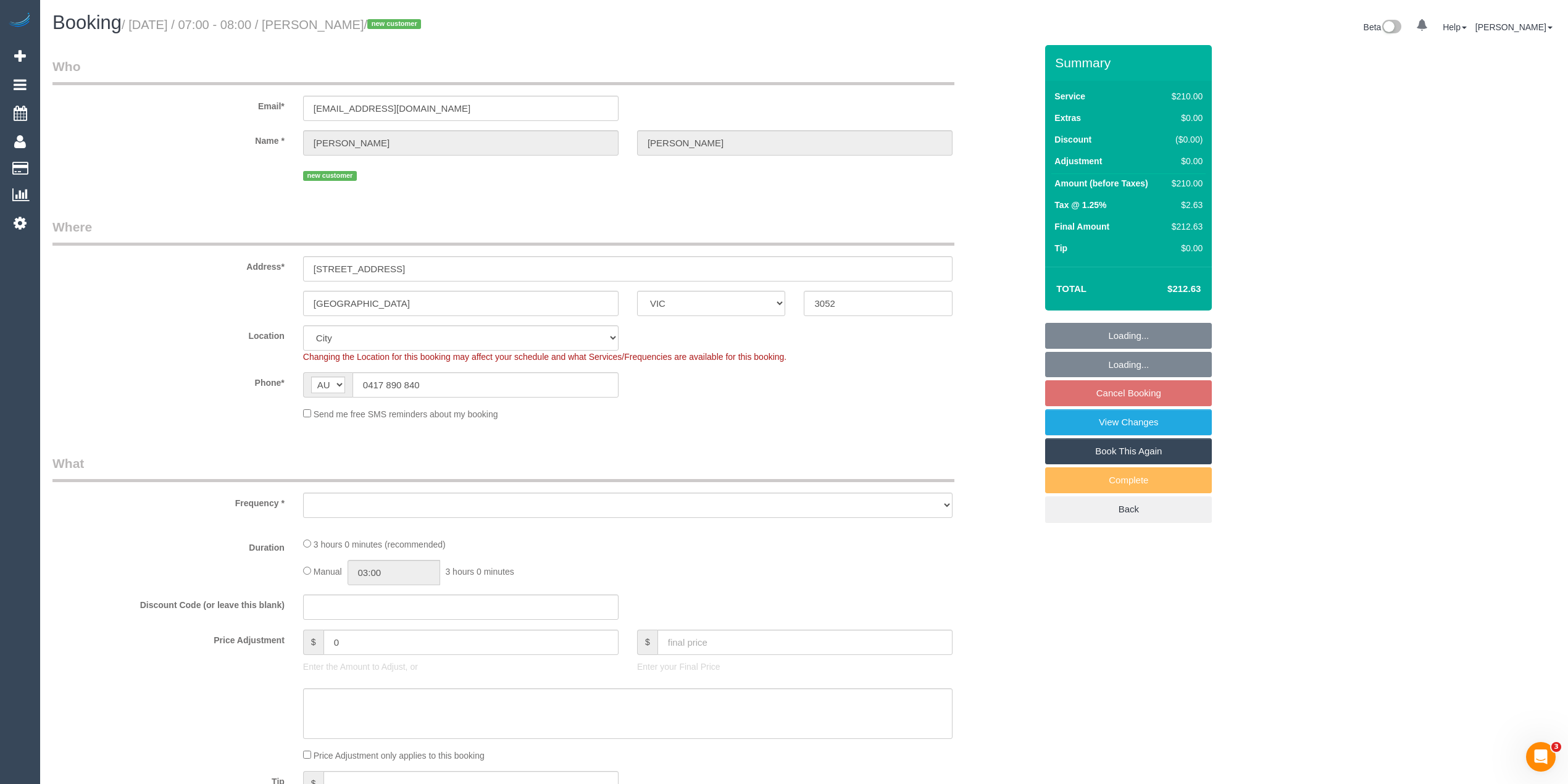
drag, startPoint x: 1130, startPoint y: 659, endPoint x: 1100, endPoint y: 650, distance: 31.3
click at [1130, 659] on div "Who Email* penelopecotter@hotmail.com Name * Penelope Cotter new customer Where…" at bounding box center [804, 765] width 1503 height 1439
select select "object:857"
select select "string:stripe-pm_1S4xgM2GScqysDRVihmUIMOG"
select select "180"
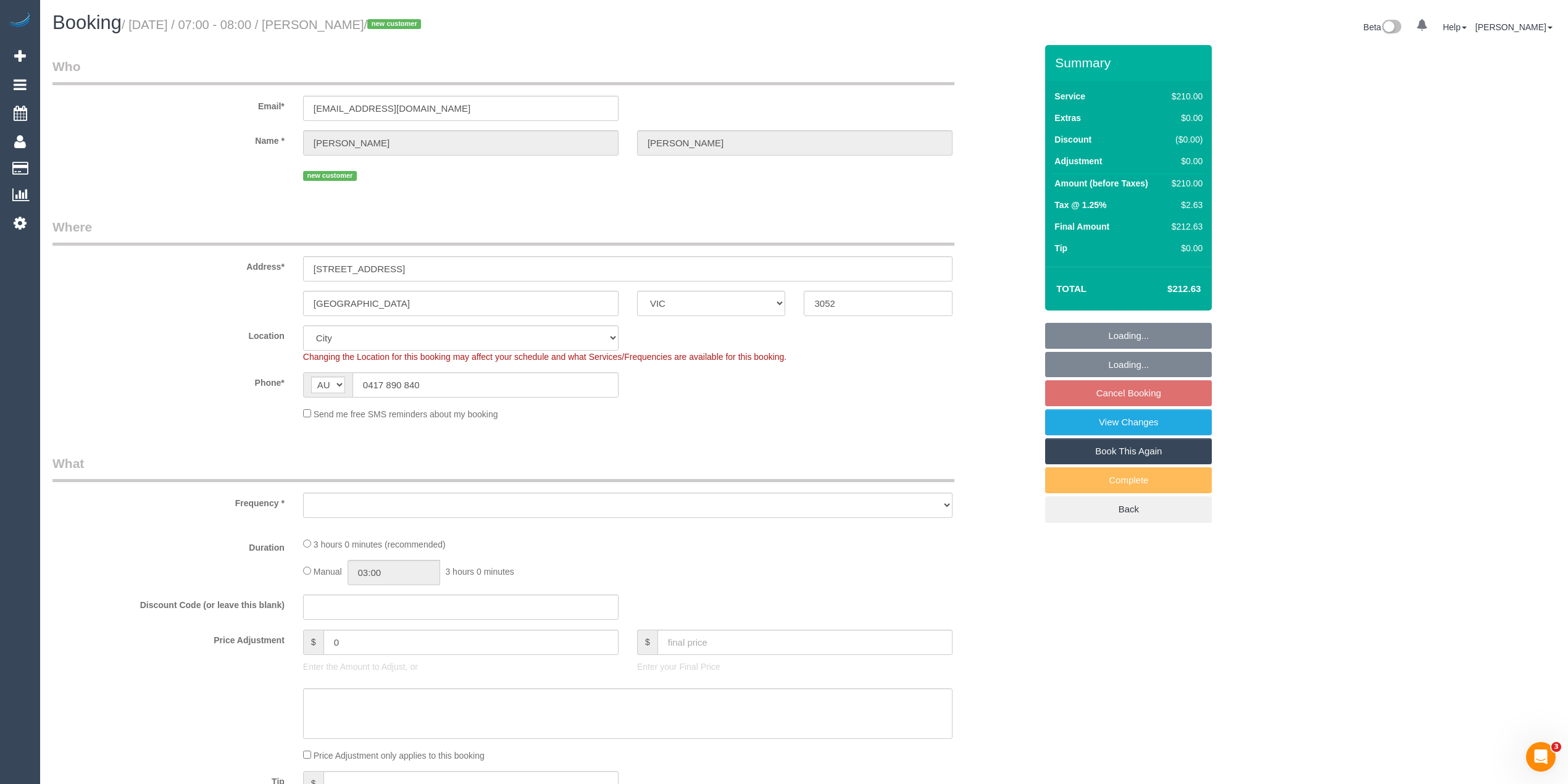
select select "number:28"
select select "number:14"
select select "number:19"
select select "number:36"
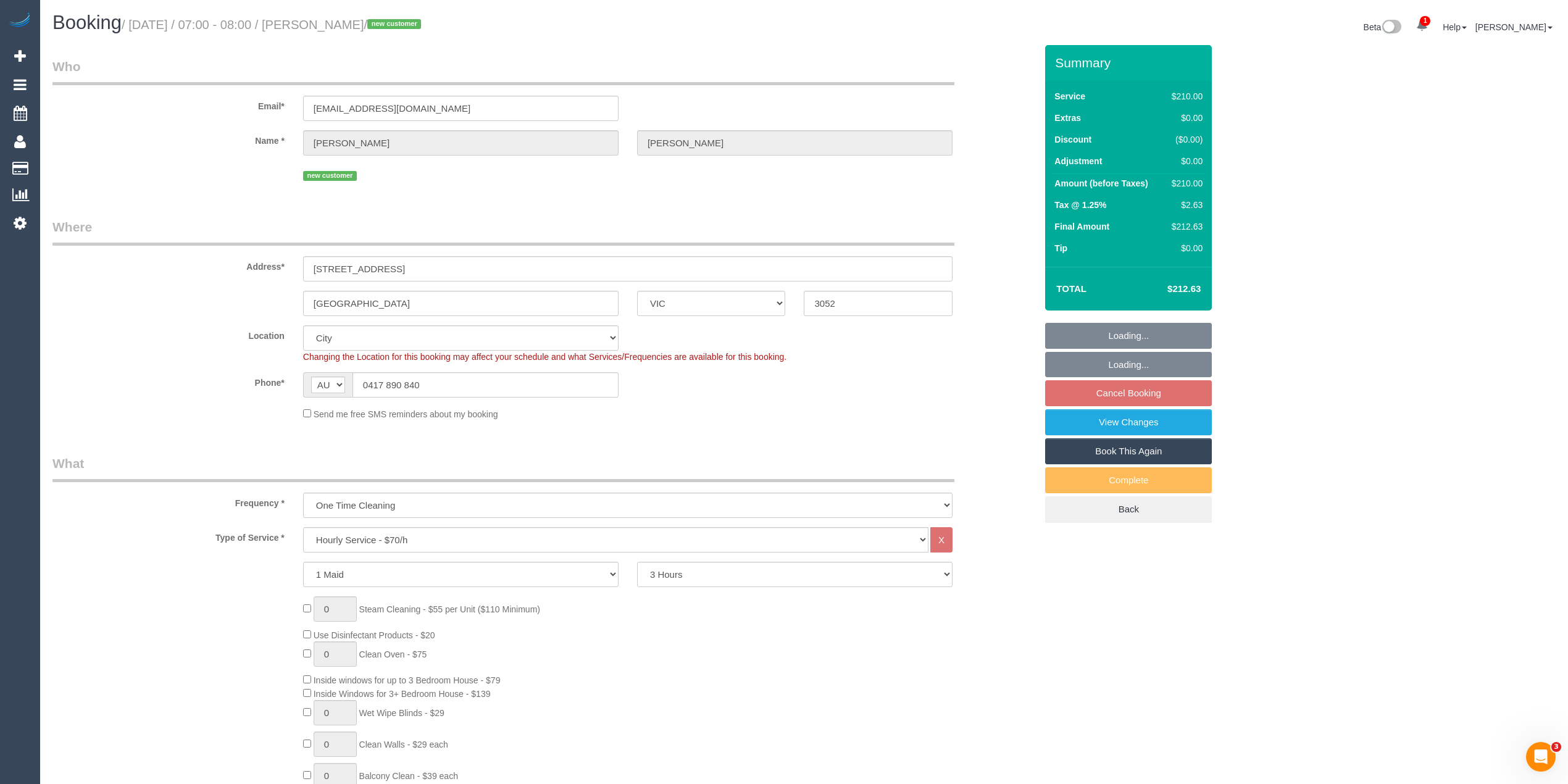
scroll to position [1601, 0]
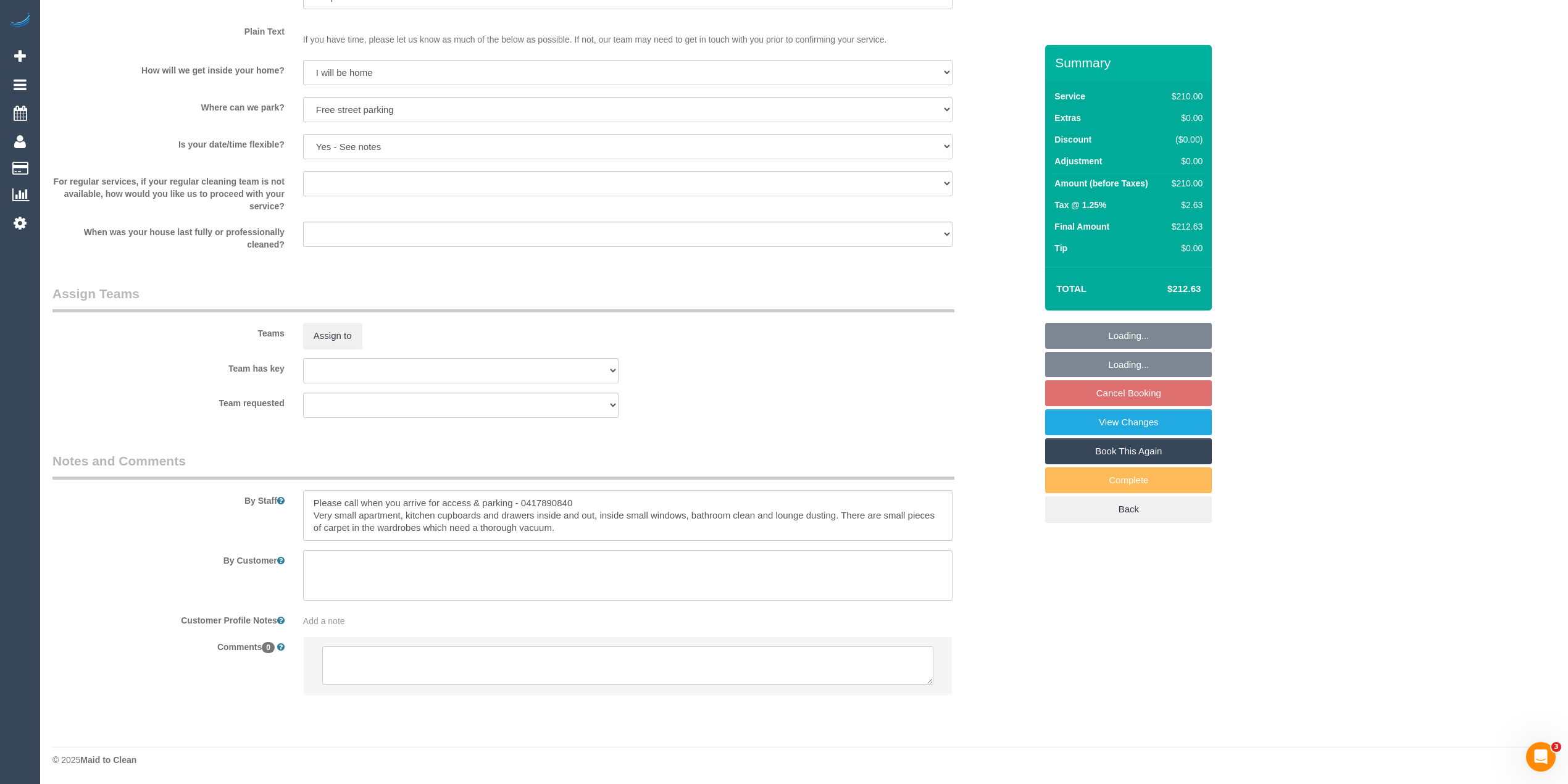
click at [504, 662] on textarea at bounding box center [628, 665] width 611 height 38
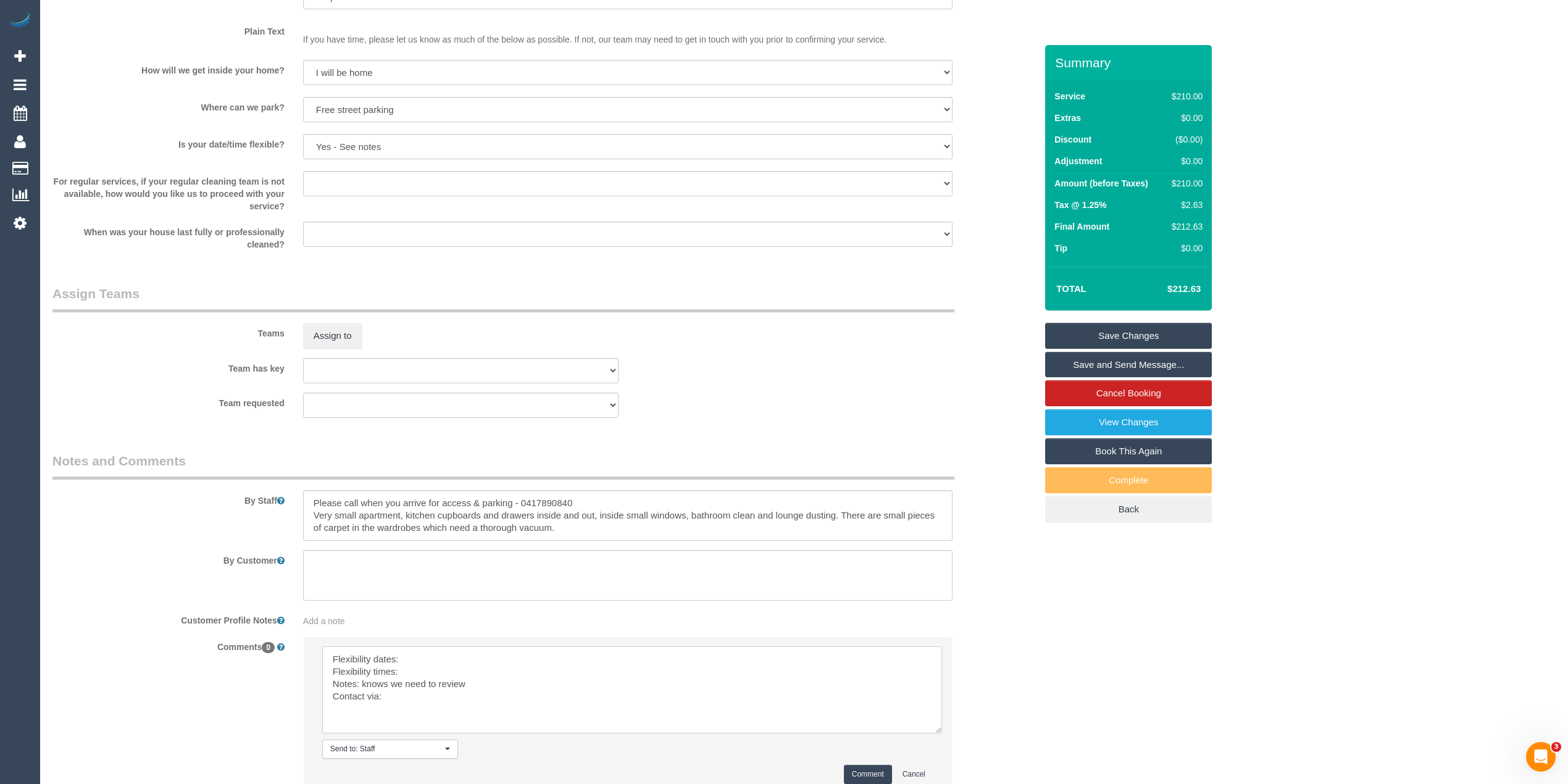
drag, startPoint x: 926, startPoint y: 677, endPoint x: 931, endPoint y: 731, distance: 54.2
click at [932, 731] on textarea at bounding box center [632, 690] width 620 height 87
drag, startPoint x: 474, startPoint y: 686, endPoint x: 363, endPoint y: 686, distance: 111.0
click at [363, 686] on textarea at bounding box center [631, 692] width 618 height 92
click at [416, 660] on textarea at bounding box center [631, 692] width 618 height 92
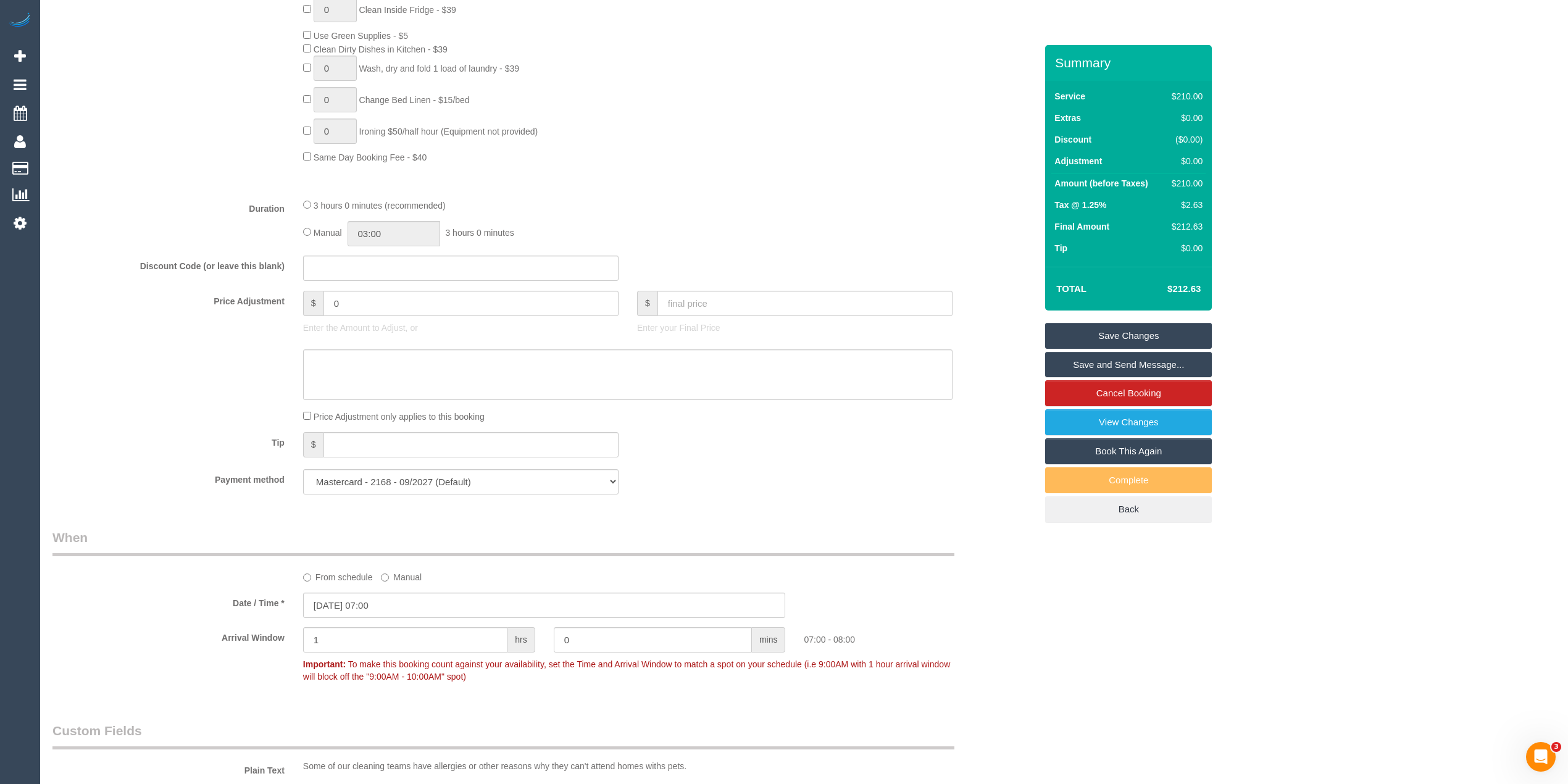
scroll to position [1706, 0]
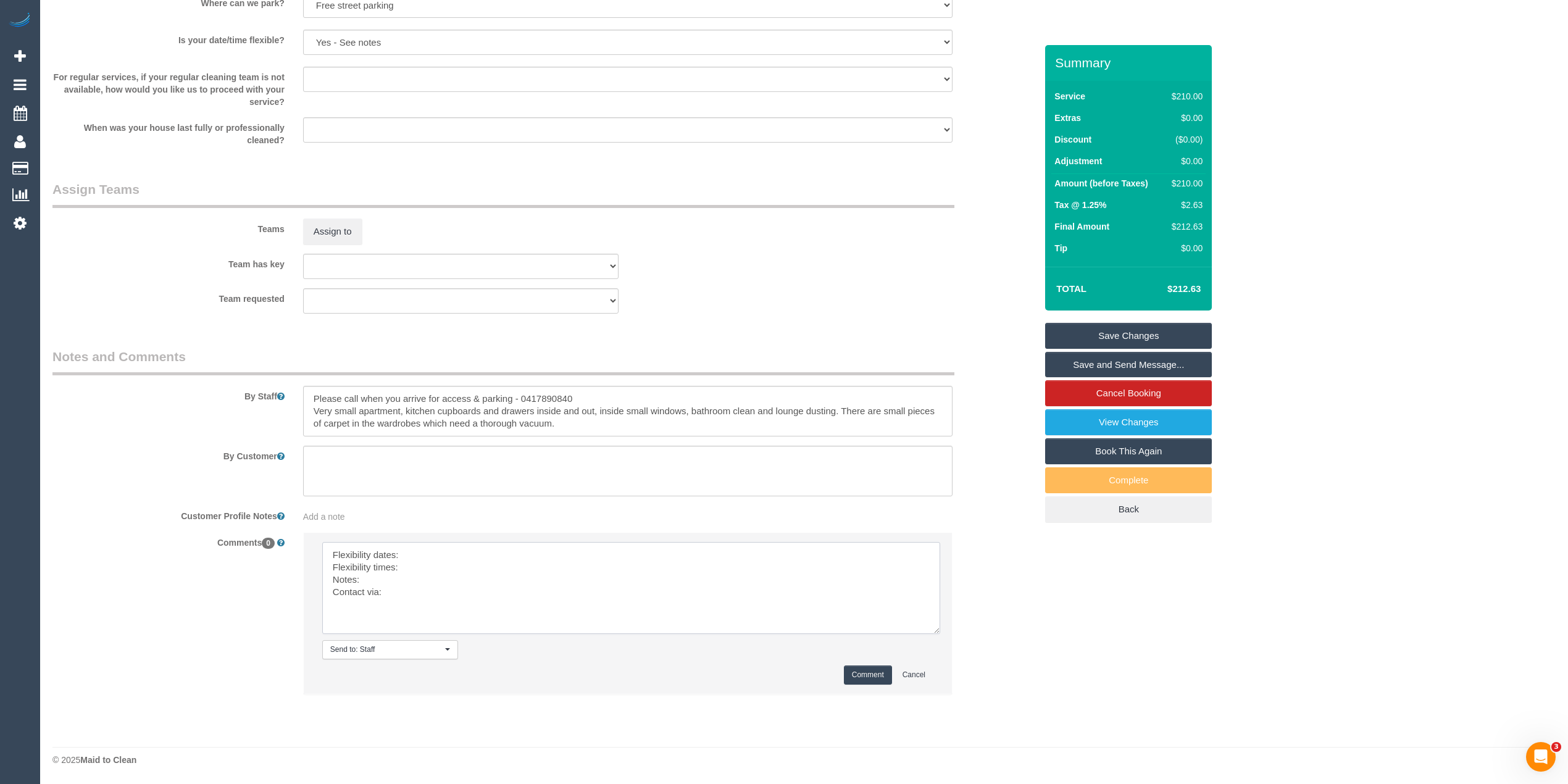
click at [425, 556] on textarea at bounding box center [631, 587] width 618 height 92
click at [427, 562] on textarea at bounding box center [631, 587] width 618 height 92
click at [395, 574] on textarea at bounding box center [631, 587] width 618 height 92
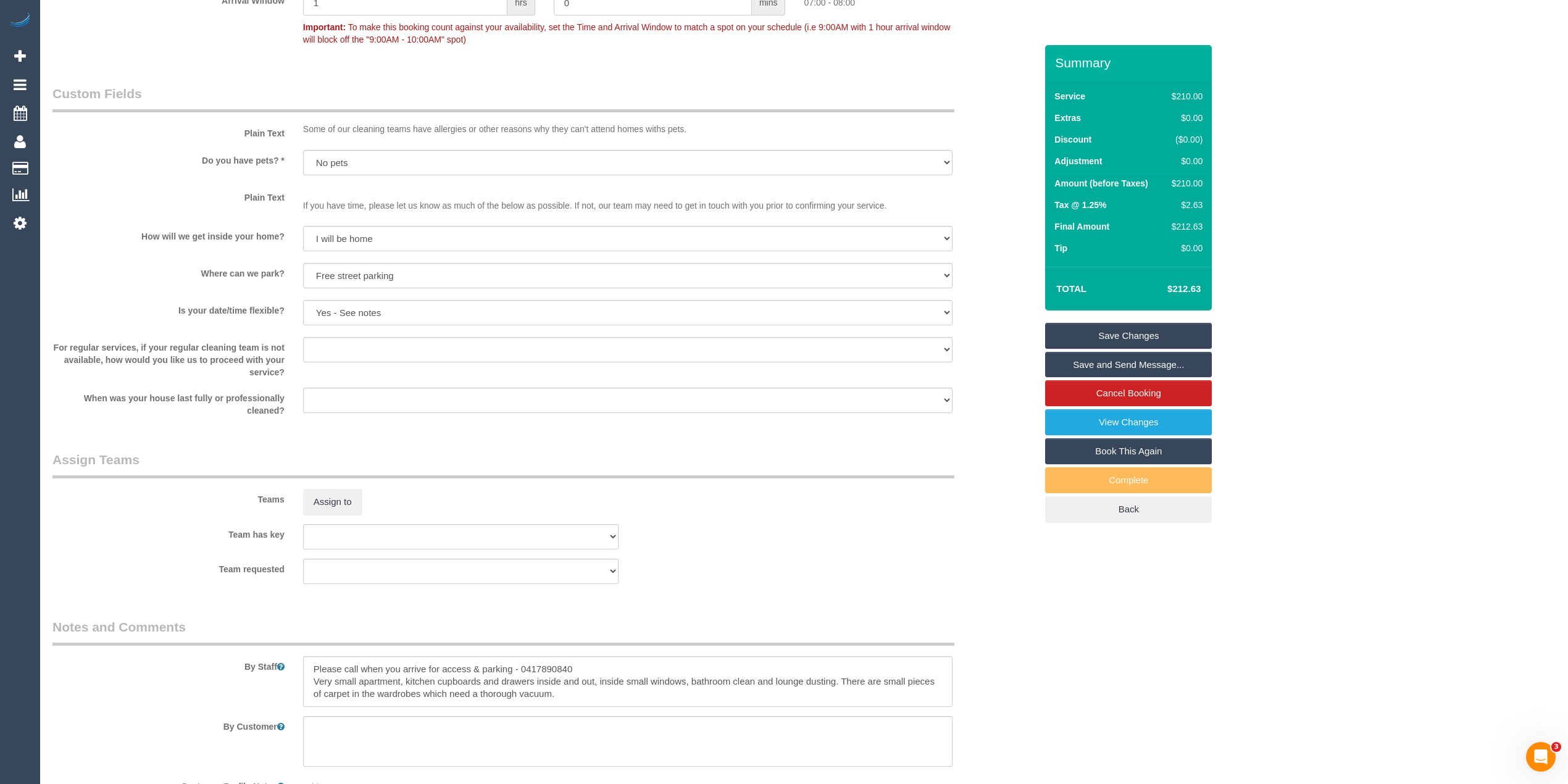
scroll to position [1432, 0]
type textarea "Flexibility dates: Wed/Thurs/Fri Flexibility times: first AW if possible Notes:…"
click at [325, 159] on select "Yes - Cats Yes - Dogs No pets Yes - Dogs and Cats Yes - Other" at bounding box center [628, 165] width 650 height 26
select select "number:27"
click at [303, 152] on select "Yes - Cats Yes - Dogs No pets Yes - Dogs and Cats Yes - Other" at bounding box center [628, 165] width 650 height 26
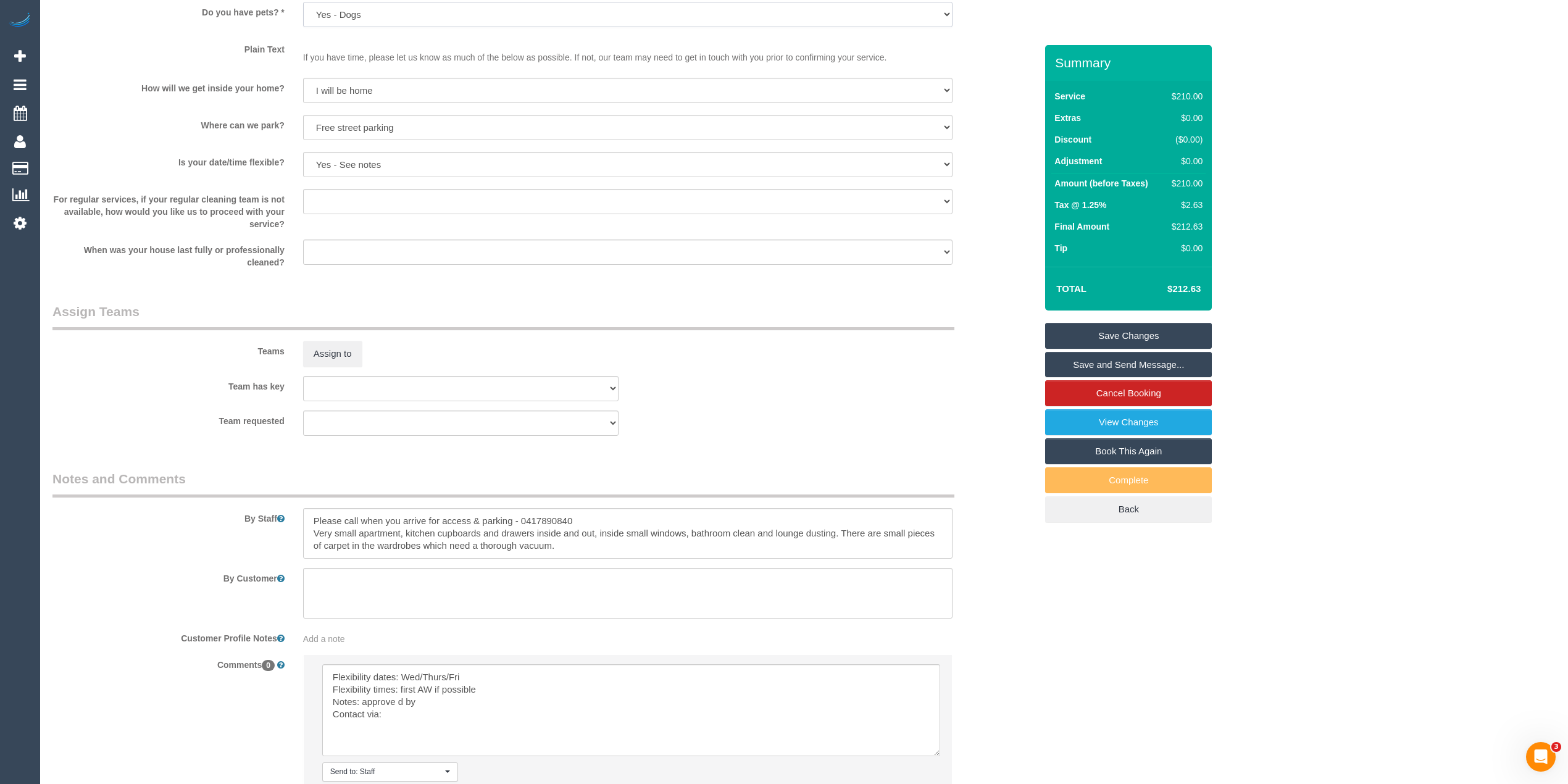
scroll to position [1706, 0]
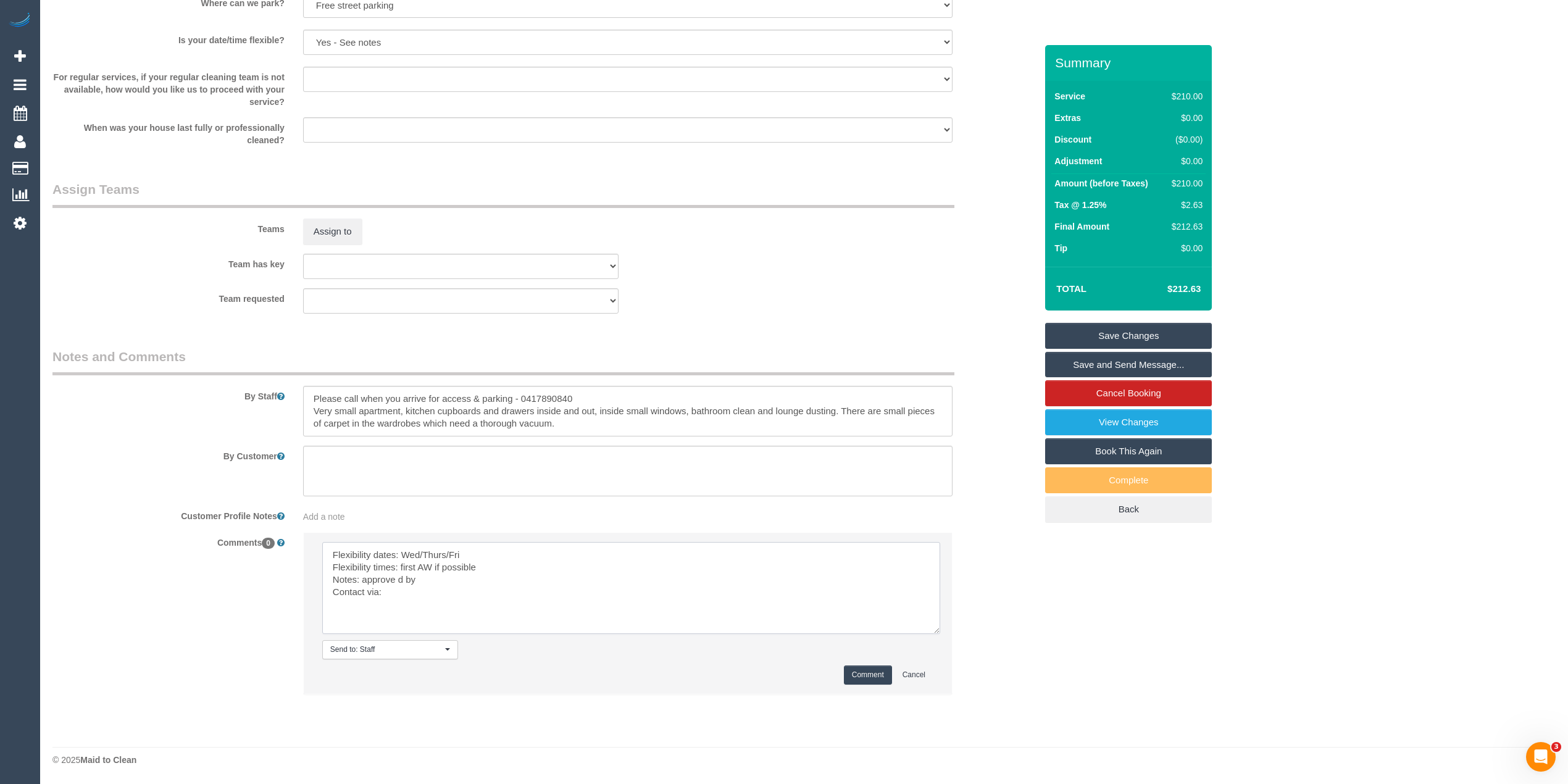
click at [395, 578] on textarea at bounding box center [631, 587] width 618 height 92
click at [451, 578] on textarea at bounding box center [631, 587] width 618 height 92
click at [396, 587] on textarea at bounding box center [631, 587] width 618 height 92
type textarea "Flexibility dates: Wed/Thurs/Fri Flexibility times: first AW if possible Notes:…"
click at [868, 673] on button "Comment" at bounding box center [868, 674] width 48 height 19
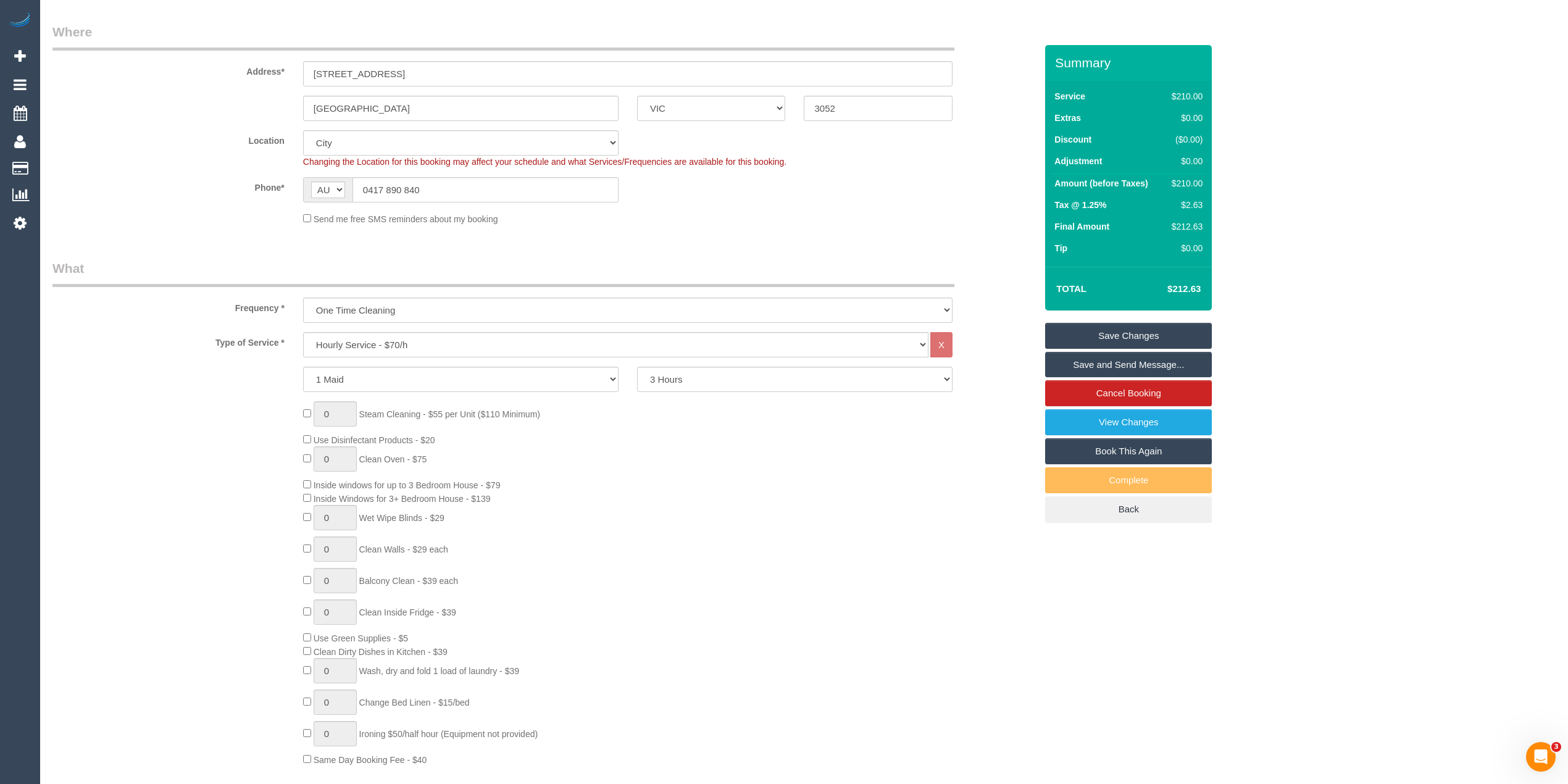
scroll to position [0, 0]
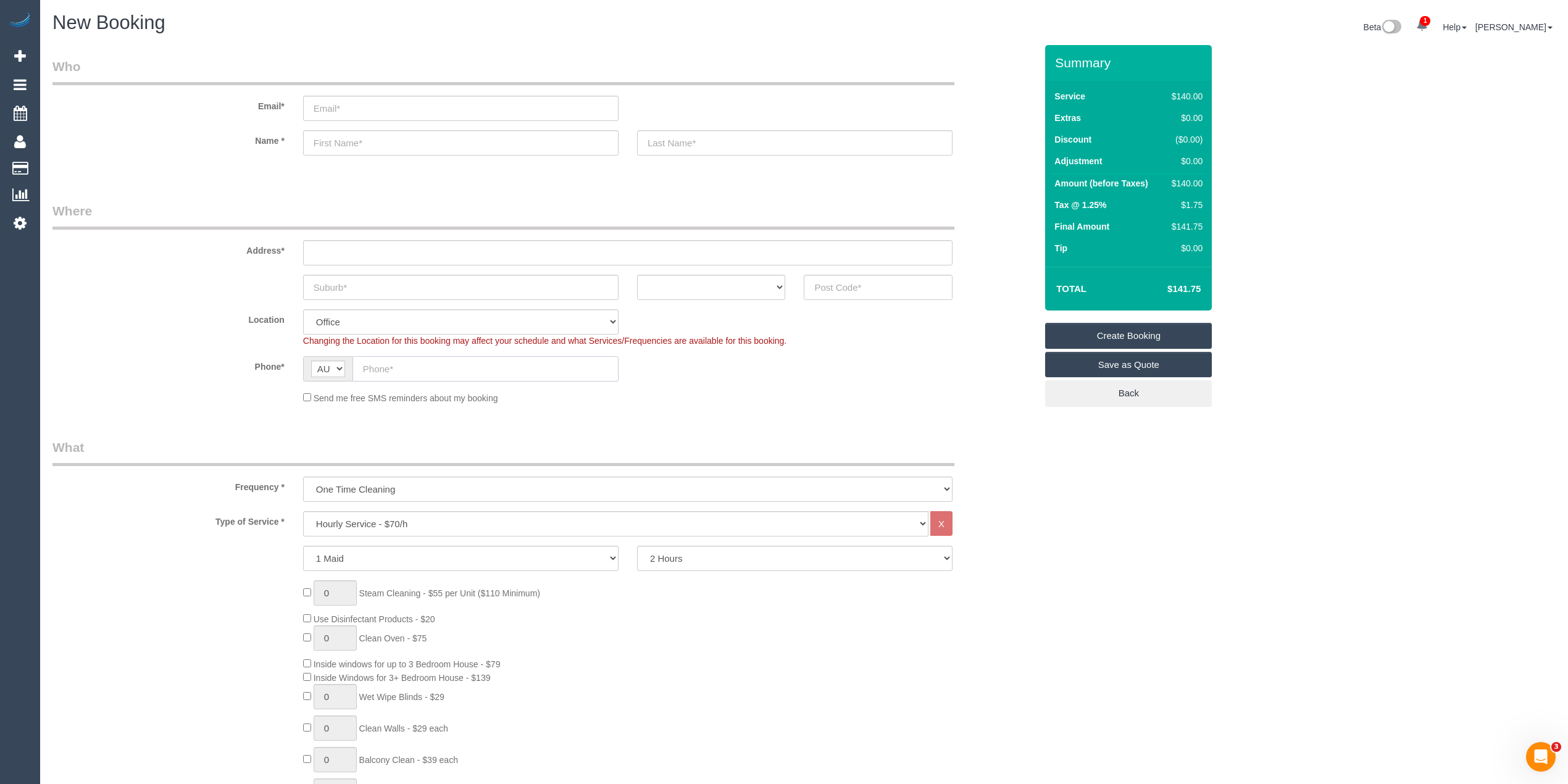
click at [403, 371] on input "text" at bounding box center [486, 368] width 266 height 26
paste input "61 403 843 836"
drag, startPoint x: 378, startPoint y: 368, endPoint x: 359, endPoint y: 367, distance: 19.0
click at [359, 367] on input "61 403 843 836" at bounding box center [486, 368] width 266 height 26
type input "0403 843 836"
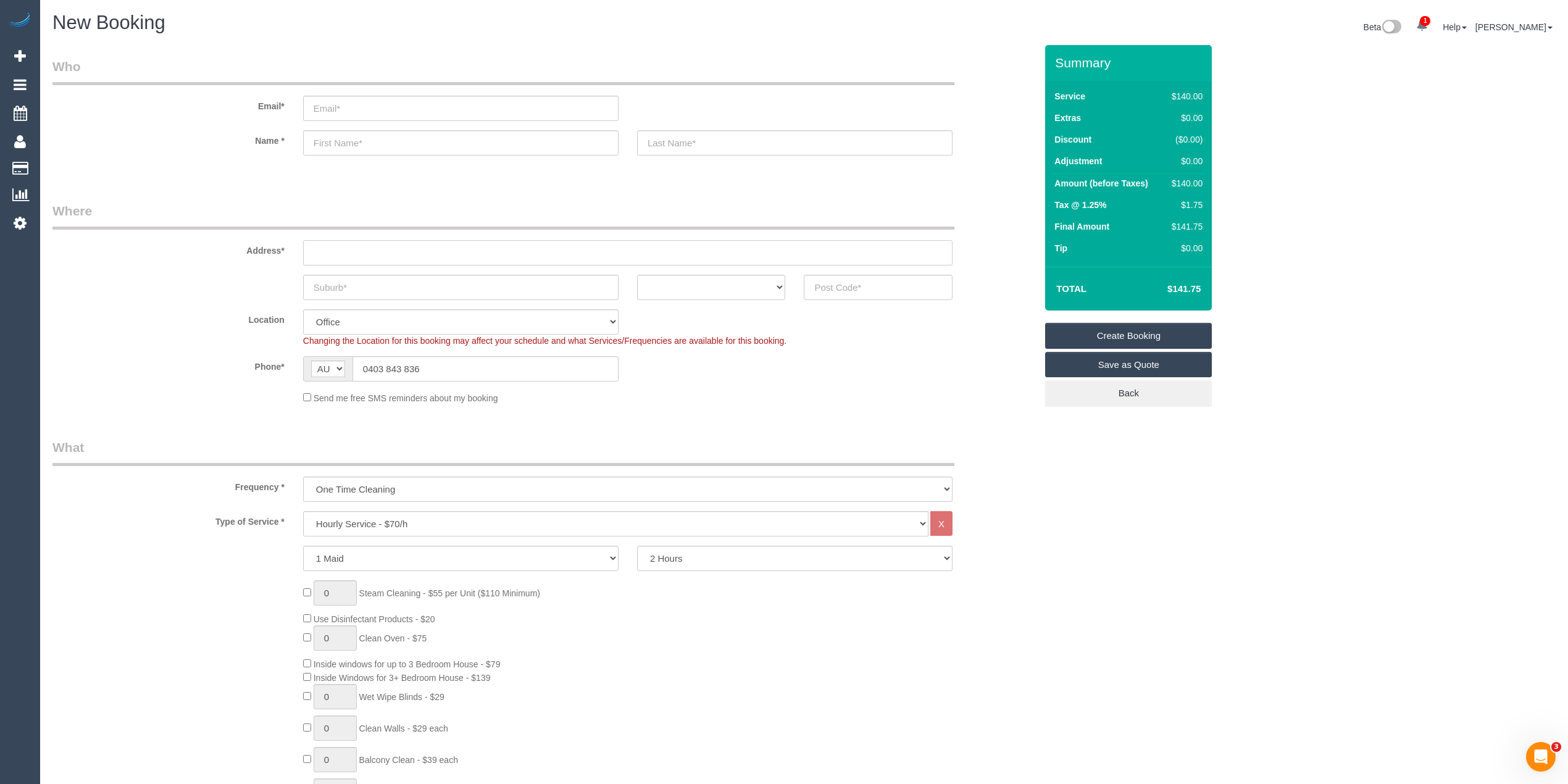
click at [314, 245] on input "text" at bounding box center [628, 253] width 650 height 26
type input "-"
click at [359, 522] on select "Hourly Service - $70/h Hourly Service - $65/h Hourly Service - $60/h Hourly Ser…" at bounding box center [615, 524] width 625 height 26
select select "211"
click at [303, 511] on select "Hourly Service - $70/h Hourly Service - $65/h Hourly Service - $60/h Hourly Ser…" at bounding box center [615, 524] width 625 height 26
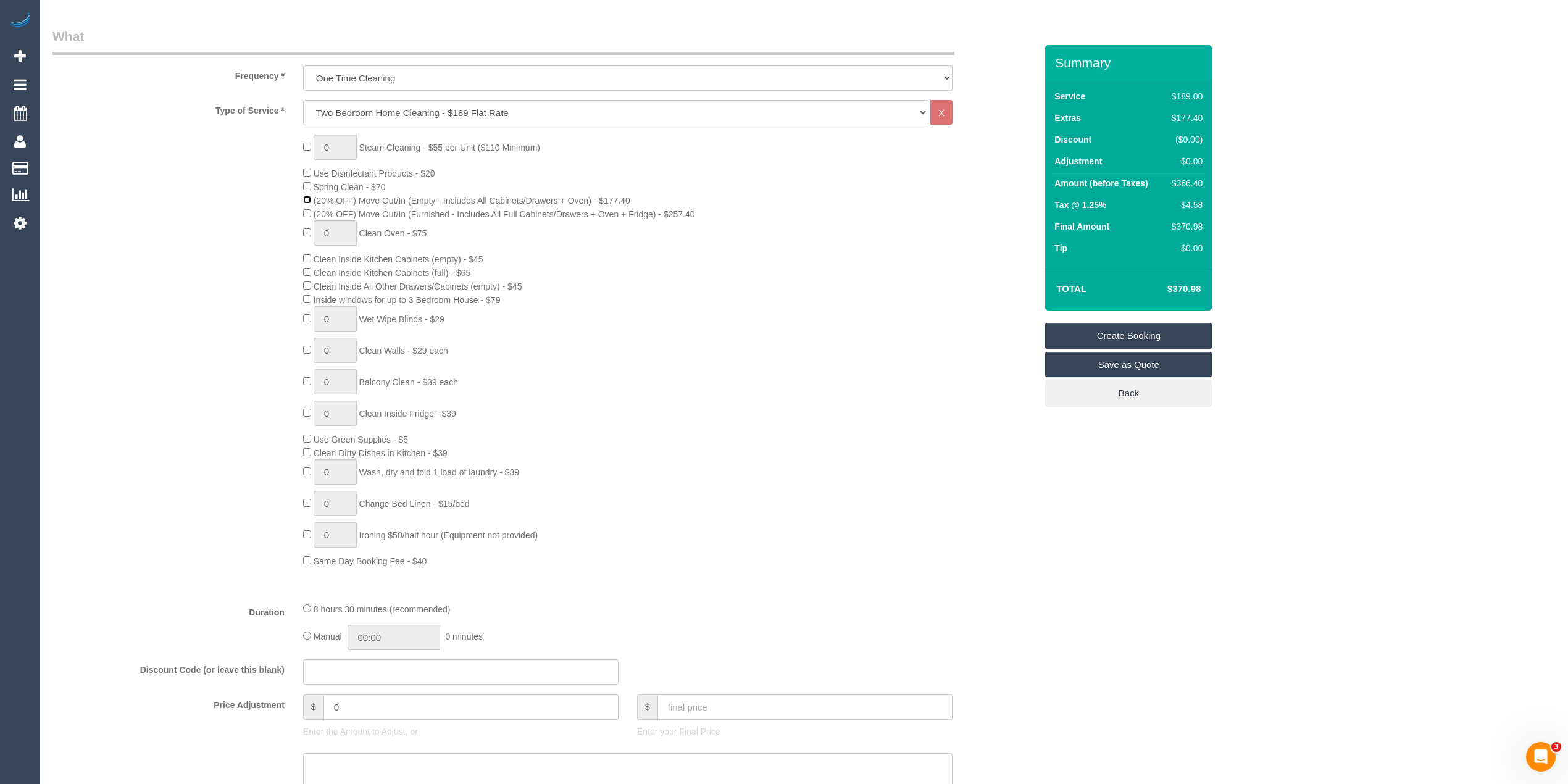
scroll to position [274, 0]
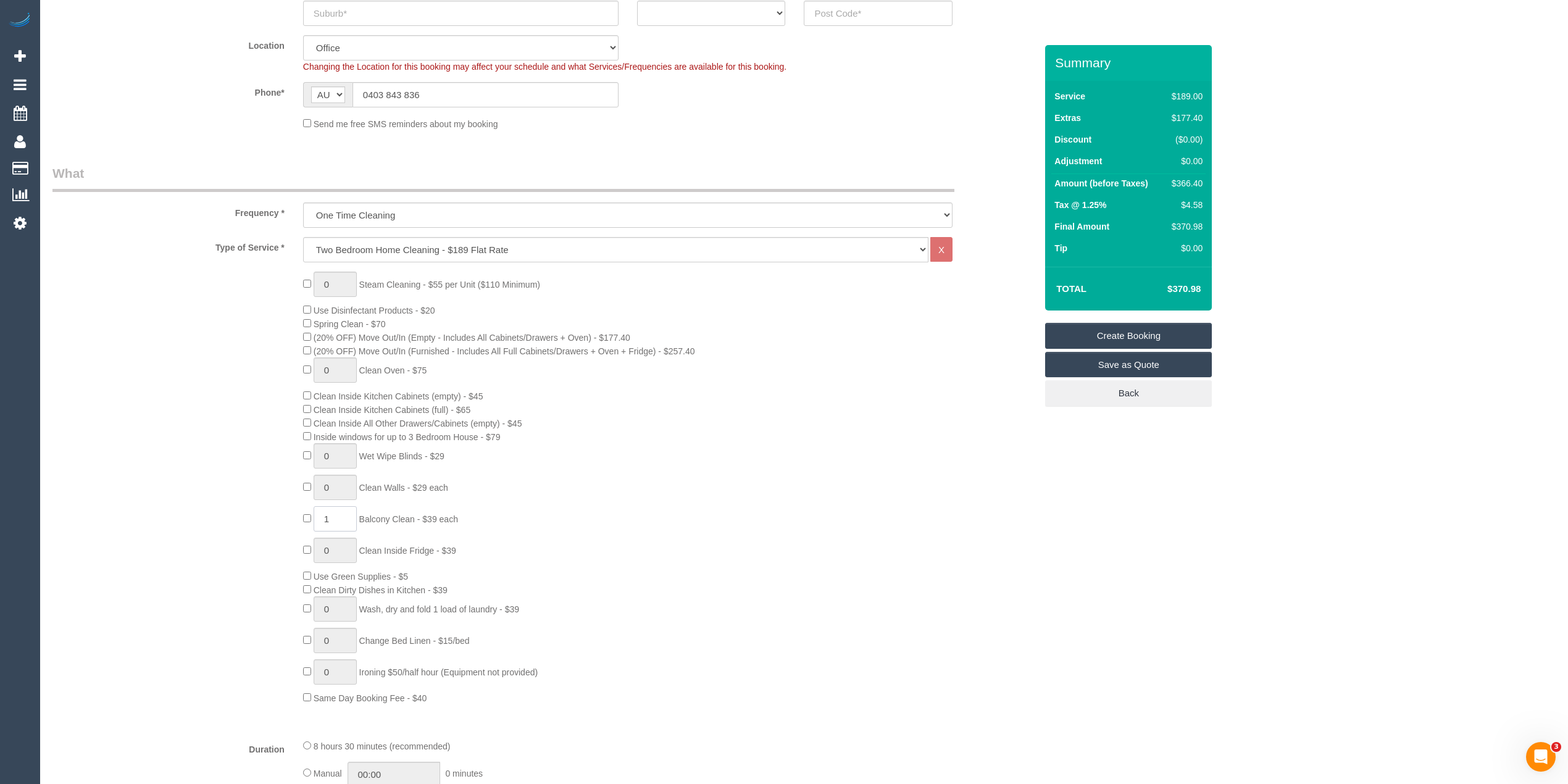
click at [308, 514] on span "1 Balcony Clean - $39 each" at bounding box center [380, 519] width 155 height 10
type input "2"
click at [248, 512] on div "0 Steam Cleaning - $55 per Unit ($110 Minimum) Use Disinfectant Products - $20 …" at bounding box center [544, 488] width 1002 height 433
drag, startPoint x: 336, startPoint y: 284, endPoint x: 311, endPoint y: 284, distance: 25.0
click at [311, 284] on span "1 Steam Cleaning - $55 per Unit ($110 Minimum)" at bounding box center [421, 284] width 237 height 10
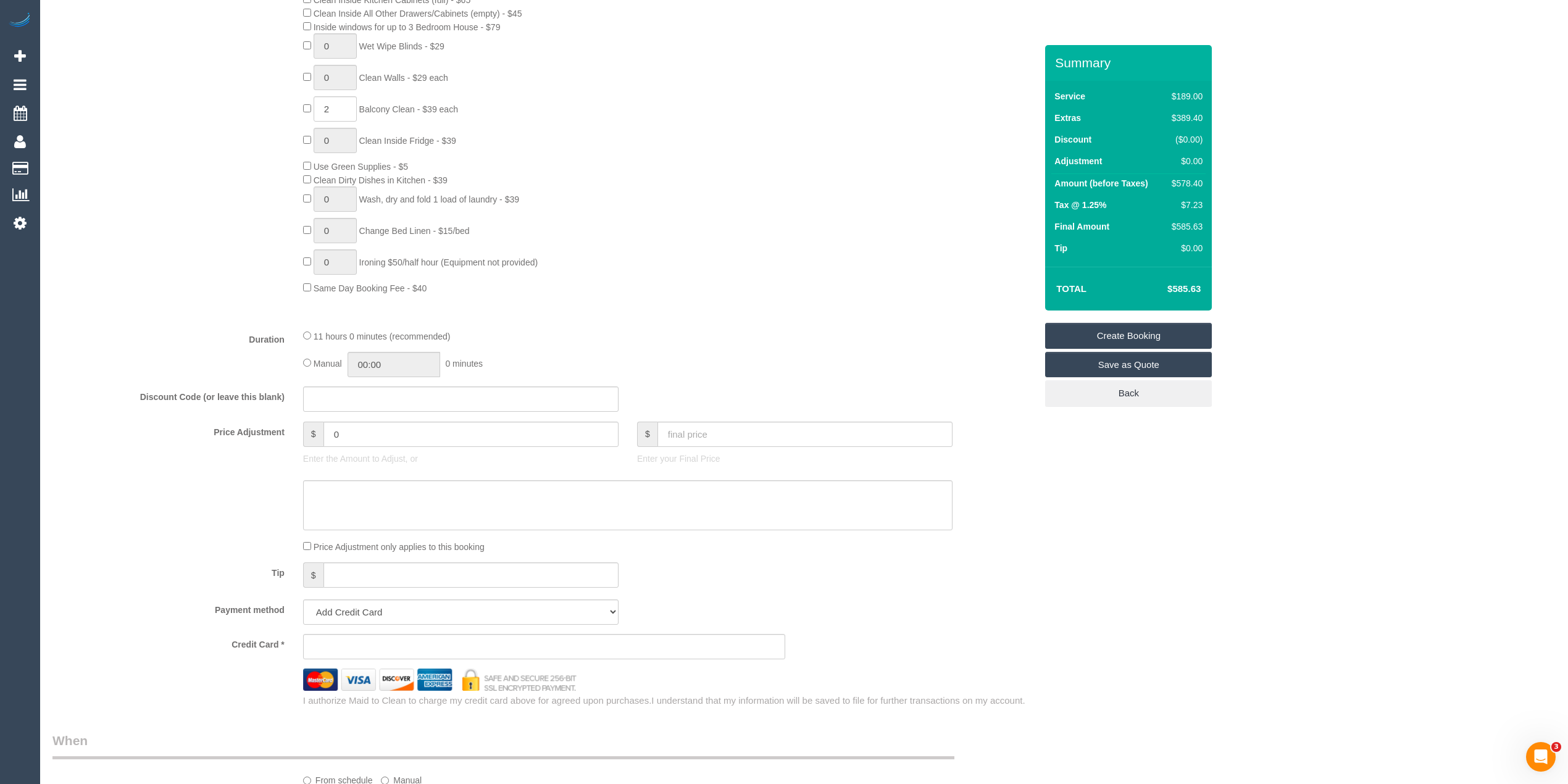
scroll to position [685, 0]
type input "2"
drag, startPoint x: 349, startPoint y: 432, endPoint x: 240, endPoint y: 437, distance: 109.1
click at [241, 437] on div "Price Adjustment $ 0 Enter the Amount to Adjust, or $ Enter your Final Price" at bounding box center [544, 445] width 1002 height 50
type input "27.5"
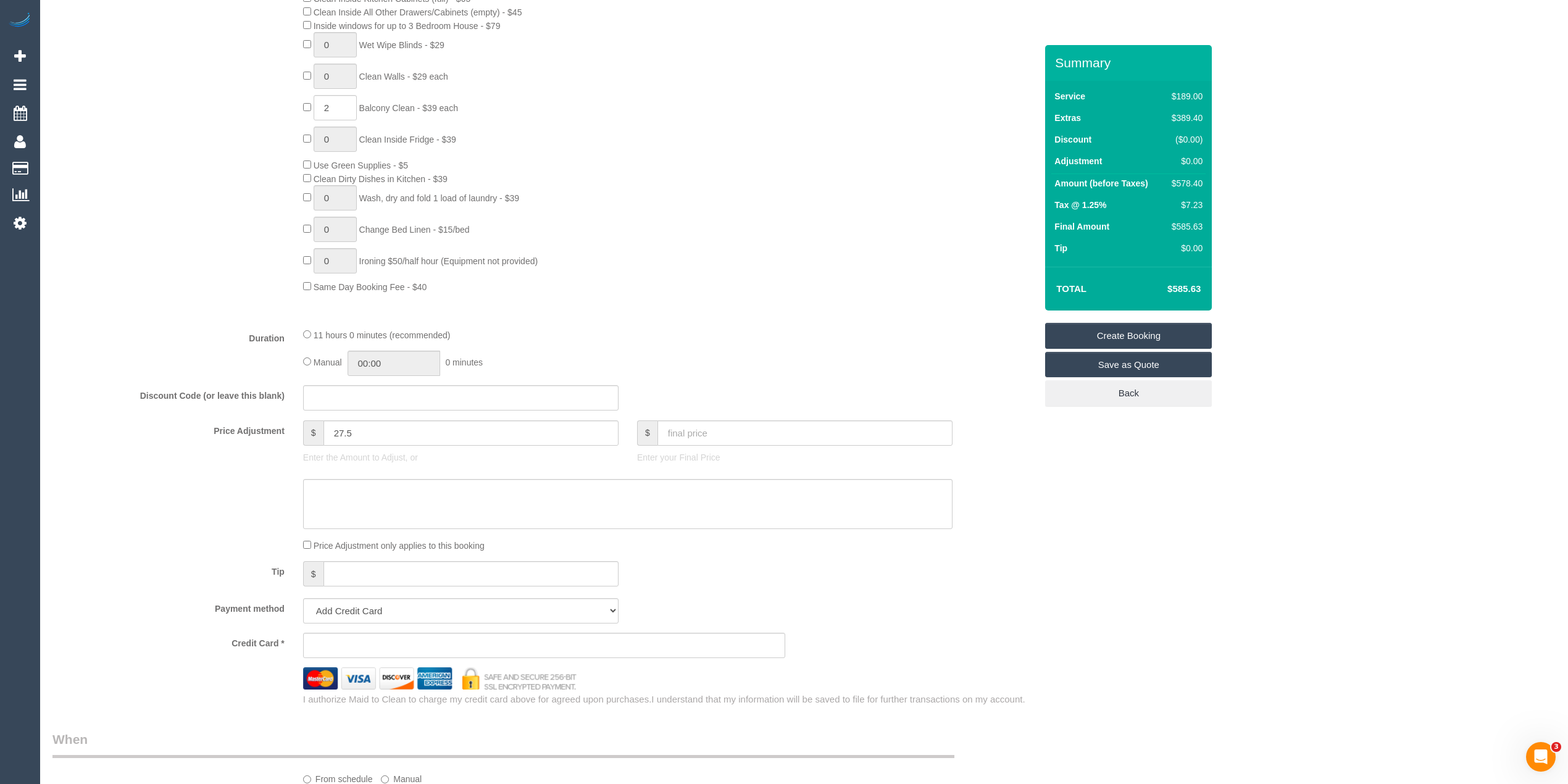
click at [225, 336] on label "Duration" at bounding box center [169, 336] width 251 height 16
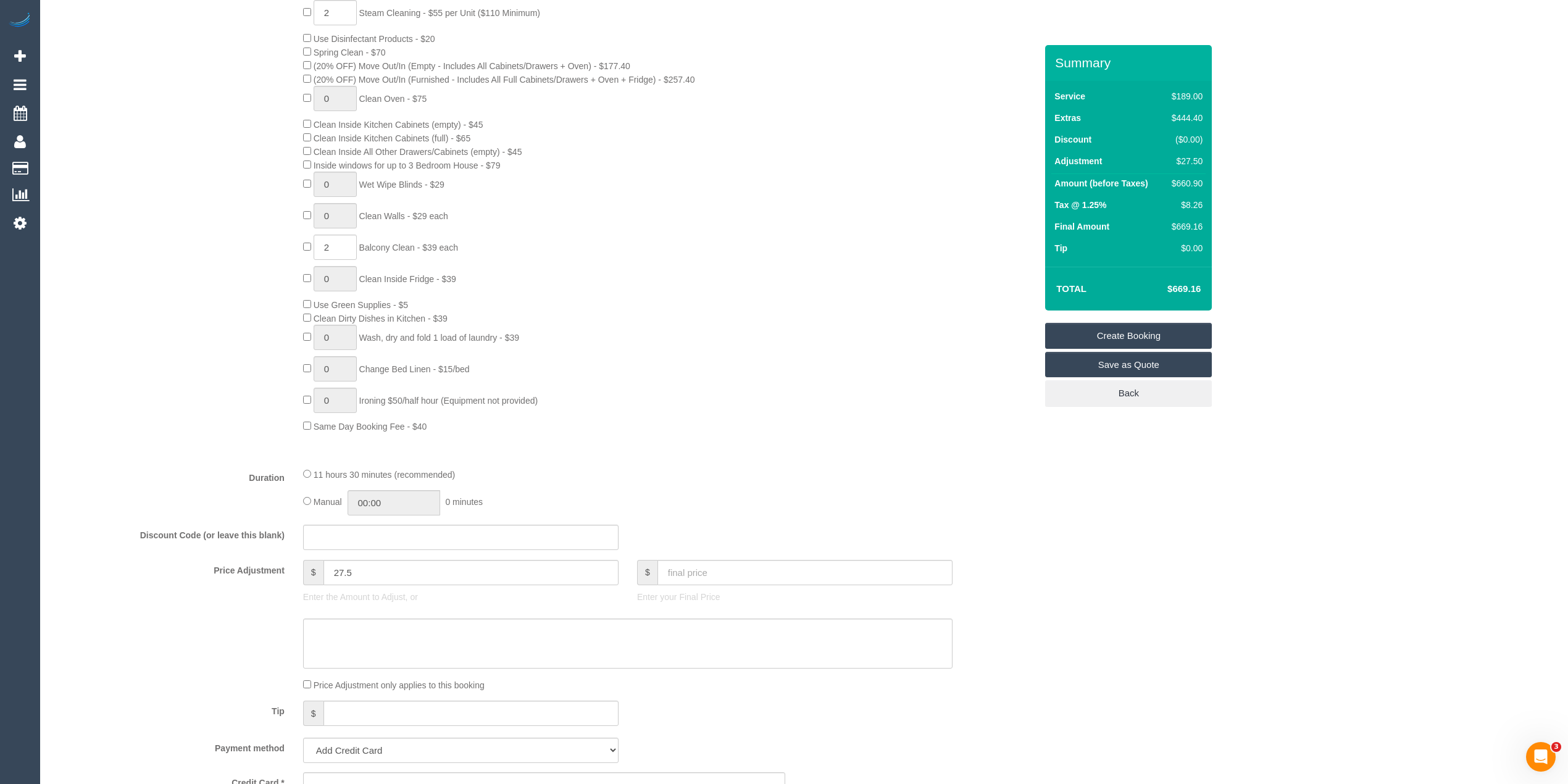
scroll to position [411, 0]
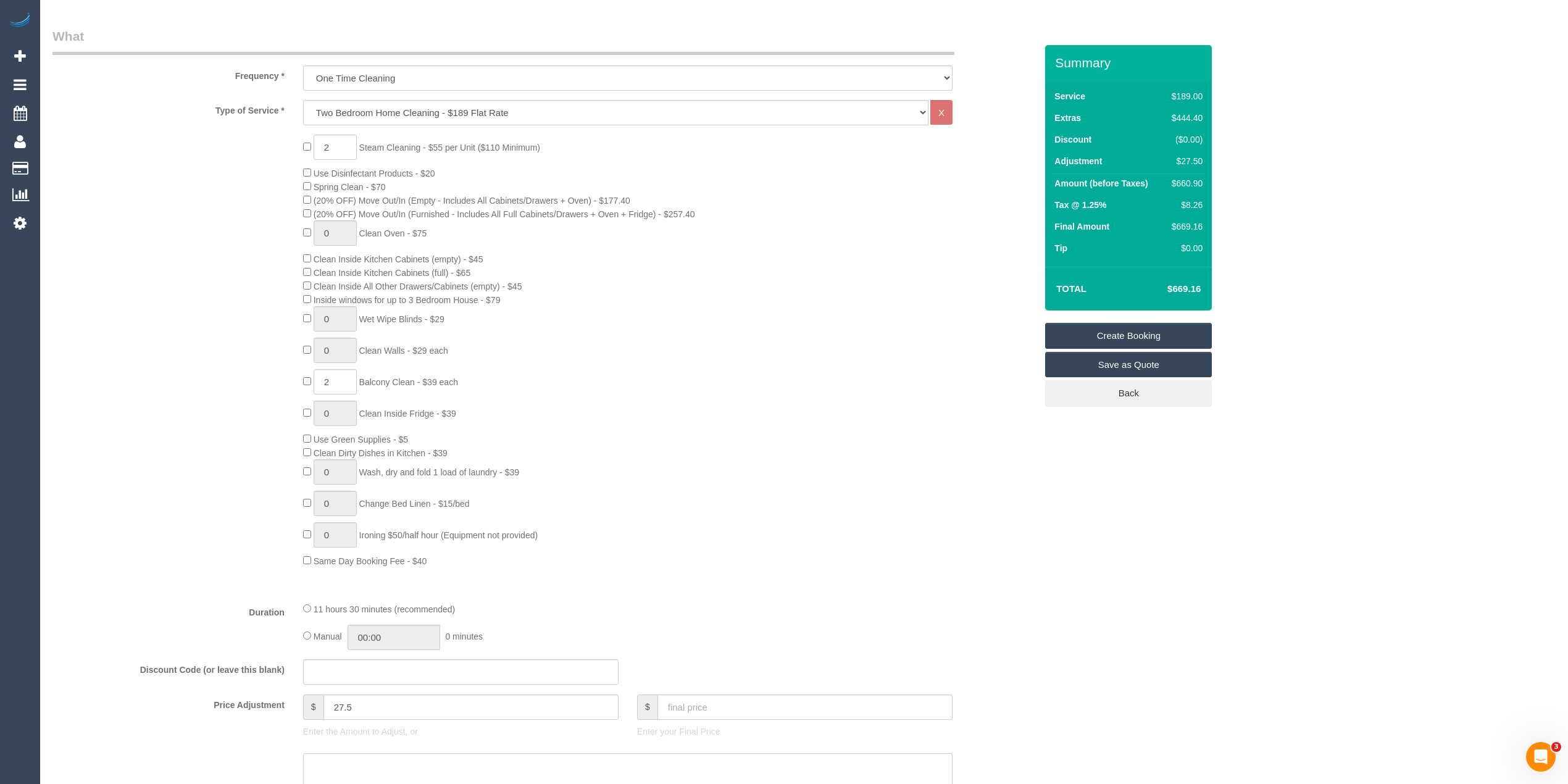
click at [389, 764] on textarea at bounding box center [628, 778] width 650 height 51
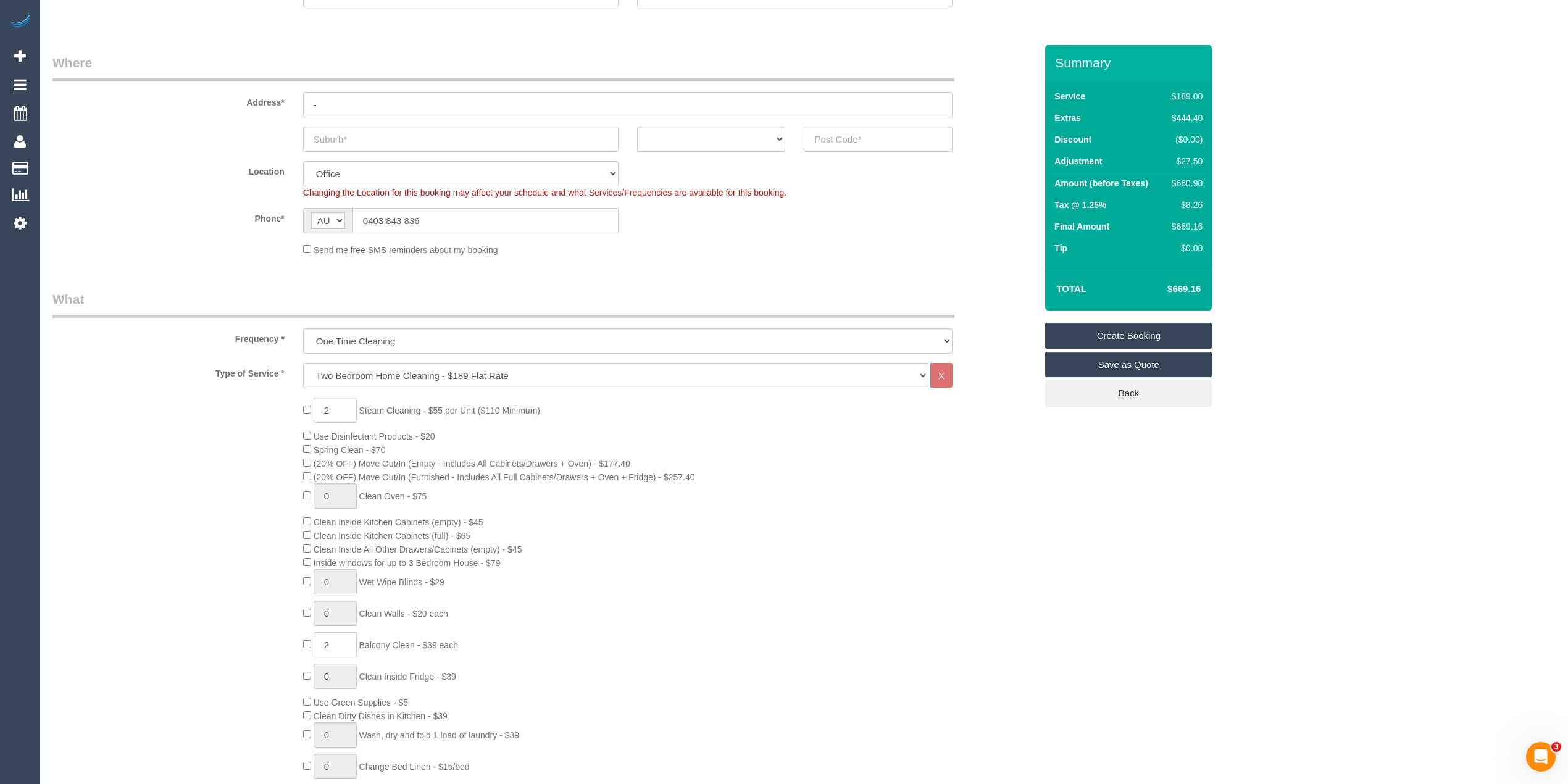
scroll to position [0, 0]
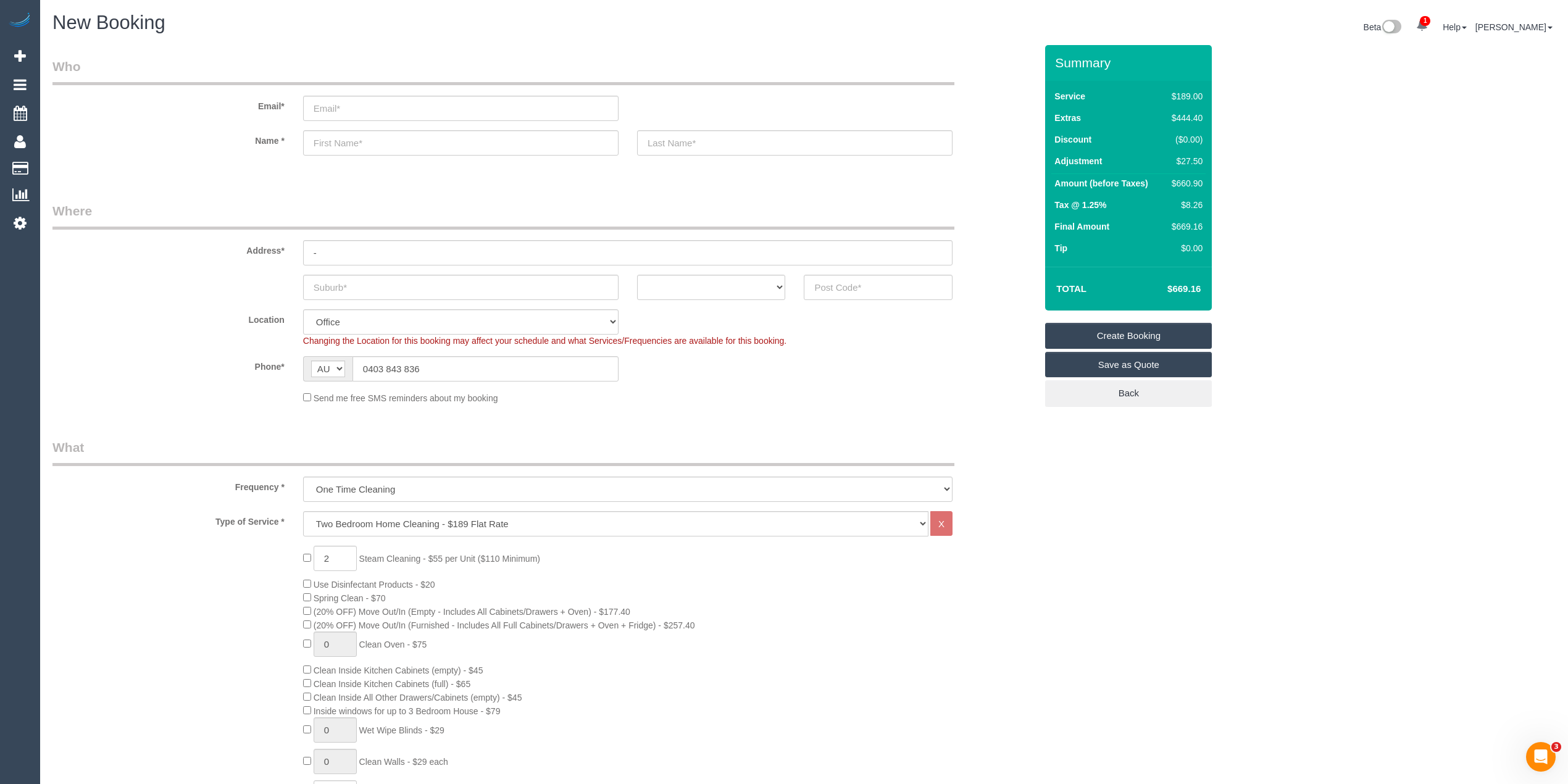
type textarea "$27.50 for steam cleaning of entrance - CG"
click at [346, 103] on input "email" at bounding box center [461, 108] width 315 height 26
type input "kaykverma@gmail.com"
click at [423, 145] on input "text" at bounding box center [461, 143] width 315 height 26
type input "Karthicay"
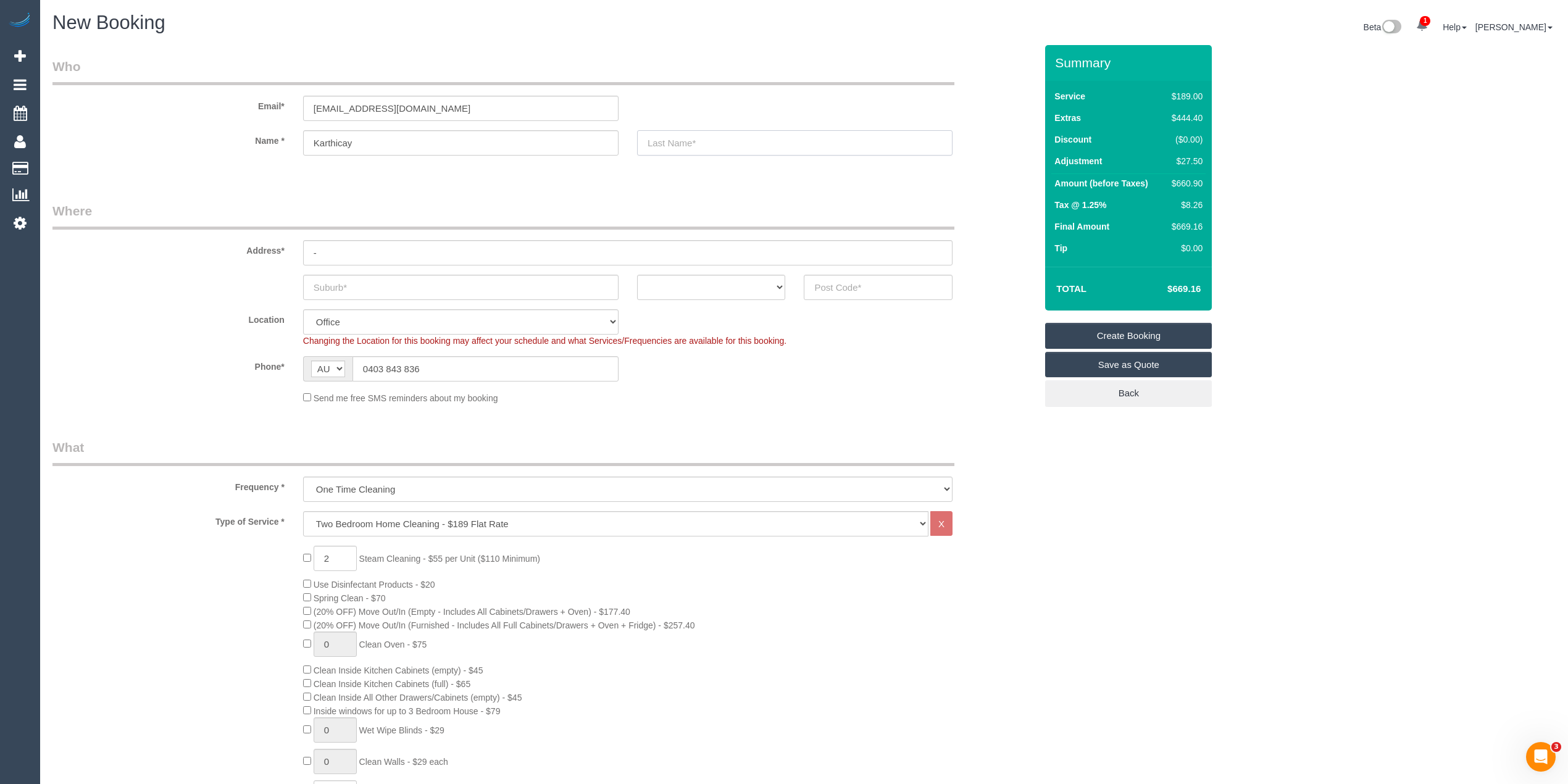
click at [698, 141] on input "text" at bounding box center [795, 143] width 315 height 26
type input "-"
click at [329, 274] on input "text" at bounding box center [461, 287] width 315 height 26
click at [354, 290] on input "text" at bounding box center [461, 287] width 315 height 26
paste input "St Kilda"
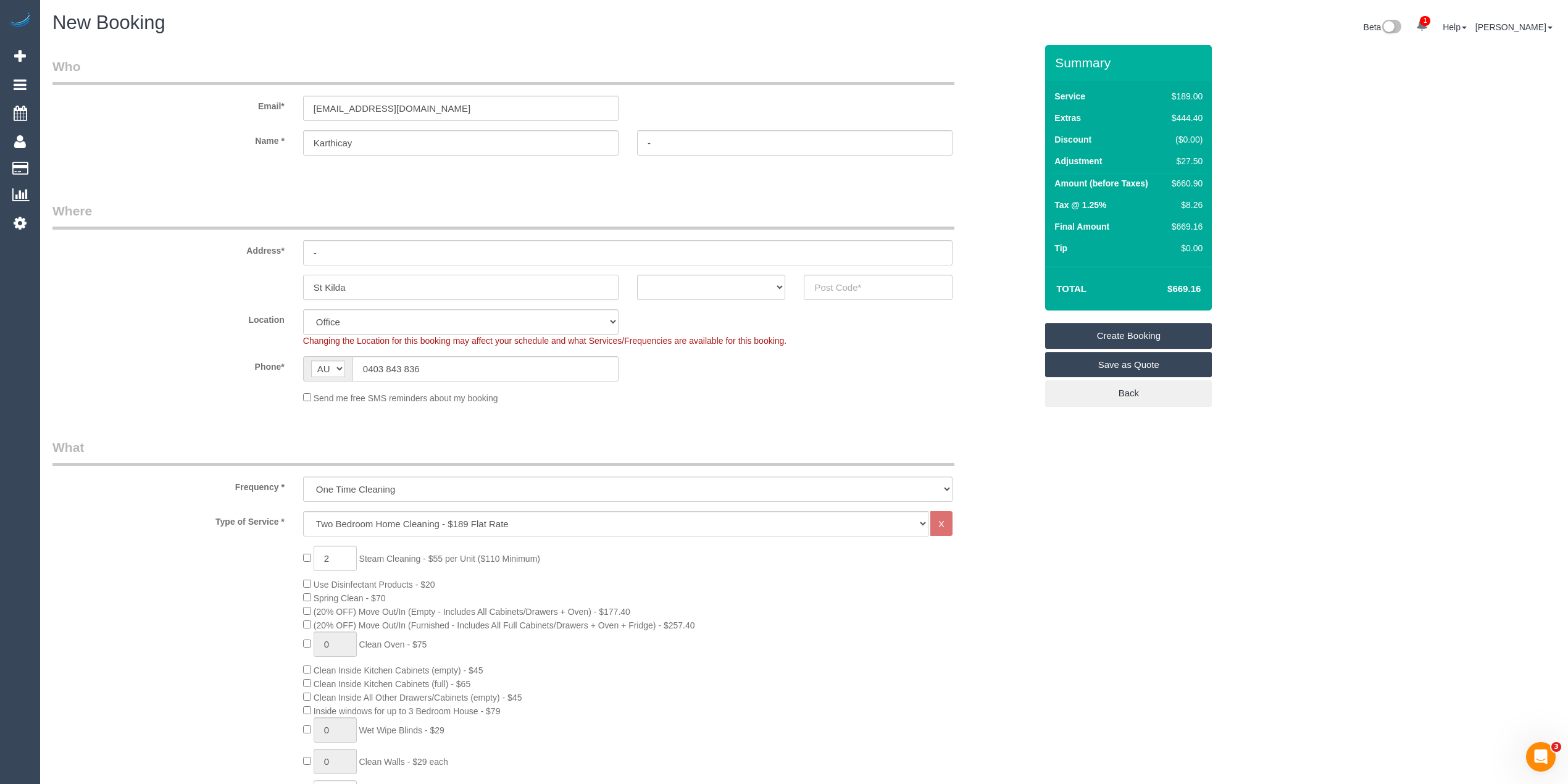
type input "St Kilda"
click at [732, 274] on select "ACT NSW NT QLD SA TAS VIC WA" at bounding box center [711, 287] width 148 height 26
select select "VIC"
click at [637, 274] on select "ACT NSW NT QLD SA TAS VIC WA" at bounding box center [711, 287] width 148 height 26
click at [851, 284] on input "text" at bounding box center [877, 287] width 148 height 26
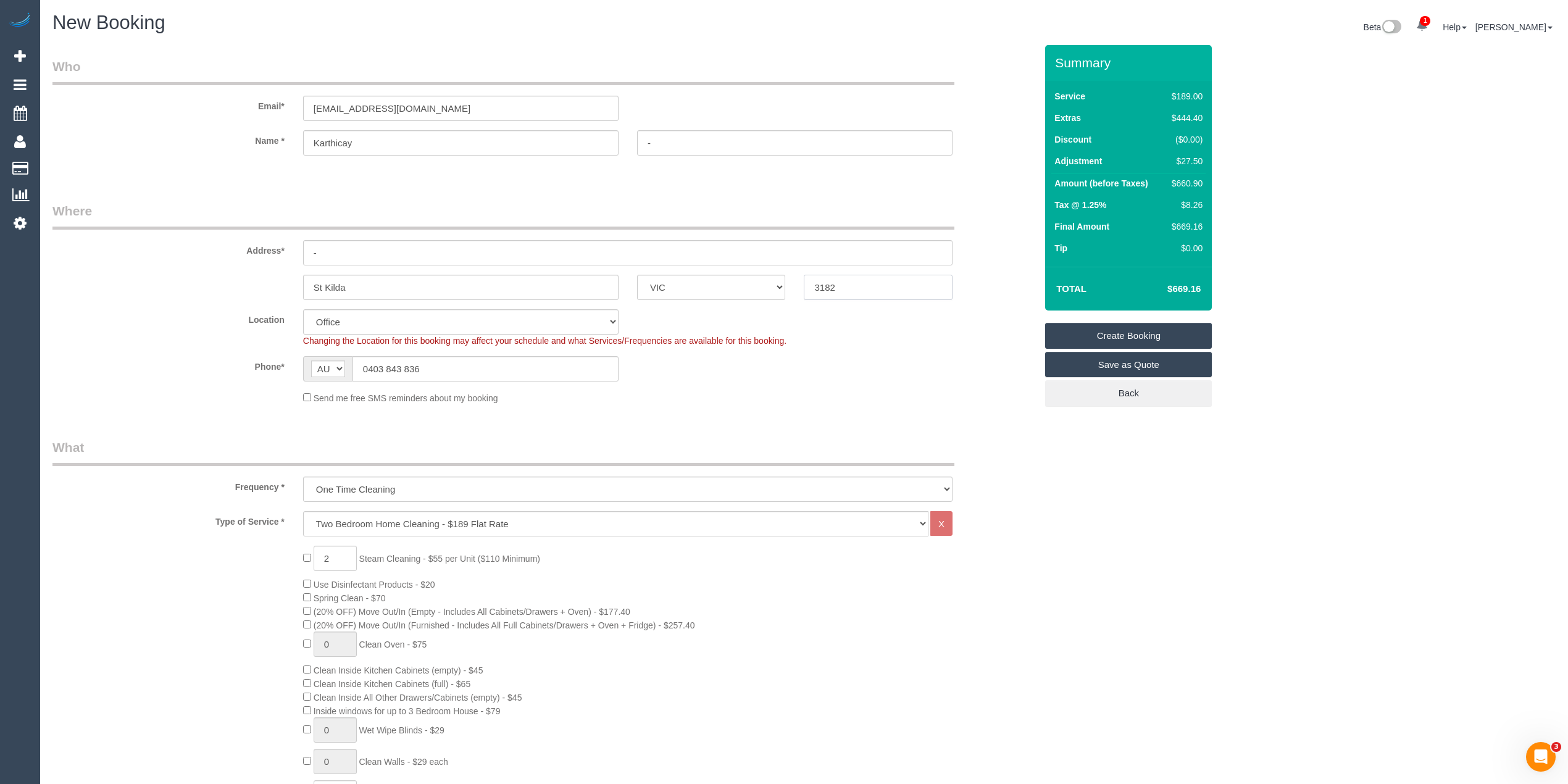
type input "3182"
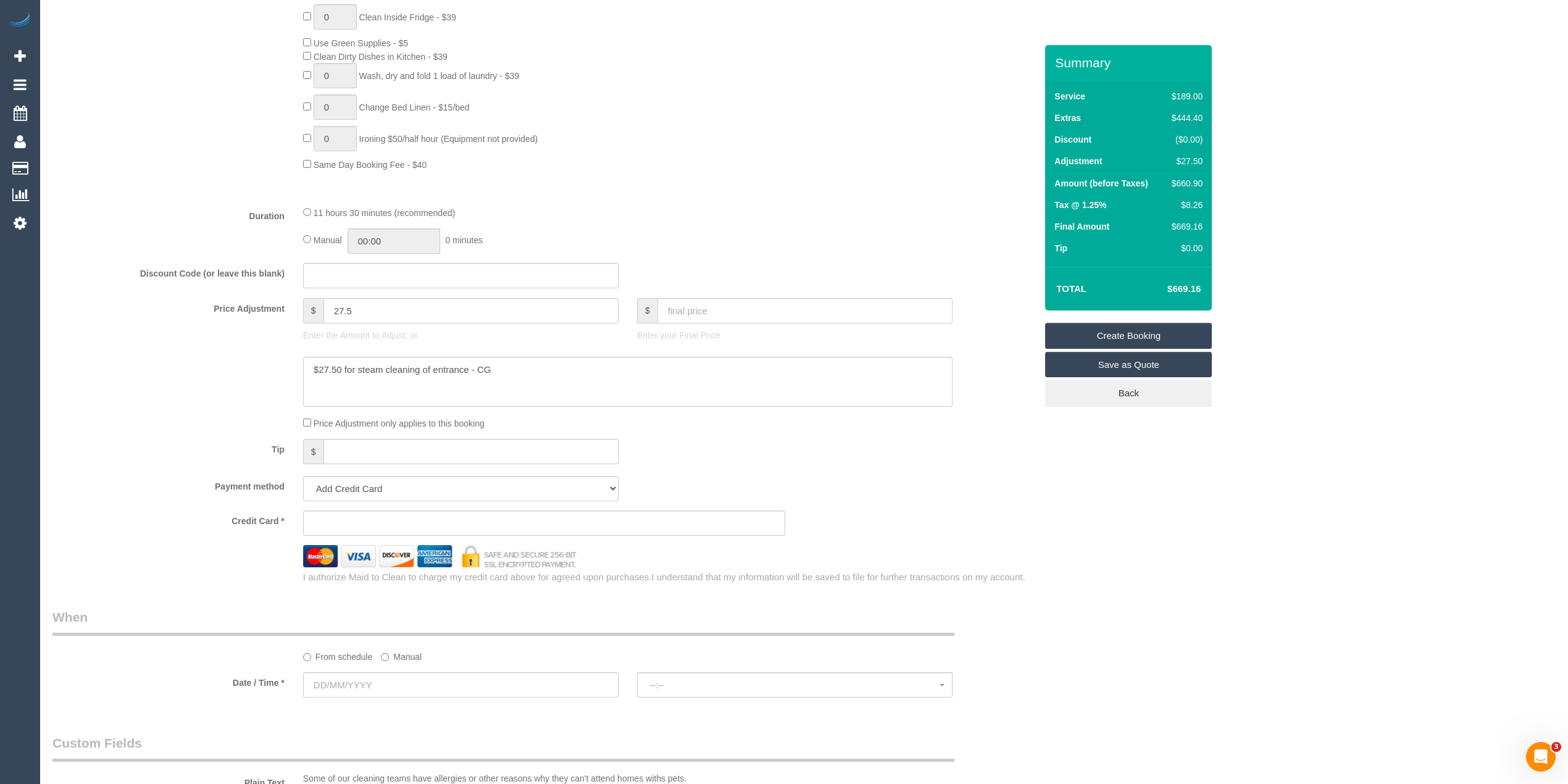
select select "55"
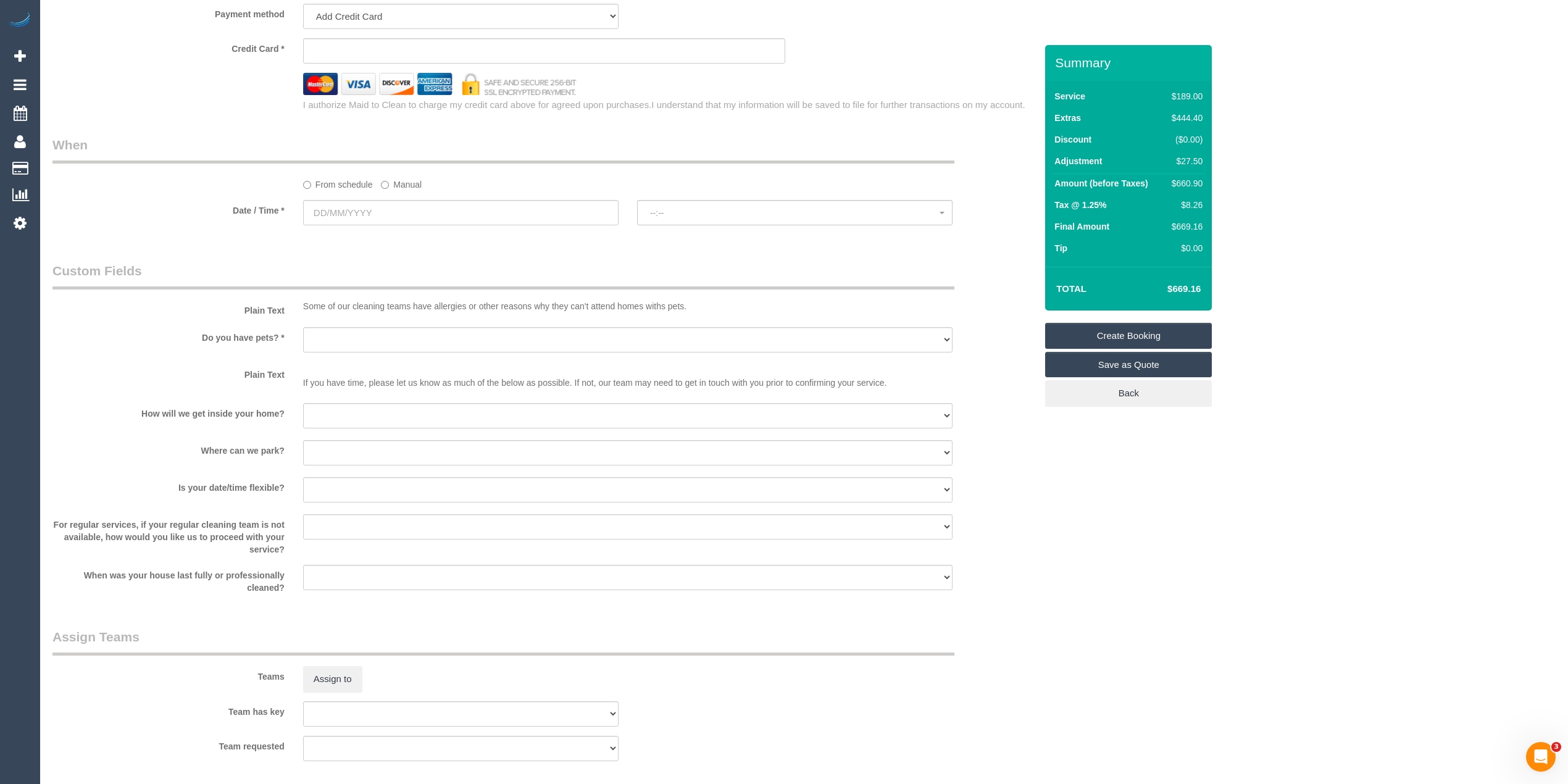
select select "object:2495"
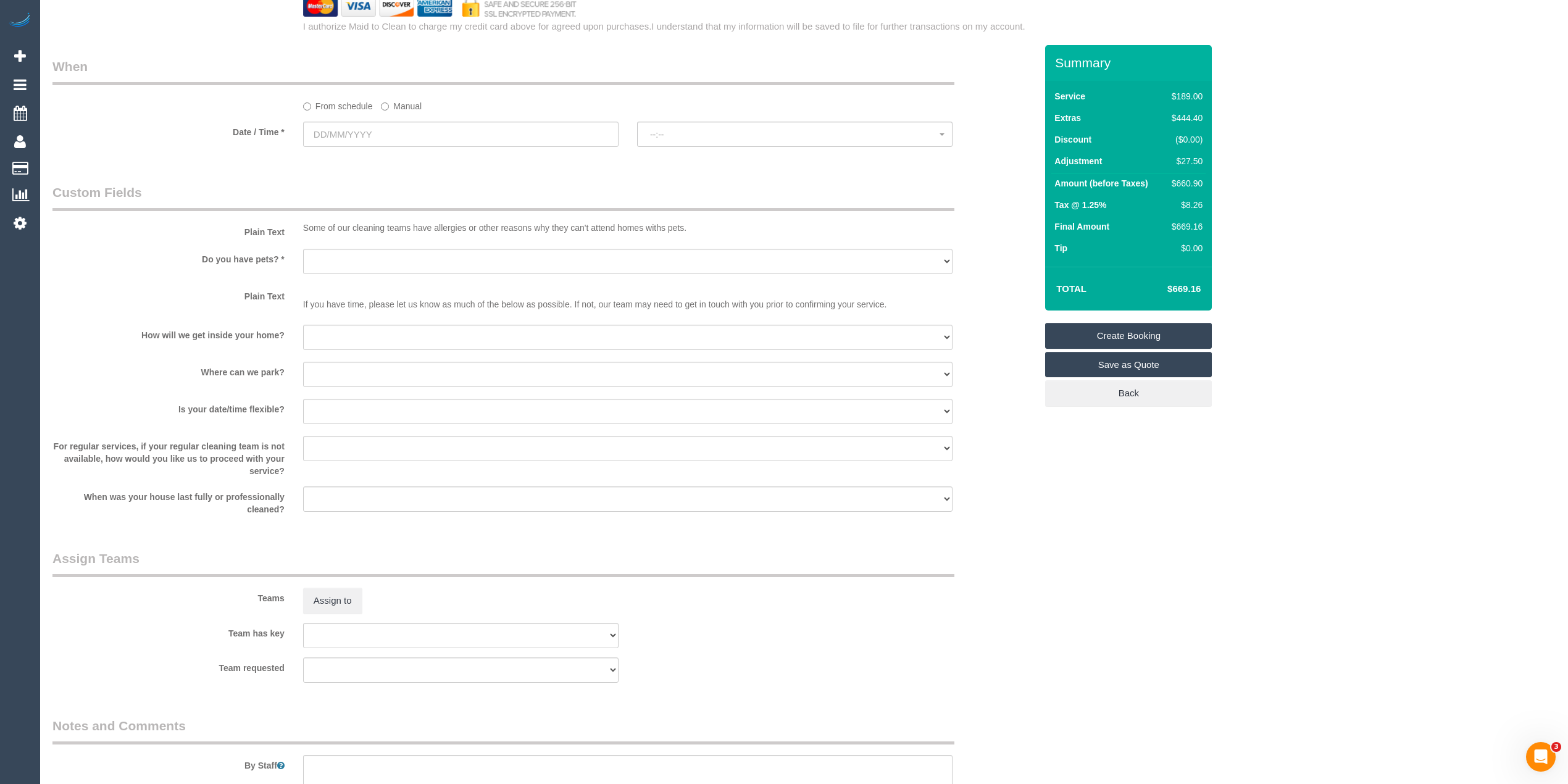
scroll to position [1371, 0]
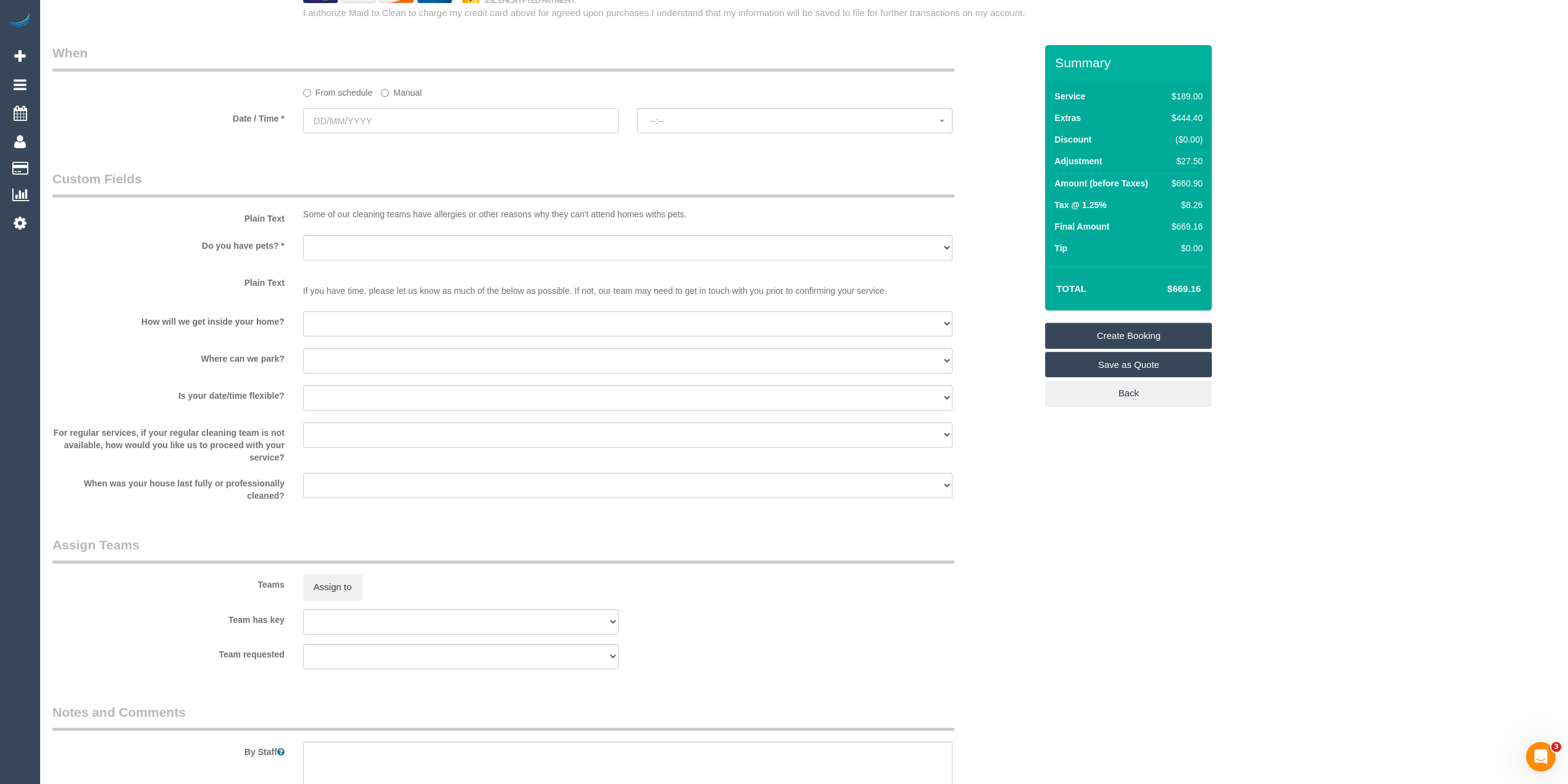
click at [340, 119] on input "text" at bounding box center [461, 120] width 315 height 26
click at [427, 211] on link "12" at bounding box center [429, 211] width 19 height 16
type input "12/09/2025"
click at [697, 122] on span "--:--" at bounding box center [794, 120] width 290 height 10
select select "spot1"
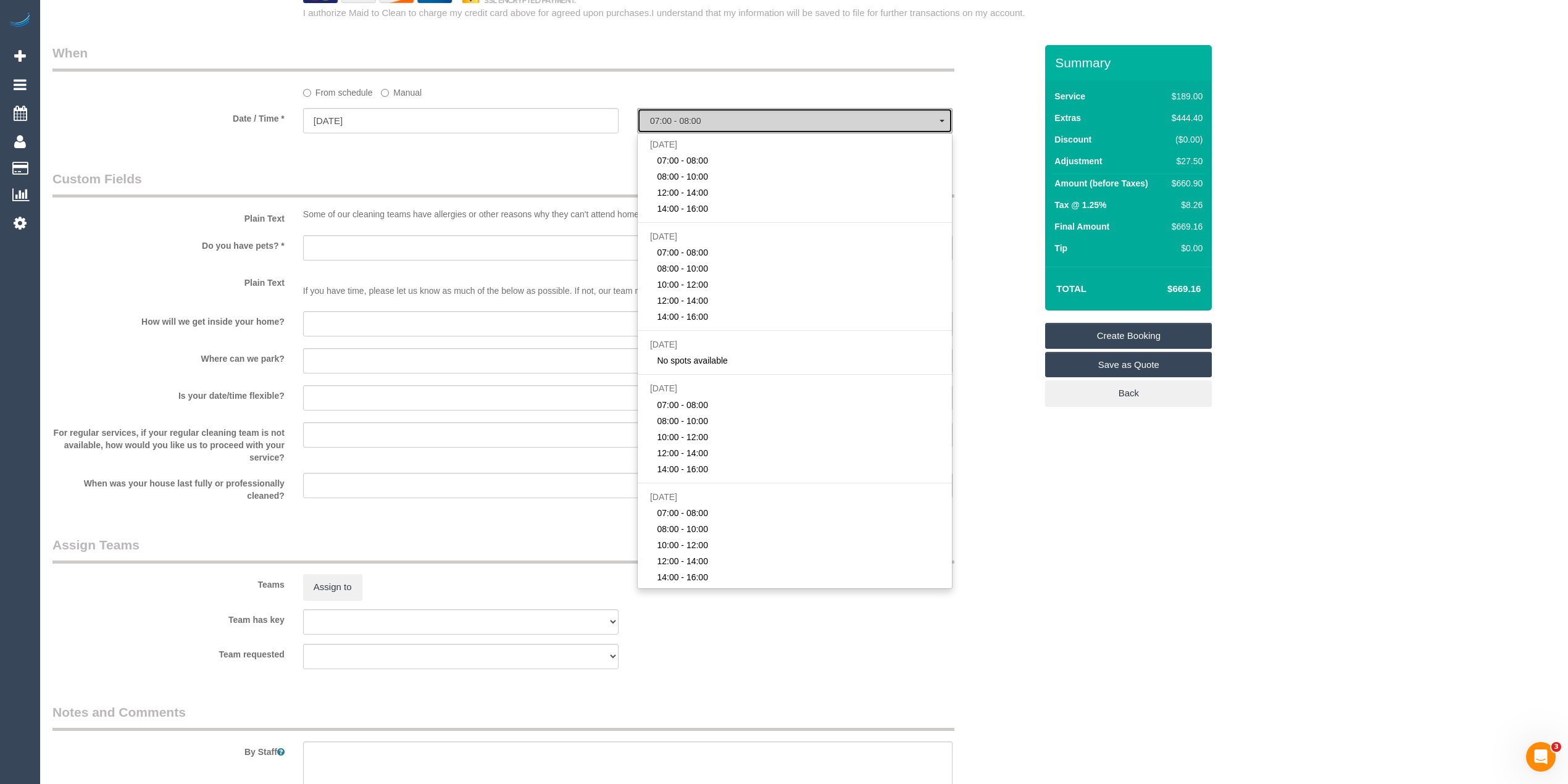
click at [696, 121] on span "07:00 - 08:00" at bounding box center [794, 120] width 290 height 10
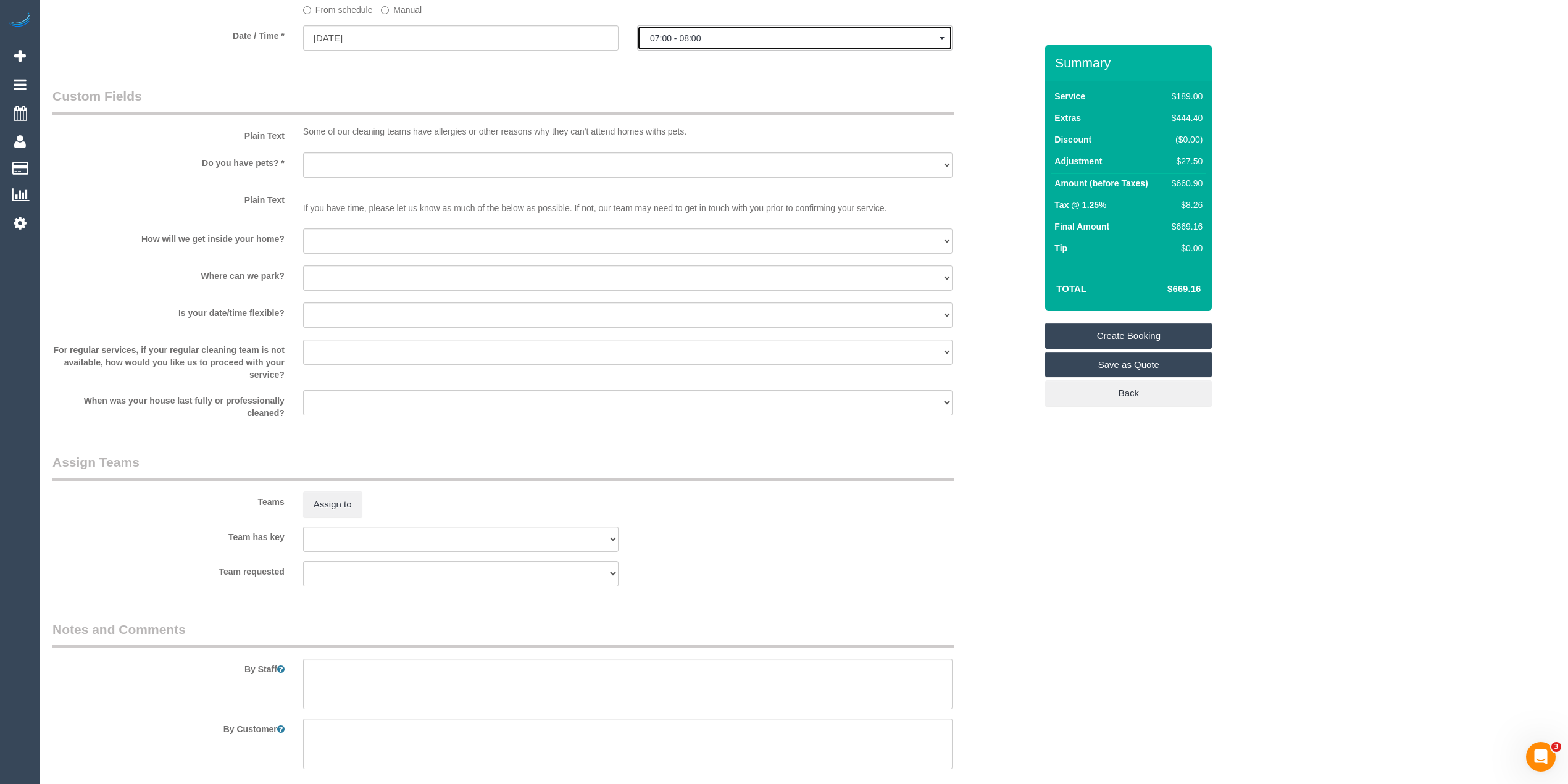
scroll to position [1517, 0]
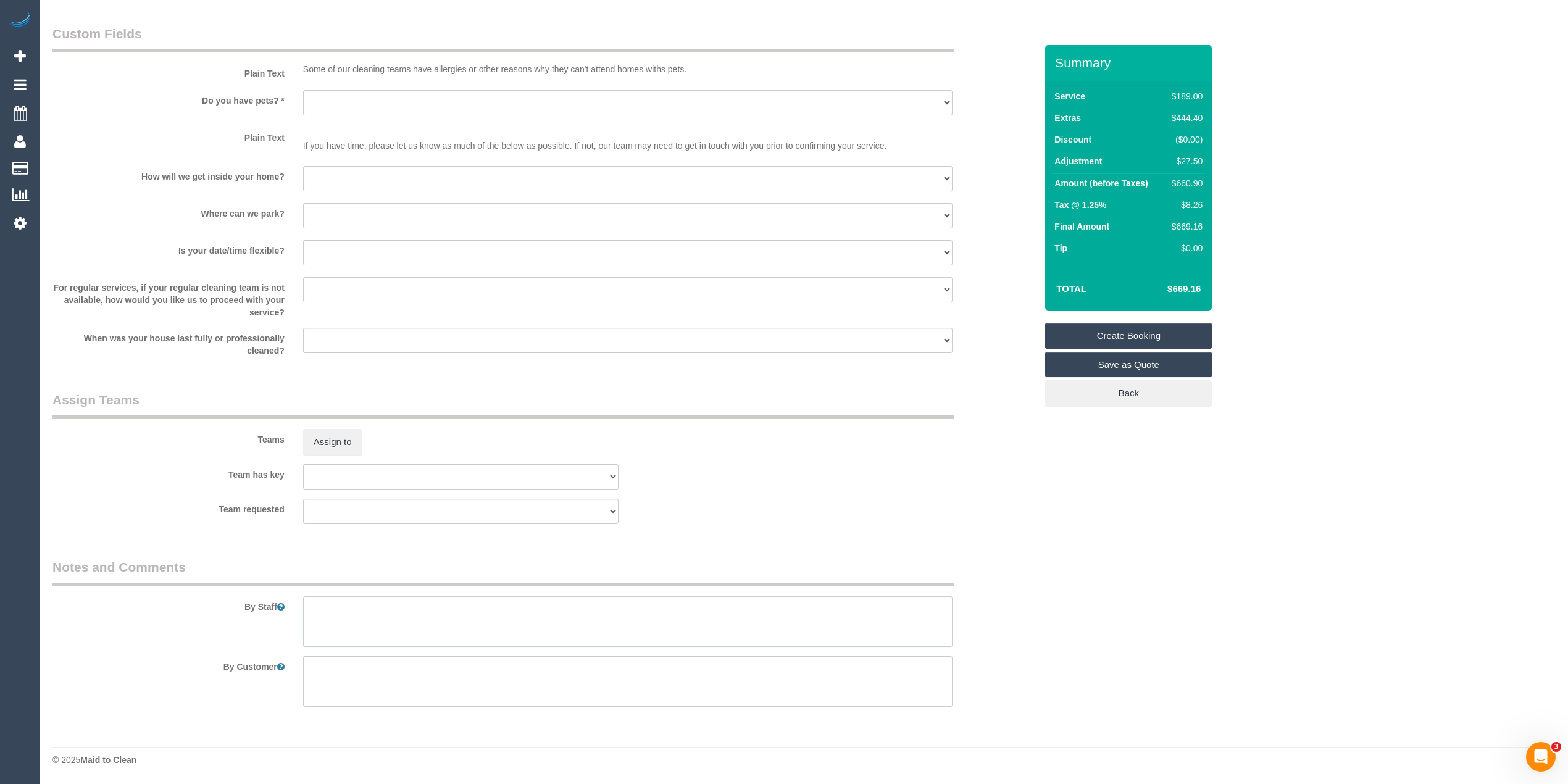
click at [443, 618] on textarea at bounding box center [628, 621] width 650 height 51
click at [491, 601] on textarea at bounding box center [628, 621] width 650 height 51
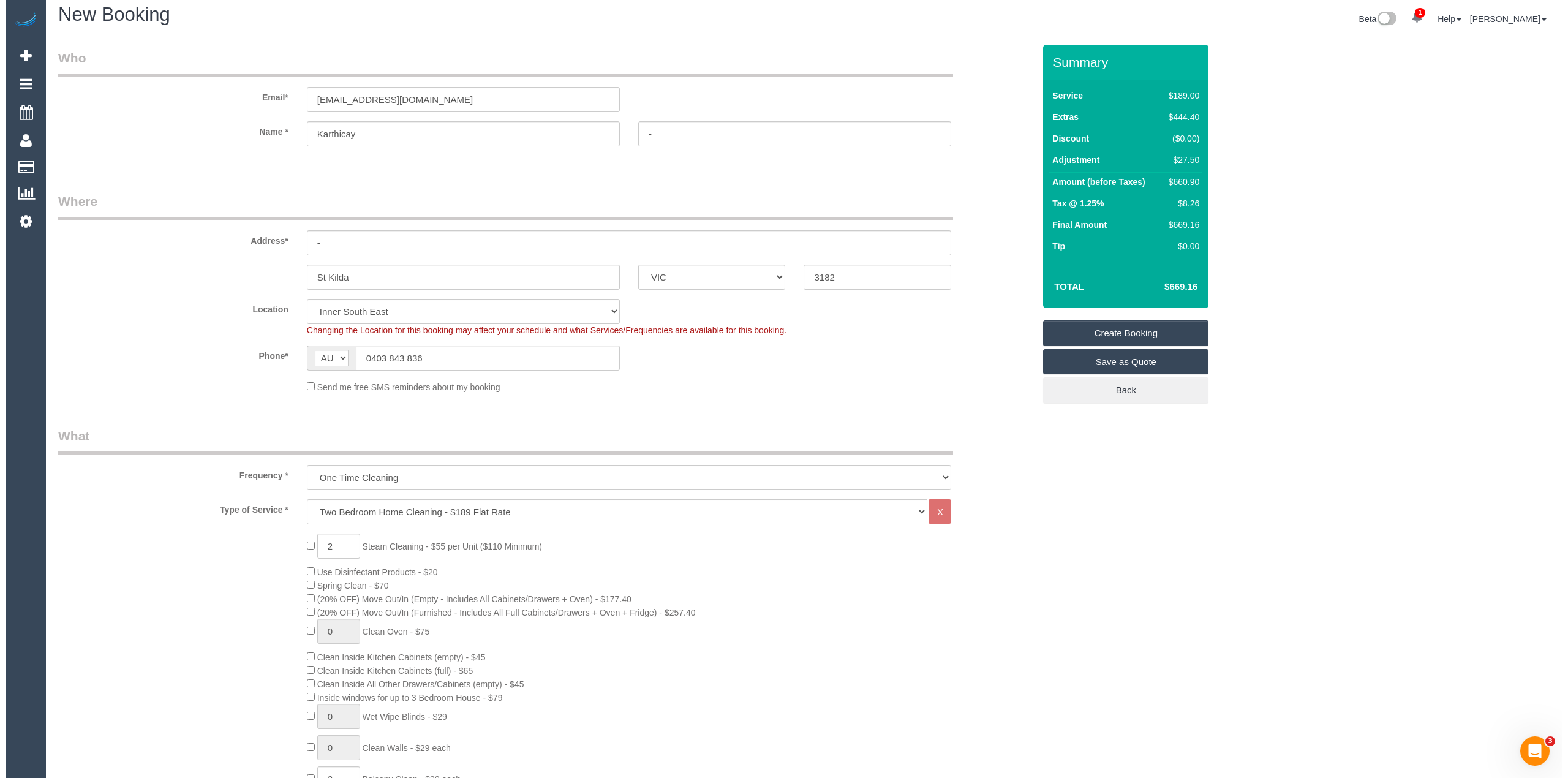
scroll to position [0, 0]
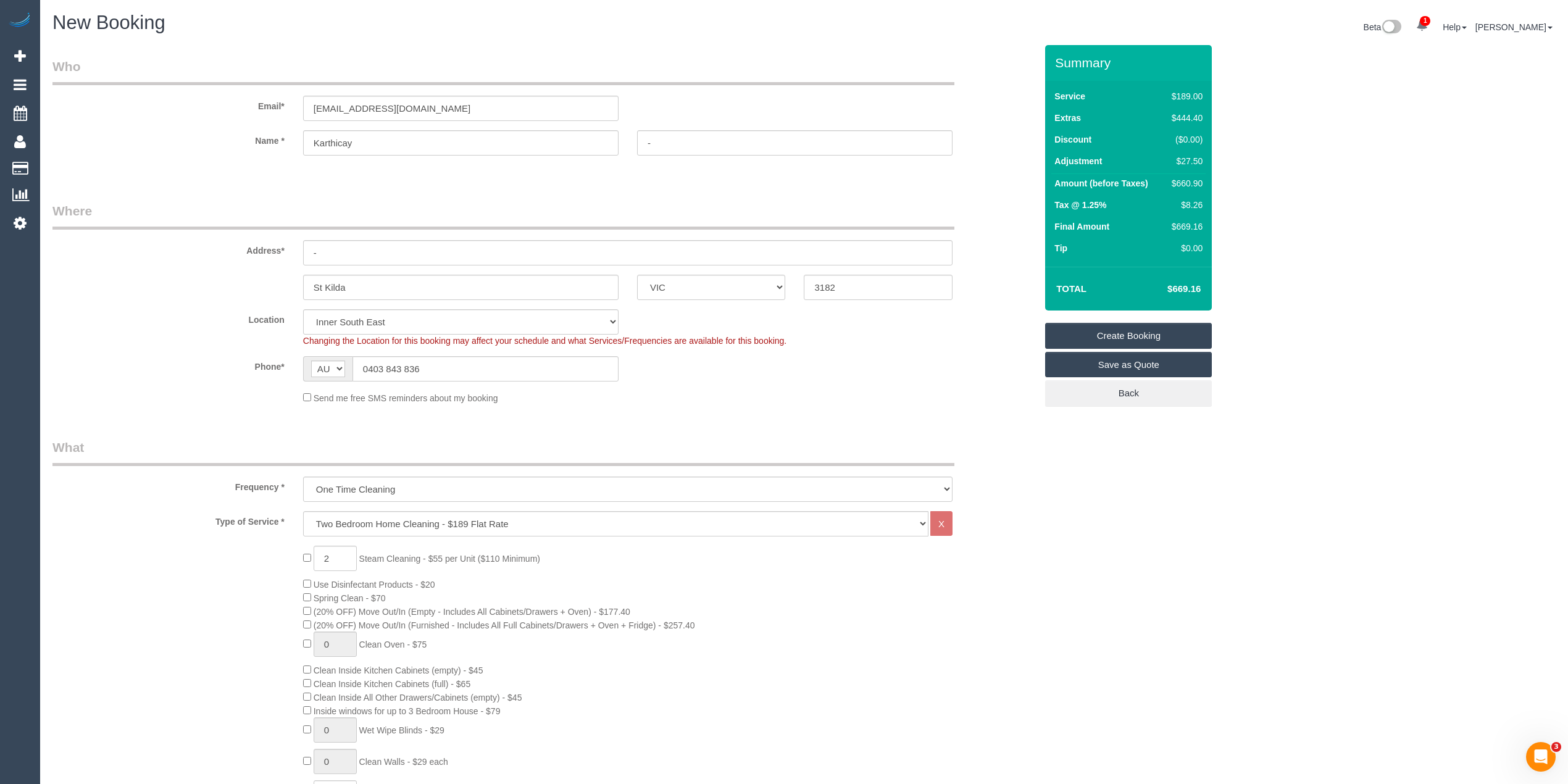
type textarea "Steam cleaning of 2 bedrooms and entrance"
click at [1156, 361] on link "Save as Quote" at bounding box center [1128, 364] width 166 height 26
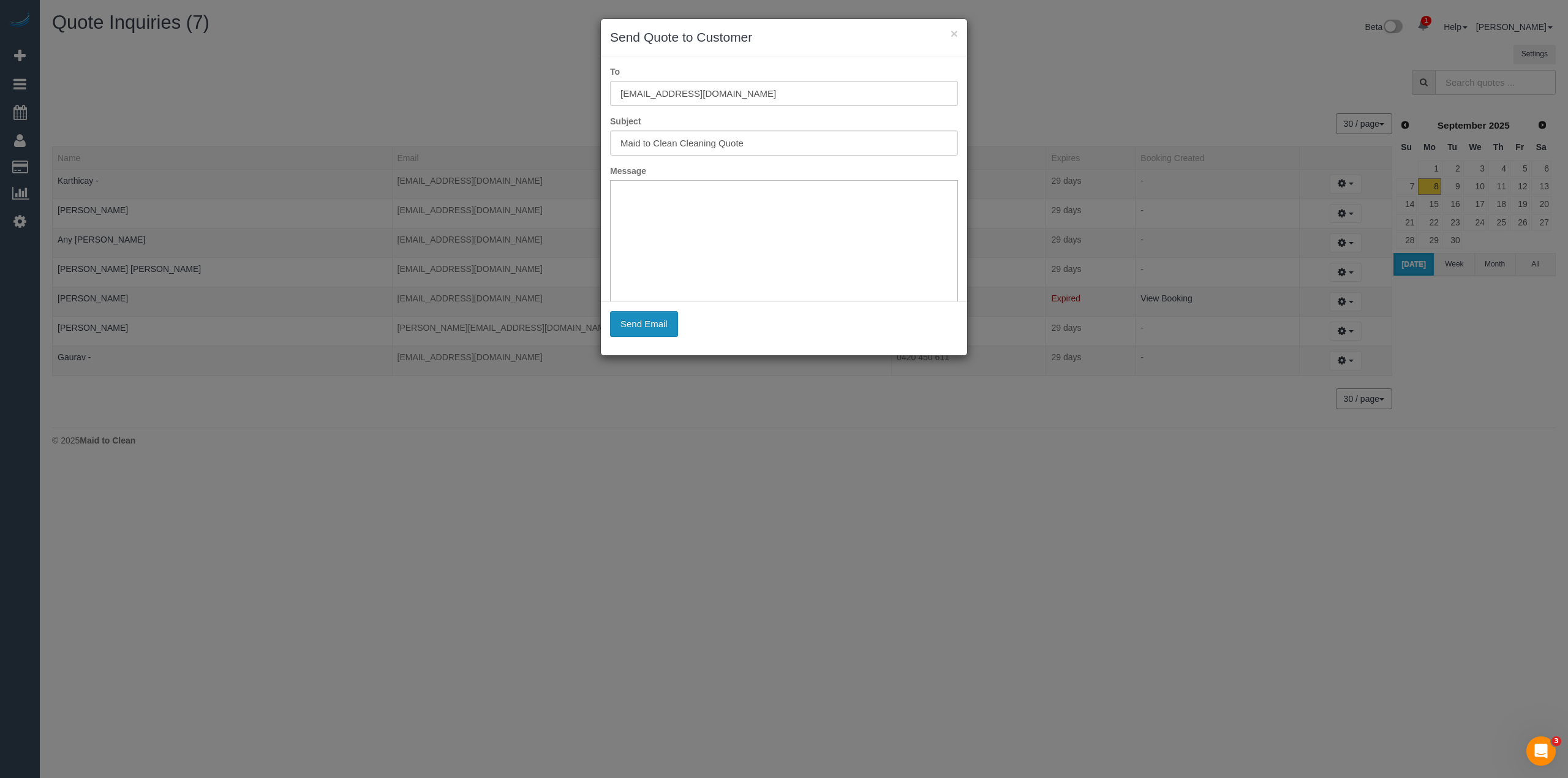
click at [643, 333] on button "Send Email" at bounding box center [644, 324] width 68 height 25
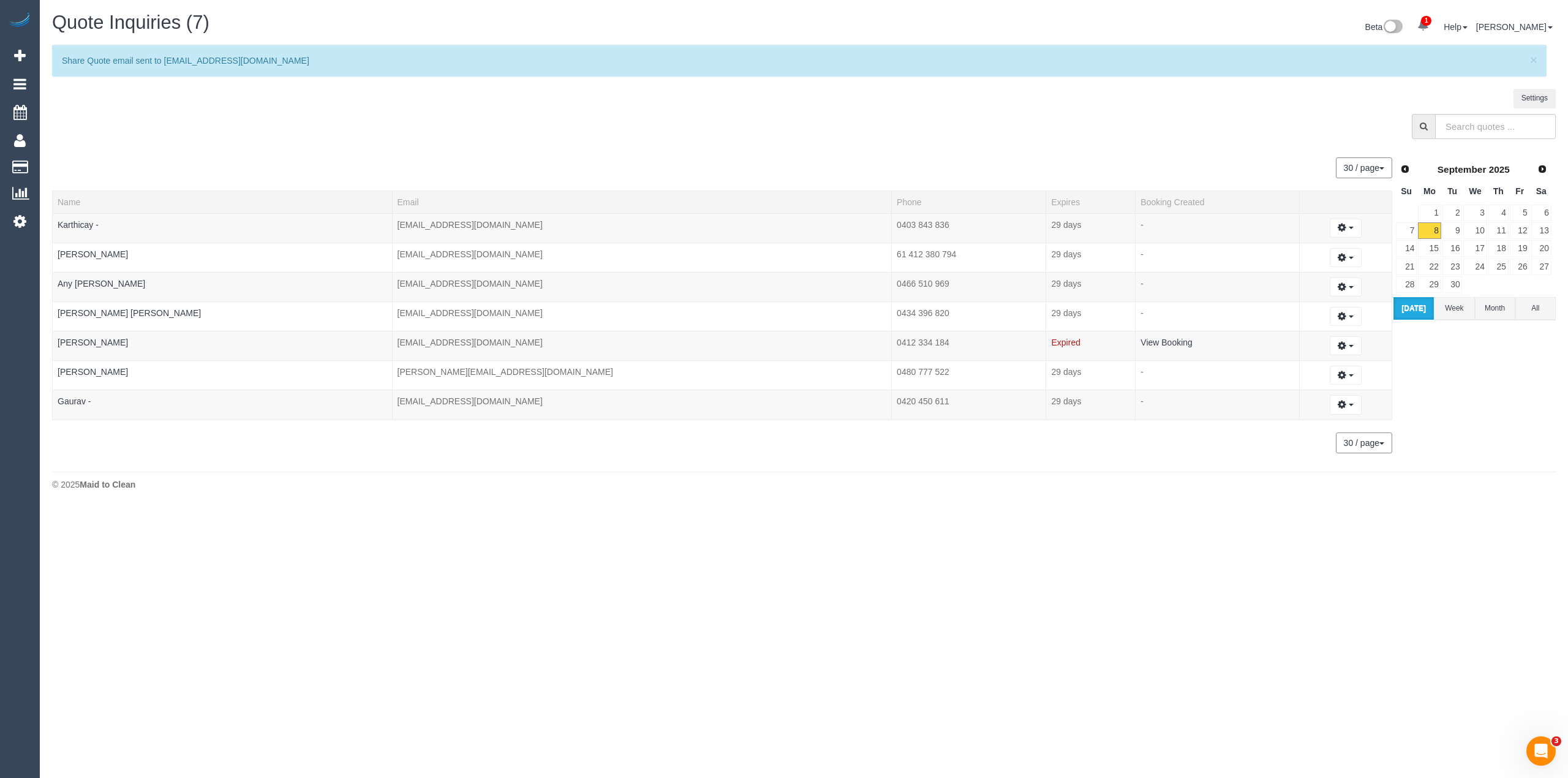
click at [1418, 314] on button "Today" at bounding box center [1413, 308] width 40 height 22
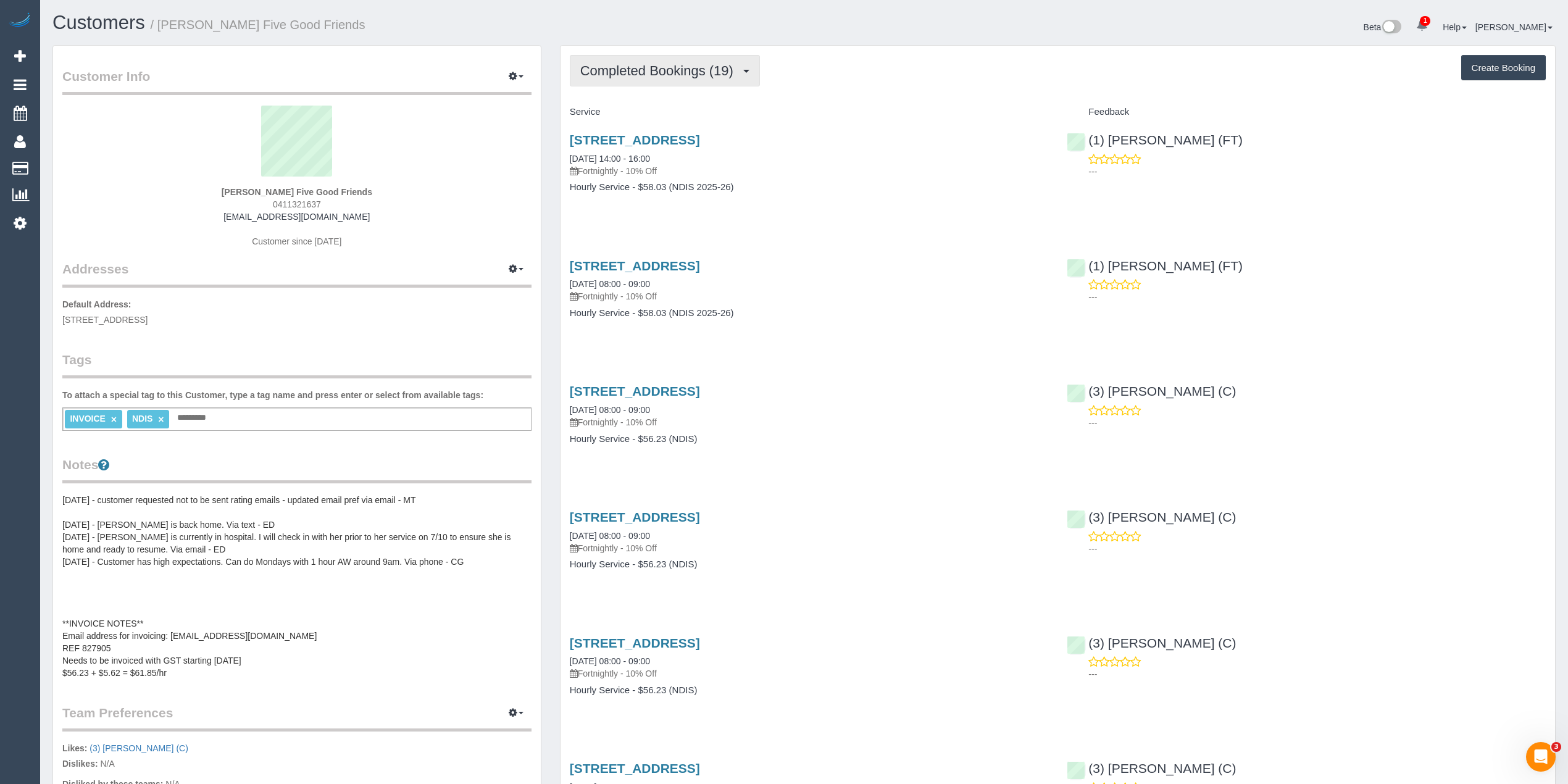
click at [616, 71] on span "Completed Bookings (19)" at bounding box center [660, 71] width 159 height 16
click at [636, 120] on link "Upcoming Bookings (11)" at bounding box center [637, 115] width 134 height 16
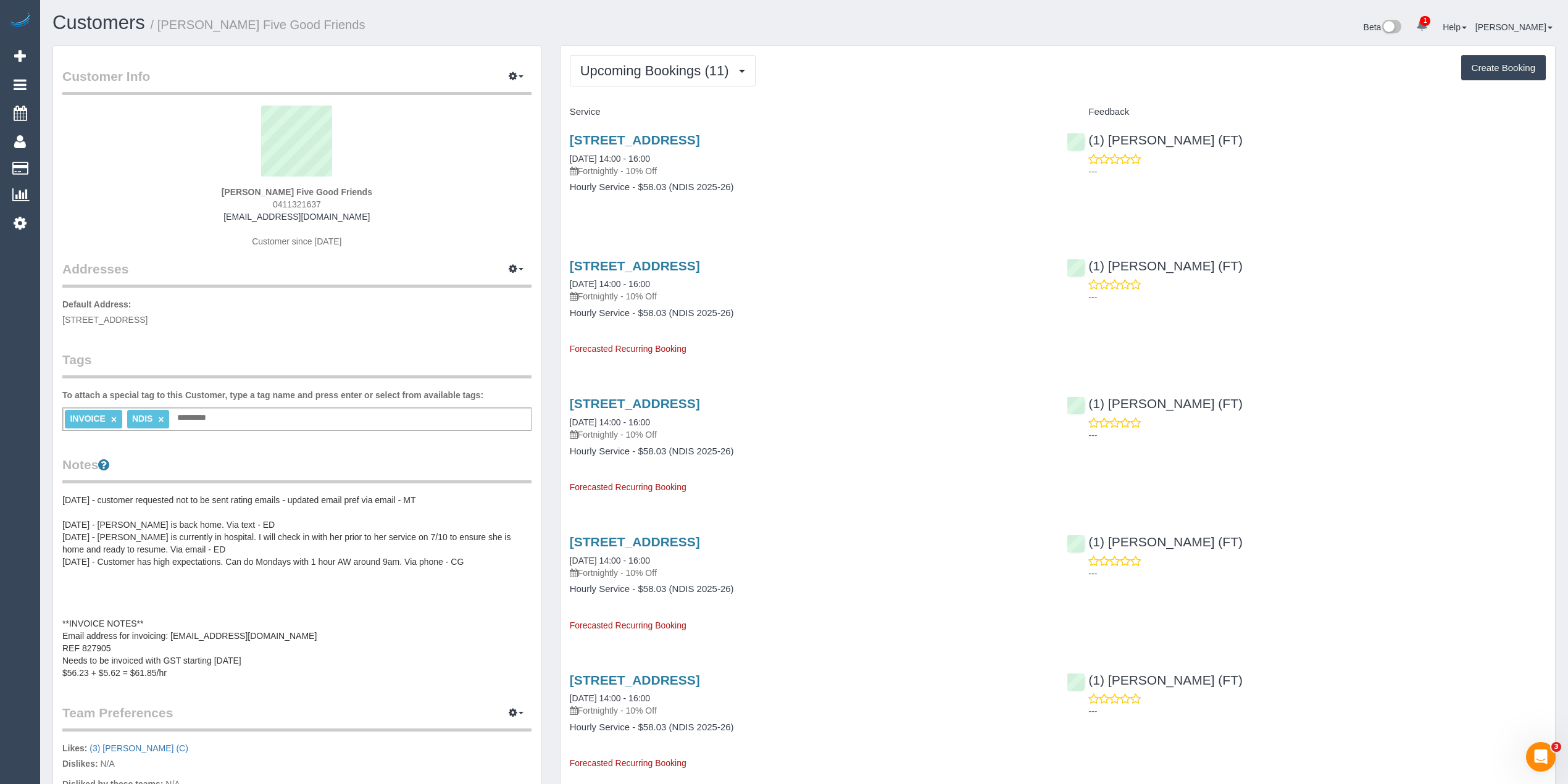
click at [847, 305] on div "[STREET_ADDRESS] [DATE] 14:00 - 16:00 Fortnightly - 10% Off Hourly Service - $5…" at bounding box center [809, 301] width 497 height 107
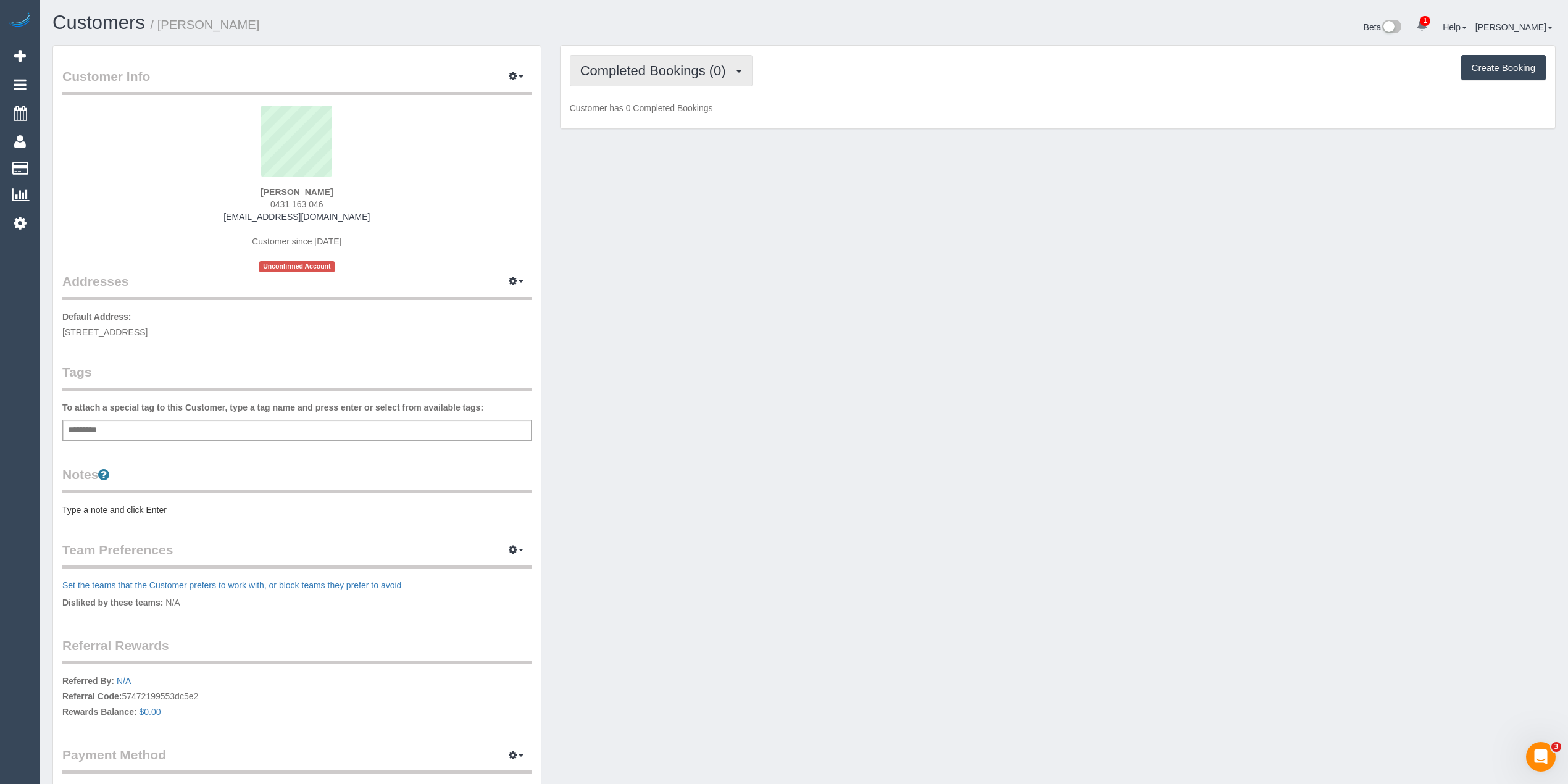
click at [615, 68] on span "Completed Bookings (0)" at bounding box center [656, 71] width 152 height 16
click at [643, 119] on link "Upcoming Bookings (1)" at bounding box center [634, 115] width 128 height 16
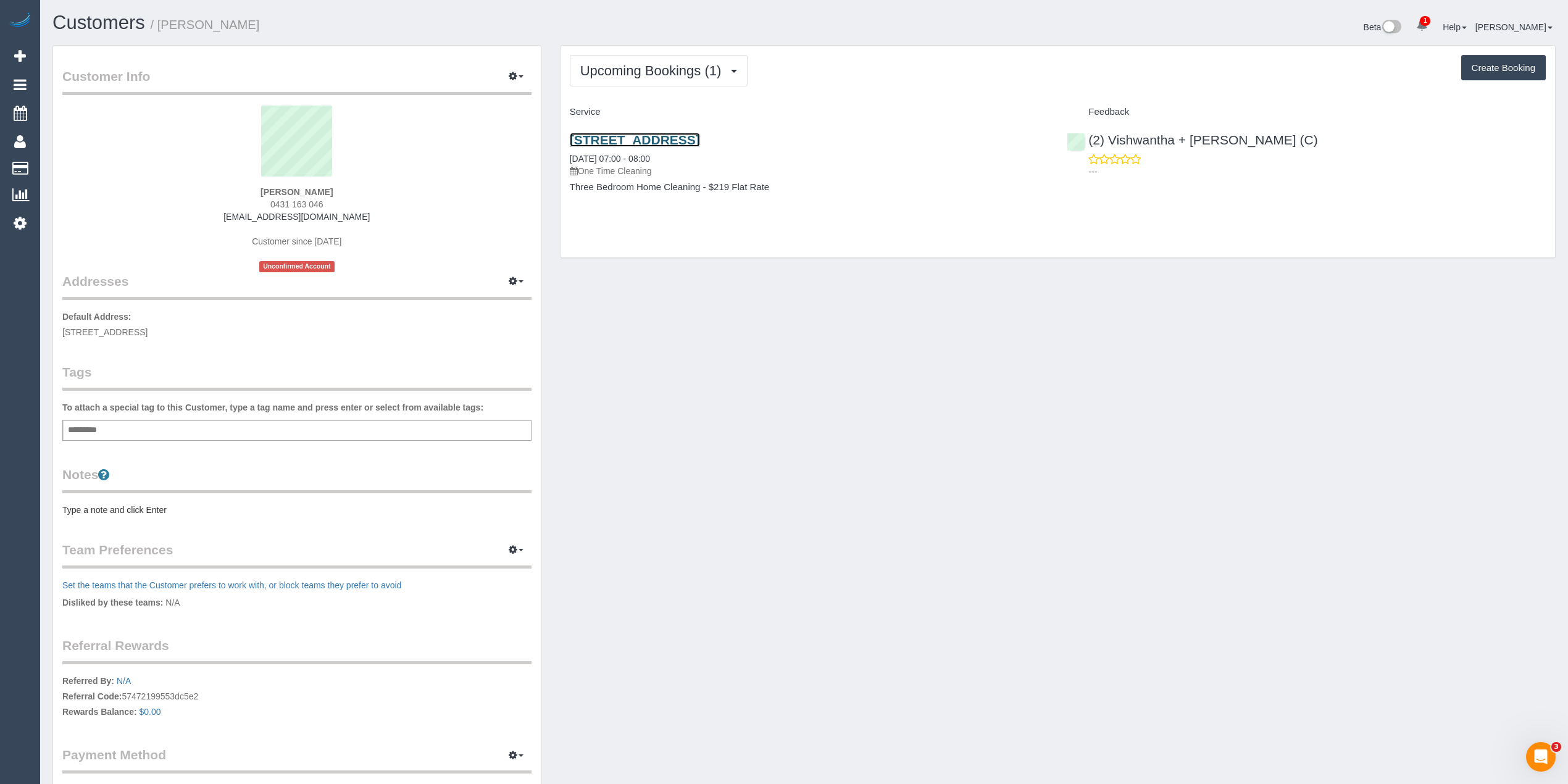
click at [700, 143] on link "[STREET_ADDRESS]" at bounding box center [635, 140] width 131 height 14
click at [517, 75] on button "button" at bounding box center [516, 77] width 31 height 19
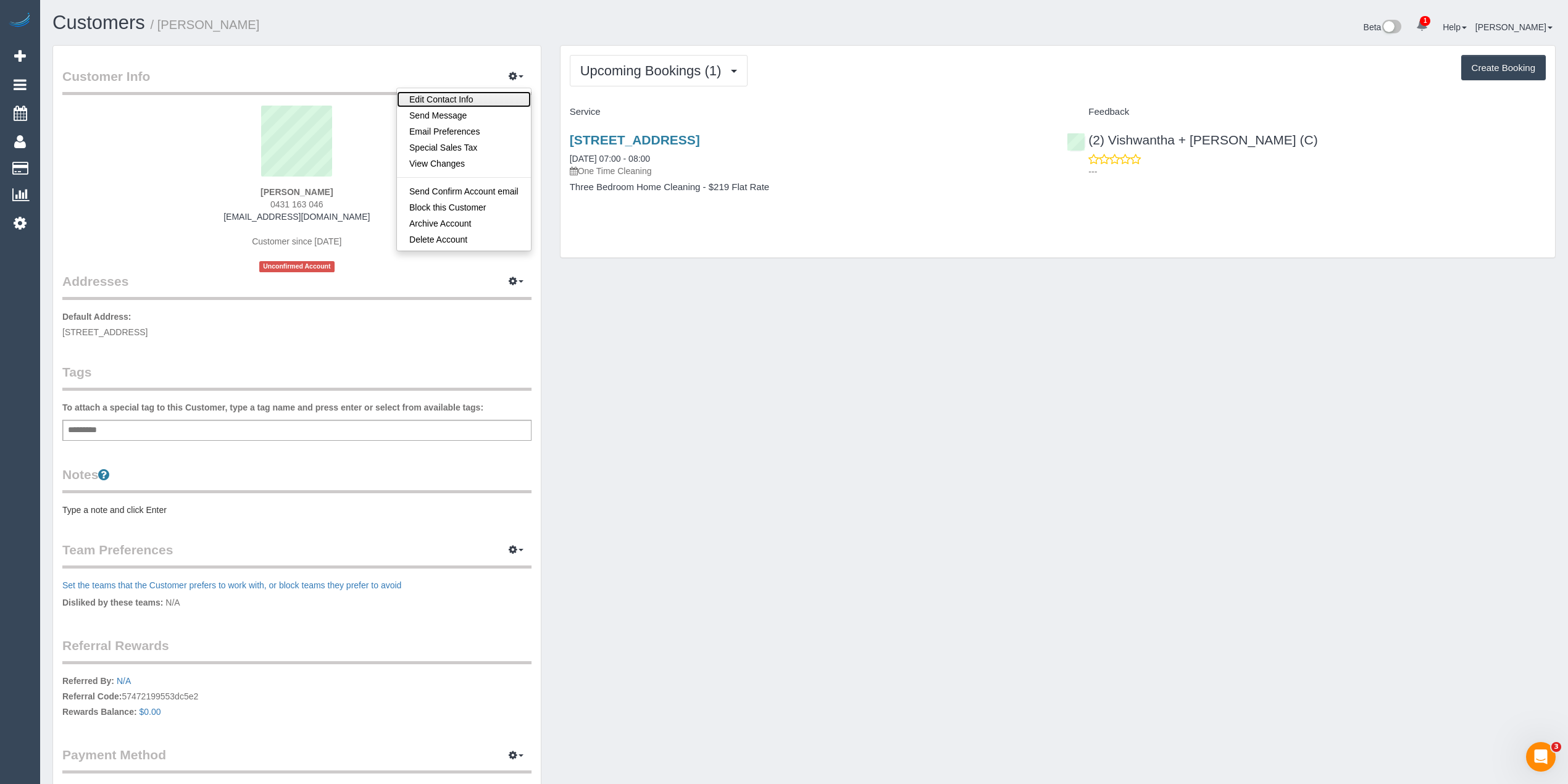
click at [441, 99] on link "Edit Contact Info" at bounding box center [464, 99] width 134 height 16
select select "WA"
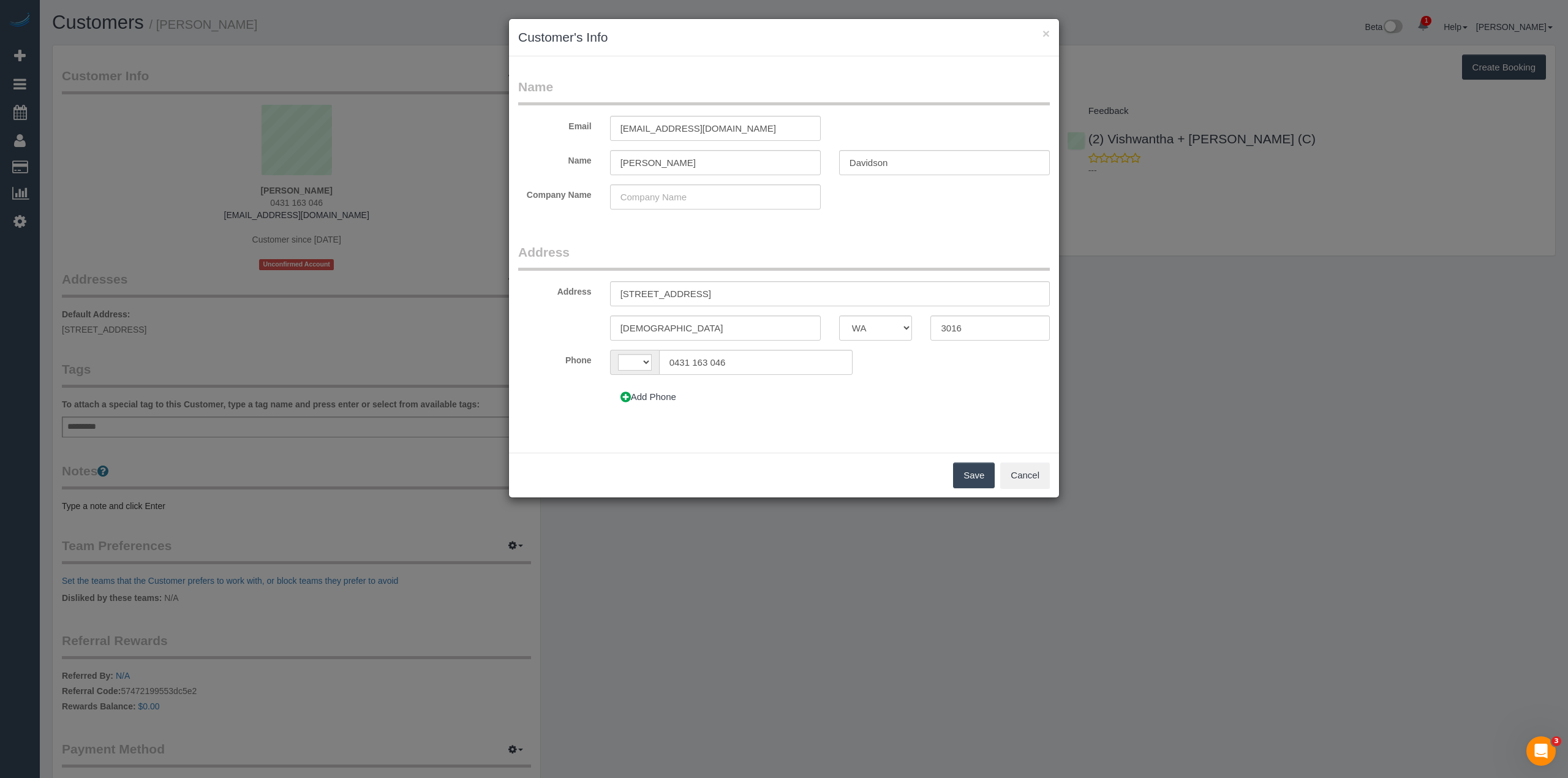
select select "string:AU"
drag, startPoint x: 732, startPoint y: 361, endPoint x: 568, endPoint y: 358, distance: 164.0
click at [594, 358] on div "AF AL DZ AD AO AI AQ AG AR AM AW AU AT AZ BS BH BD BB BY BE BZ BJ BM BT BO BA B…" at bounding box center [775, 362] width 367 height 25
paste input "431163"
click at [670, 359] on input "431163046" at bounding box center [755, 362] width 193 height 25
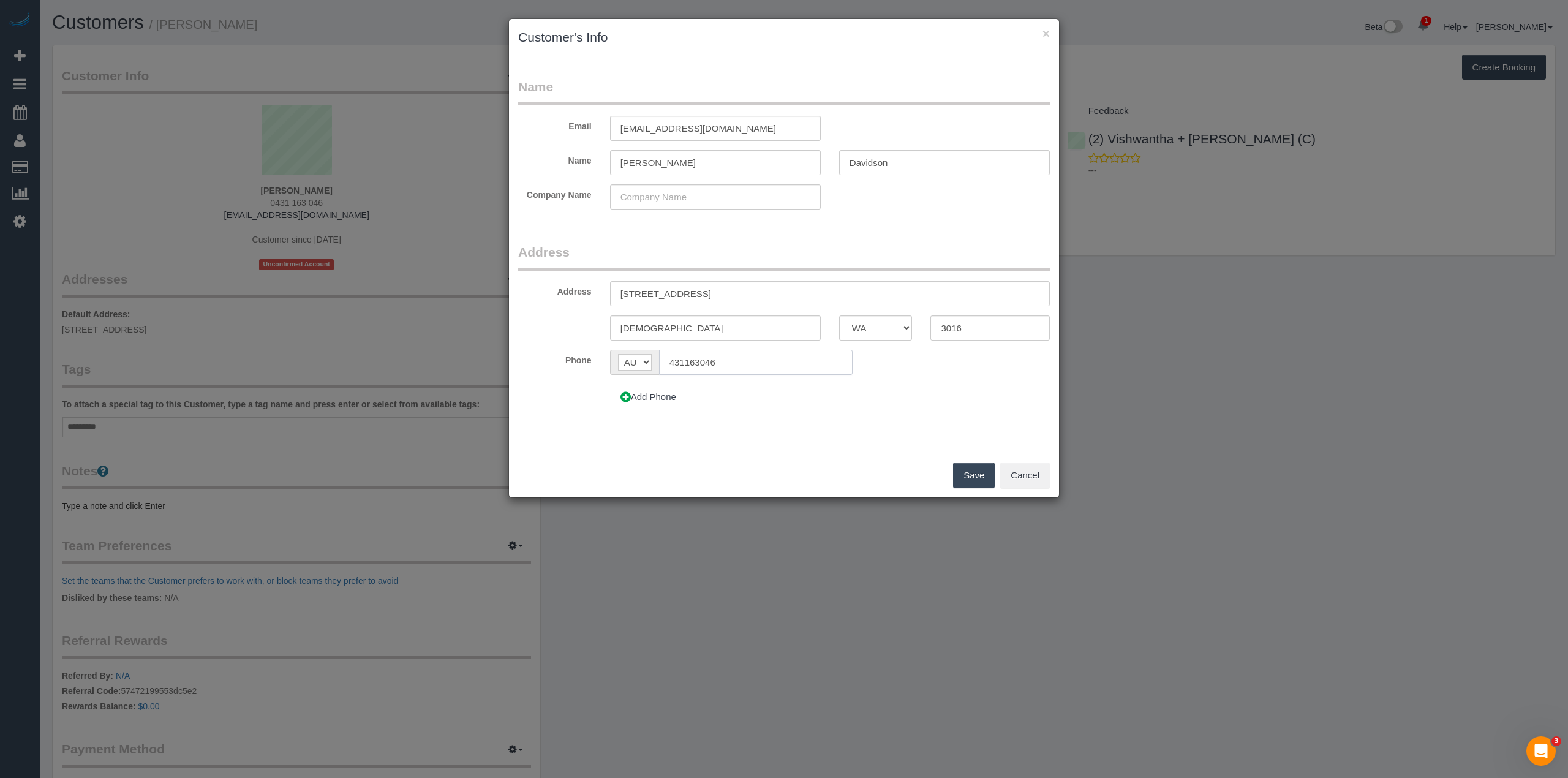
type input "0431 163 046"
click at [975, 474] on button "Save" at bounding box center [974, 475] width 42 height 25
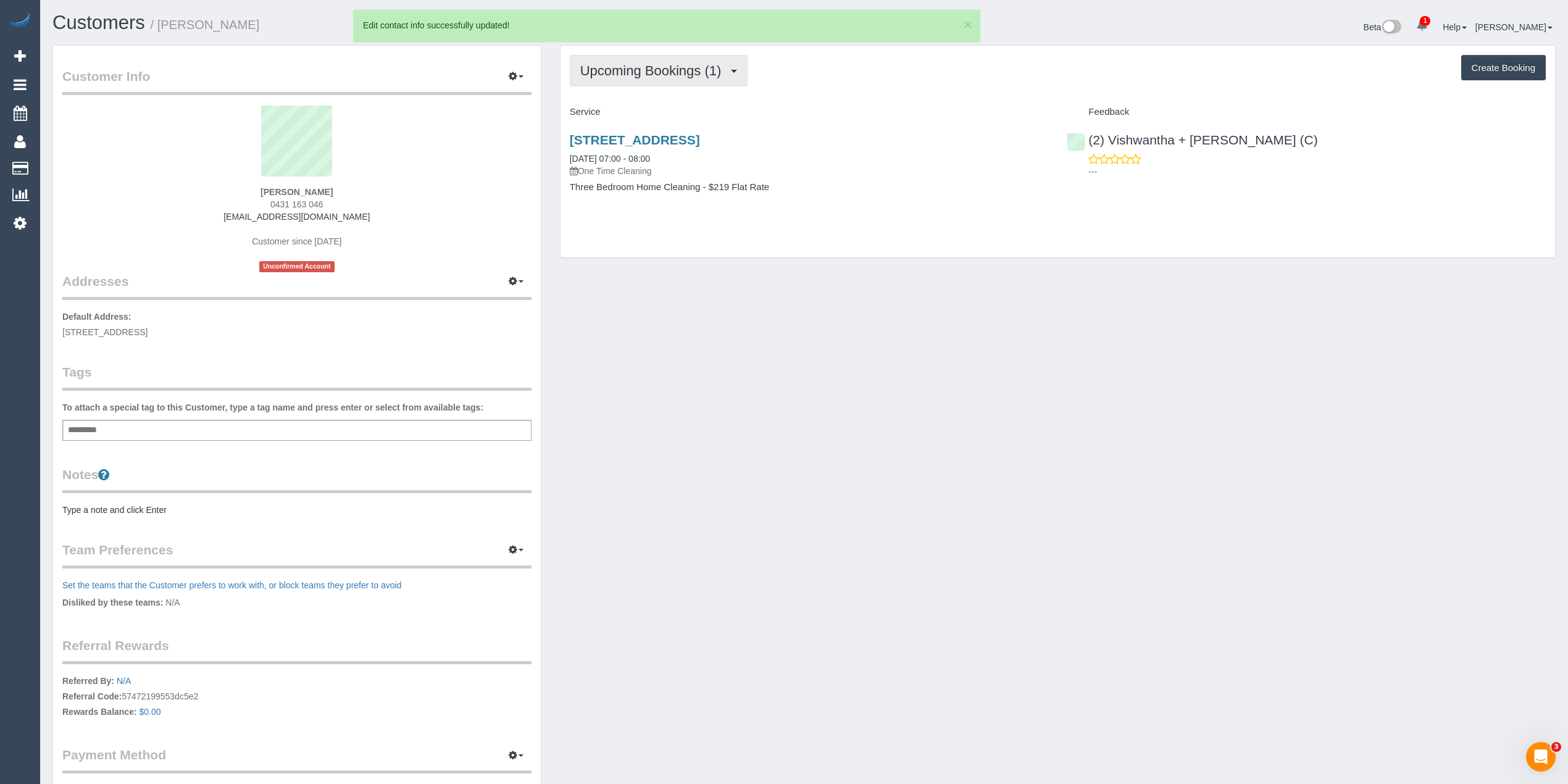
click at [633, 75] on span "Upcoming Bookings (1)" at bounding box center [654, 71] width 148 height 16
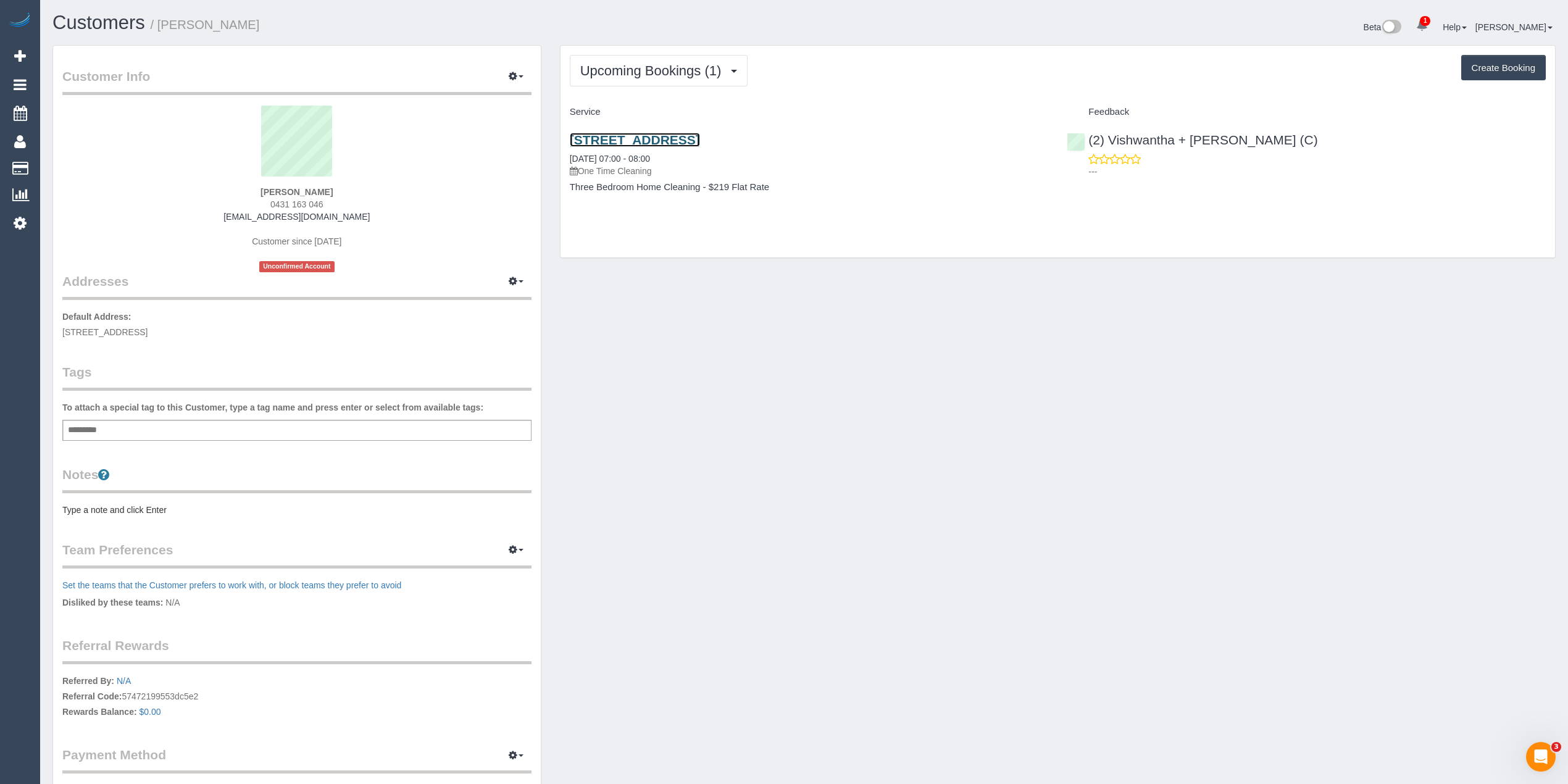
click at [700, 141] on link "[STREET_ADDRESS]" at bounding box center [635, 140] width 131 height 14
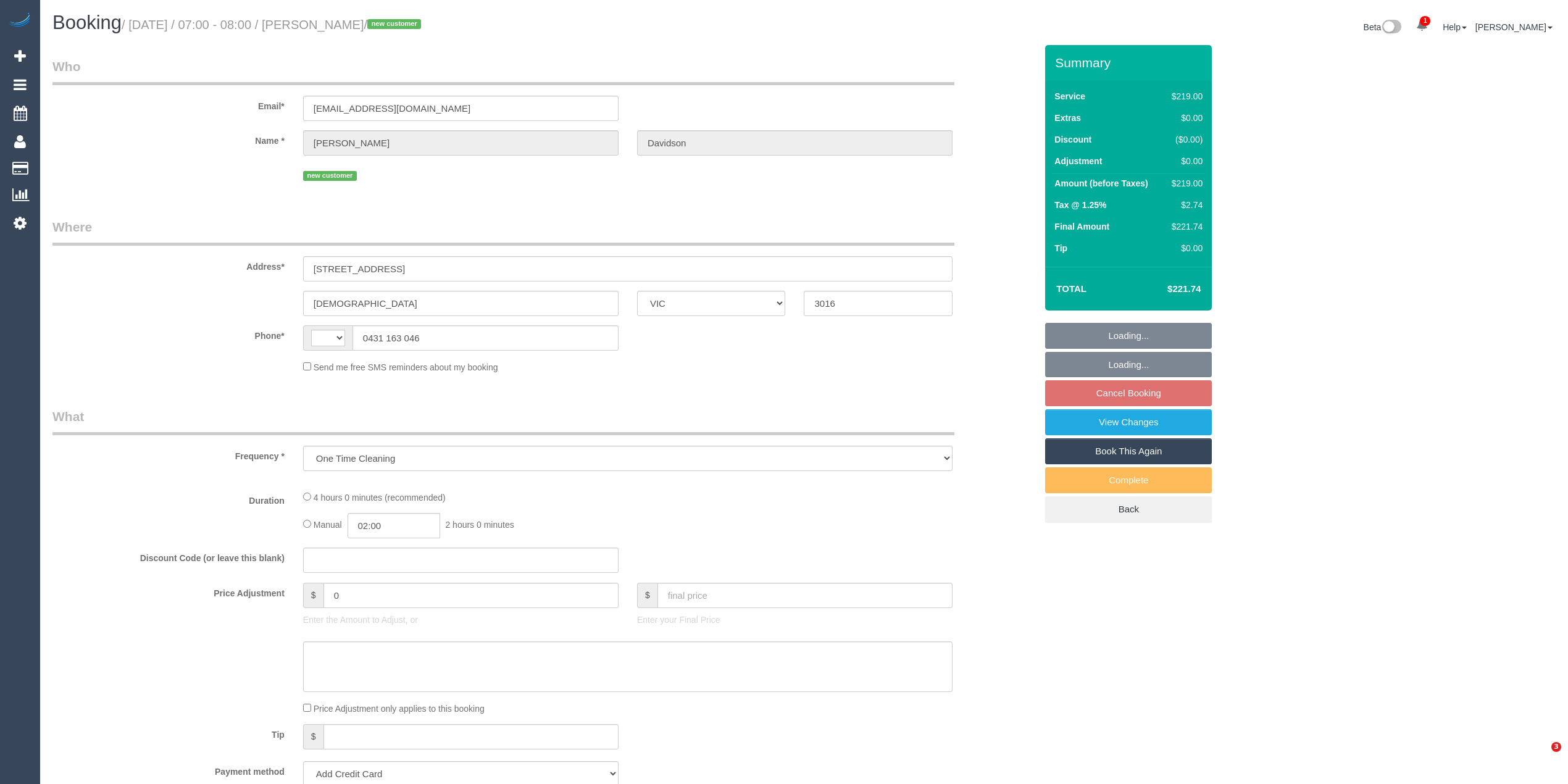
select select "VIC"
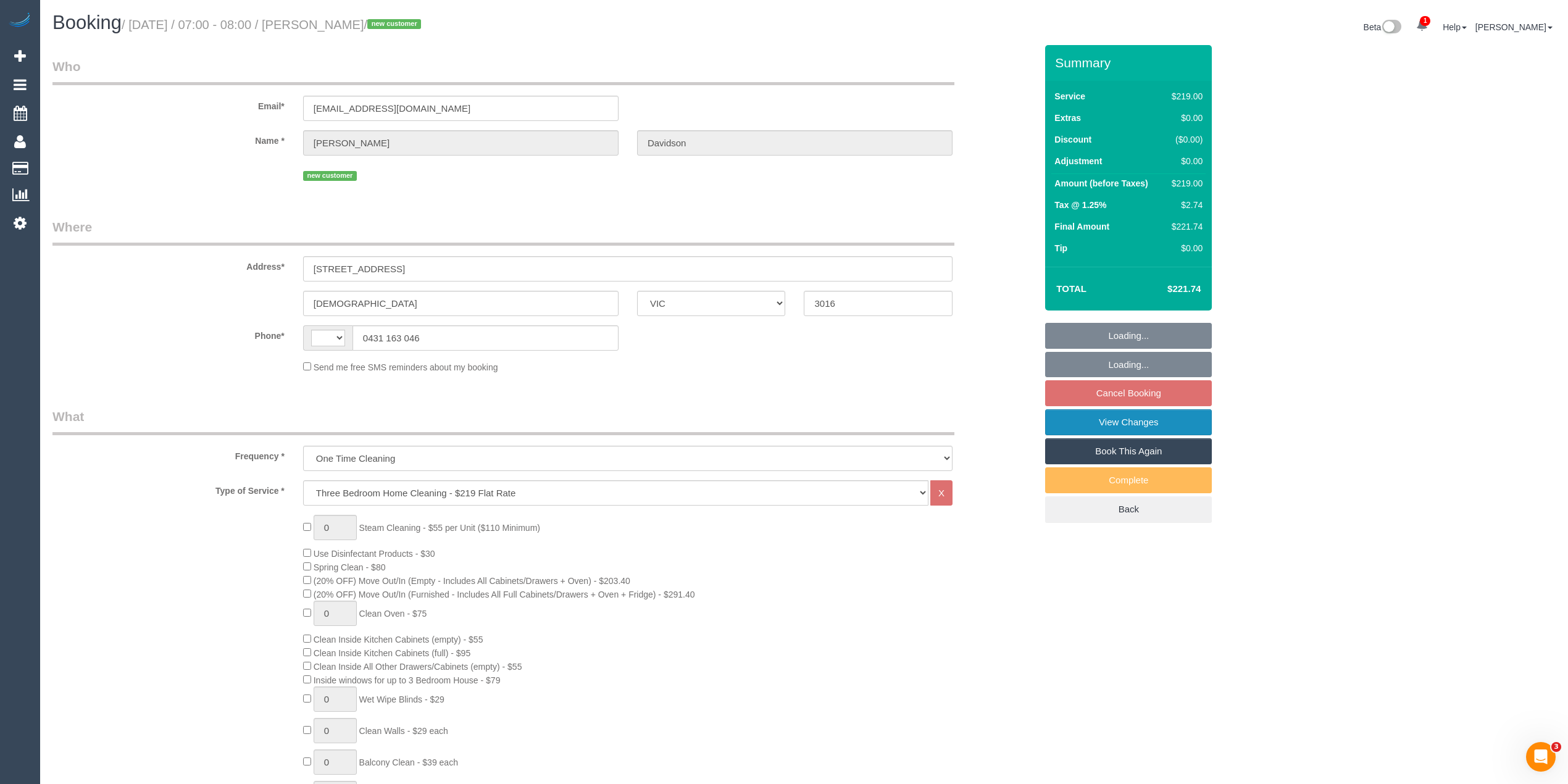
click at [1148, 425] on link "View Changes" at bounding box center [1128, 422] width 166 height 26
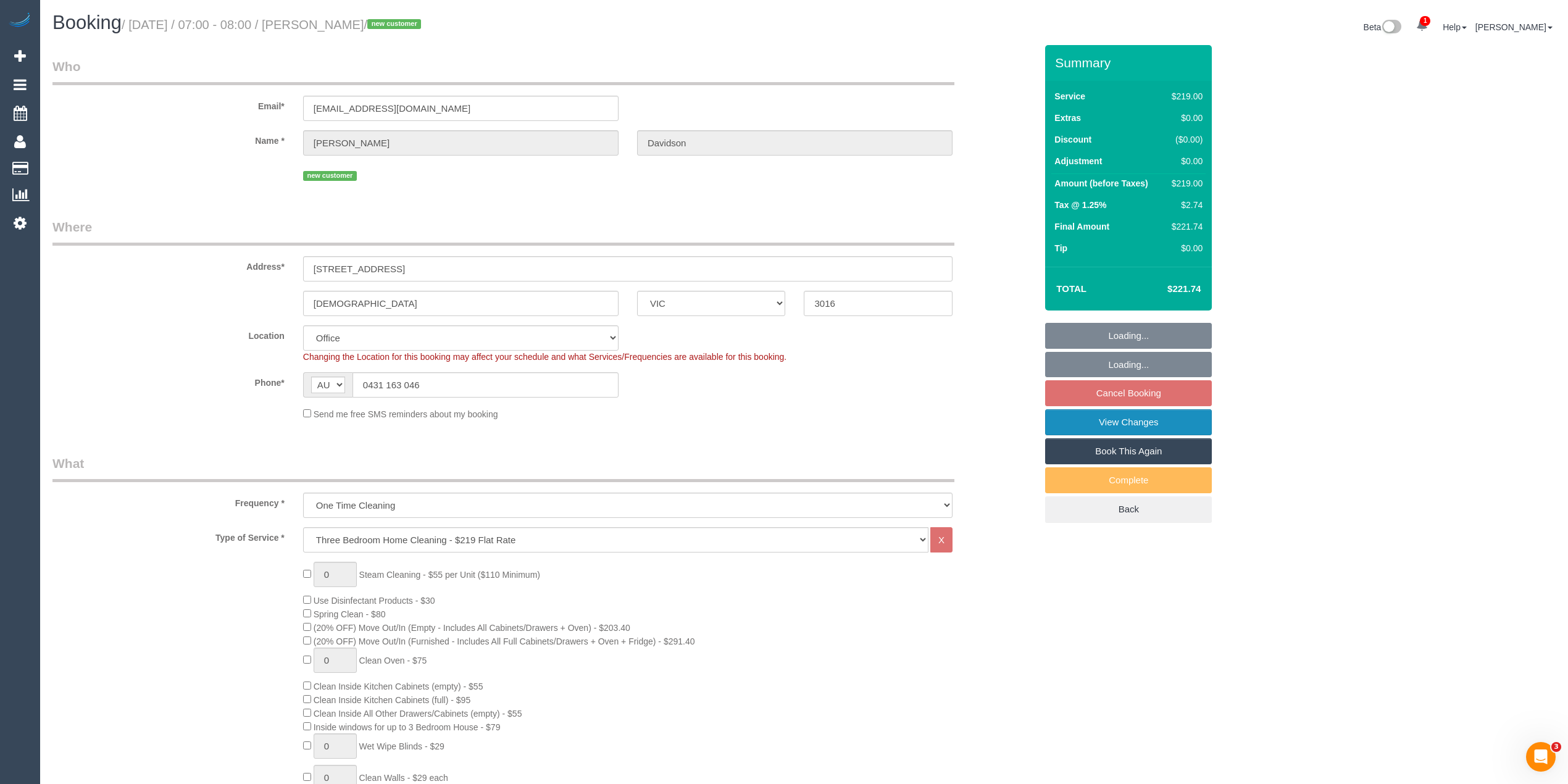
select select "string:AU"
select select "number:28"
select select "number:14"
select select "number:19"
select select "number:36"
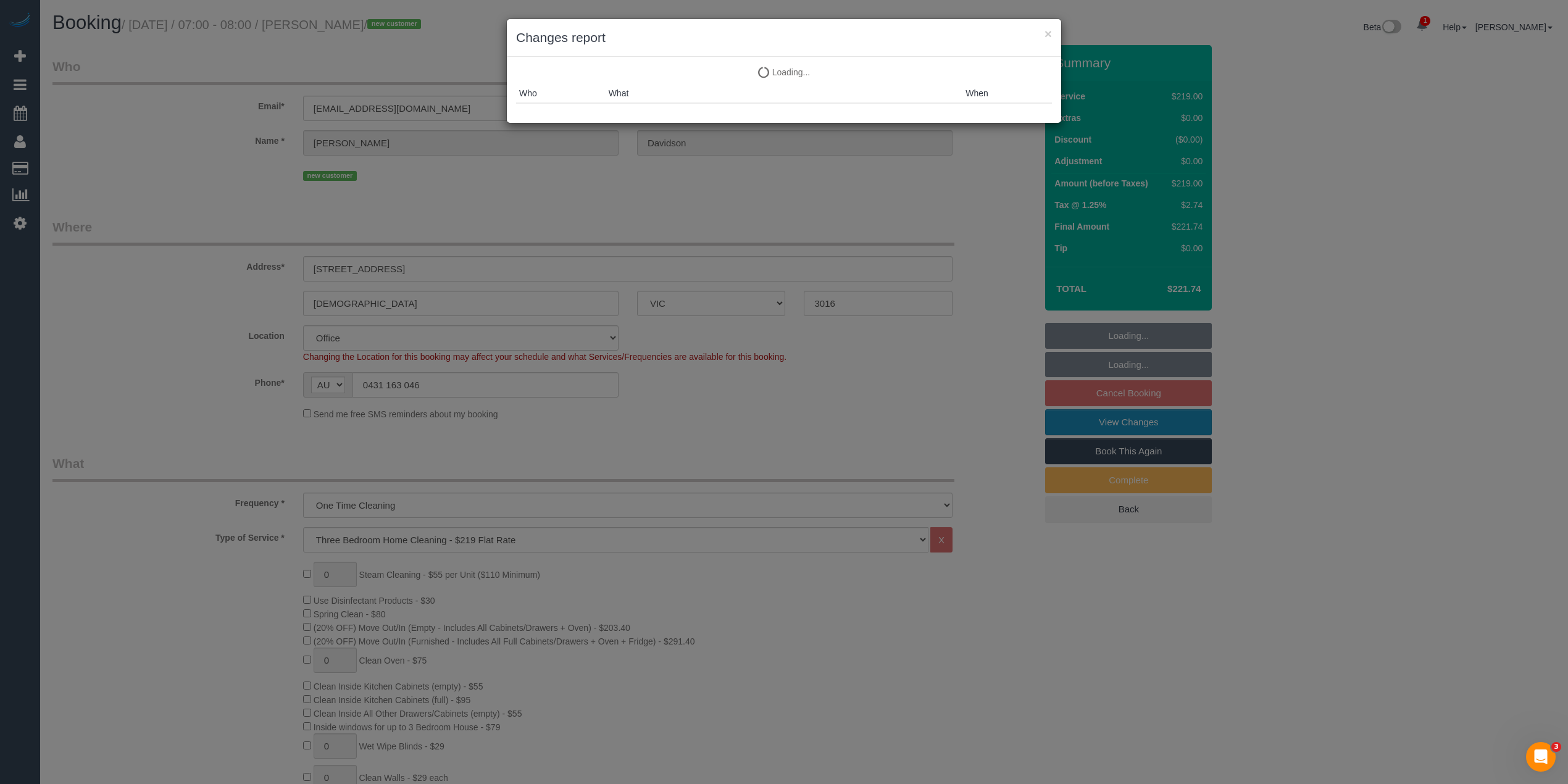
select select "string:stripe-pm_1S3tRb2GScqysDRVJU7IJ1uf"
select select "object:2140"
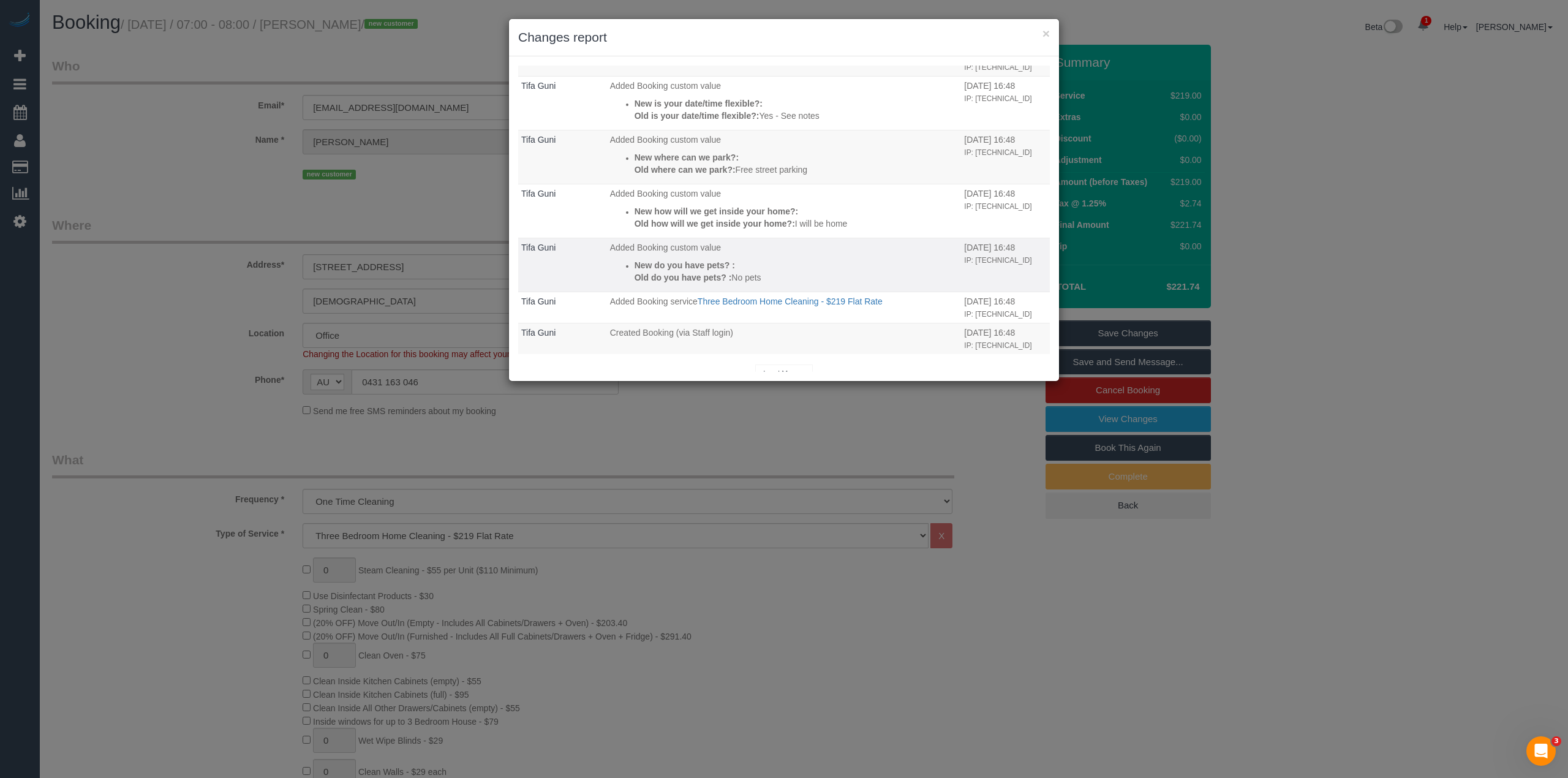
scroll to position [503, 0]
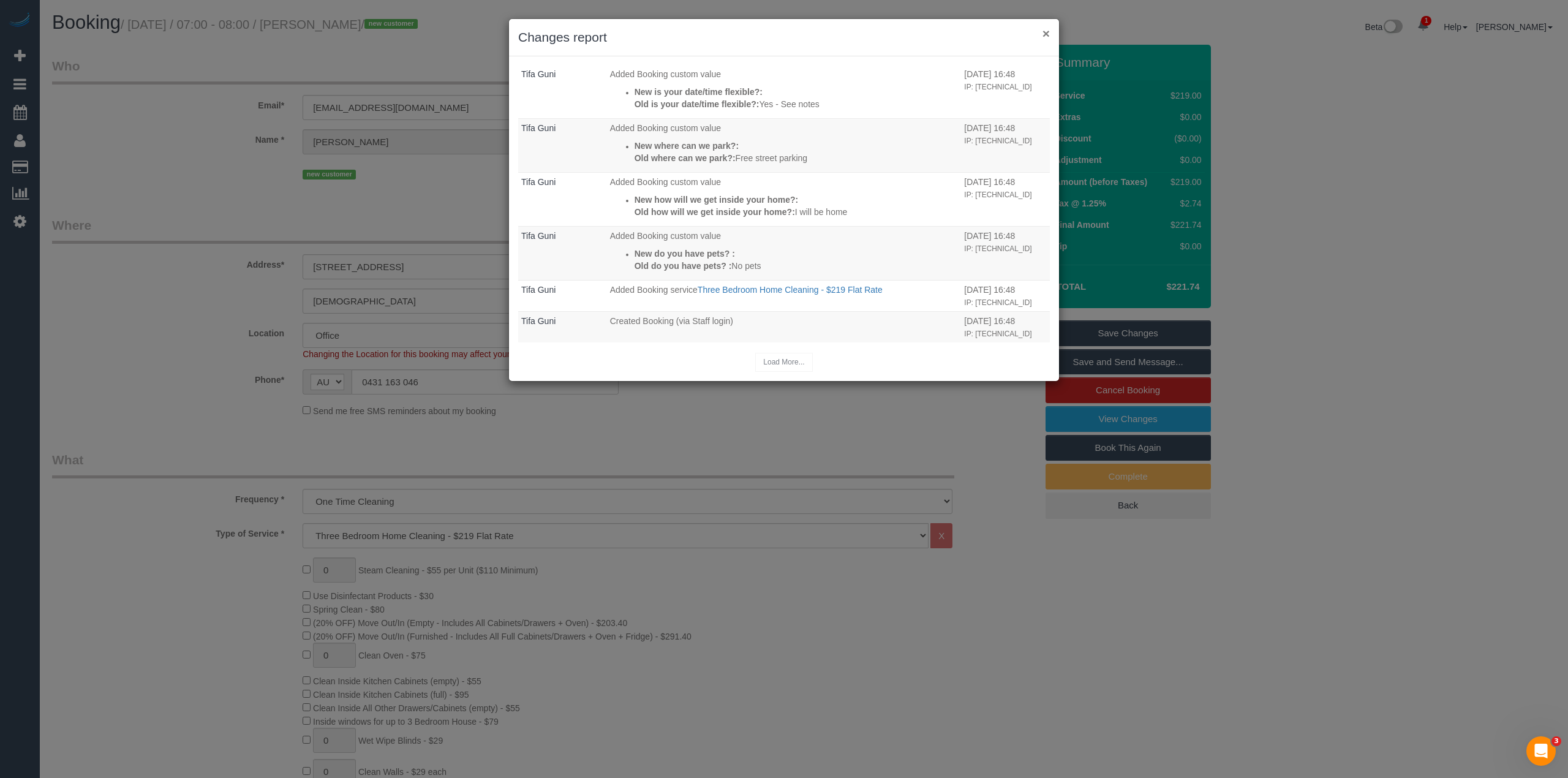
click at [1042, 32] on button "×" at bounding box center [1046, 33] width 8 height 13
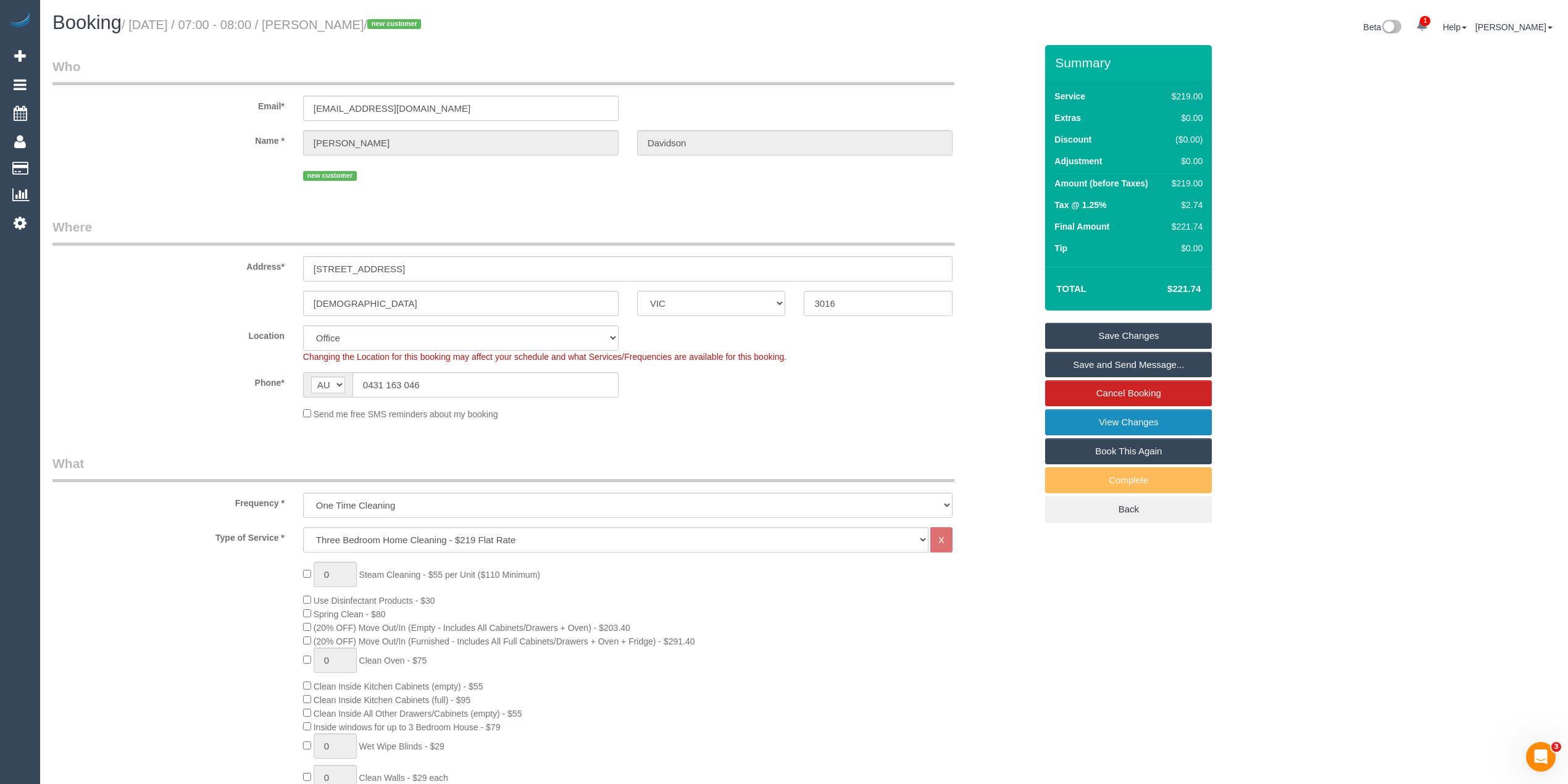
click at [1134, 420] on link "View Changes" at bounding box center [1128, 422] width 166 height 26
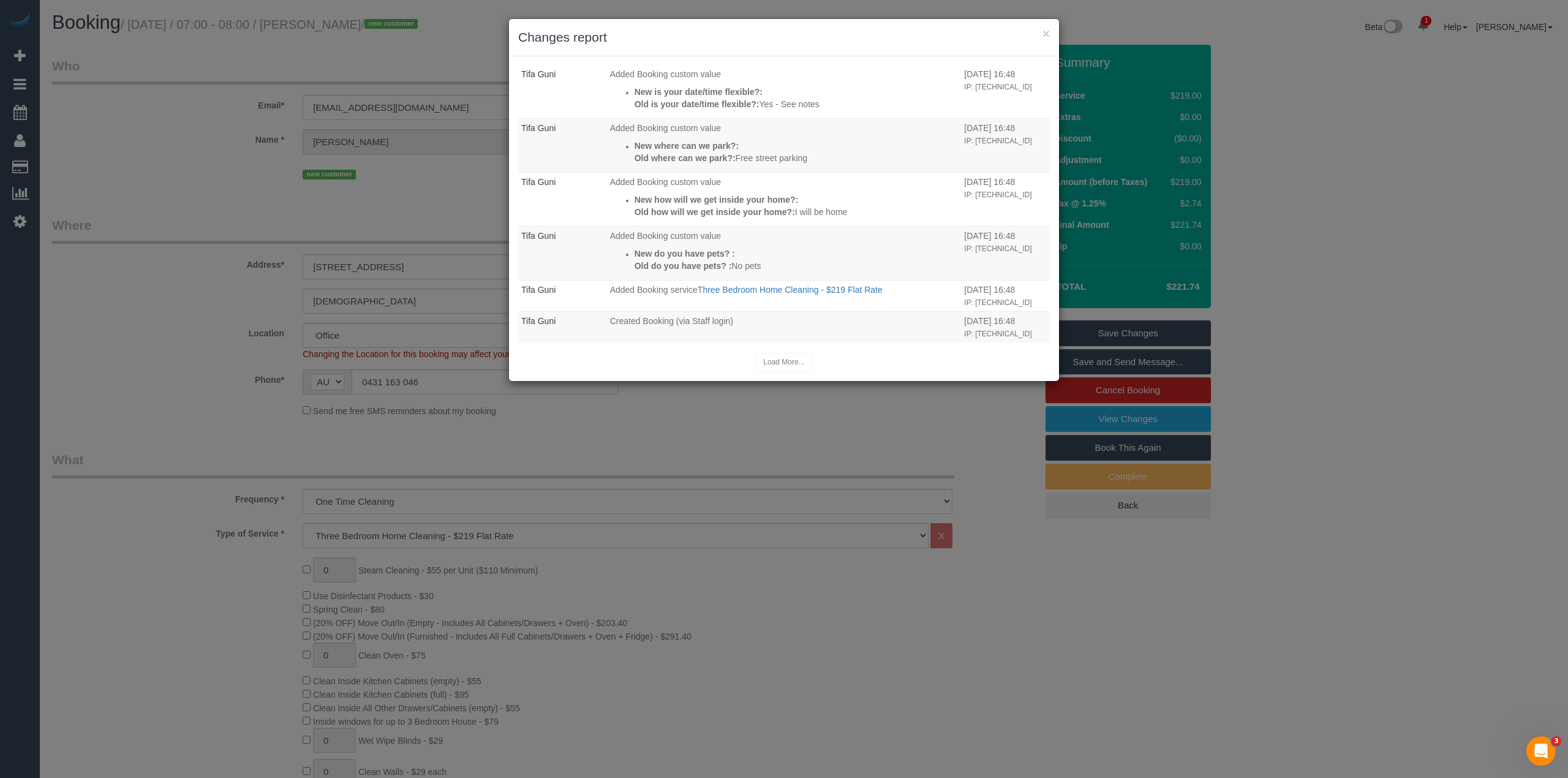
drag, startPoint x: 914, startPoint y: 735, endPoint x: 913, endPoint y: 729, distance: 6.1
click at [914, 735] on div "× Changes report Who What When [PERSON_NAME] Updated Booking New phone: 0431 16…" at bounding box center [784, 389] width 1568 height 778
click at [1042, 29] on button "×" at bounding box center [1046, 33] width 8 height 13
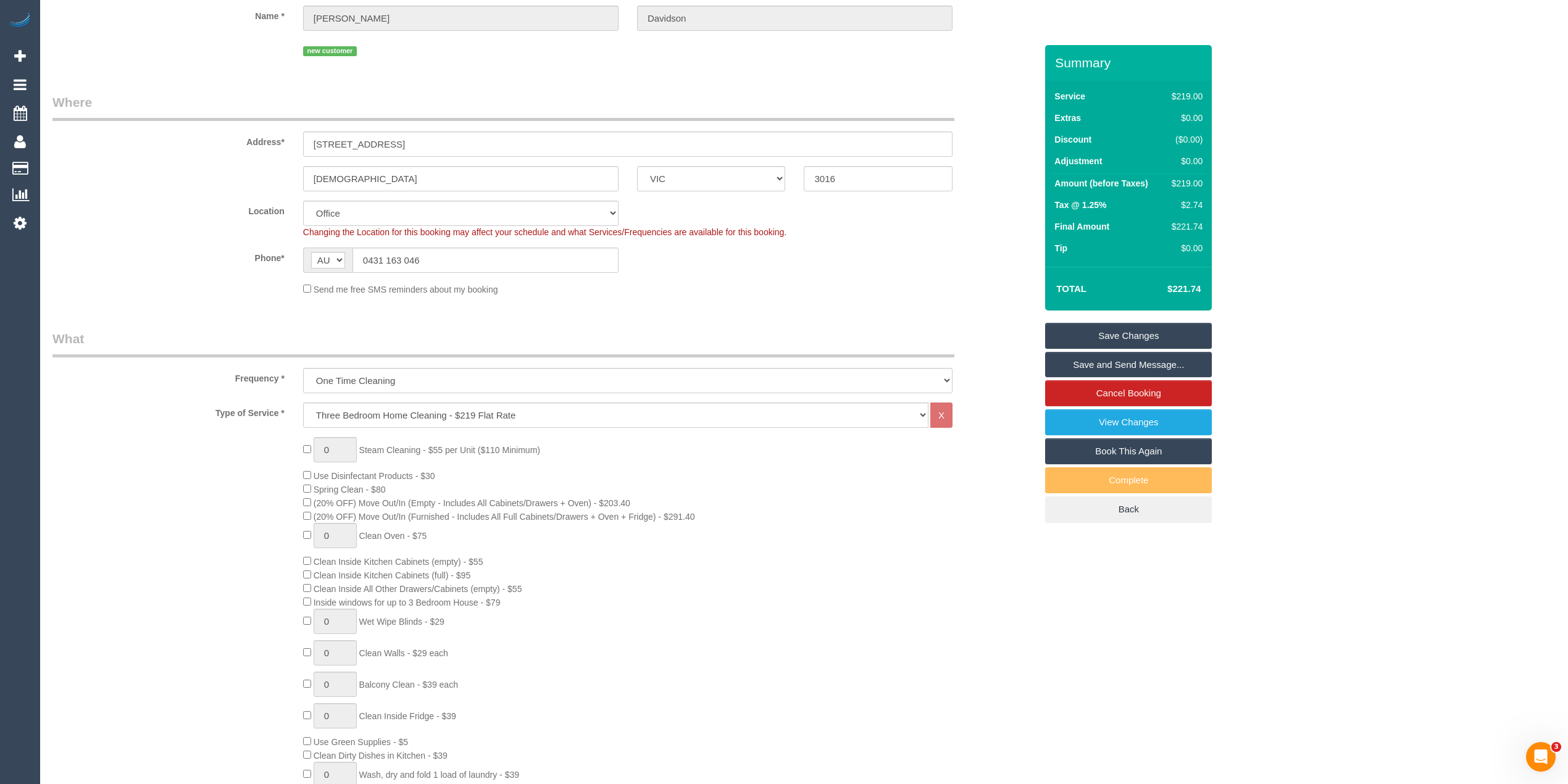
scroll to position [0, 0]
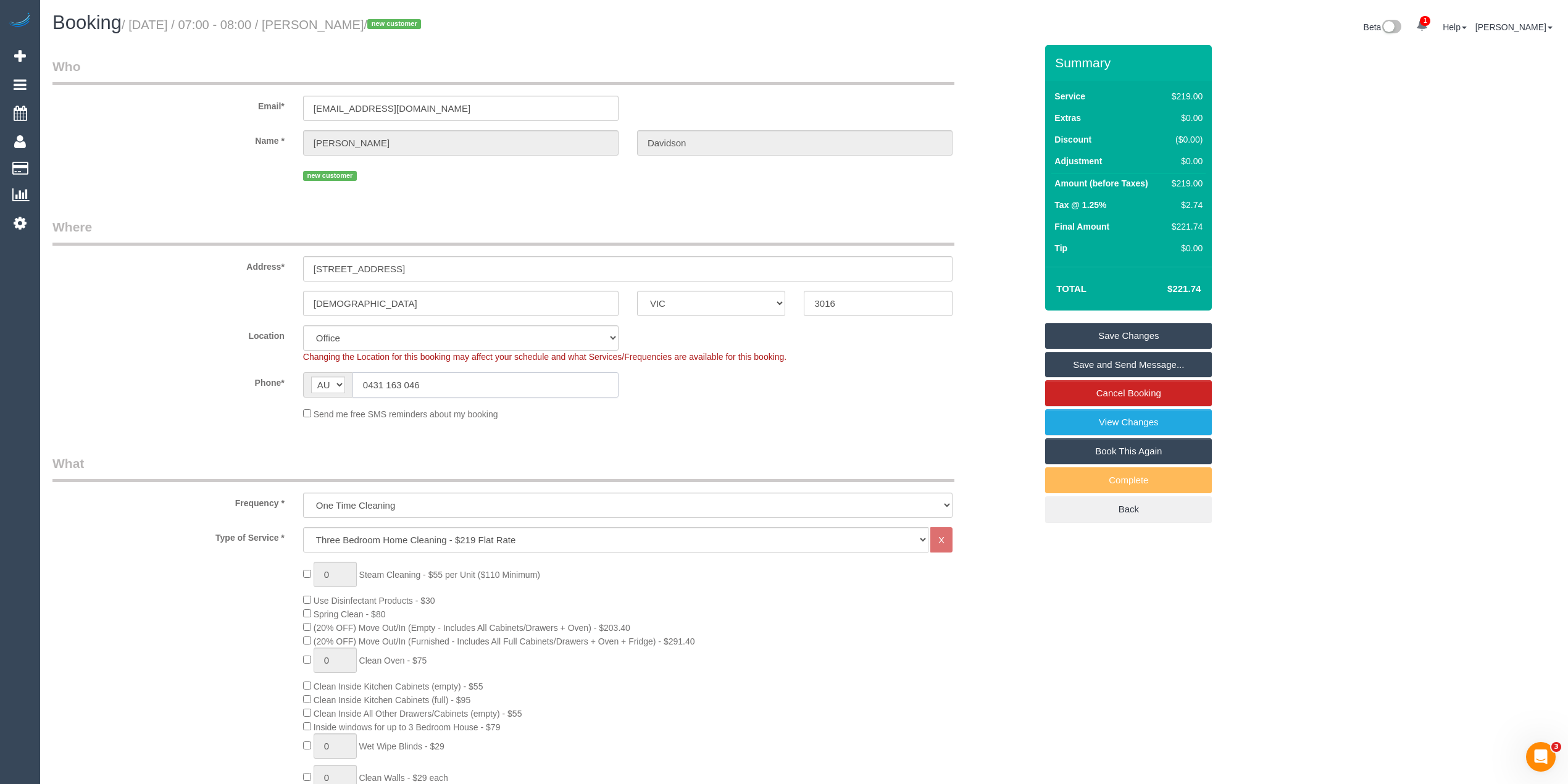
drag, startPoint x: 449, startPoint y: 386, endPoint x: 275, endPoint y: 381, distance: 174.1
click at [275, 381] on div "Phone* AF AL DZ AD AO AI AQ AG AR AM AW AU AT AZ BS BH BD BB BY BE BZ BJ BM BT …" at bounding box center [544, 385] width 1002 height 26
paste input "431163"
click at [359, 378] on input "431163046" at bounding box center [486, 385] width 266 height 26
type input "0431 163 046"
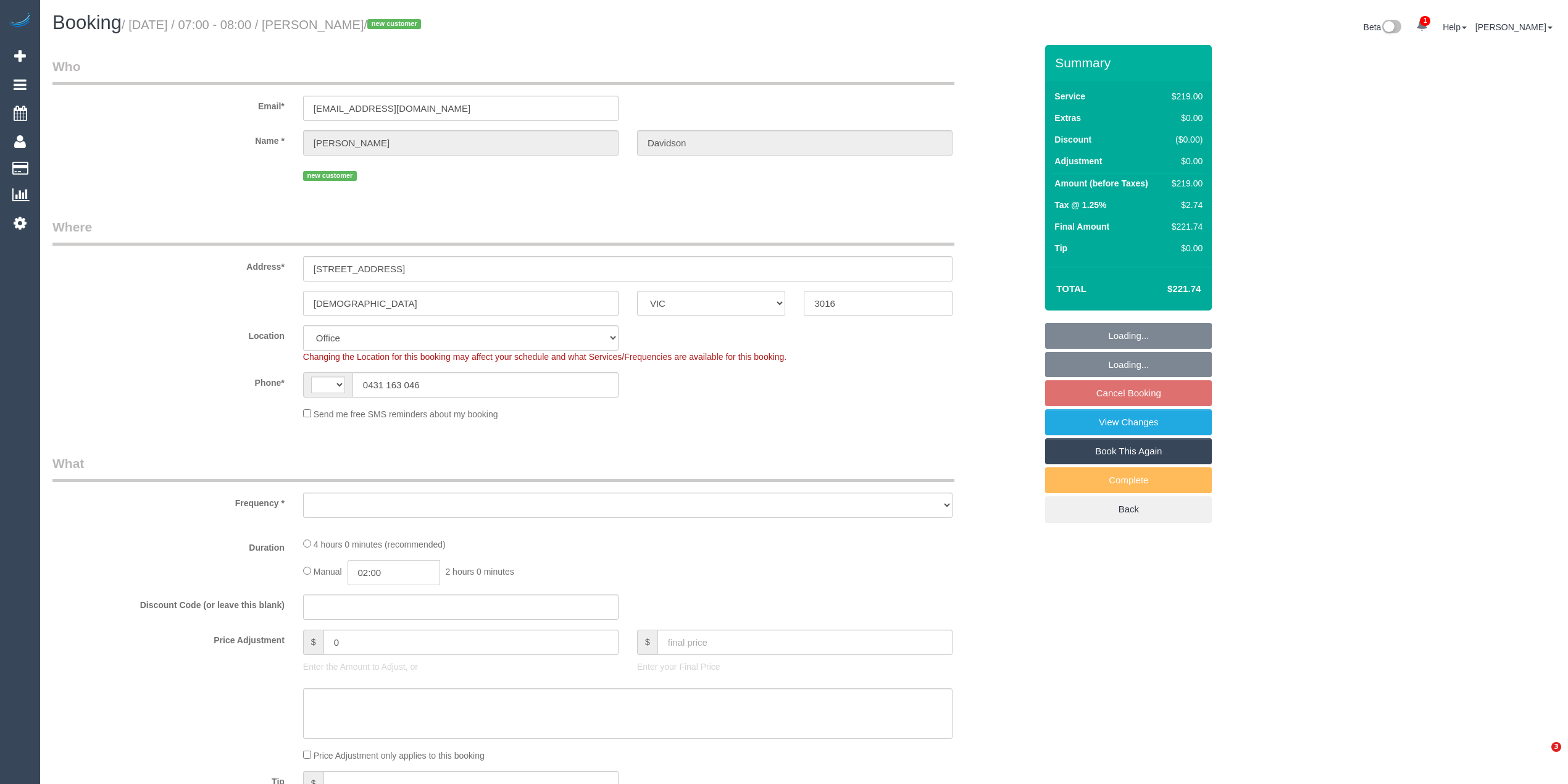
select select "VIC"
select select "string:stripe-pm_1S3tRb2GScqysDRVJU7IJ1uf"
select select "number:28"
select select "number:14"
select select "number:19"
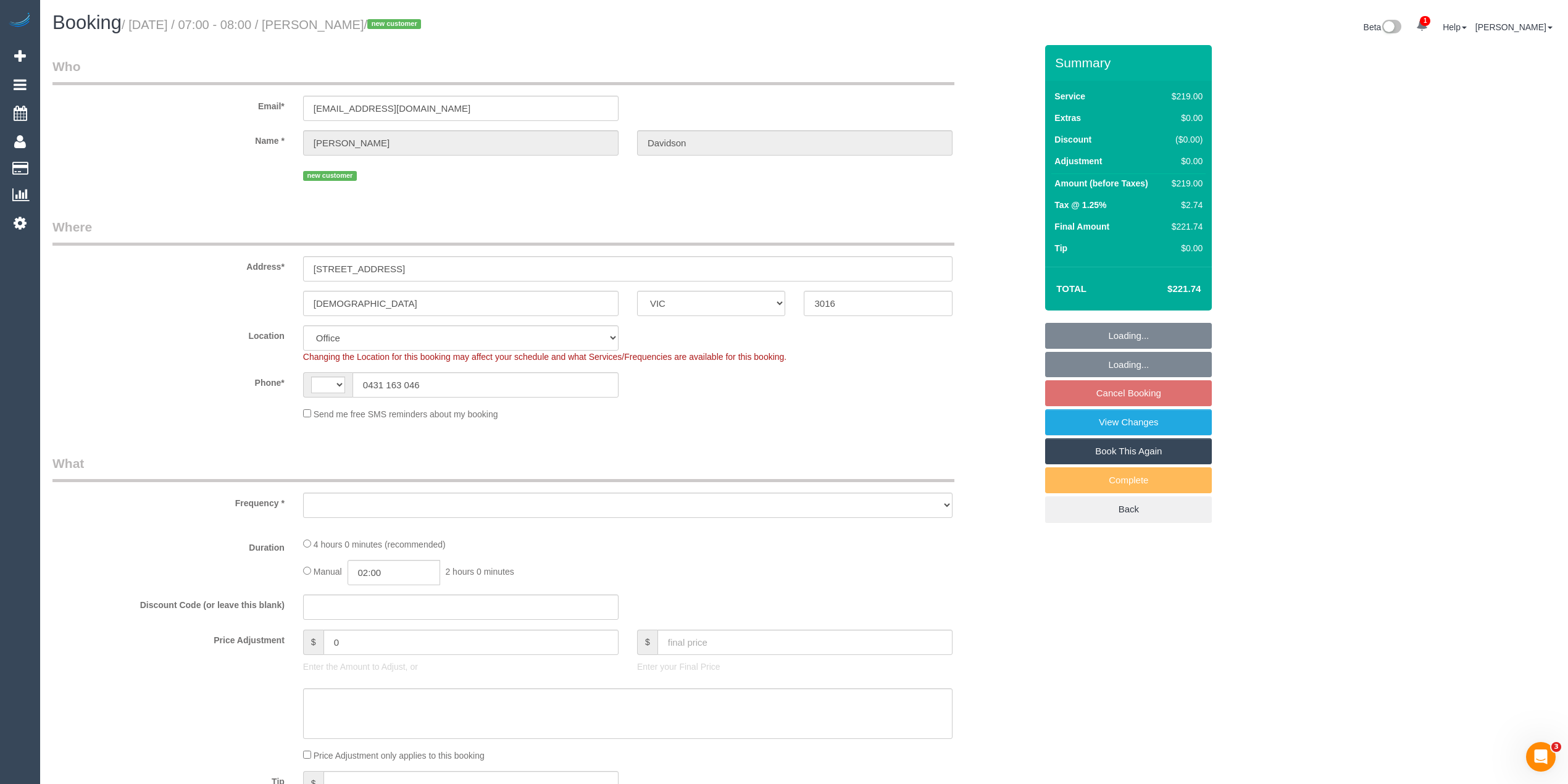
select select "number:36"
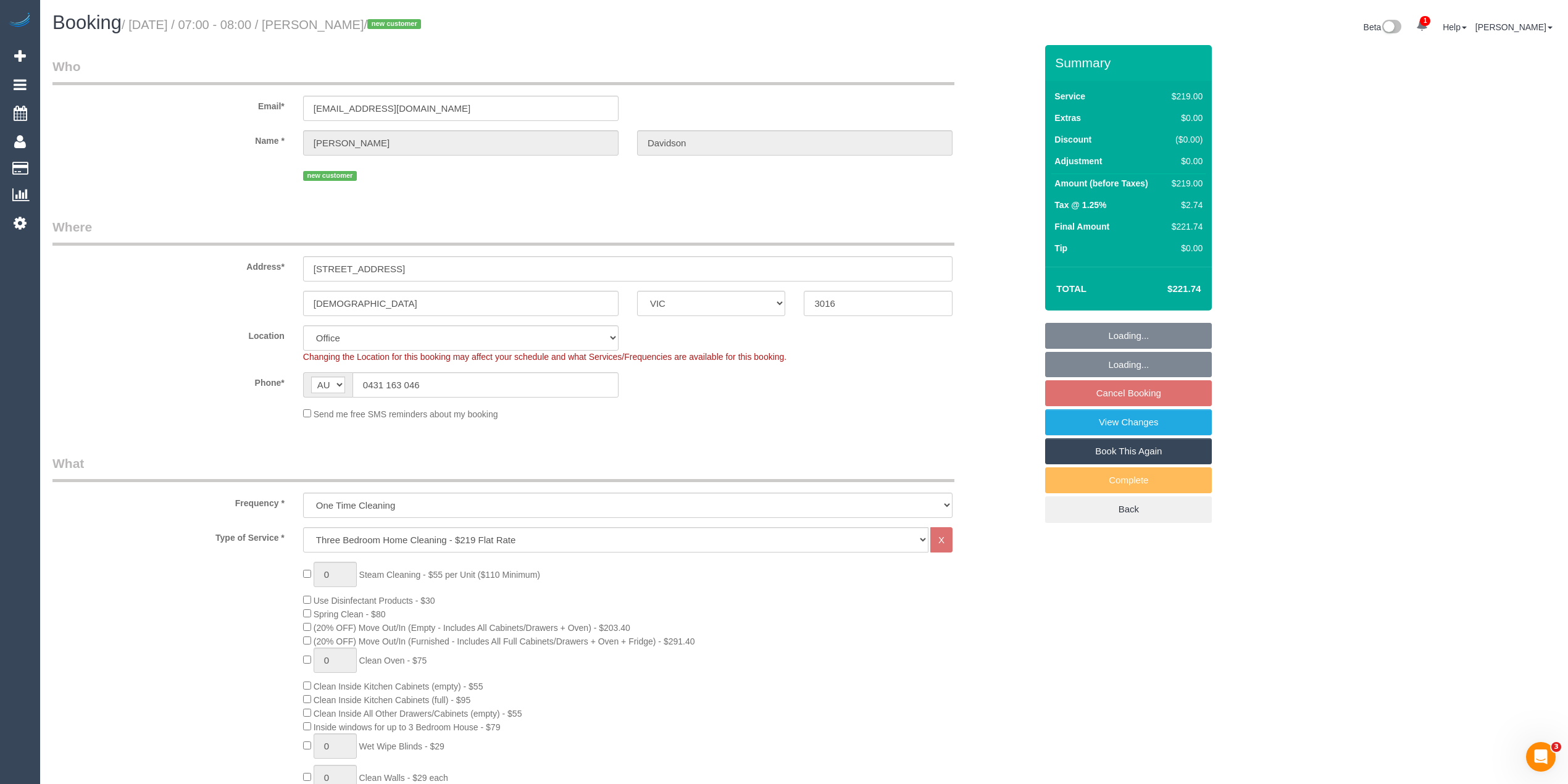
select select "string:AU"
select select "object:816"
